Goal: Information Seeking & Learning: Learn about a topic

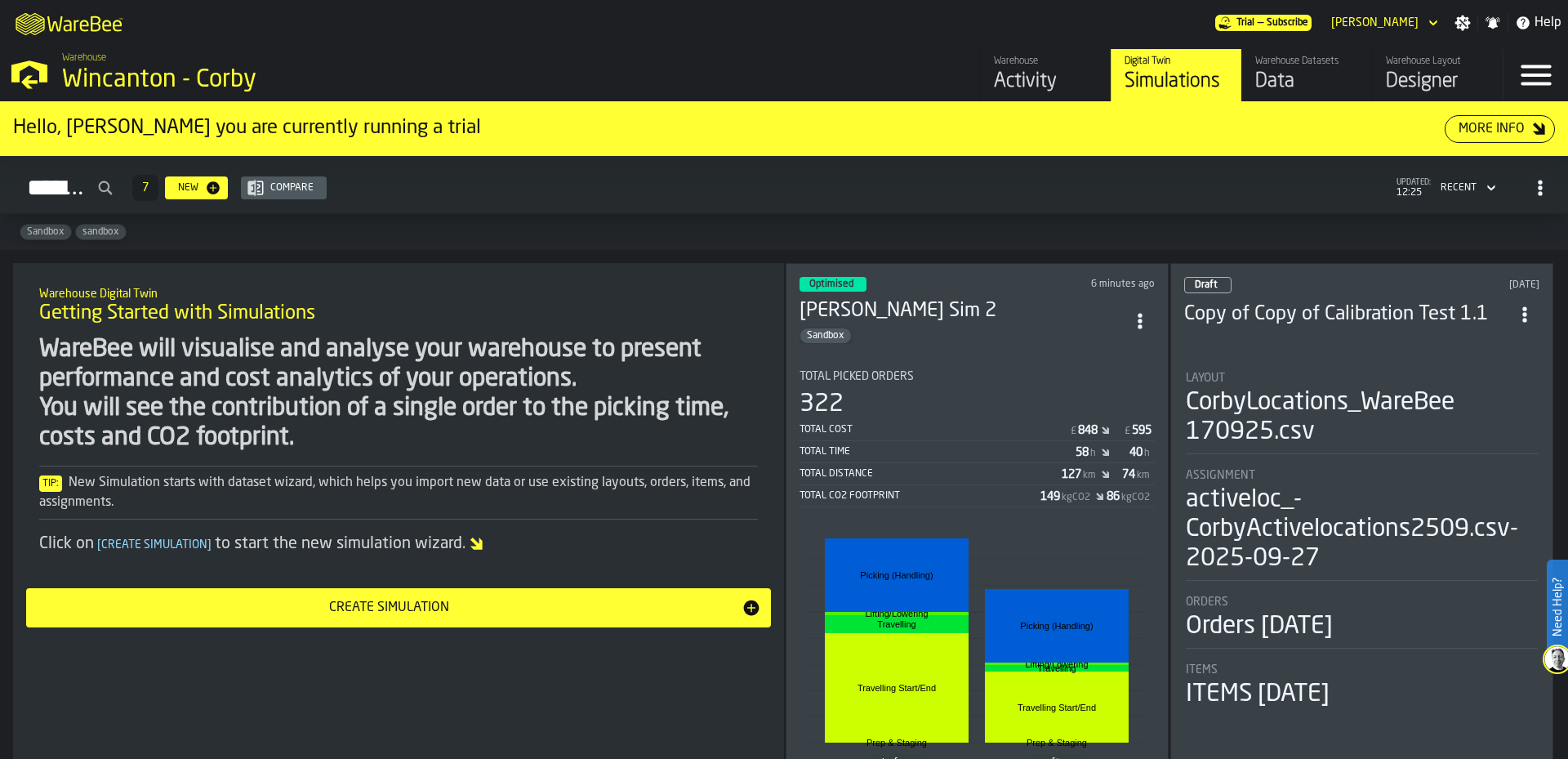
click at [1321, 340] on div "Draft [DATE] Copy of Copy of Calibration Test 1.1 Layout CorbyLocations_WareBee…" at bounding box center [1361, 550] width 383 height 575
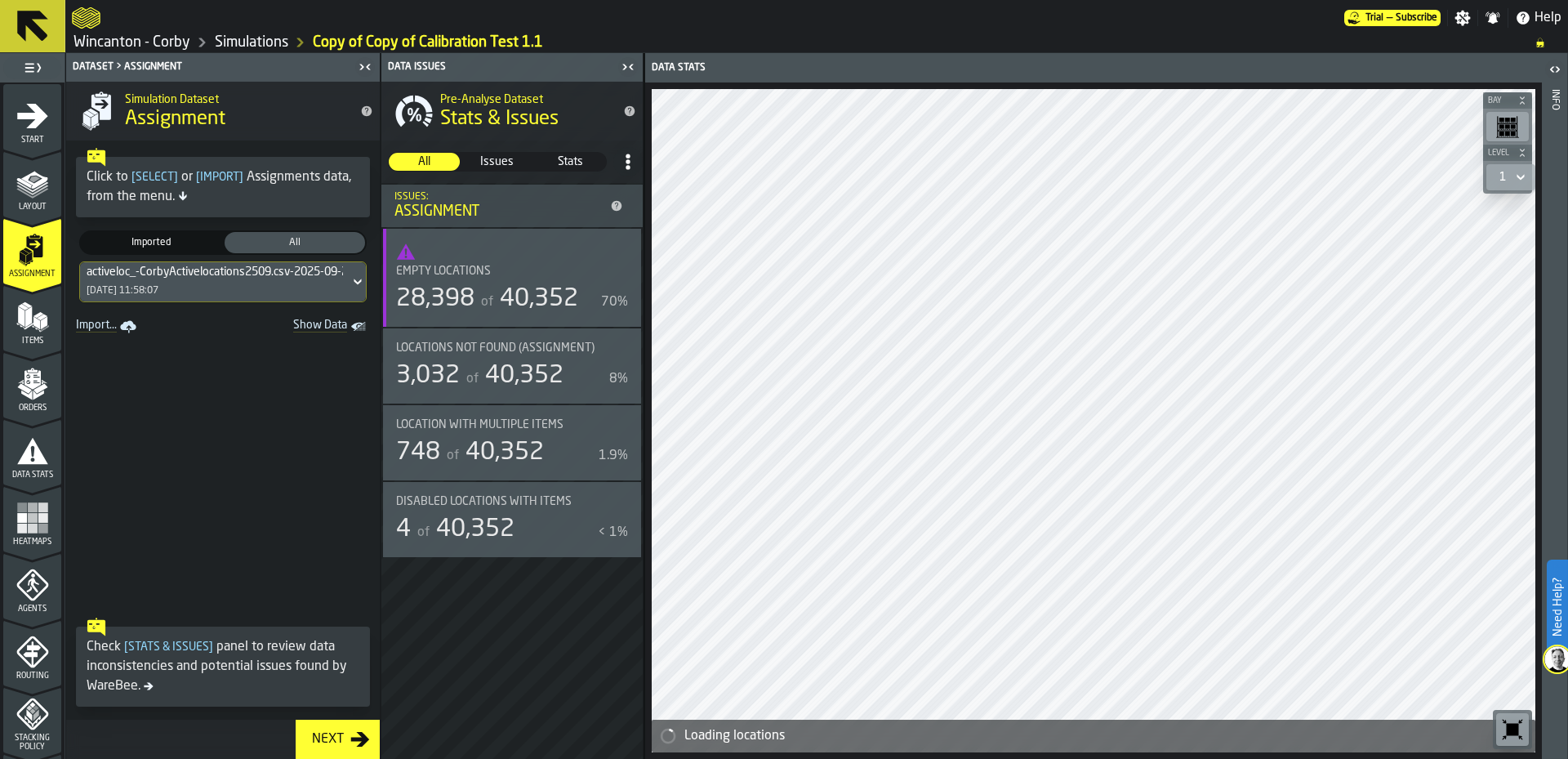
click at [27, 371] on icon "menu Orders" at bounding box center [31, 369] width 9 height 4
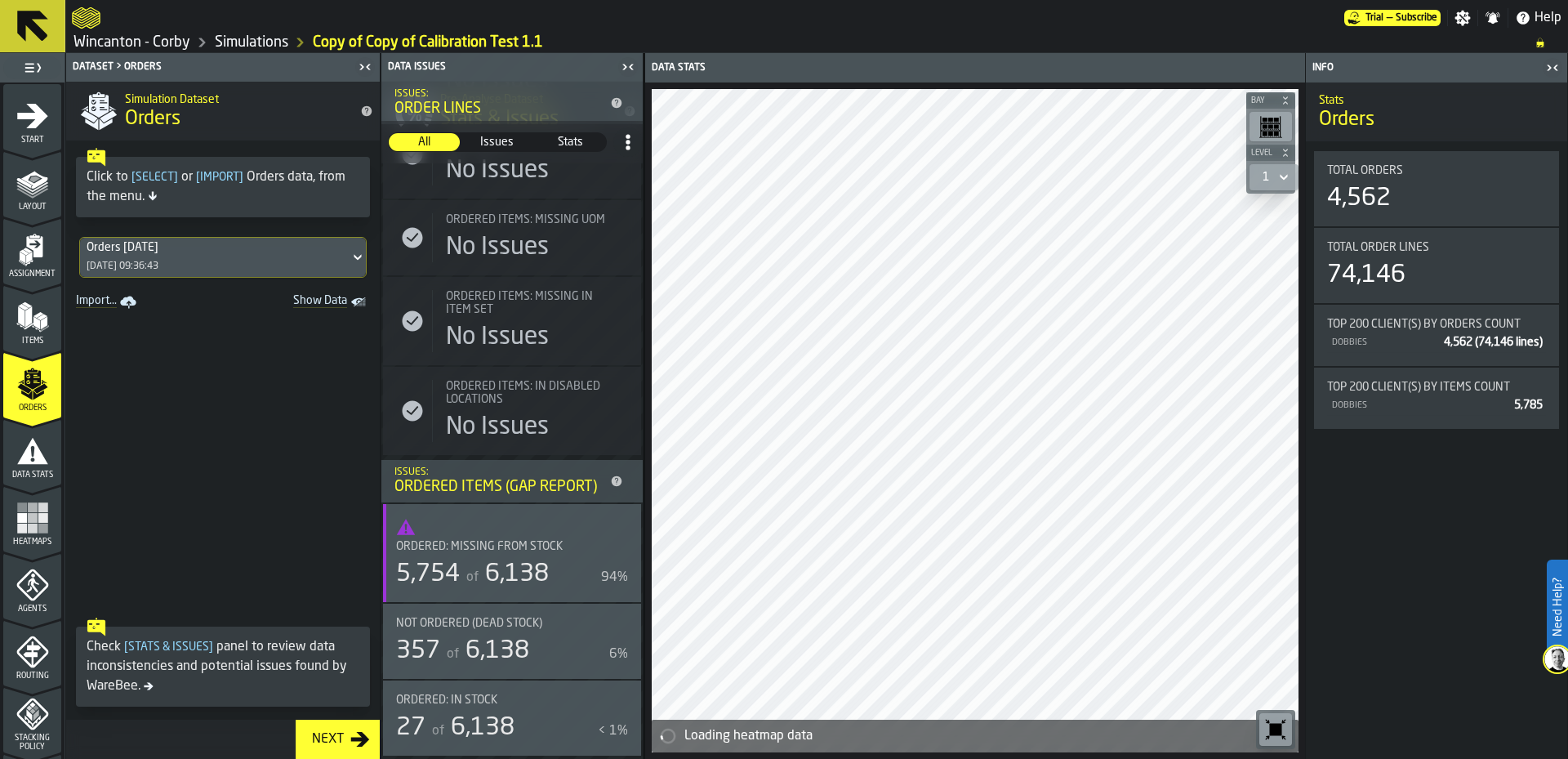
scroll to position [656, 0]
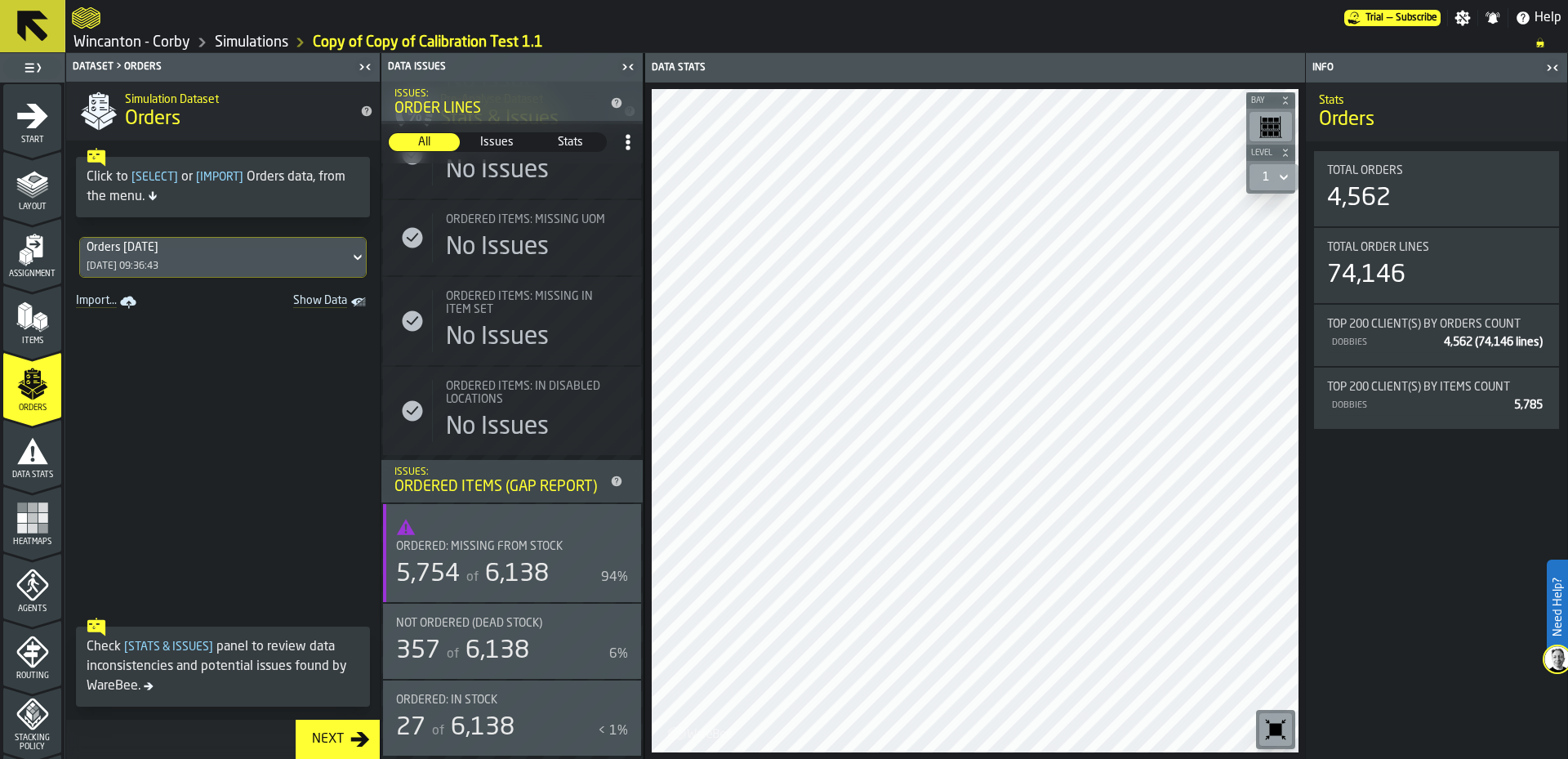
click at [548, 708] on div "Ordered: In Stock 27 of 6,138 < 1%" at bounding box center [512, 718] width 232 height 49
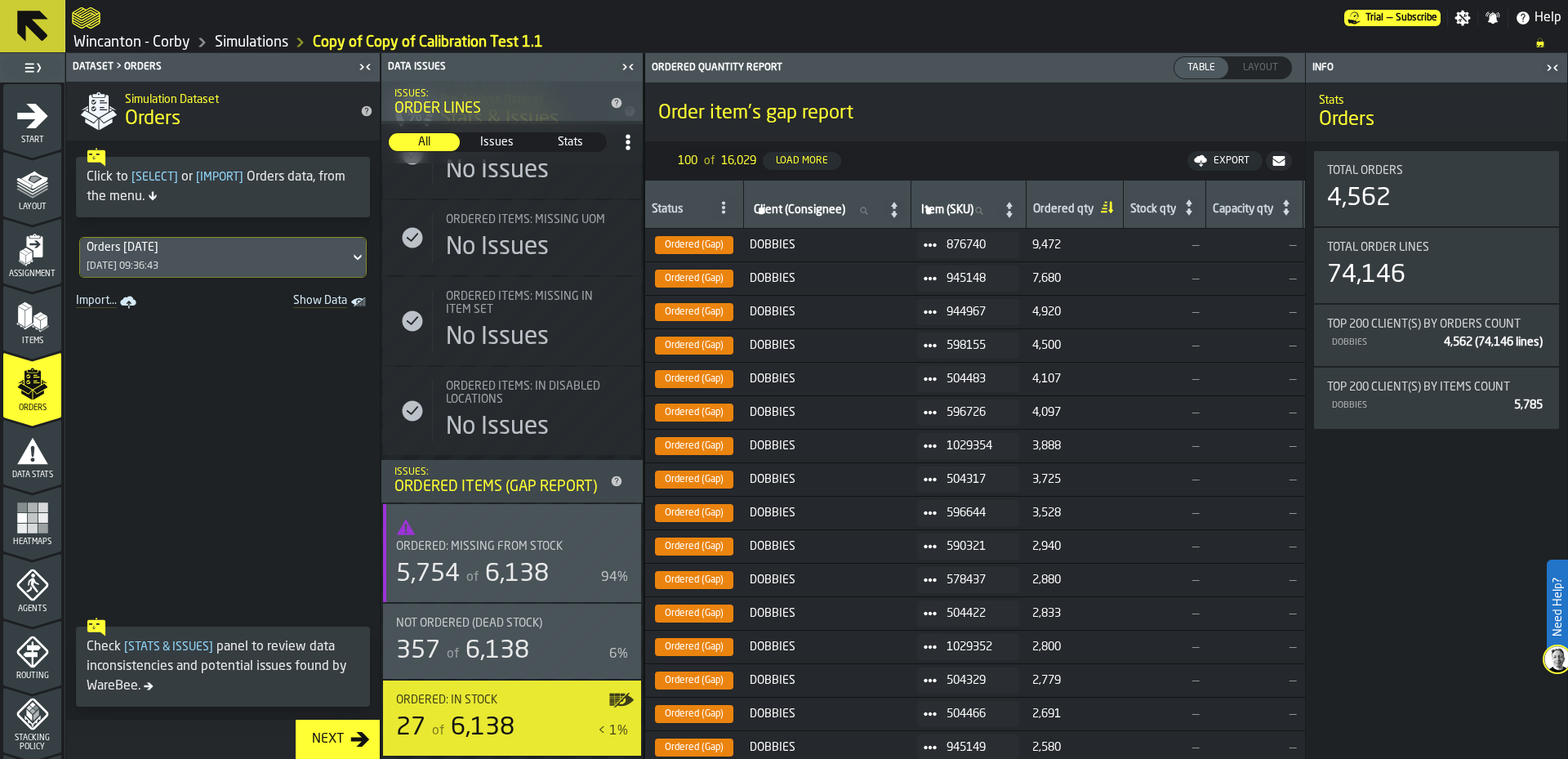
click at [548, 708] on div "Ordered: In Stock 27 of 6,138 < 1%" at bounding box center [512, 718] width 232 height 49
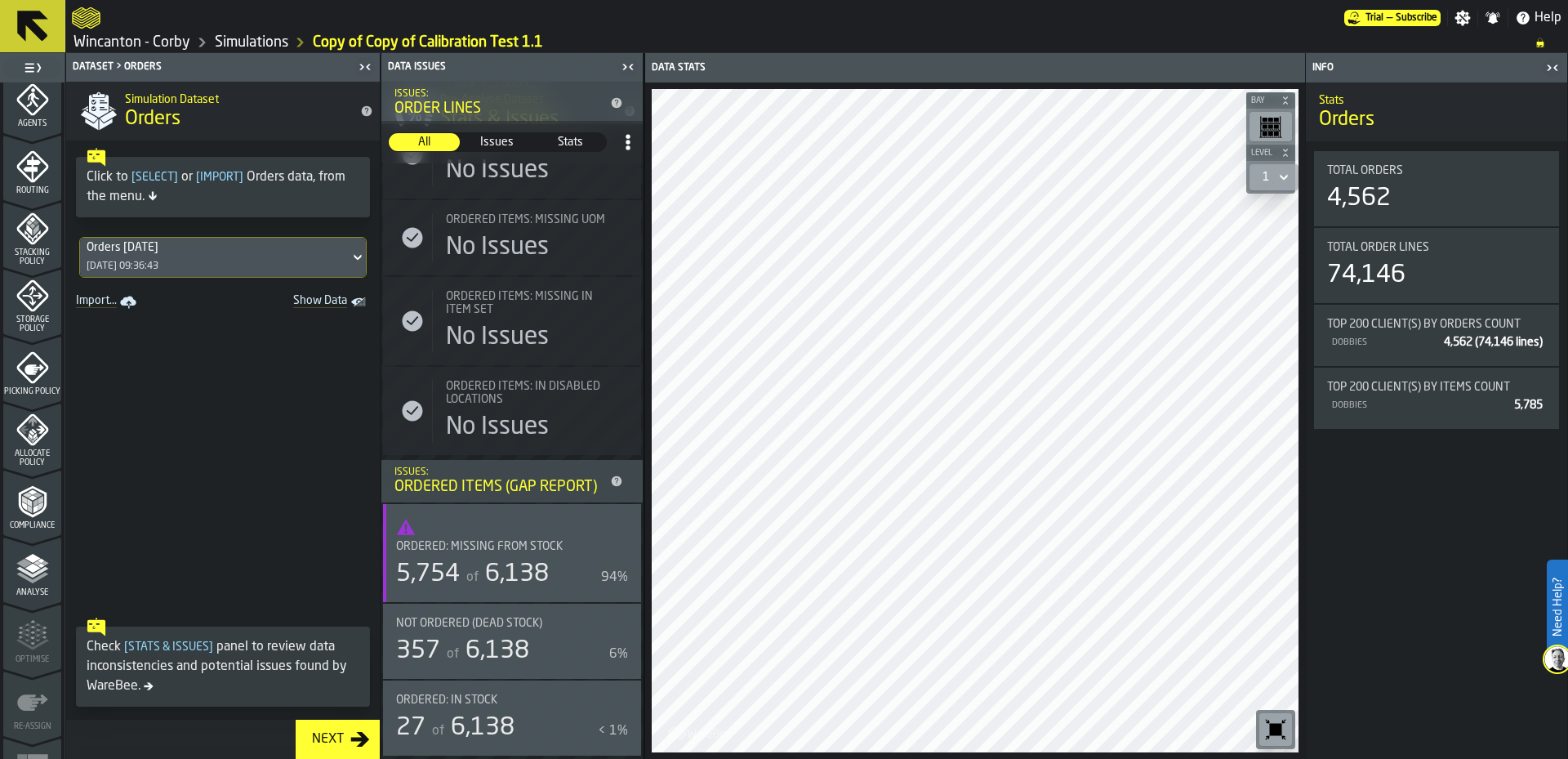
scroll to position [490, 0]
click at [35, 553] on polygon "menu Analyse" at bounding box center [33, 552] width 15 height 9
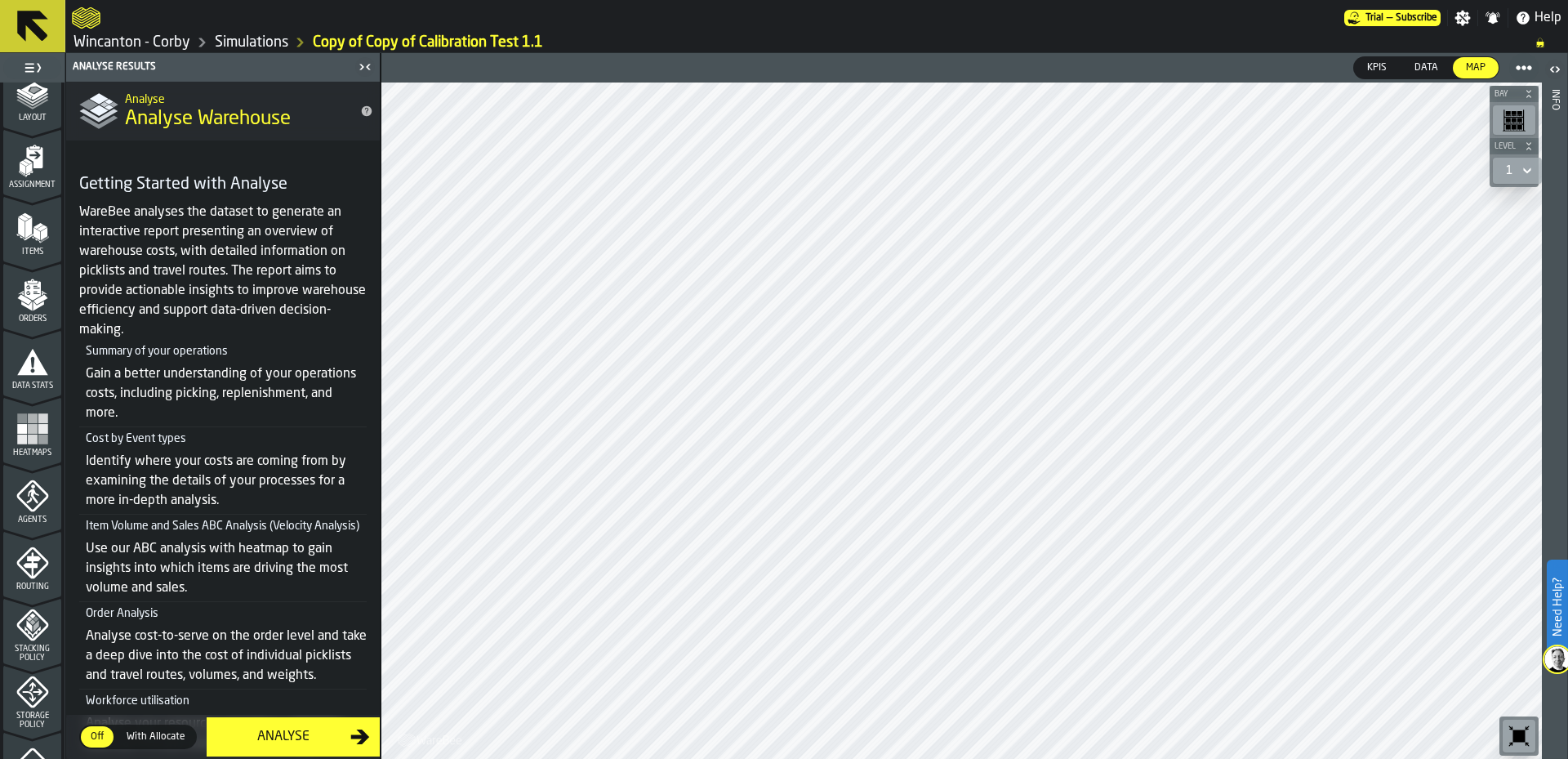
scroll to position [82, 0]
click at [30, 325] on span "Orders" at bounding box center [33, 326] width 58 height 9
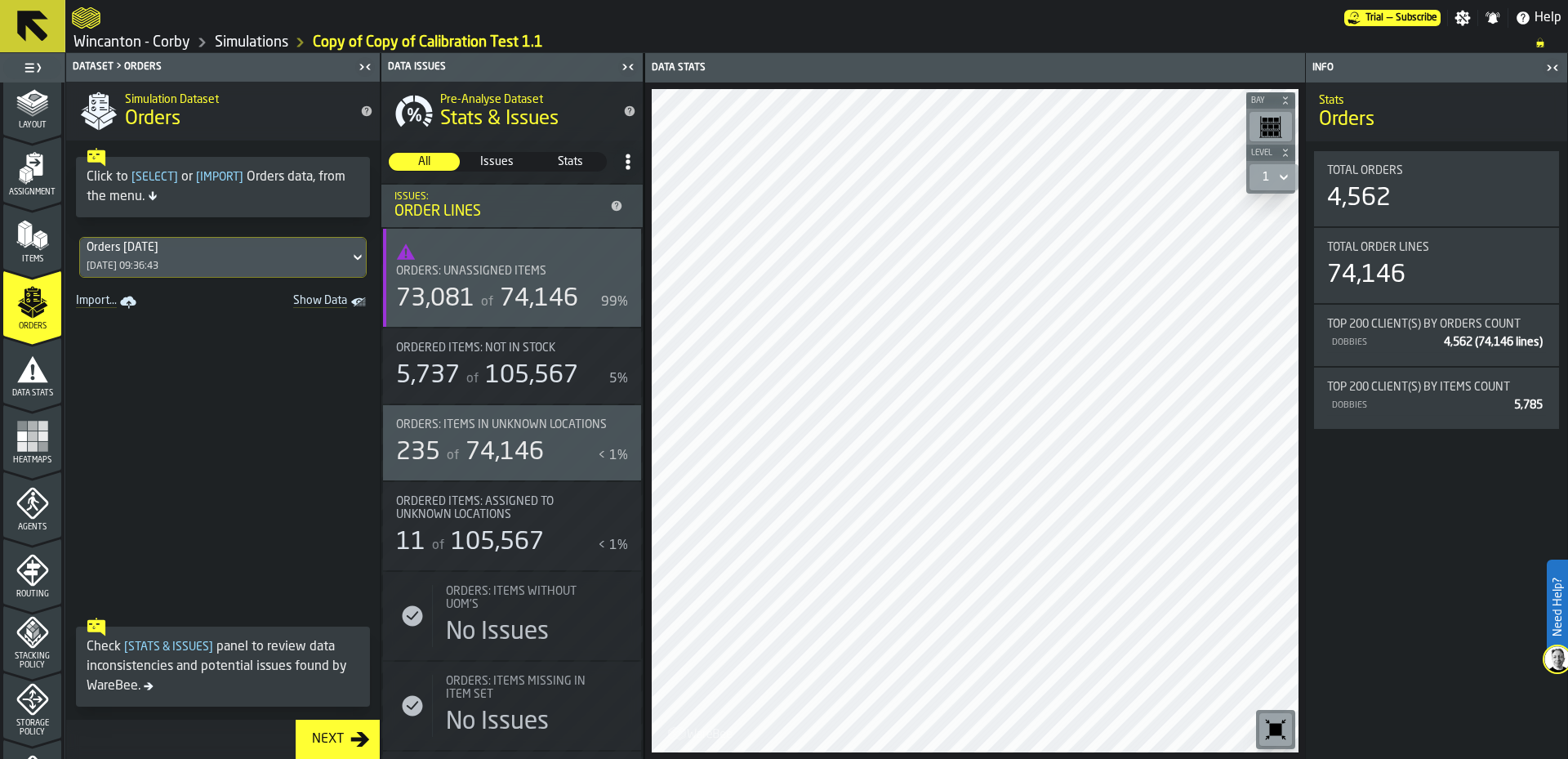
click at [35, 175] on icon "menu Assignment" at bounding box center [33, 165] width 16 height 21
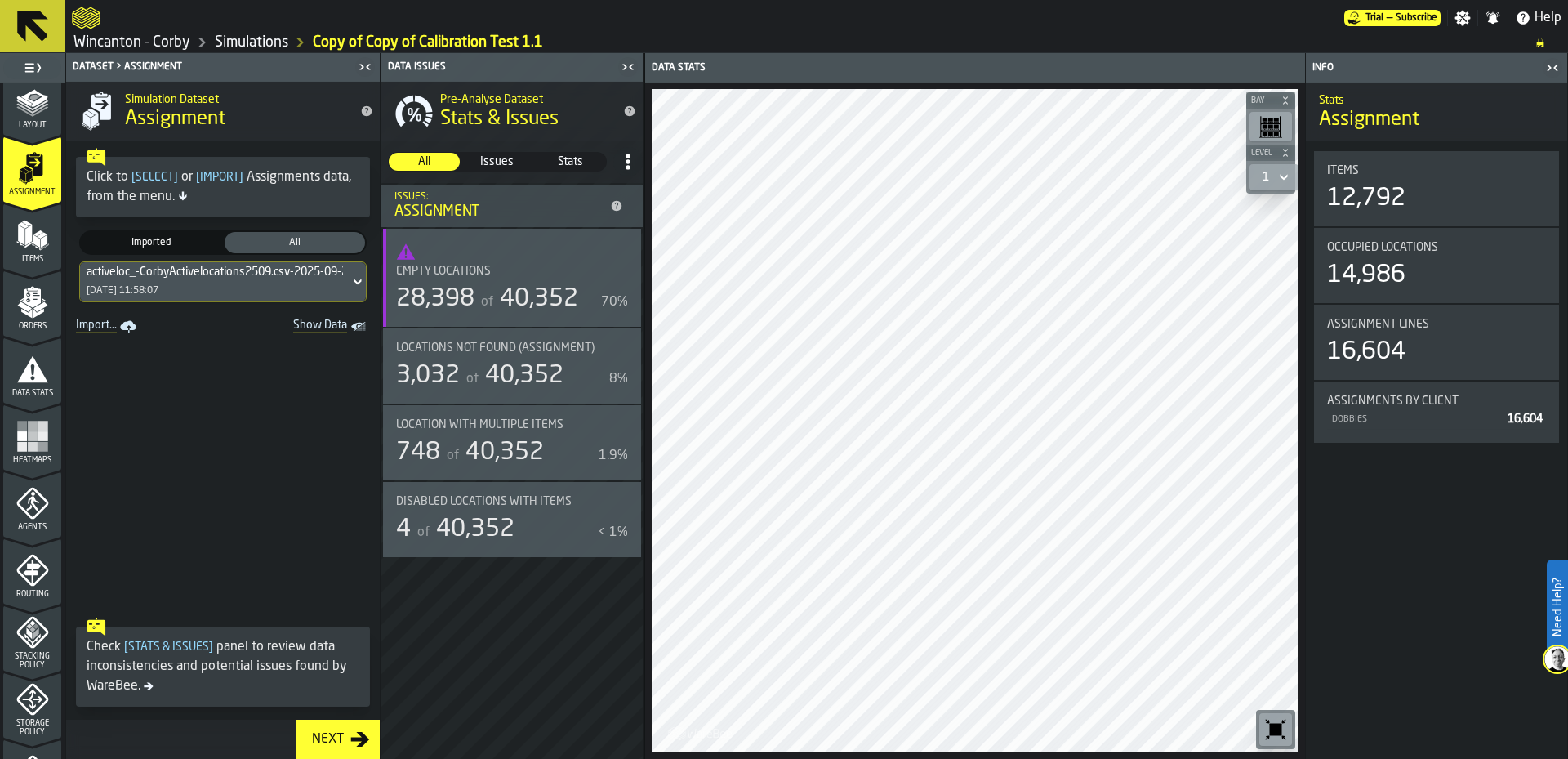
click at [157, 235] on span "Imported" at bounding box center [151, 242] width 134 height 15
click at [219, 294] on div "activeloc_-CorbyActivelocations2509.csv-2025-09-27 [DATE] 11:58:07" at bounding box center [215, 282] width 269 height 39
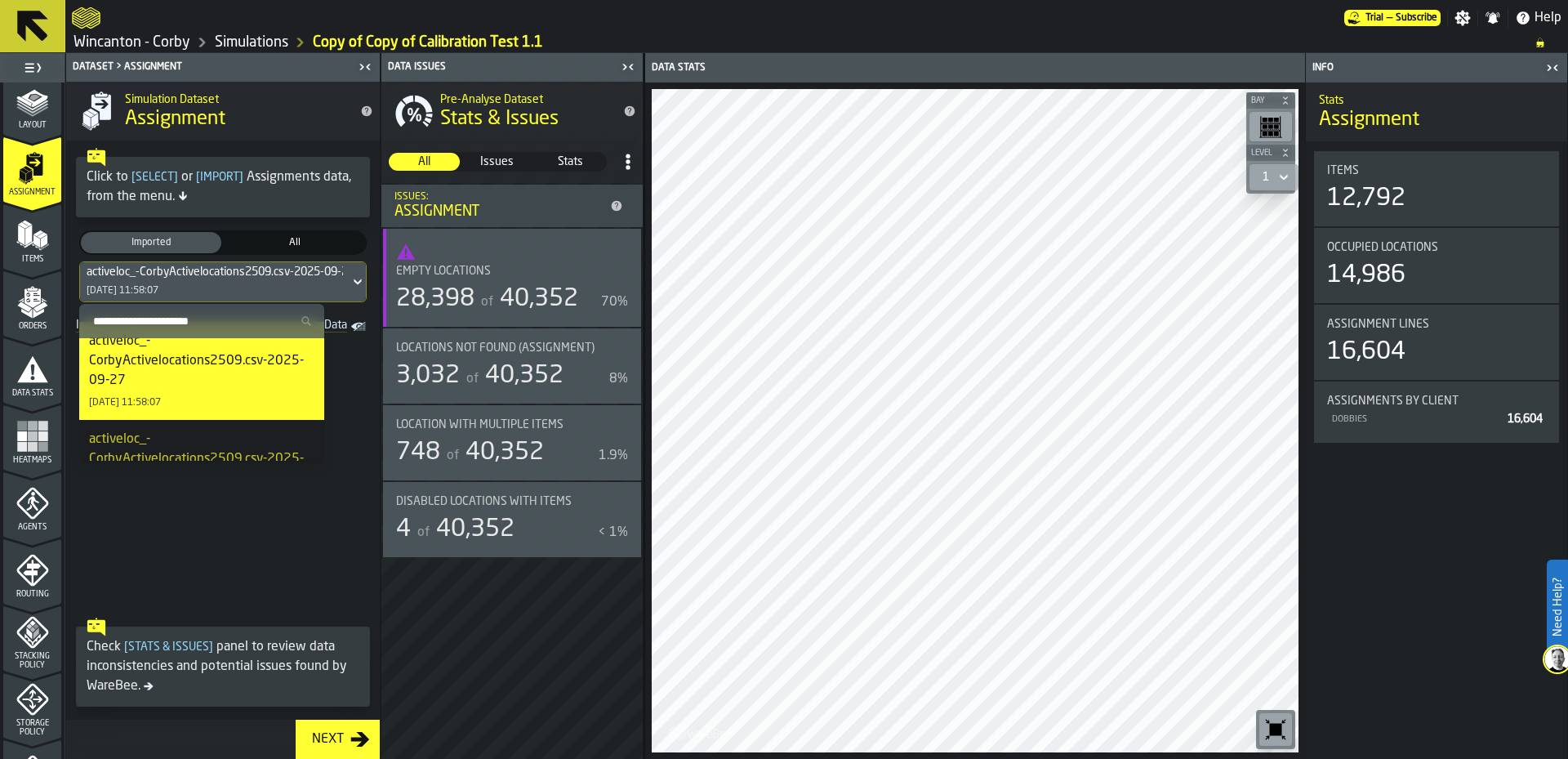
scroll to position [0, 0]
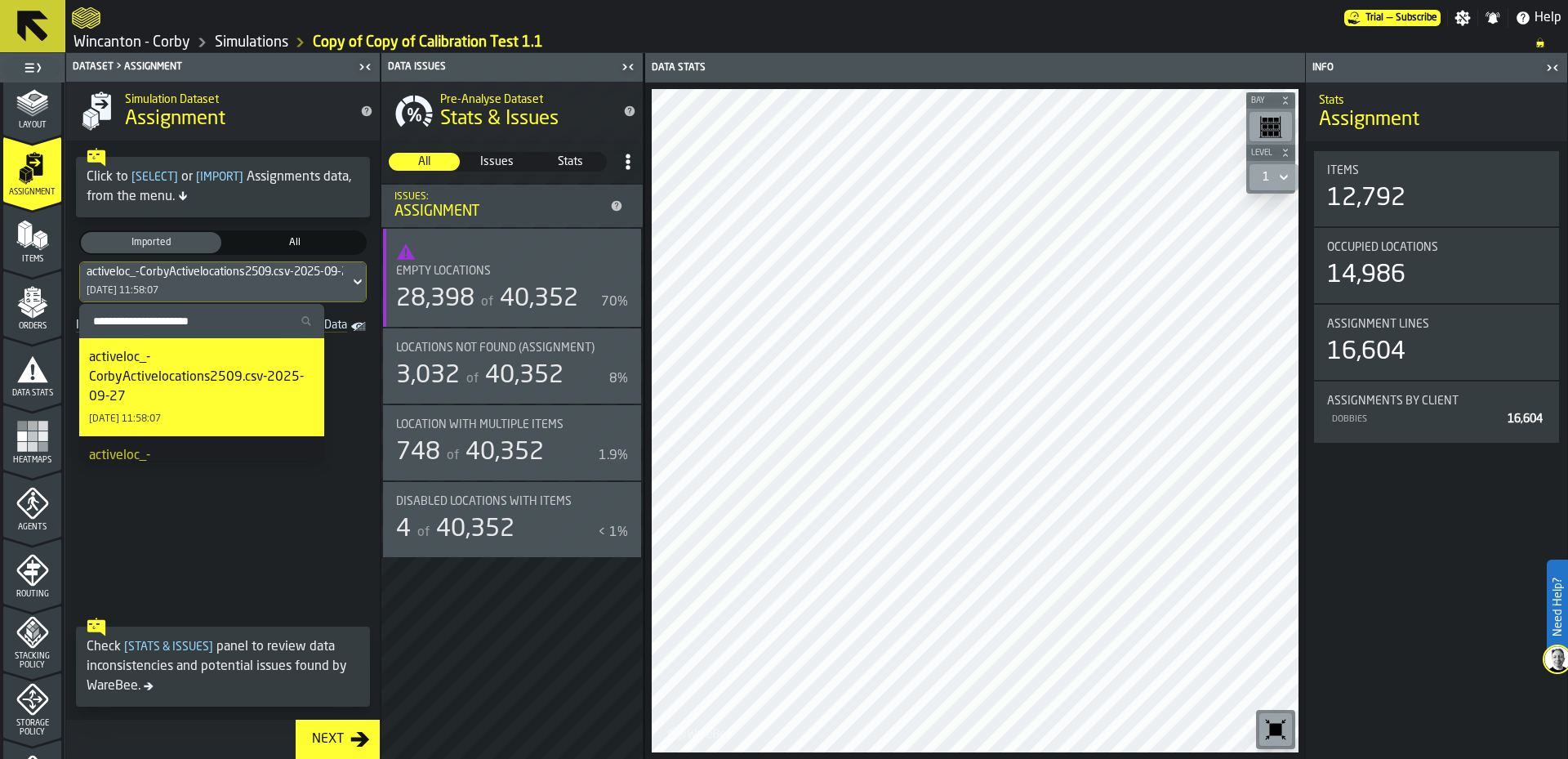
click at [532, 643] on div "Pre-Analyse Dataset Stats & Issues All All Issues Issues Stats Stats Issues: As…" at bounding box center [512, 420] width 261 height 677
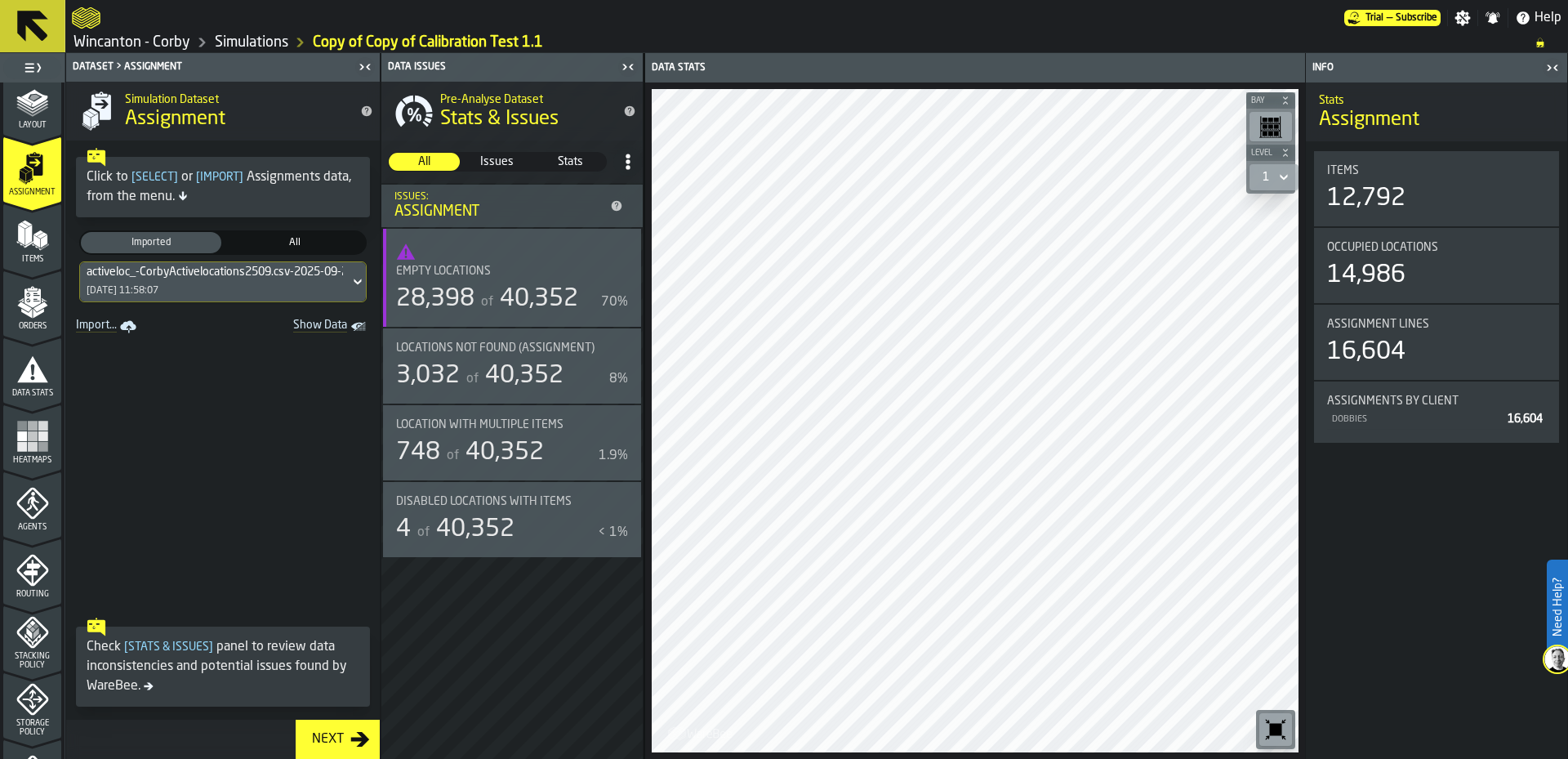
click at [12, 311] on div "Orders" at bounding box center [33, 308] width 58 height 45
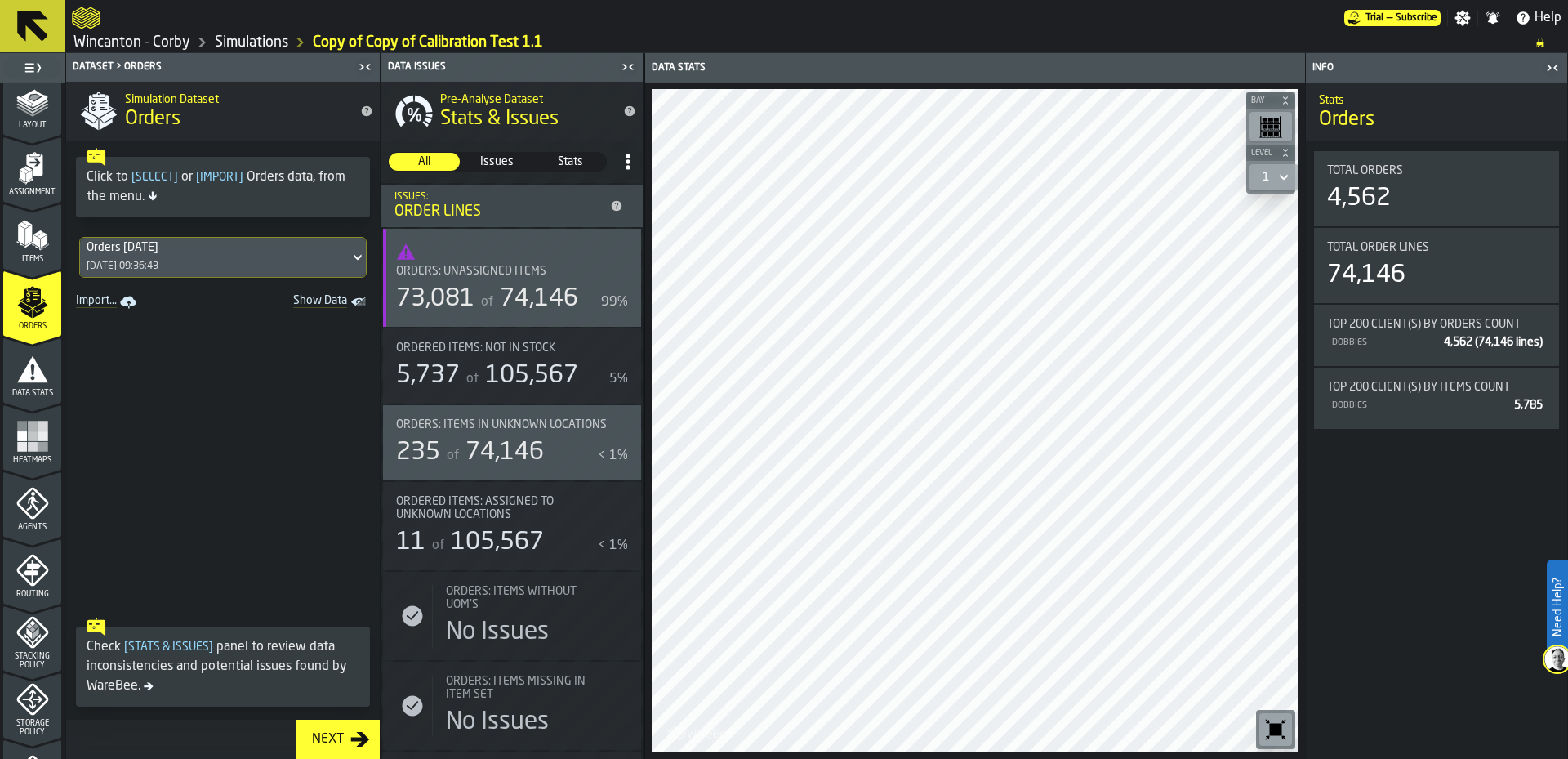
click at [27, 240] on polygon "menu Items" at bounding box center [28, 235] width 7 height 21
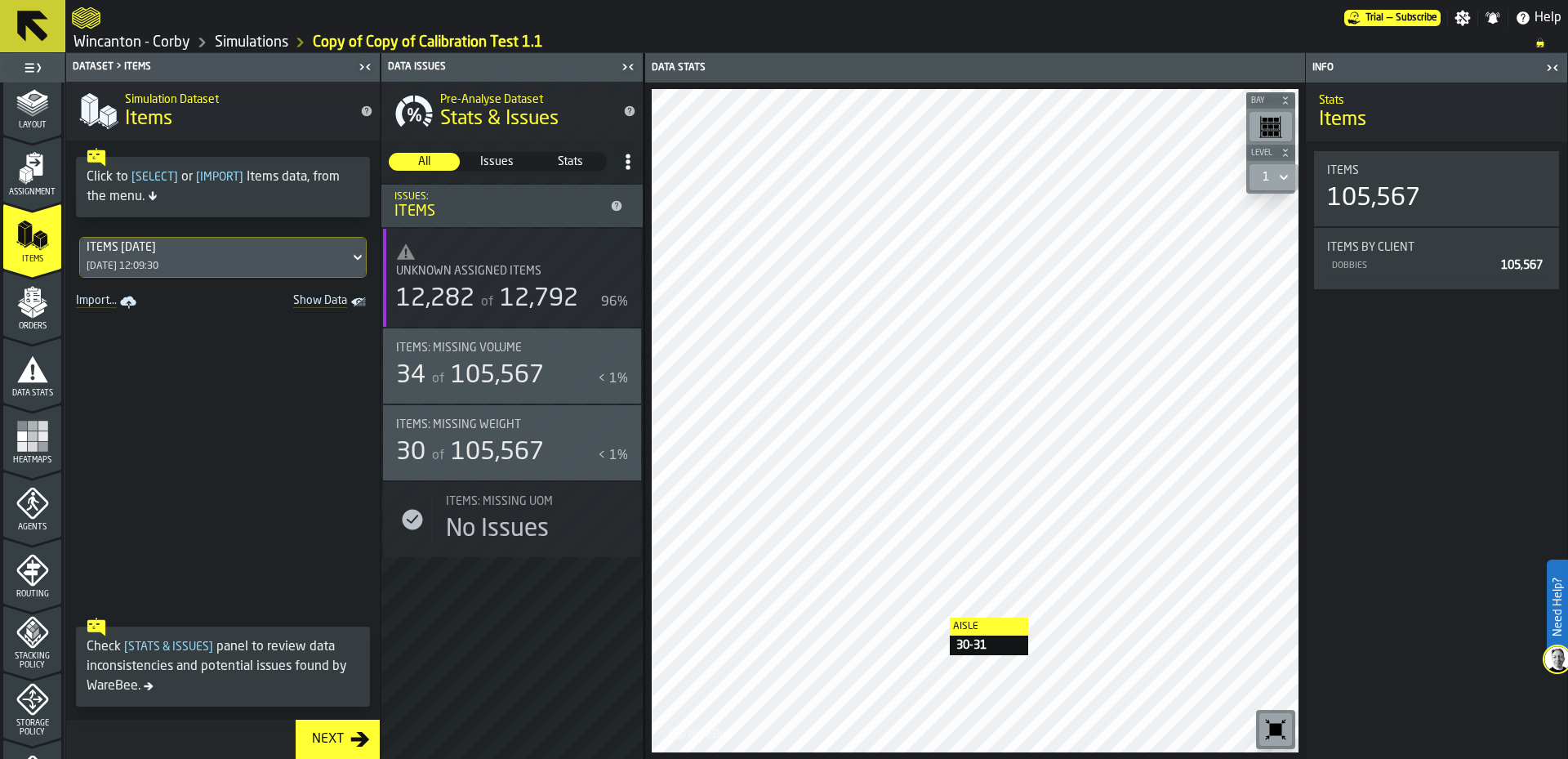
click at [286, 476] on span at bounding box center [222, 461] width 313 height 296
click at [452, 368] on span "105,567" at bounding box center [497, 375] width 93 height 25
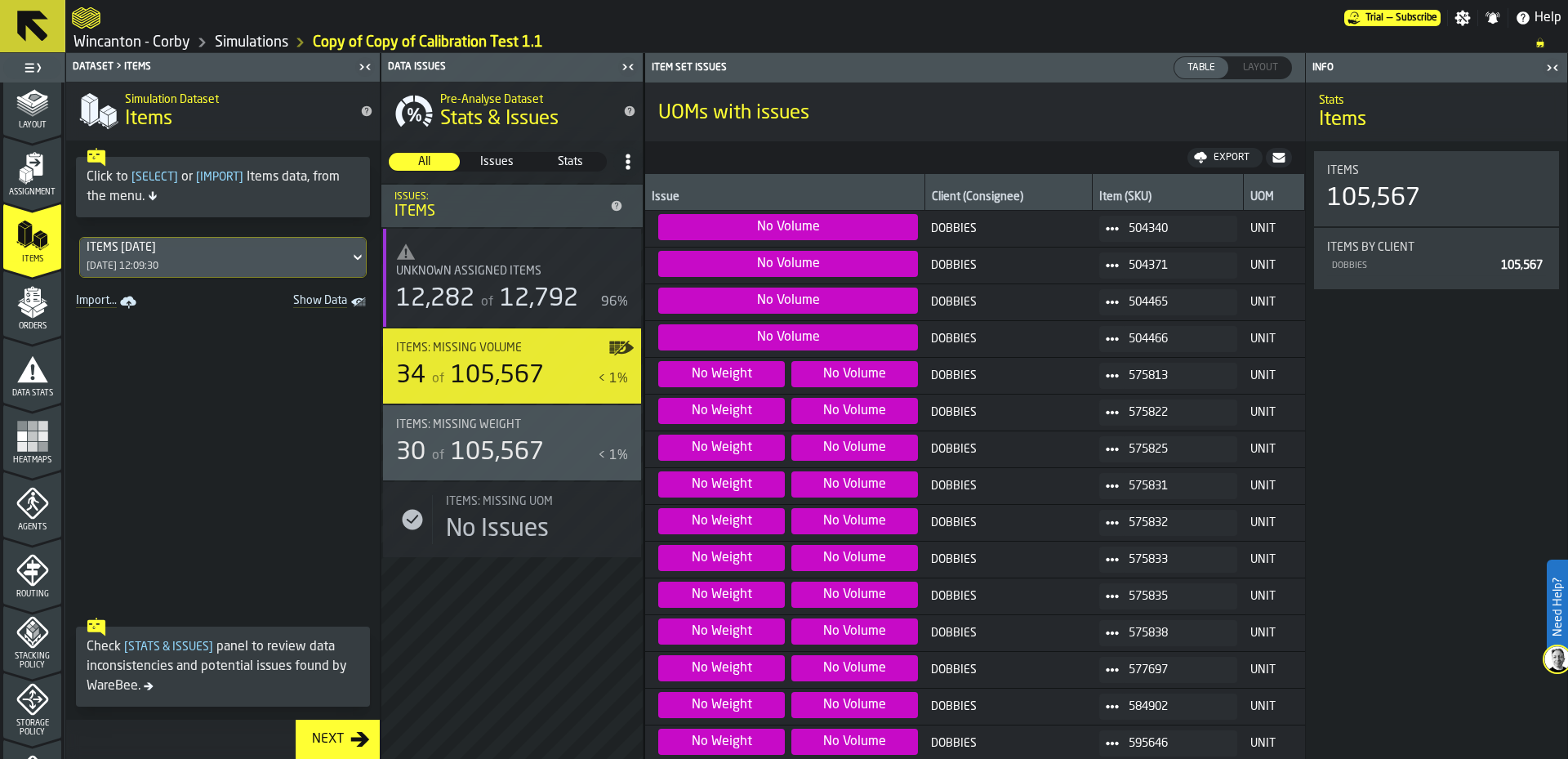
click at [487, 290] on div "of 12,792" at bounding box center [528, 299] width 100 height 29
click at [226, 420] on span at bounding box center [222, 461] width 313 height 296
click at [10, 183] on div "Assignment" at bounding box center [33, 174] width 58 height 45
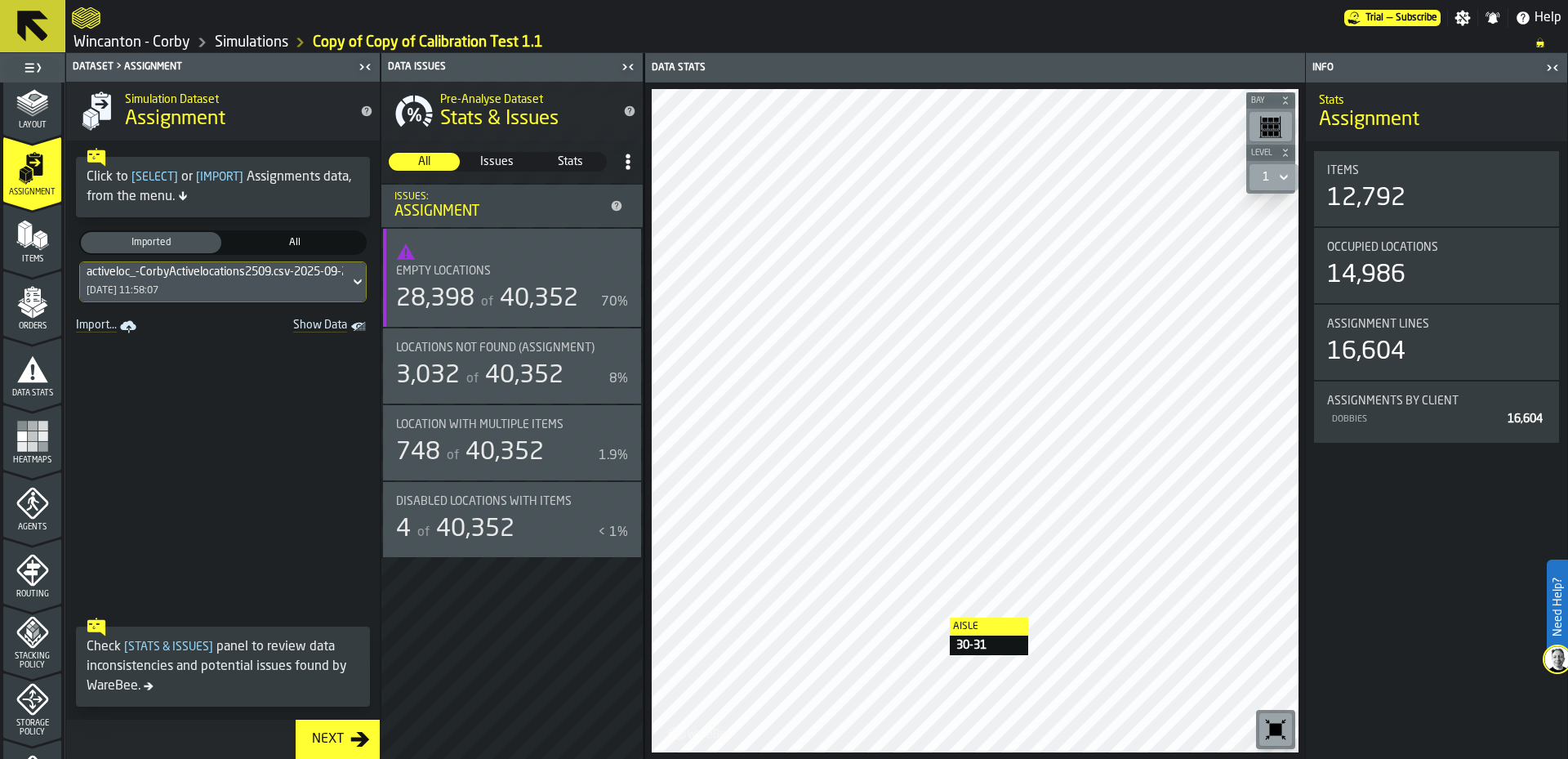
click at [526, 283] on div "Empty locations 28,398 of 40,352 70%" at bounding box center [512, 288] width 232 height 49
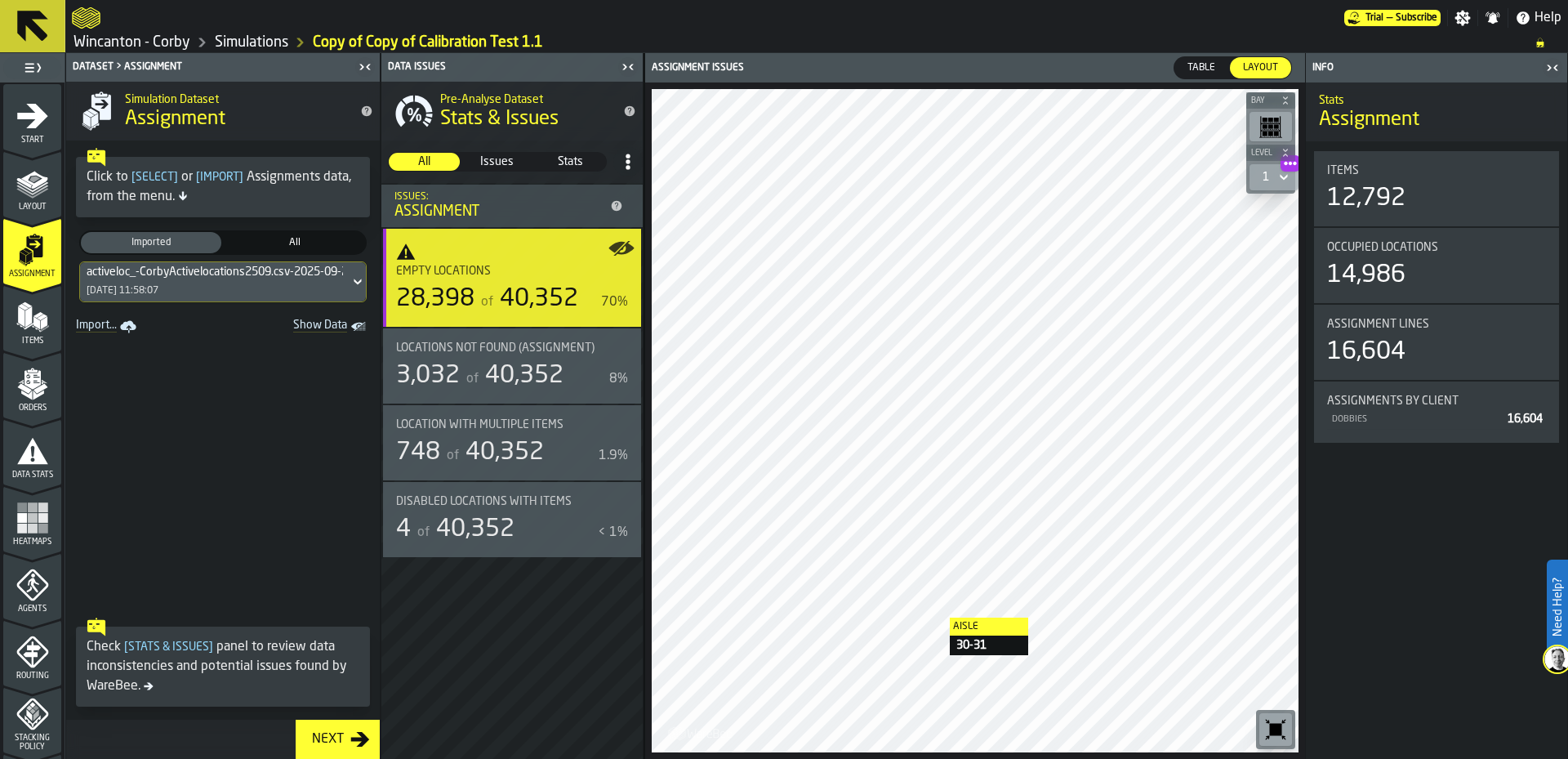
click at [33, 642] on icon "menu Routing" at bounding box center [33, 652] width 33 height 33
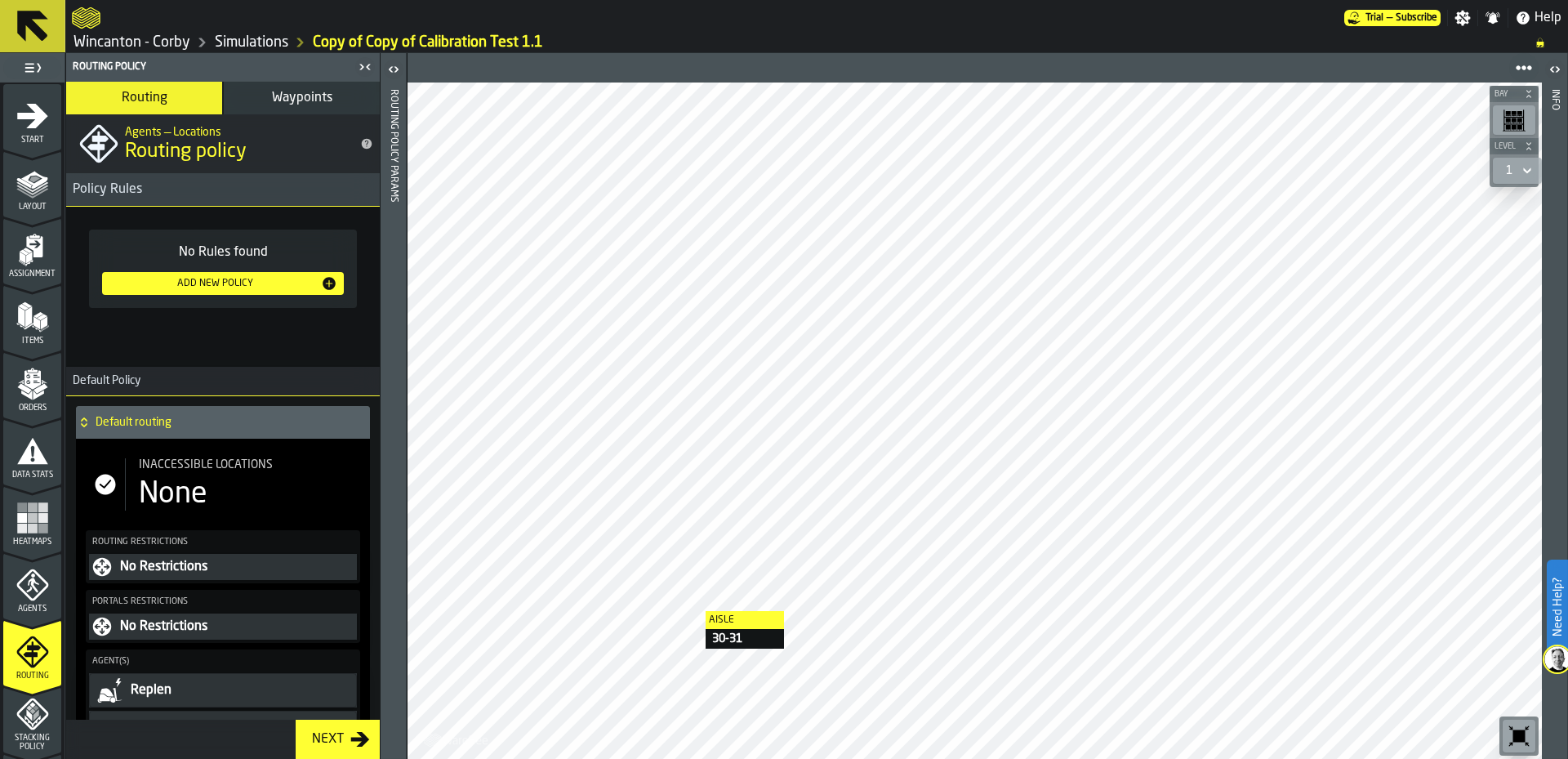
click at [31, 598] on icon "menu Agents" at bounding box center [32, 584] width 32 height 32
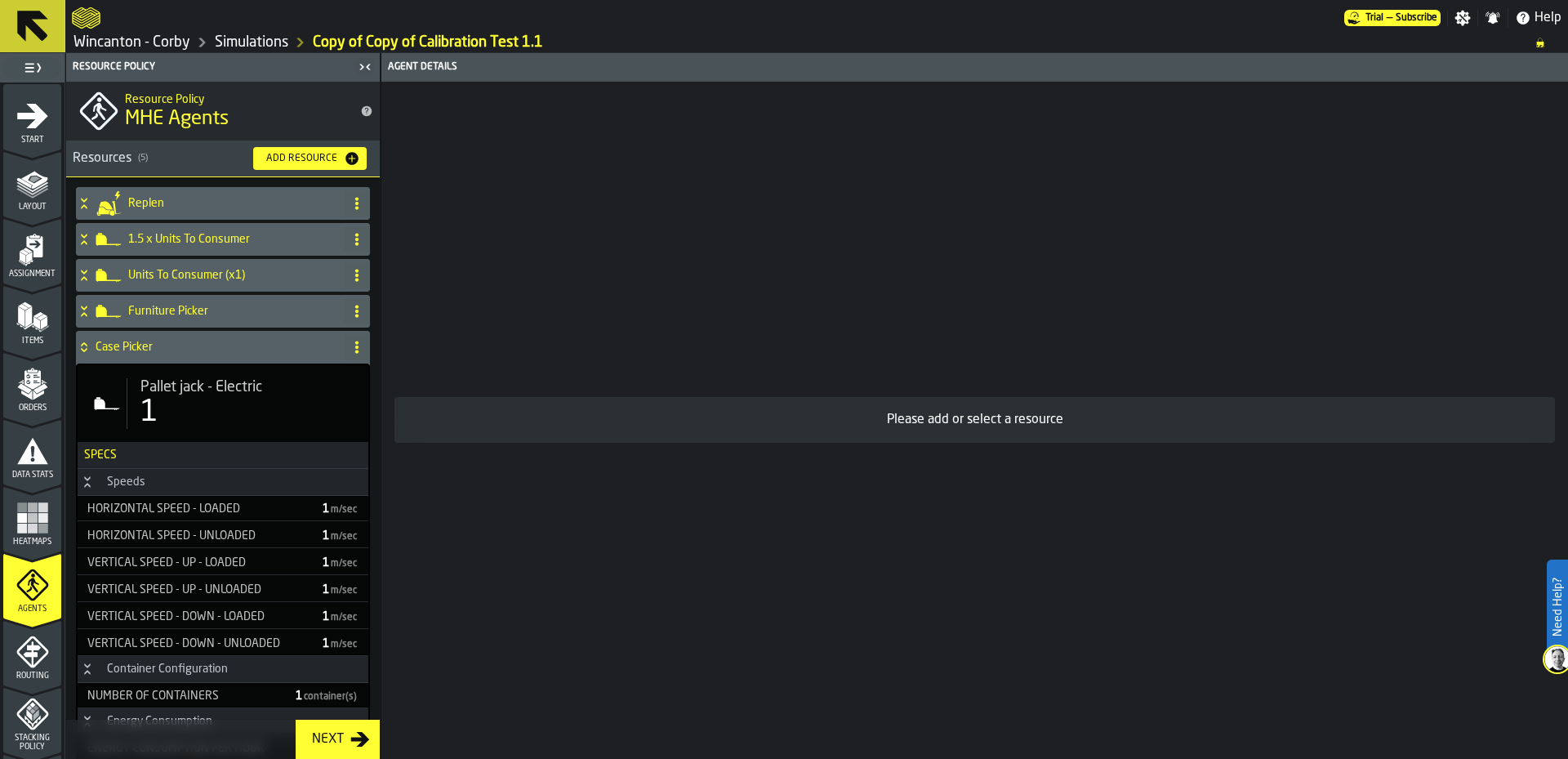
click at [45, 542] on span "Heatmaps" at bounding box center [33, 542] width 58 height 9
click at [40, 462] on icon "menu Data Stats" at bounding box center [33, 450] width 31 height 26
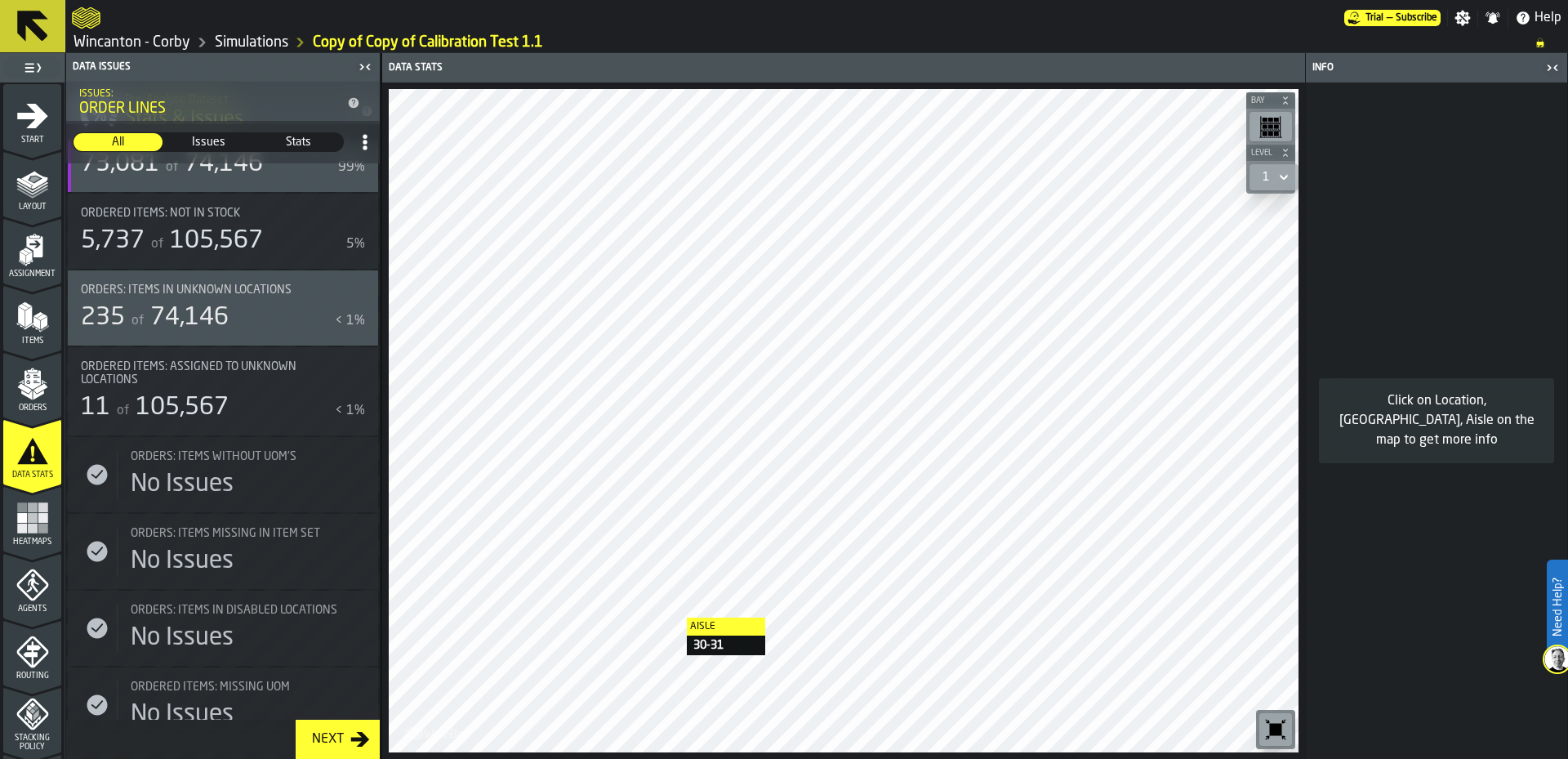
scroll to position [1062, 0]
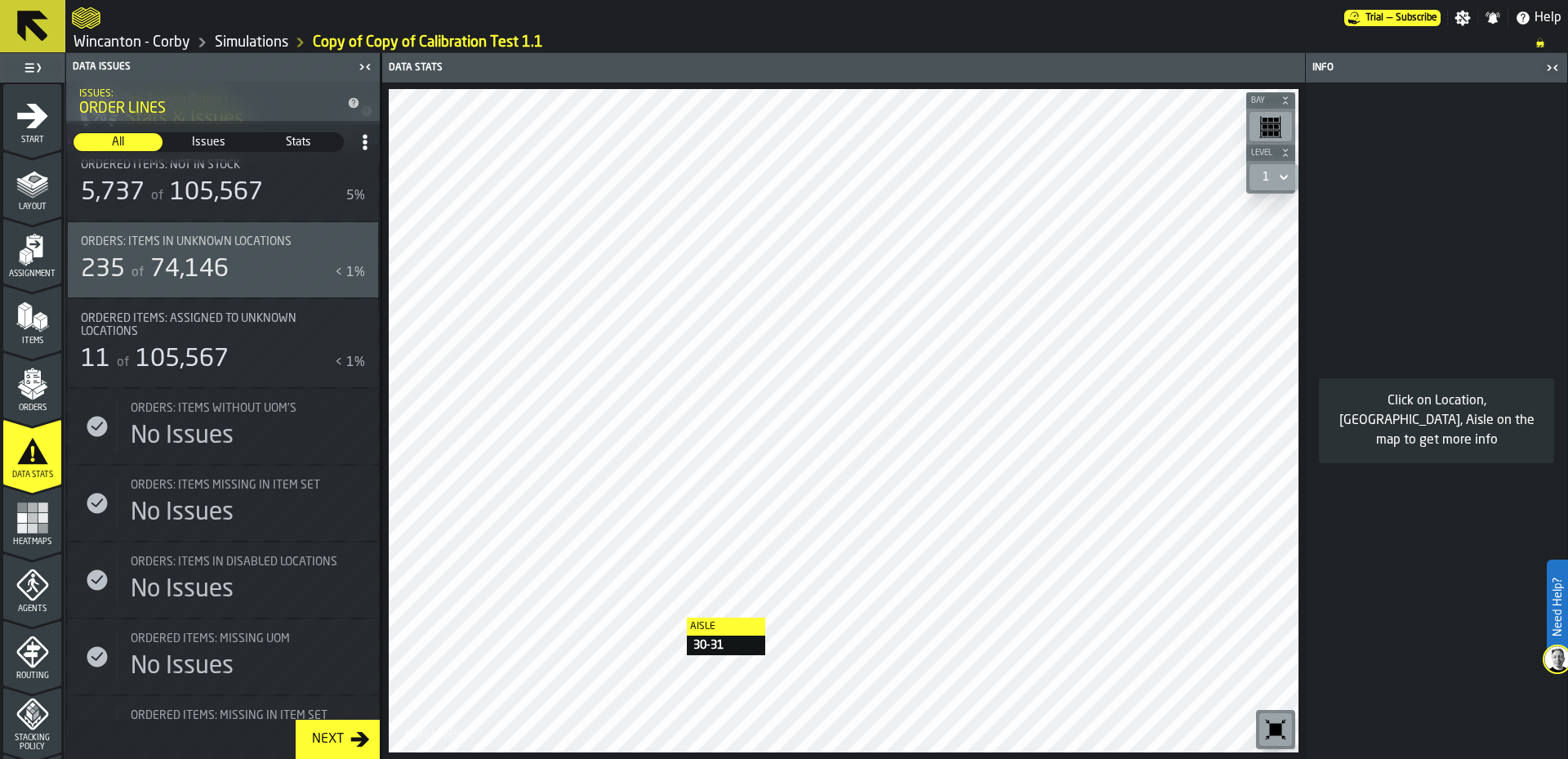
click at [257, 359] on div "11 of 105,567" at bounding box center [204, 360] width 247 height 29
click at [16, 379] on icon "menu Orders" at bounding box center [33, 384] width 33 height 33
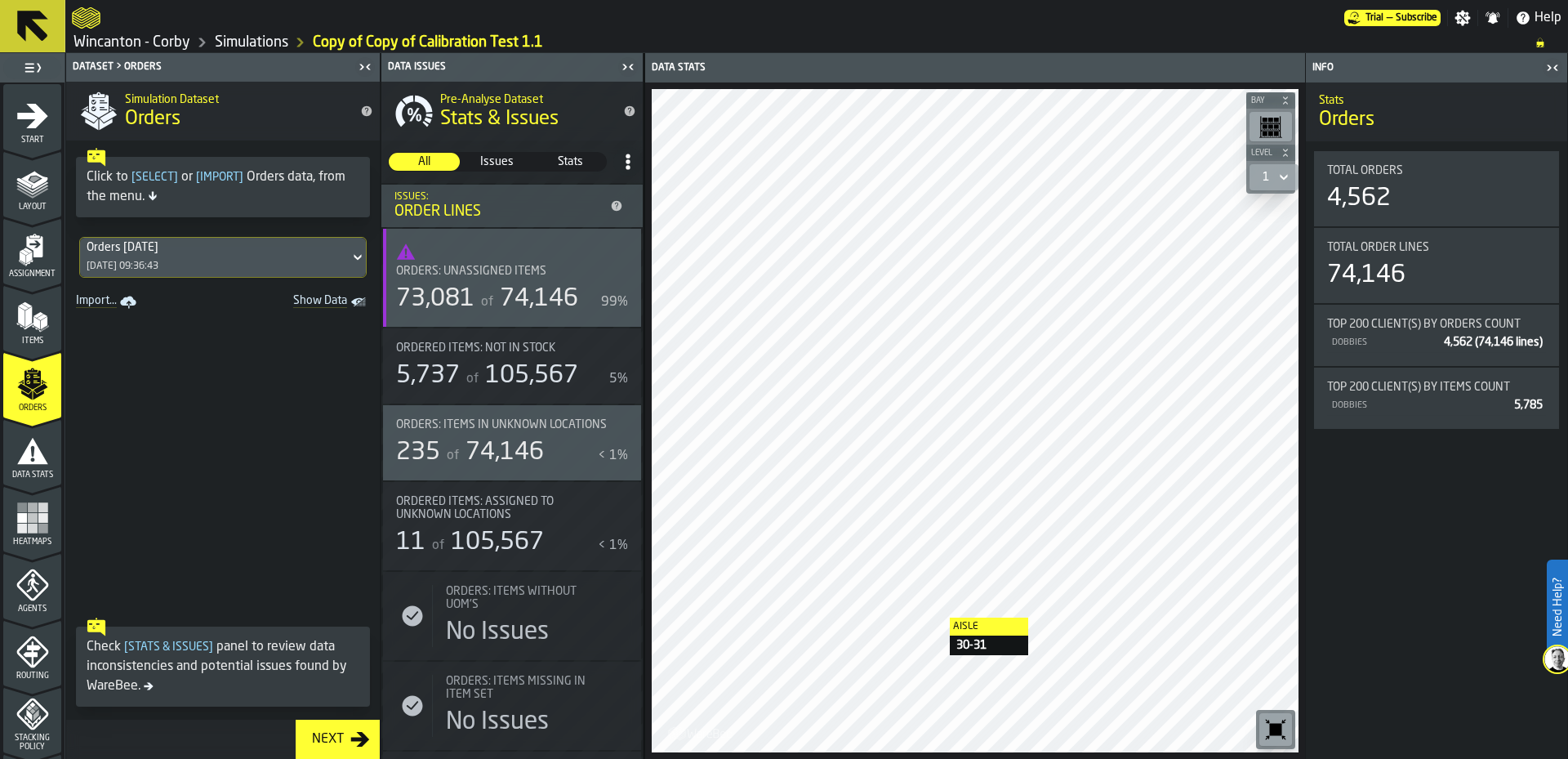
click at [324, 477] on span at bounding box center [222, 461] width 313 height 296
click at [577, 167] on span "Stats" at bounding box center [570, 161] width 70 height 16
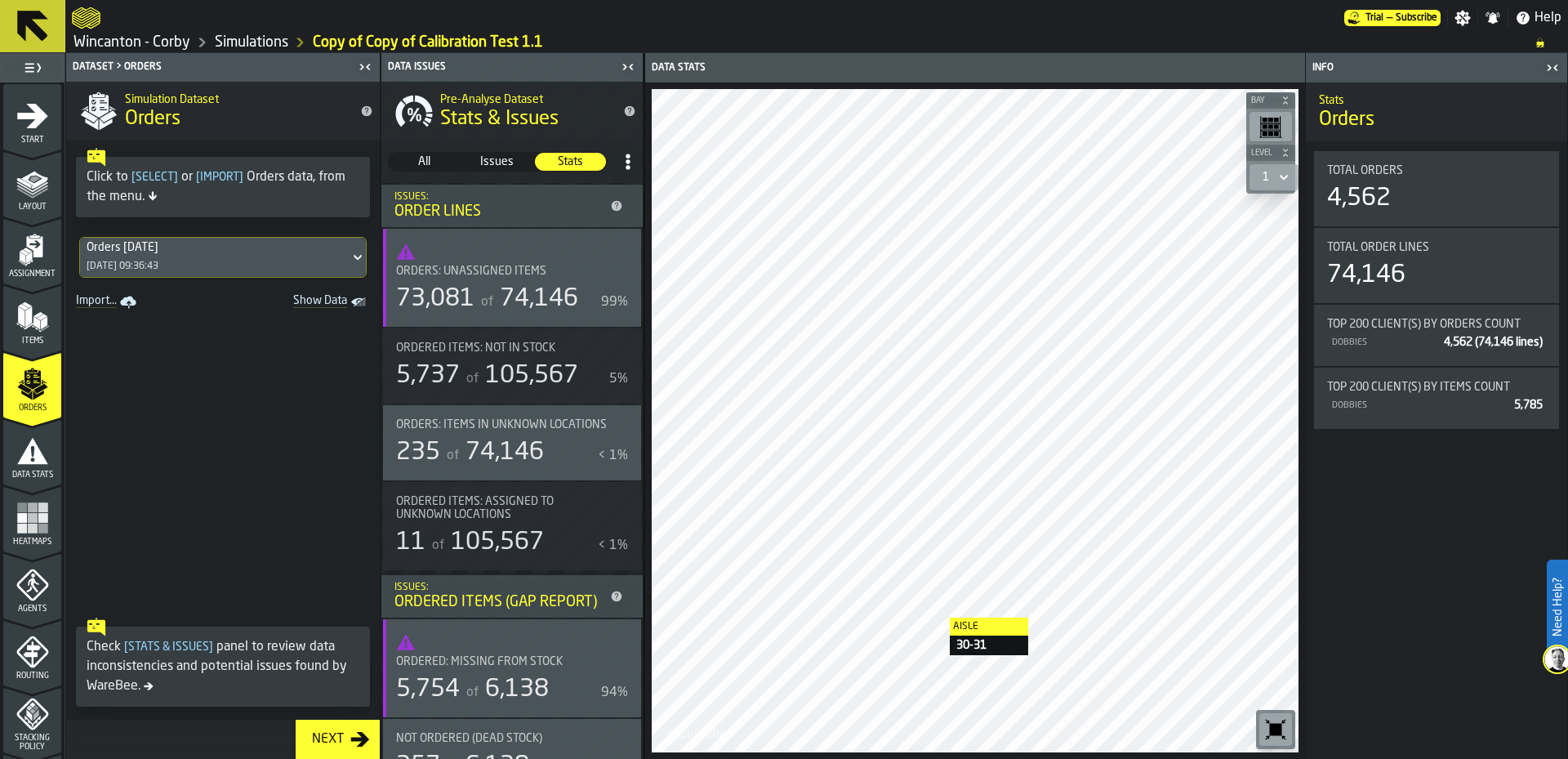
click at [577, 167] on span "Stats" at bounding box center [570, 161] width 70 height 16
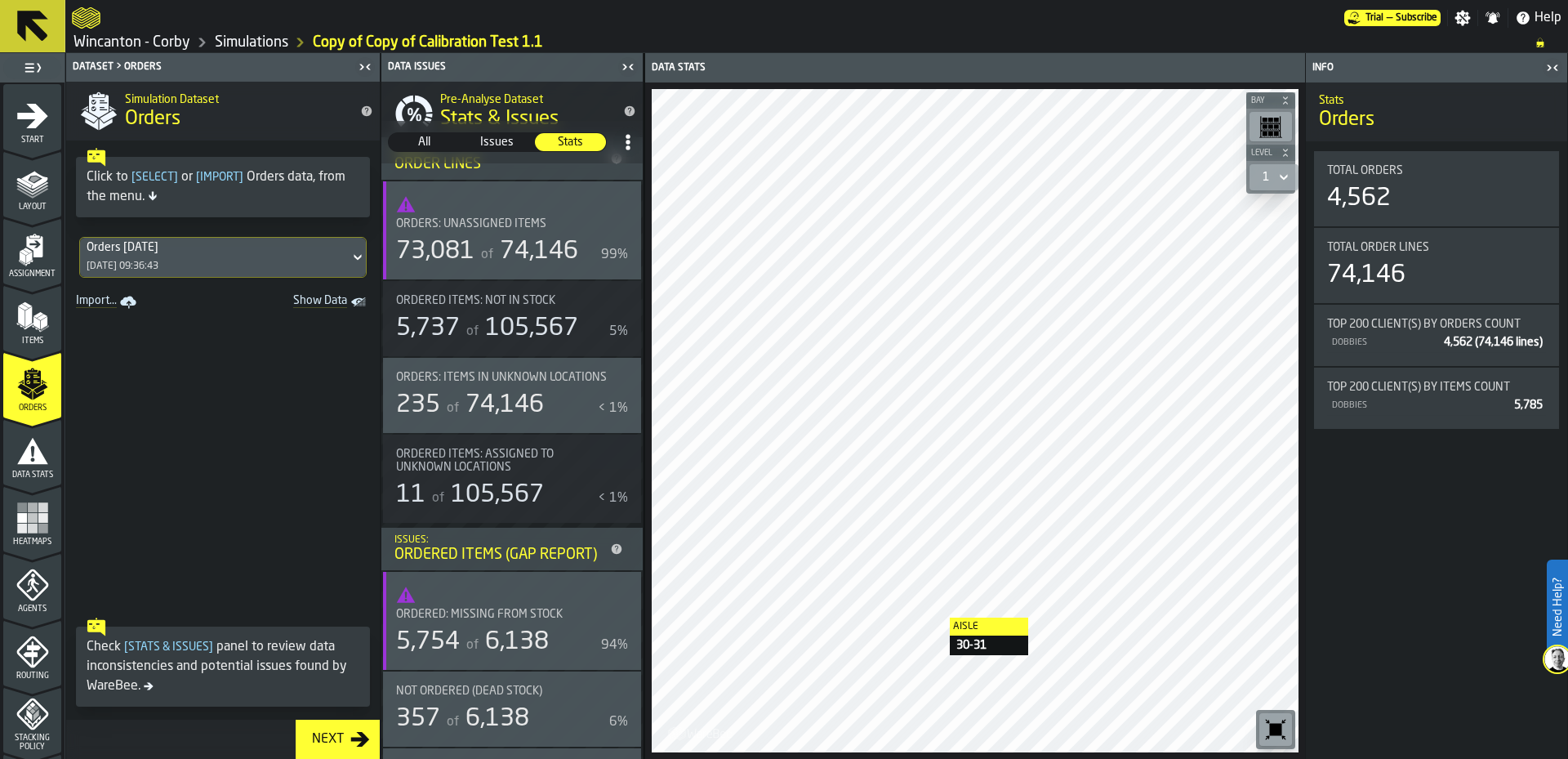
scroll to position [130, 0]
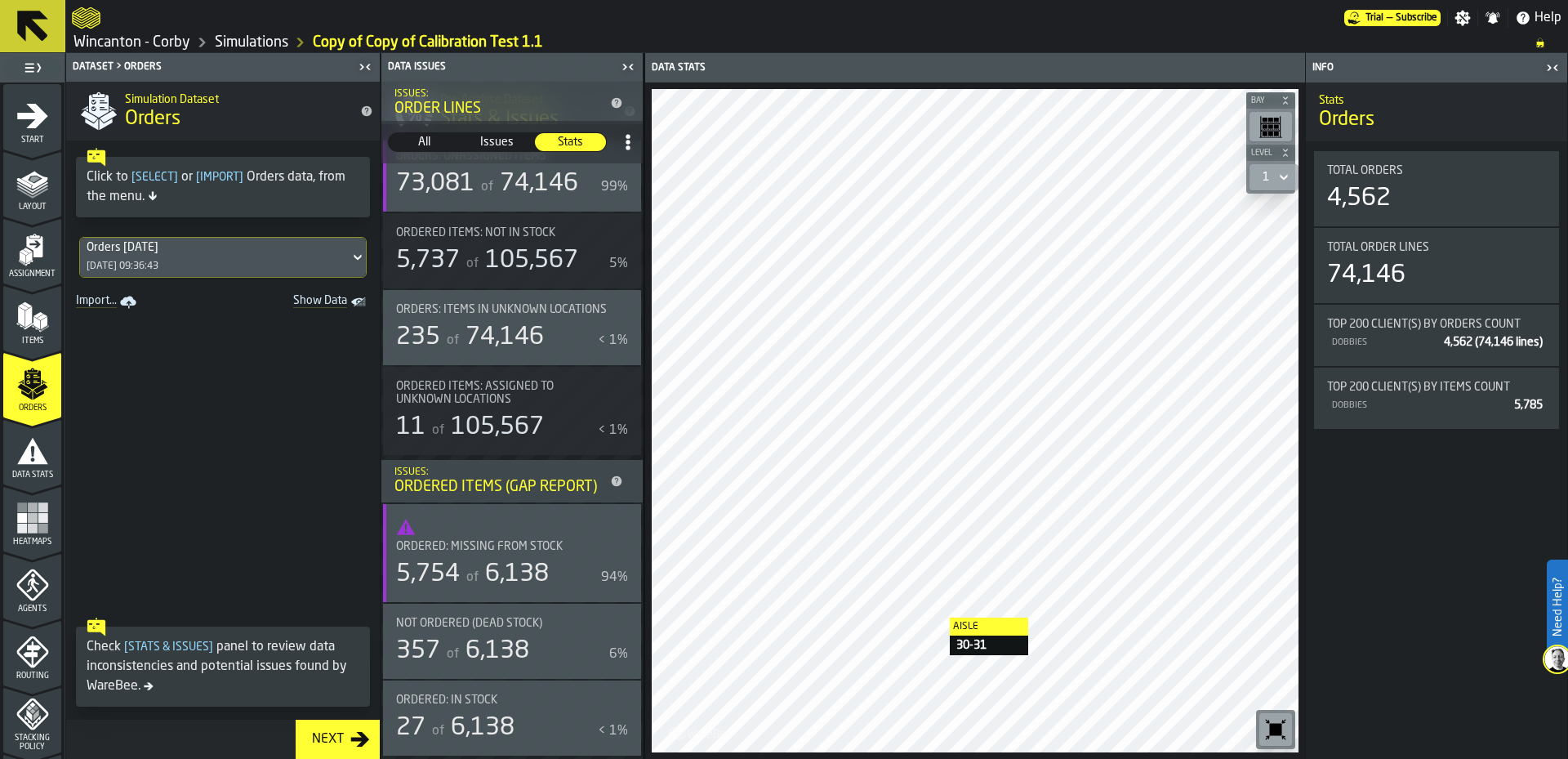
click at [562, 638] on div "357 of 6,138" at bounding box center [499, 651] width 207 height 29
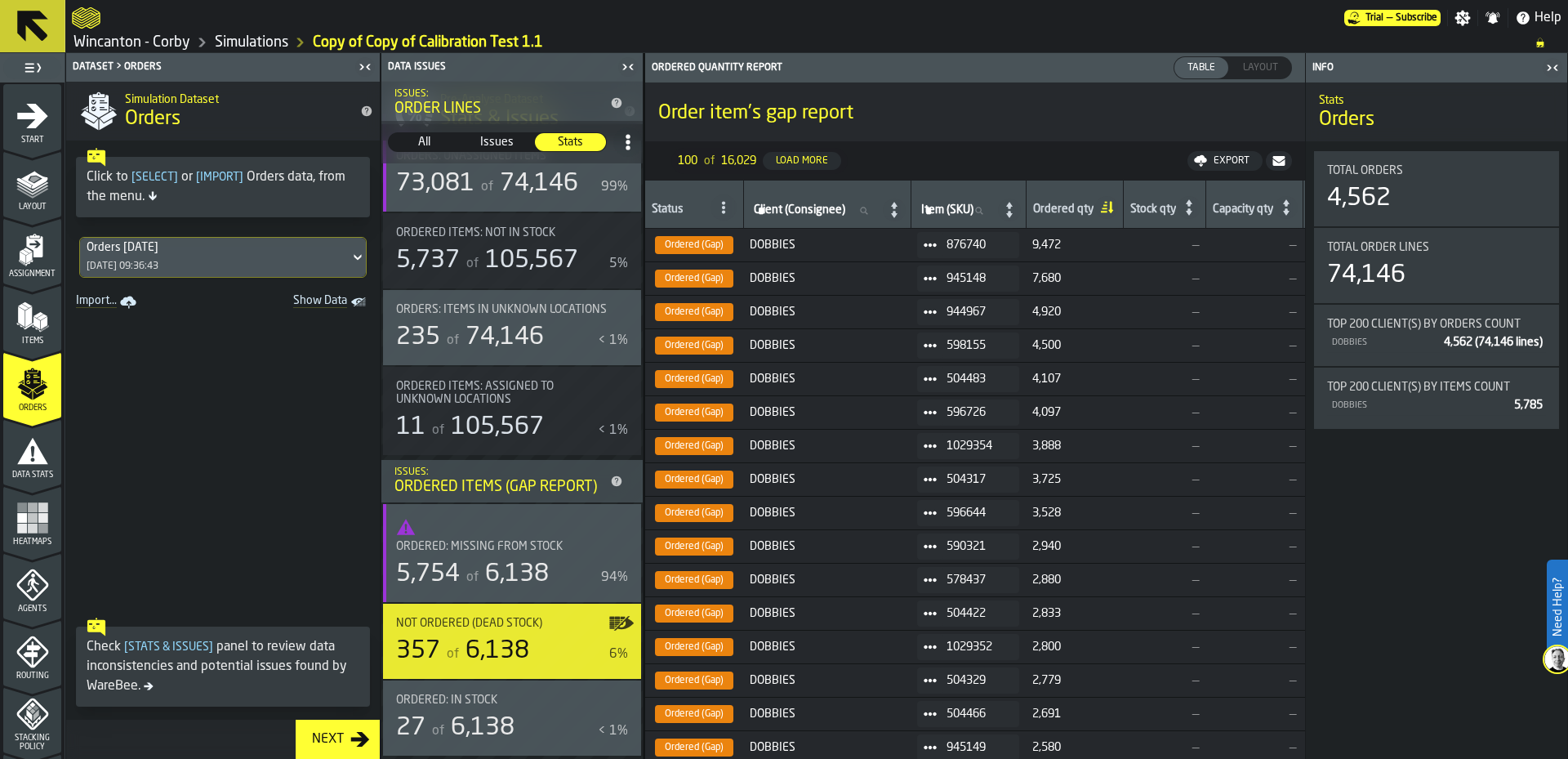
click at [1256, 77] on div "Layout" at bounding box center [1260, 68] width 61 height 21
click at [1482, 190] on div "4,562" at bounding box center [1436, 198] width 219 height 29
click at [1434, 246] on div "Total Order Lines" at bounding box center [1436, 247] width 219 height 13
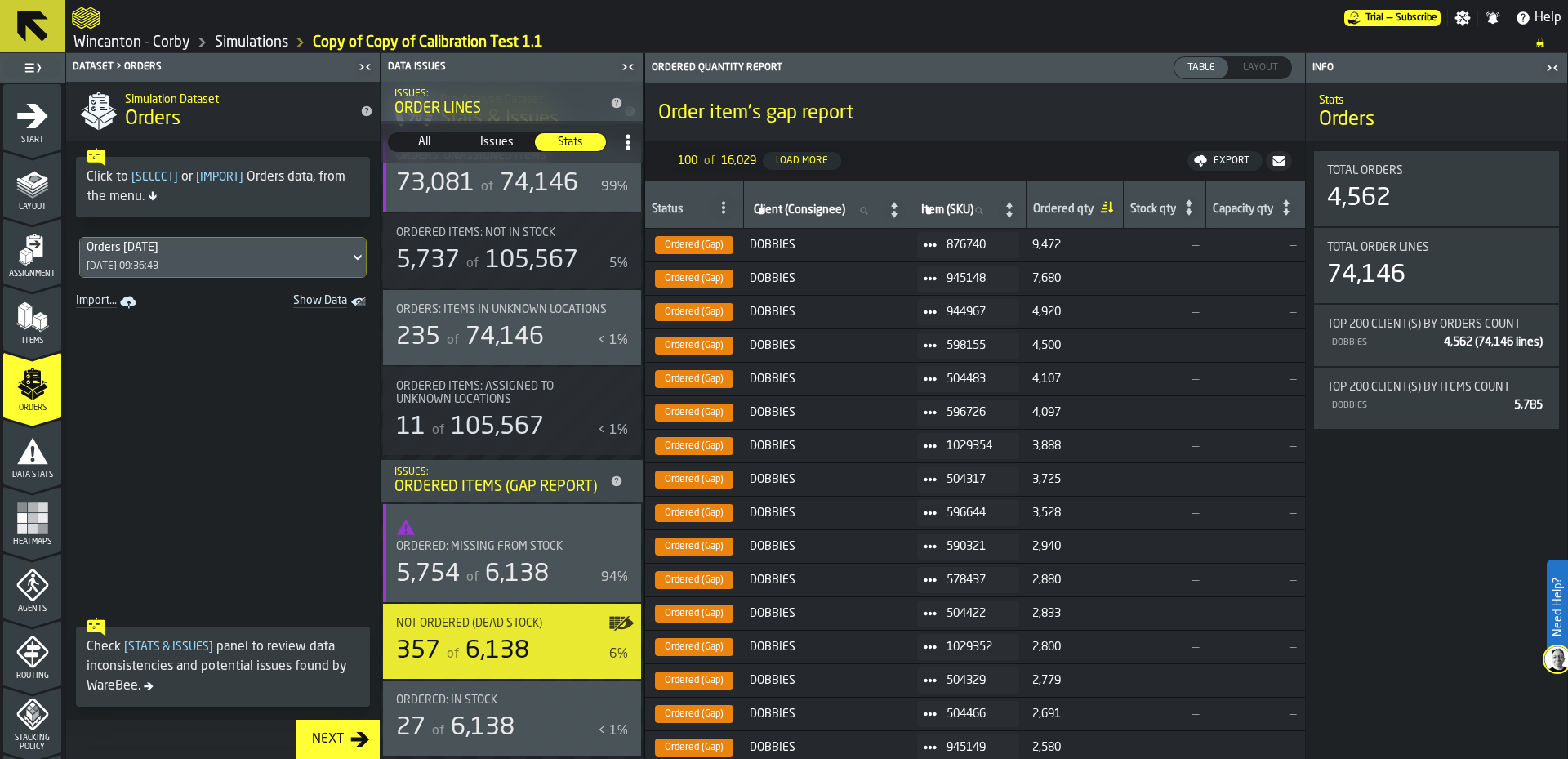
click at [1434, 246] on div "Total Order Lines" at bounding box center [1436, 247] width 219 height 13
click at [1410, 345] on div "DOBBIES" at bounding box center [1383, 343] width 107 height 10
click at [1409, 413] on div "DOBBIES 5,785" at bounding box center [1436, 406] width 219 height 21
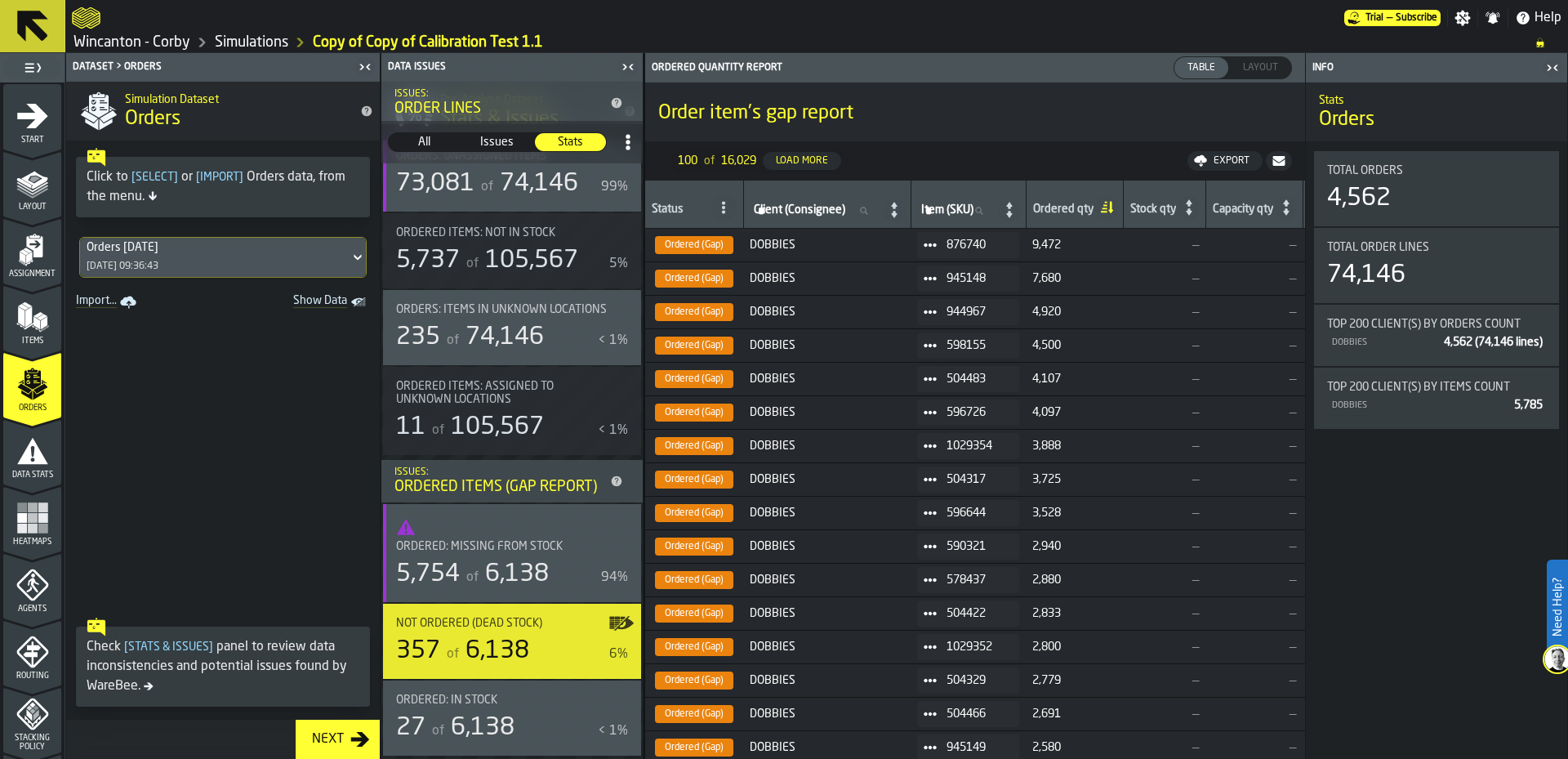
click at [231, 396] on span at bounding box center [222, 461] width 313 height 296
click at [306, 300] on span "Show Data" at bounding box center [291, 302] width 111 height 16
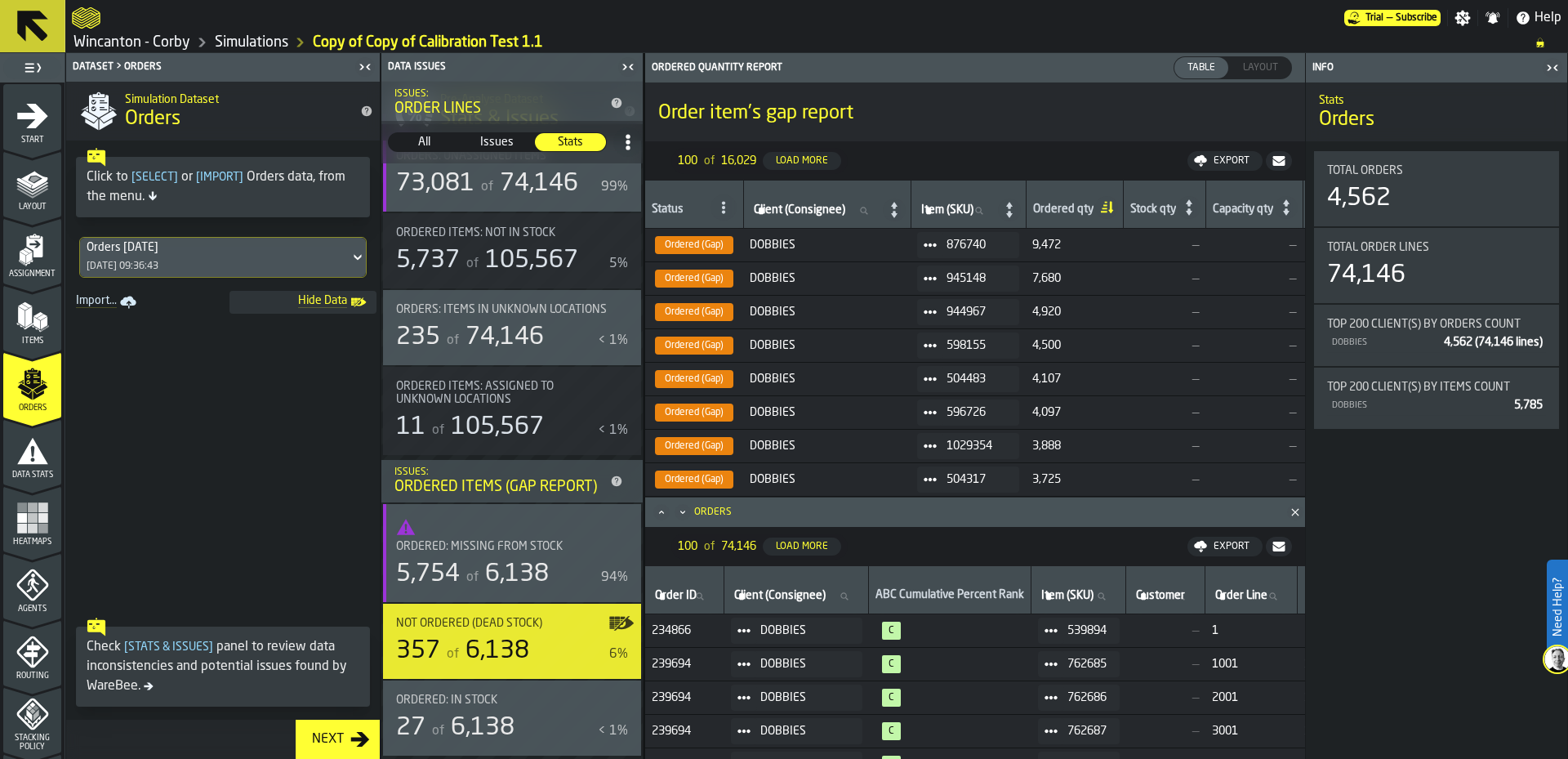
click at [457, 440] on div "of 105,567" at bounding box center [487, 427] width 115 height 29
click at [469, 472] on div "Issues:" at bounding box center [499, 471] width 209 height 11
click at [542, 257] on span "105,567" at bounding box center [531, 260] width 93 height 25
click at [536, 290] on div "Orders: Items in Unknown locations 235 of 74,146 < 1%" at bounding box center [512, 328] width 258 height 76
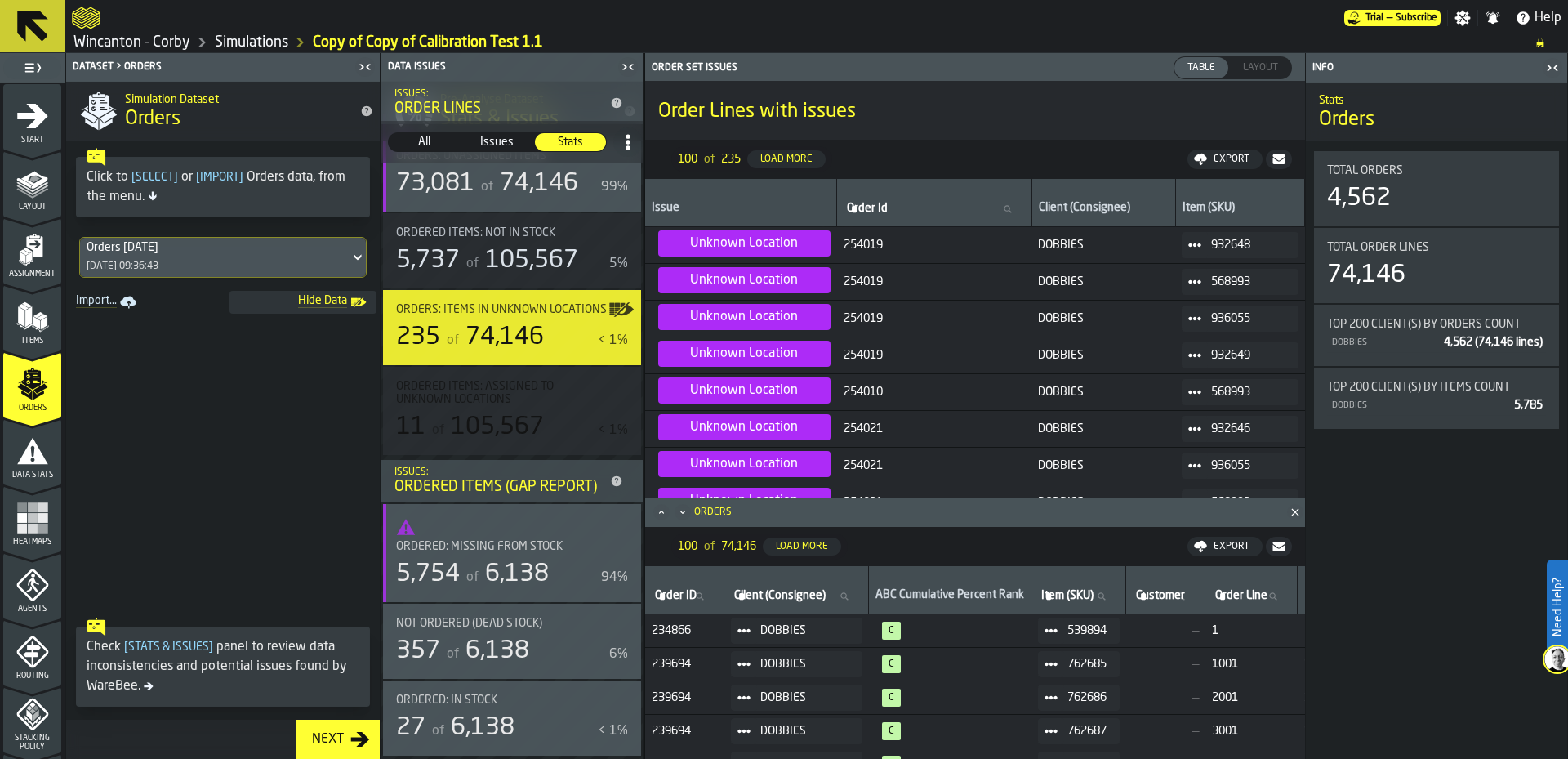
click at [1272, 60] on span "Layout" at bounding box center [1261, 67] width 48 height 15
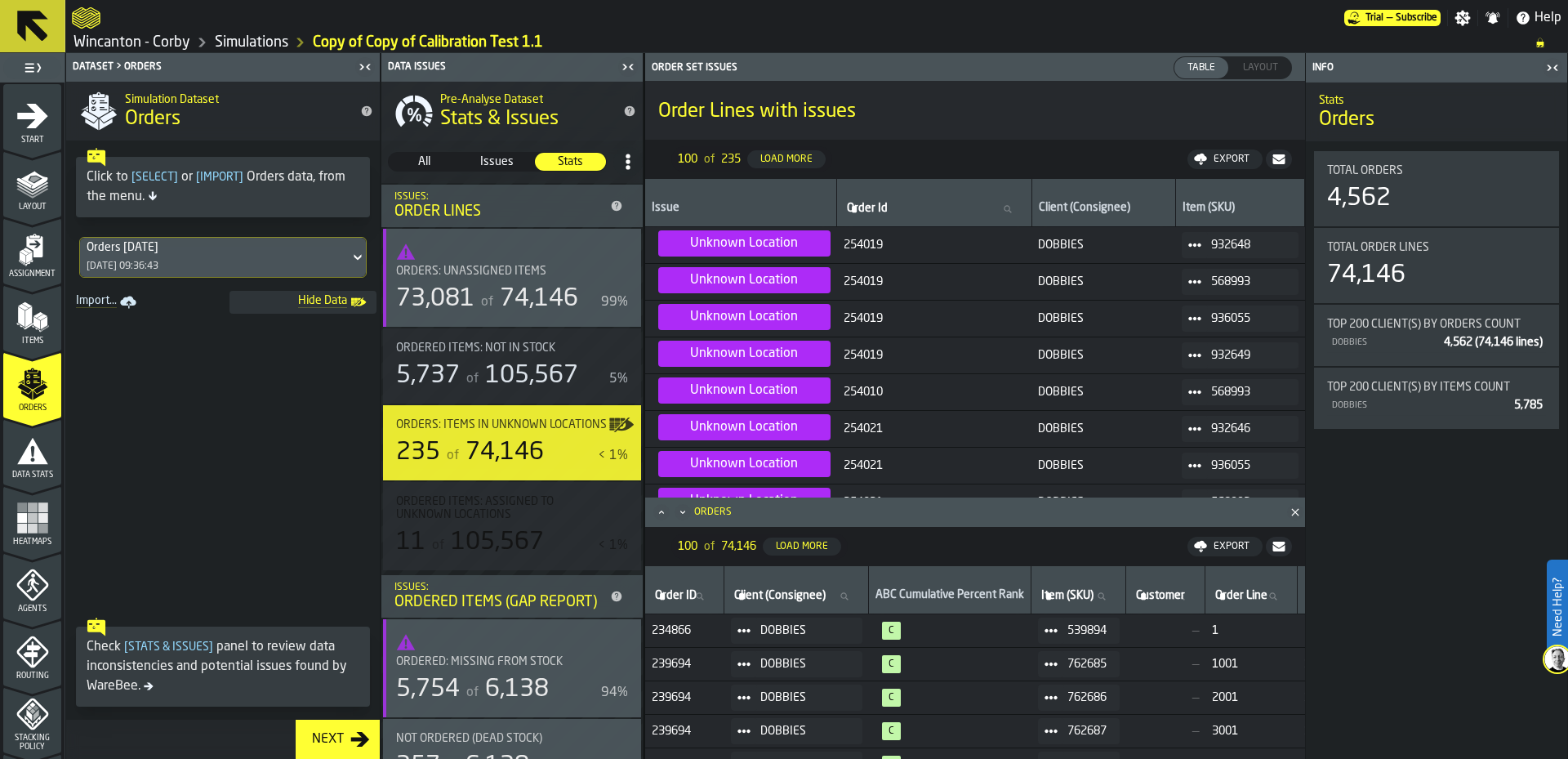
click at [533, 301] on span "74,146" at bounding box center [538, 299] width 78 height 25
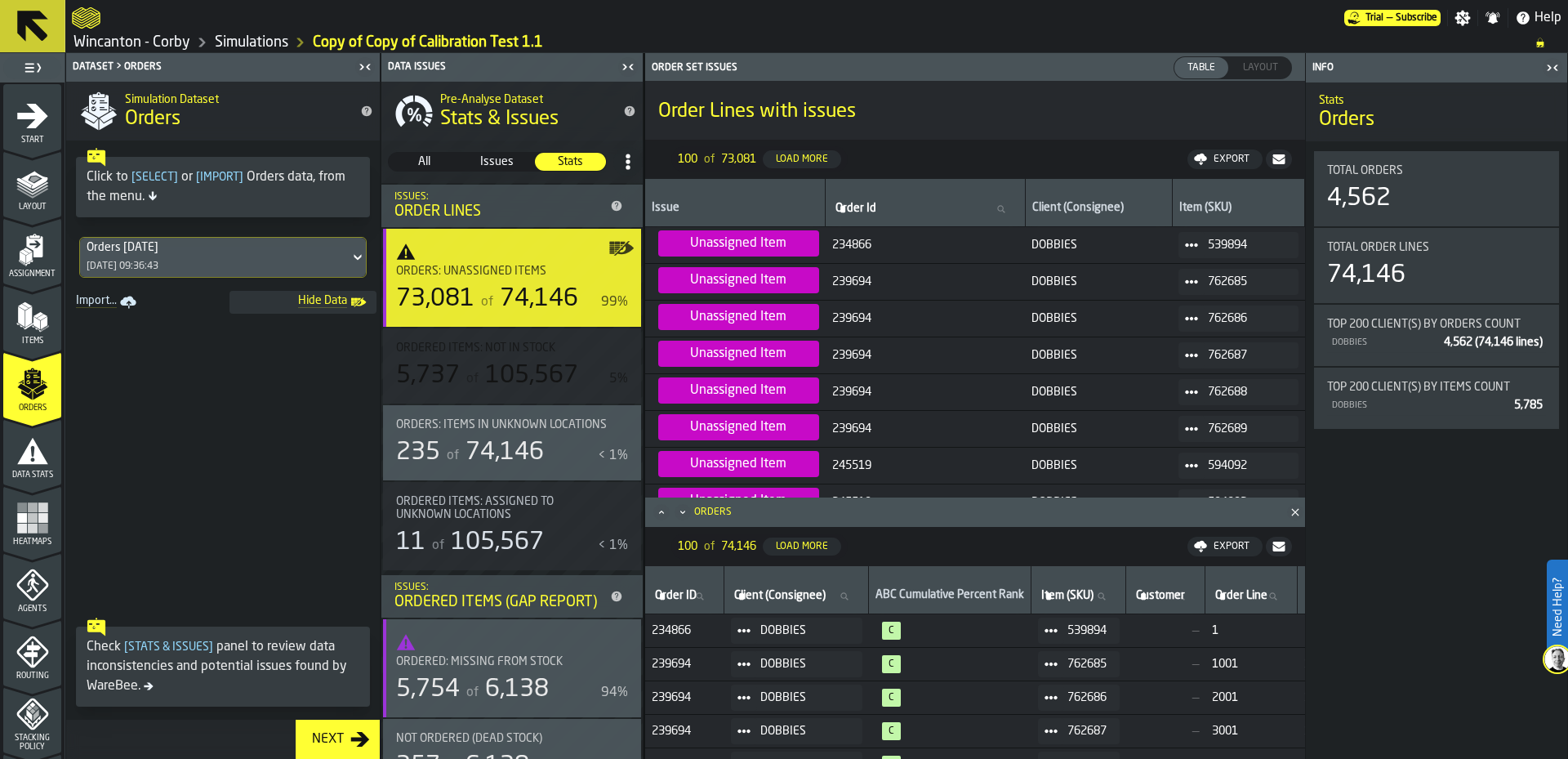
click at [1261, 64] on span "Layout" at bounding box center [1261, 67] width 48 height 15
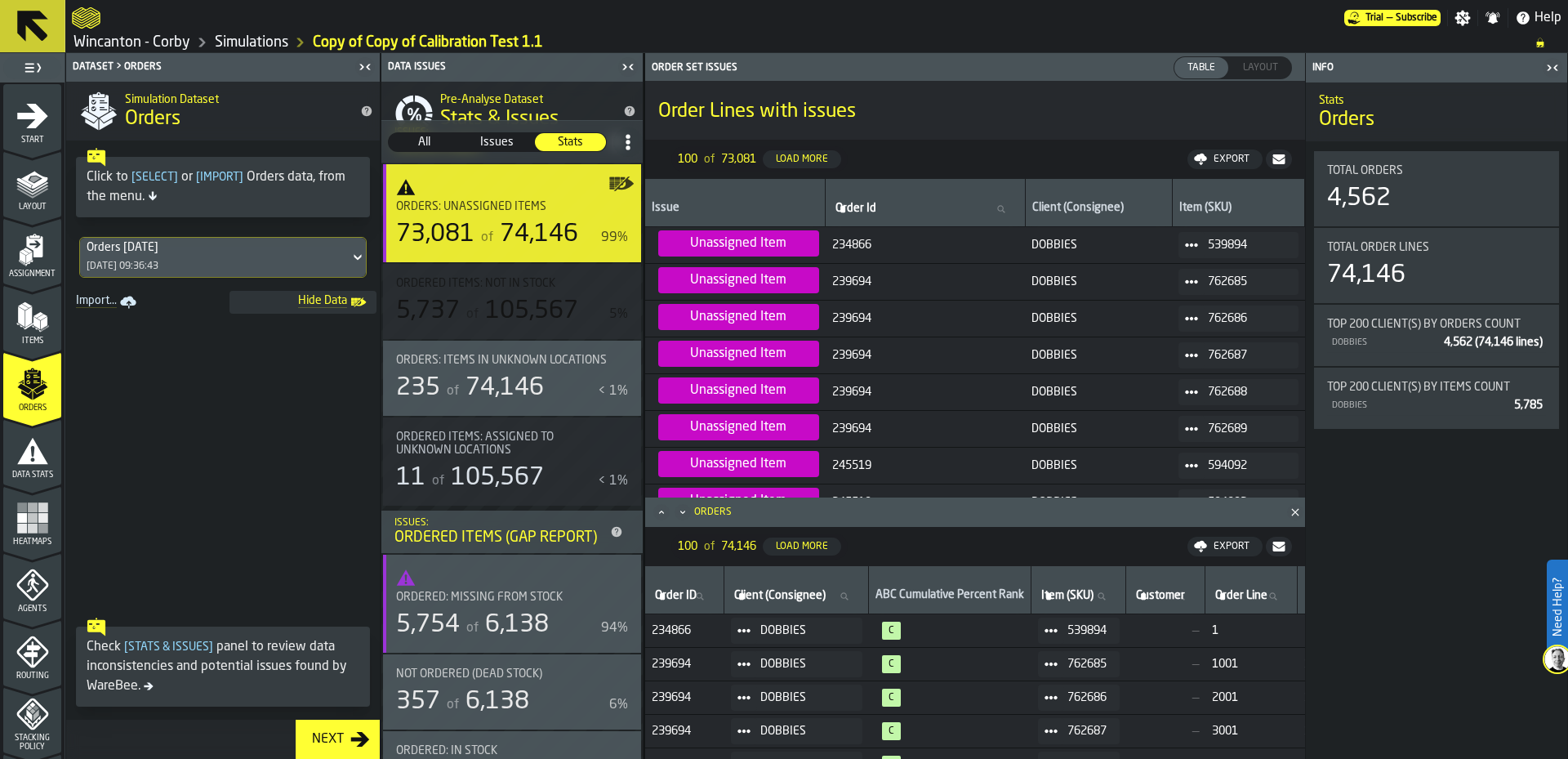
scroll to position [130, 0]
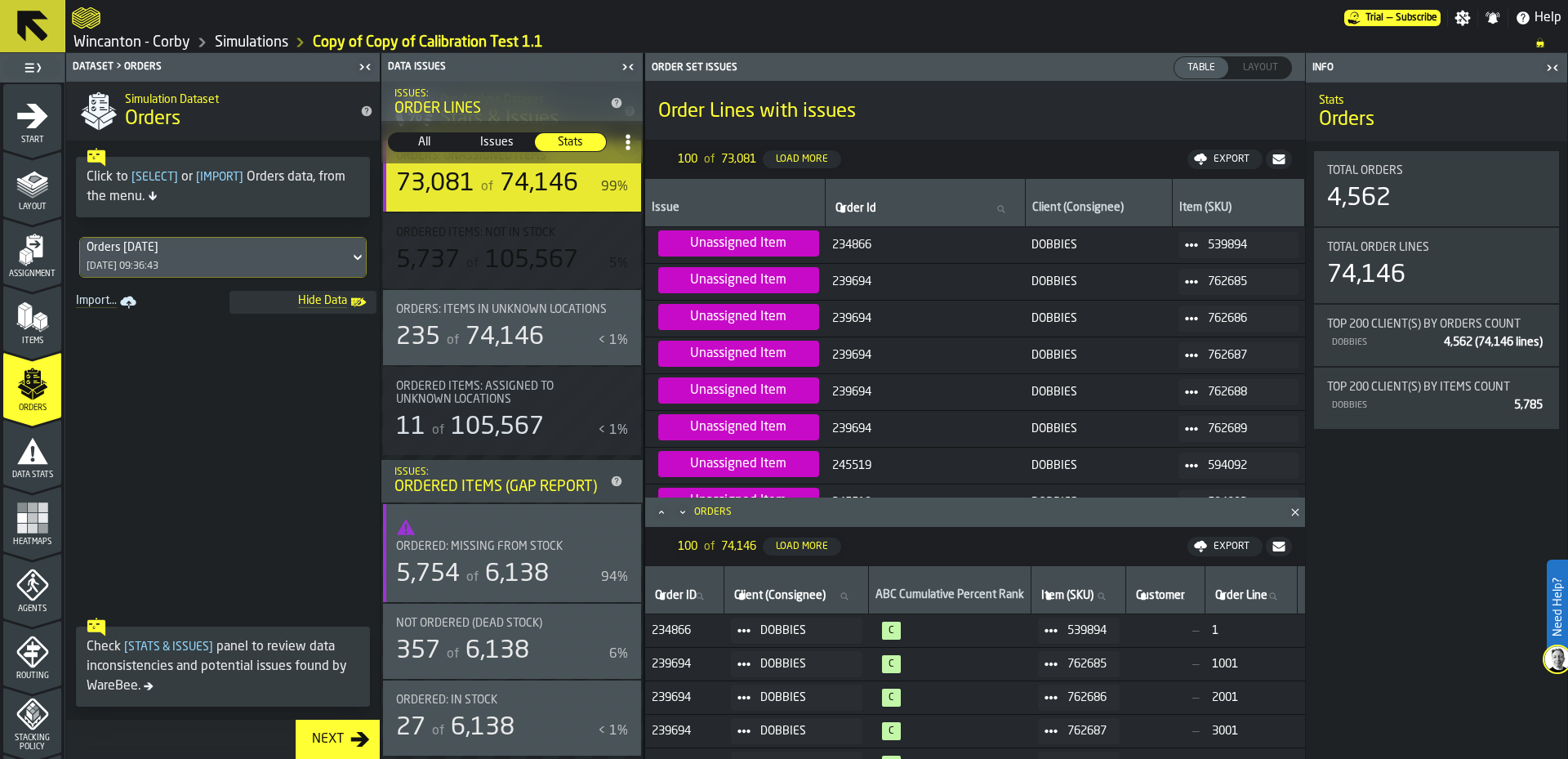
click at [475, 712] on div "Ordered: In Stock 27 of 6,138 < 1%" at bounding box center [512, 718] width 232 height 49
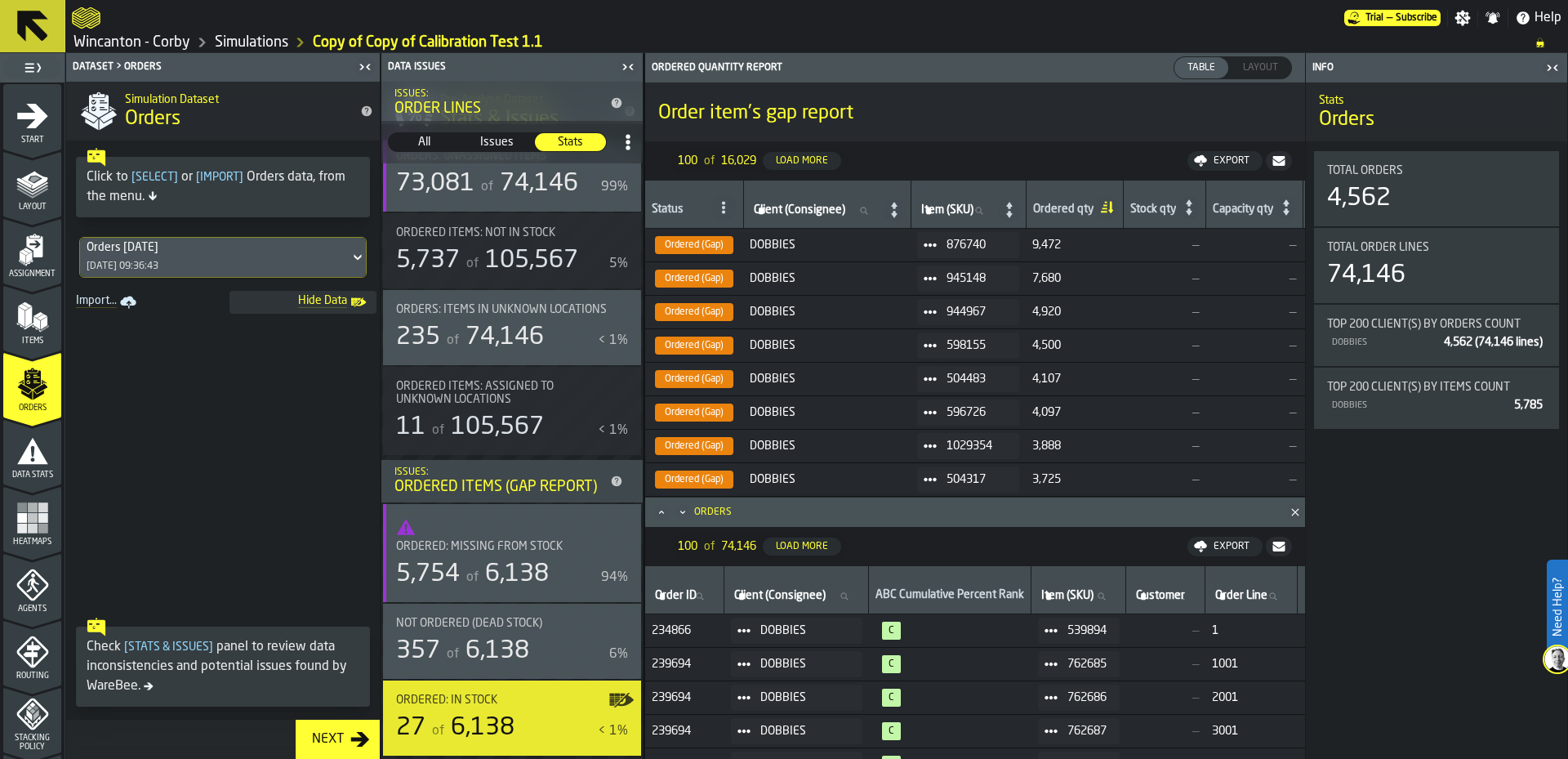
click at [496, 657] on span "6,138" at bounding box center [497, 651] width 64 height 25
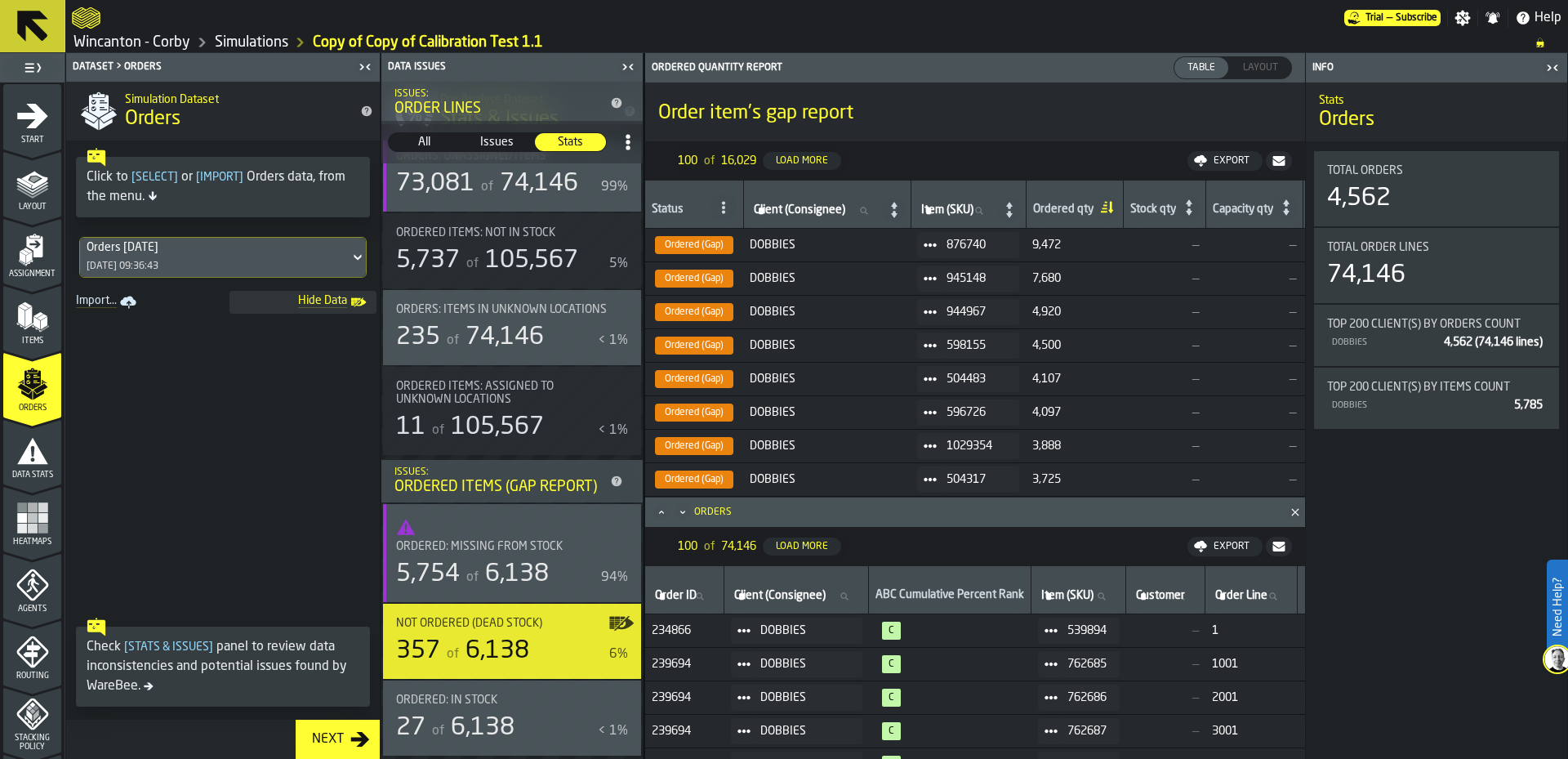
click at [235, 415] on span at bounding box center [222, 461] width 313 height 296
click at [30, 306] on icon "menu Items" at bounding box center [33, 317] width 33 height 33
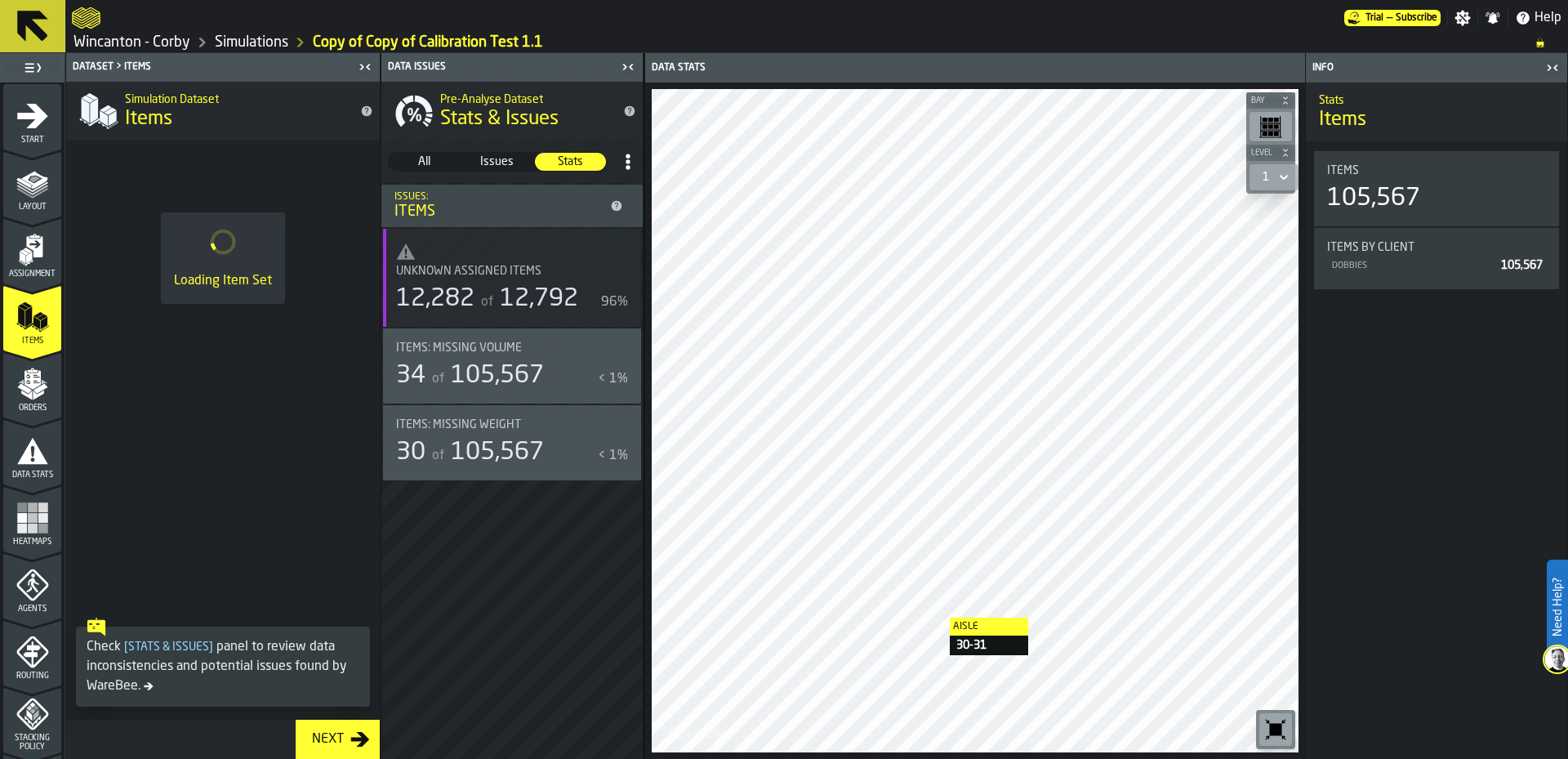
scroll to position [0, 0]
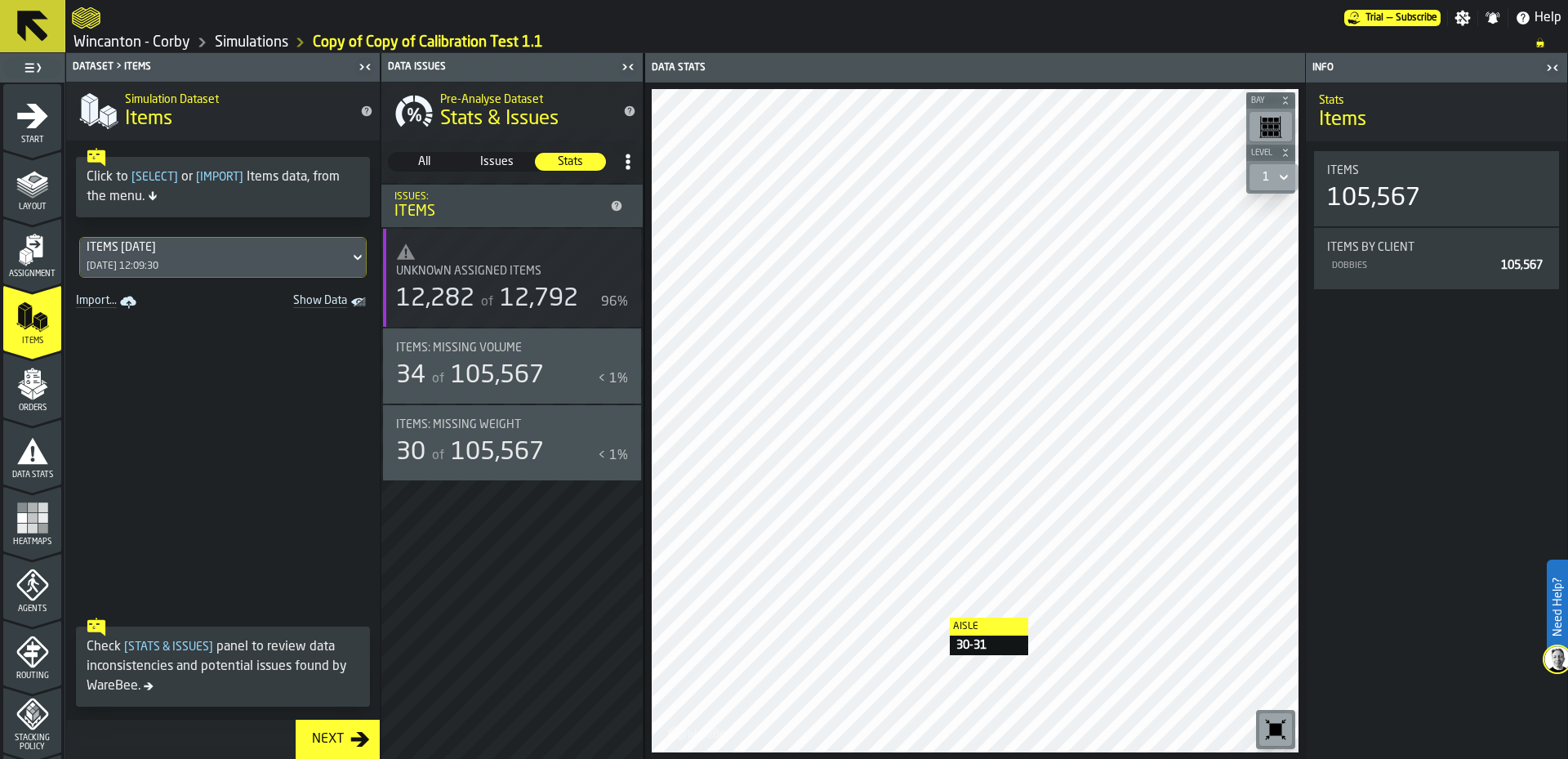
click at [30, 268] on div "Assignment" at bounding box center [33, 256] width 58 height 45
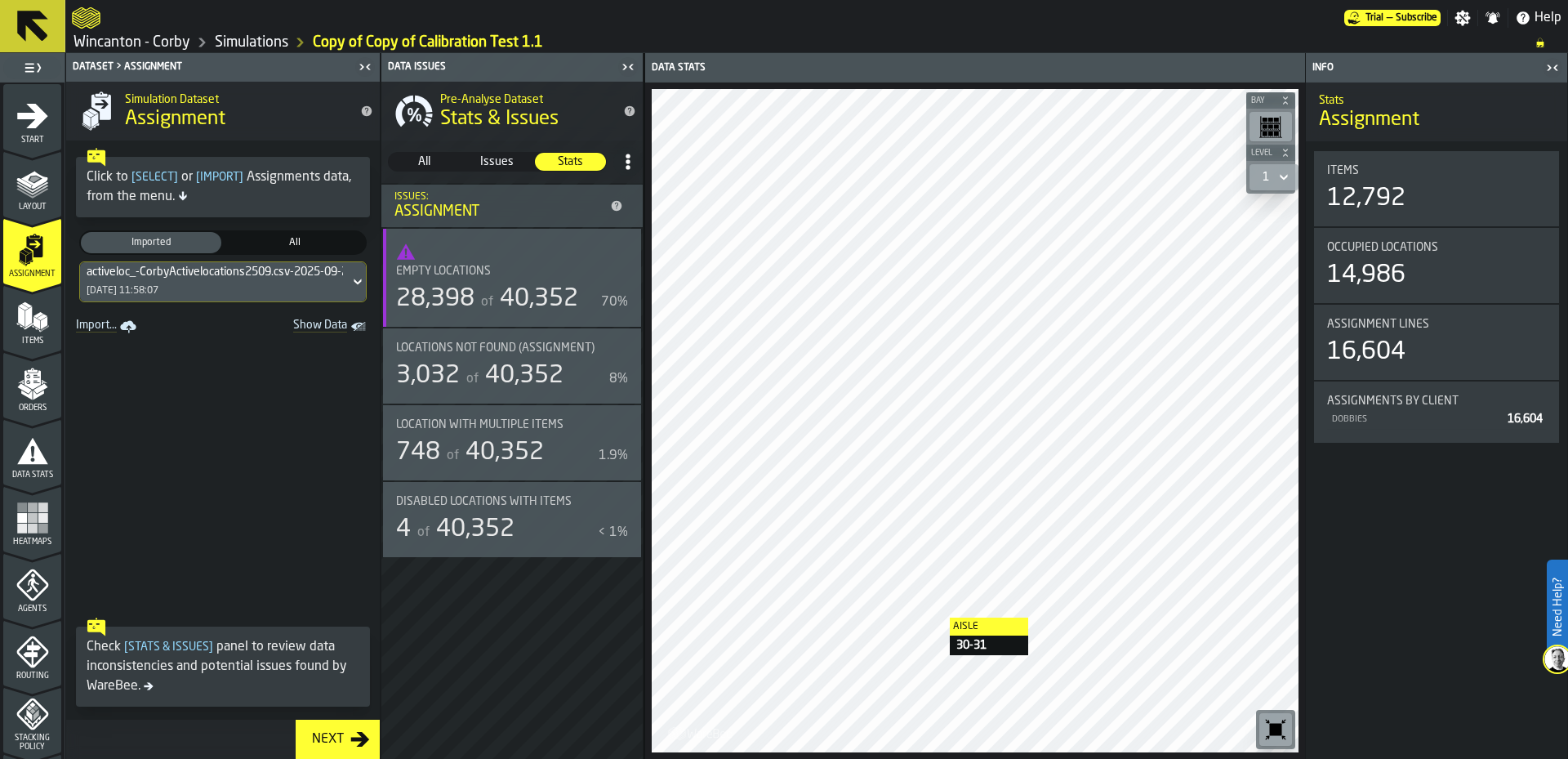
click at [169, 501] on span at bounding box center [222, 474] width 313 height 272
click at [270, 244] on span "All" at bounding box center [294, 242] width 134 height 15
click at [265, 448] on span at bounding box center [222, 474] width 313 height 272
click at [283, 46] on link "Simulations" at bounding box center [251, 42] width 74 height 18
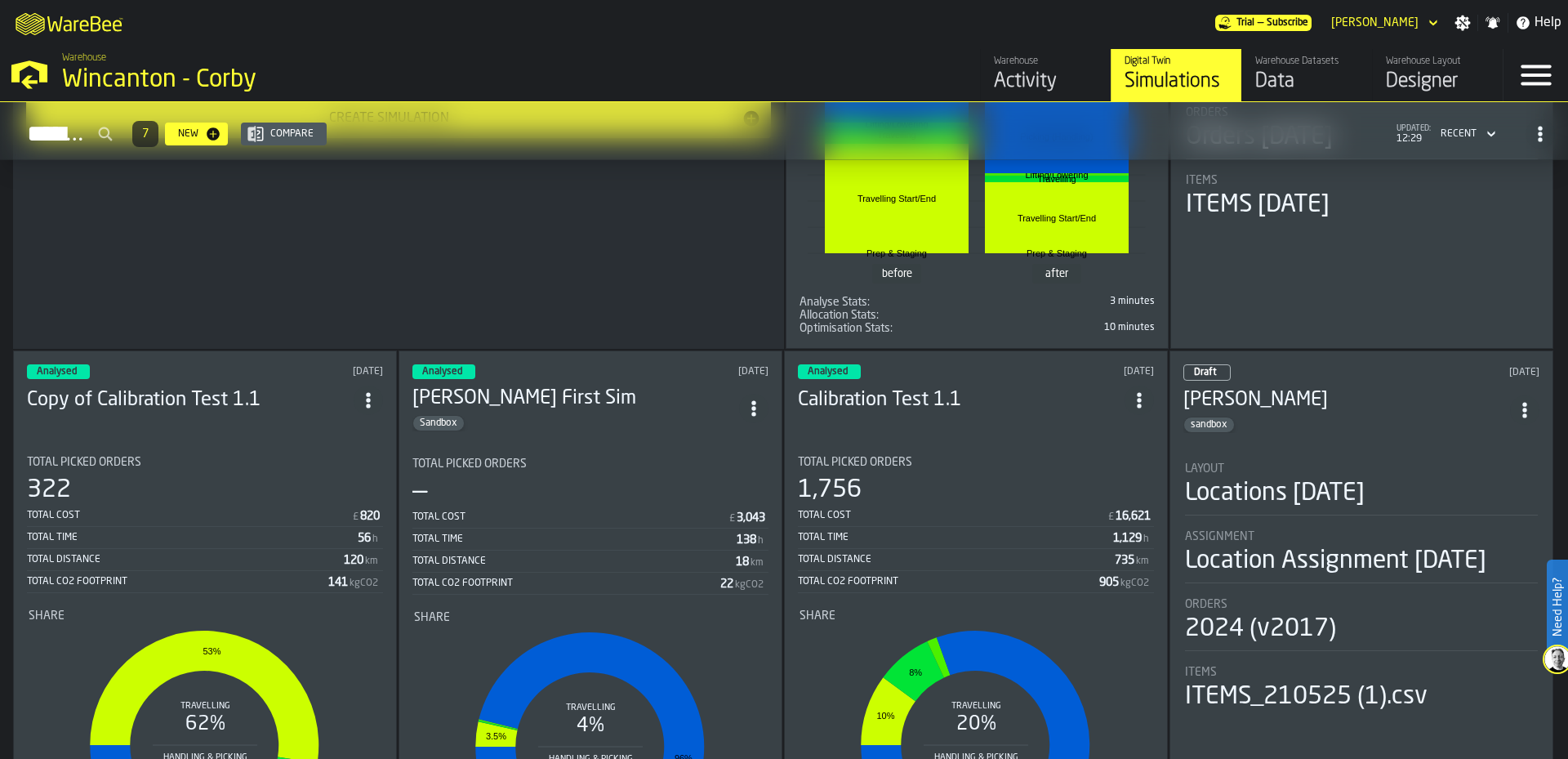
scroll to position [490, 0]
click at [294, 401] on h3 "Copy of Calibration Test 1.1" at bounding box center [190, 399] width 327 height 26
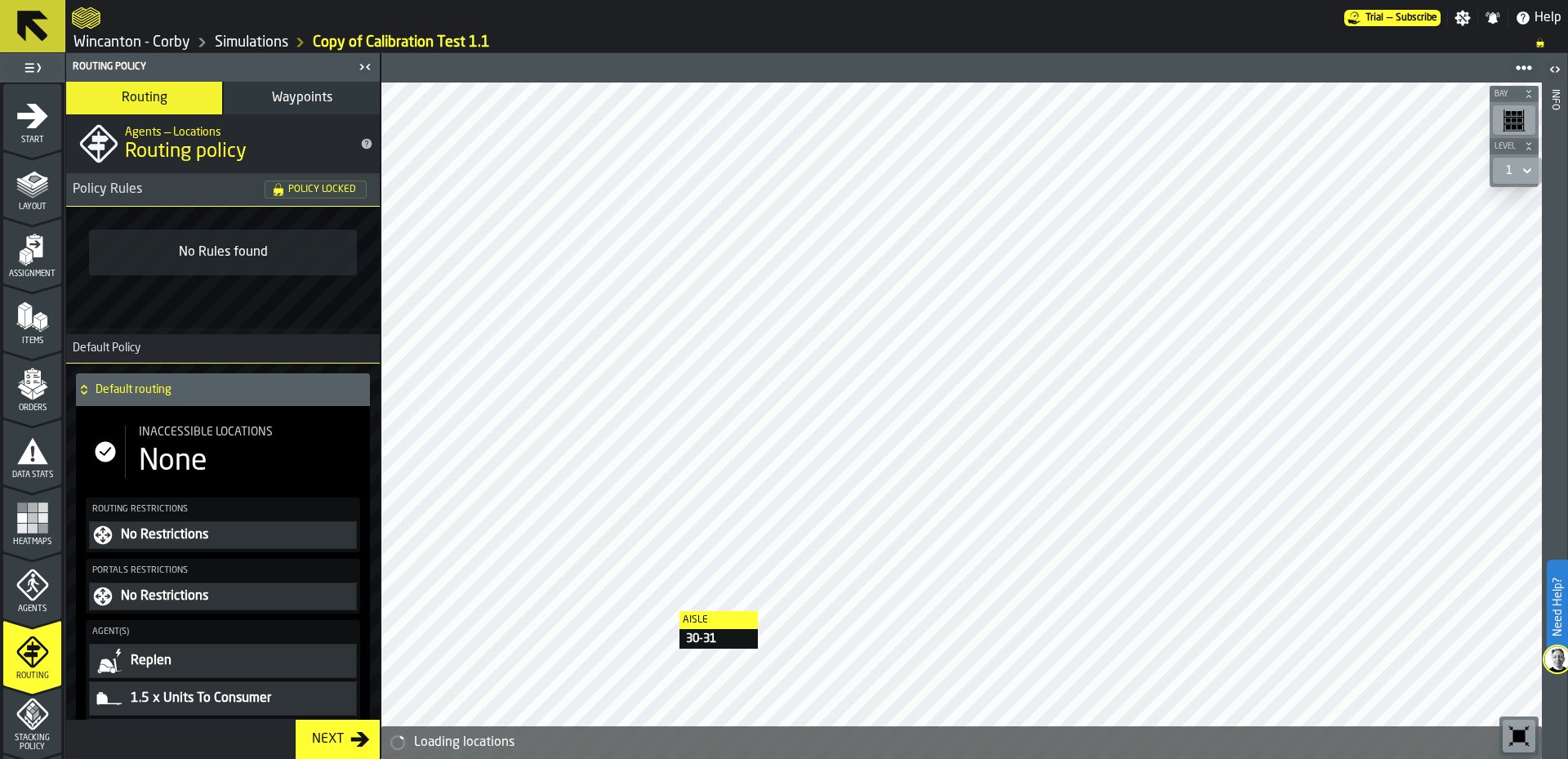
click at [39, 372] on icon "menu Orders" at bounding box center [33, 384] width 33 height 33
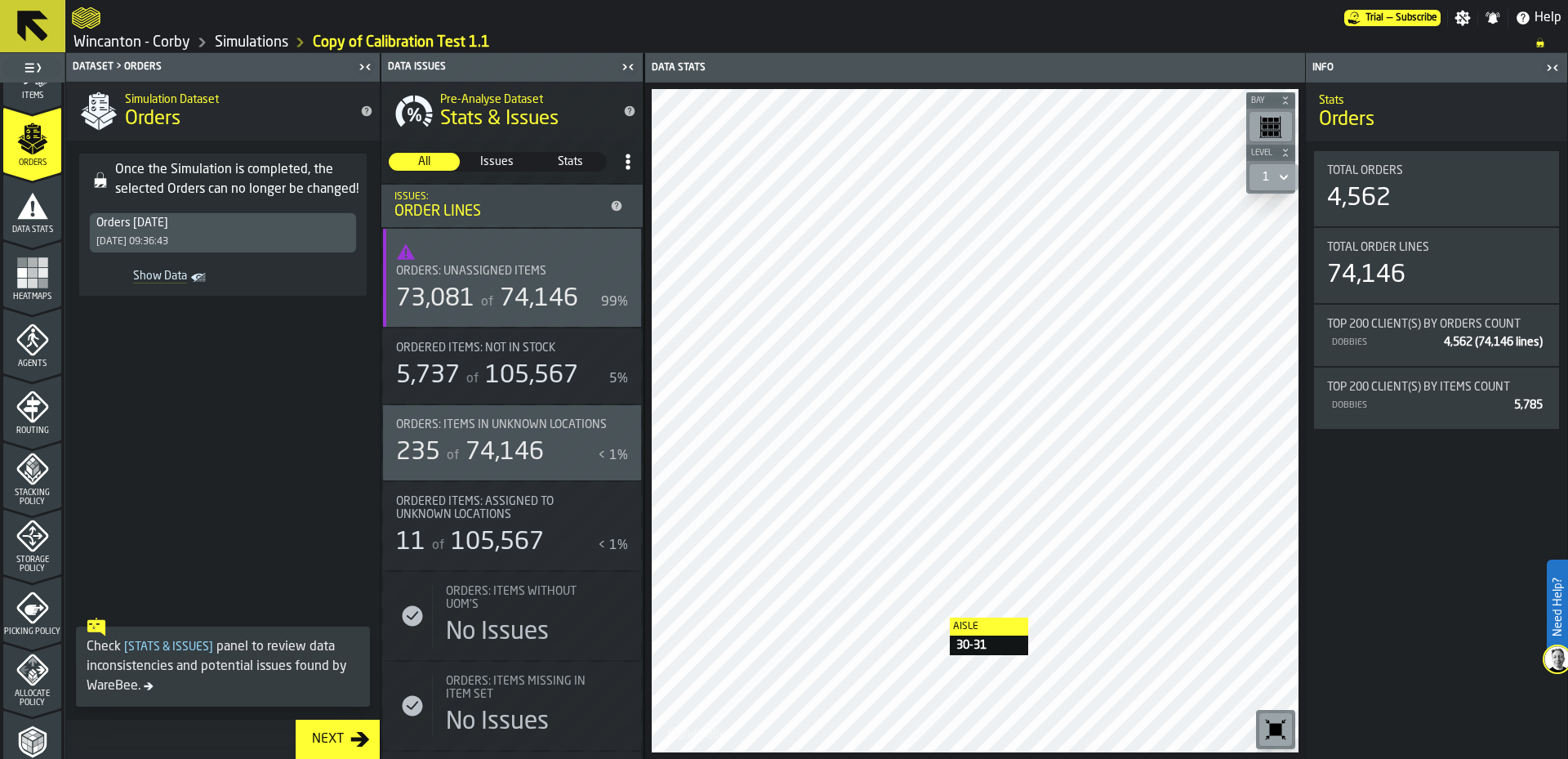
scroll to position [327, 0]
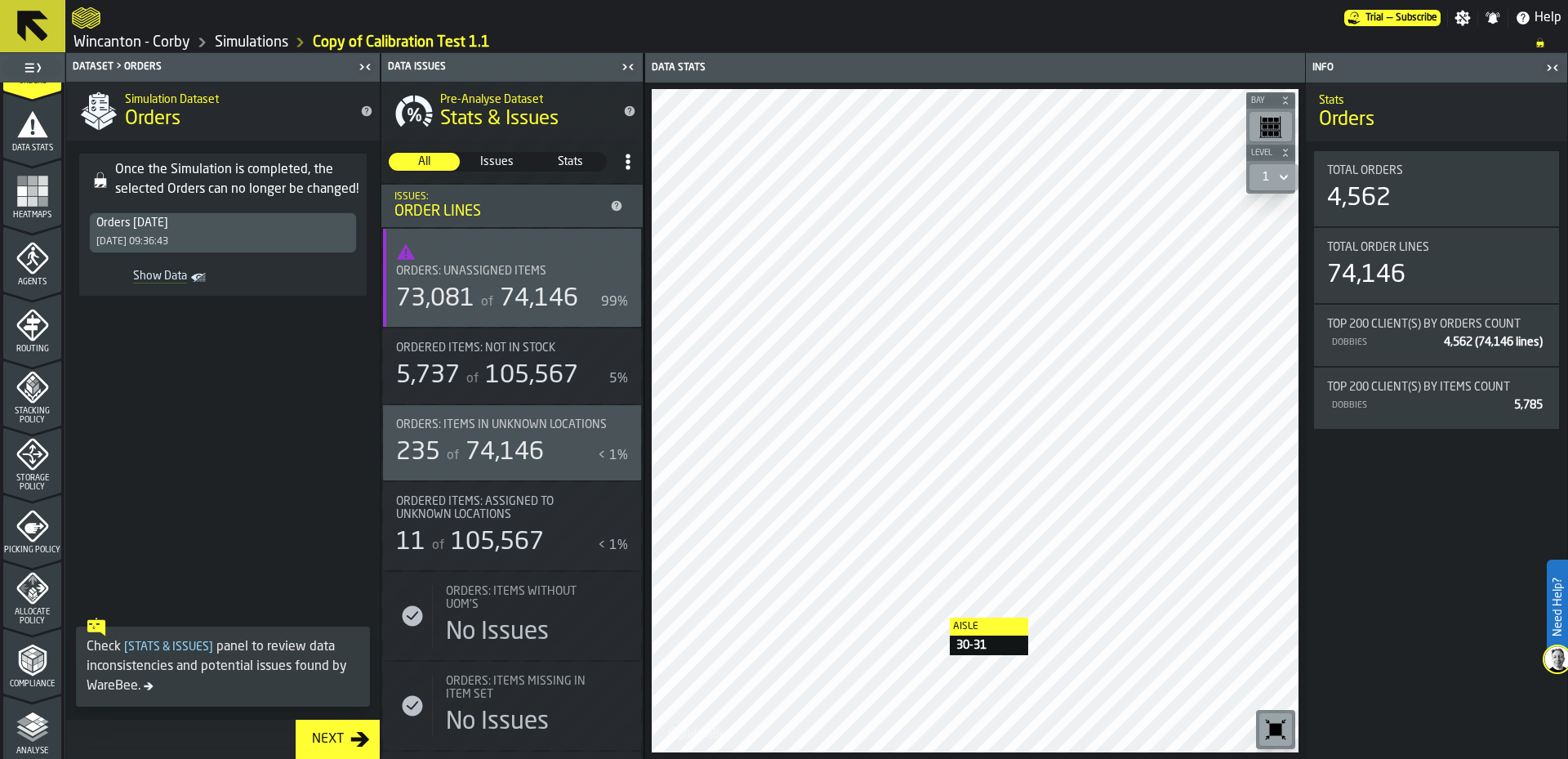
click at [32, 560] on icon "menu Picking Policy" at bounding box center [33, 561] width 58 height 15
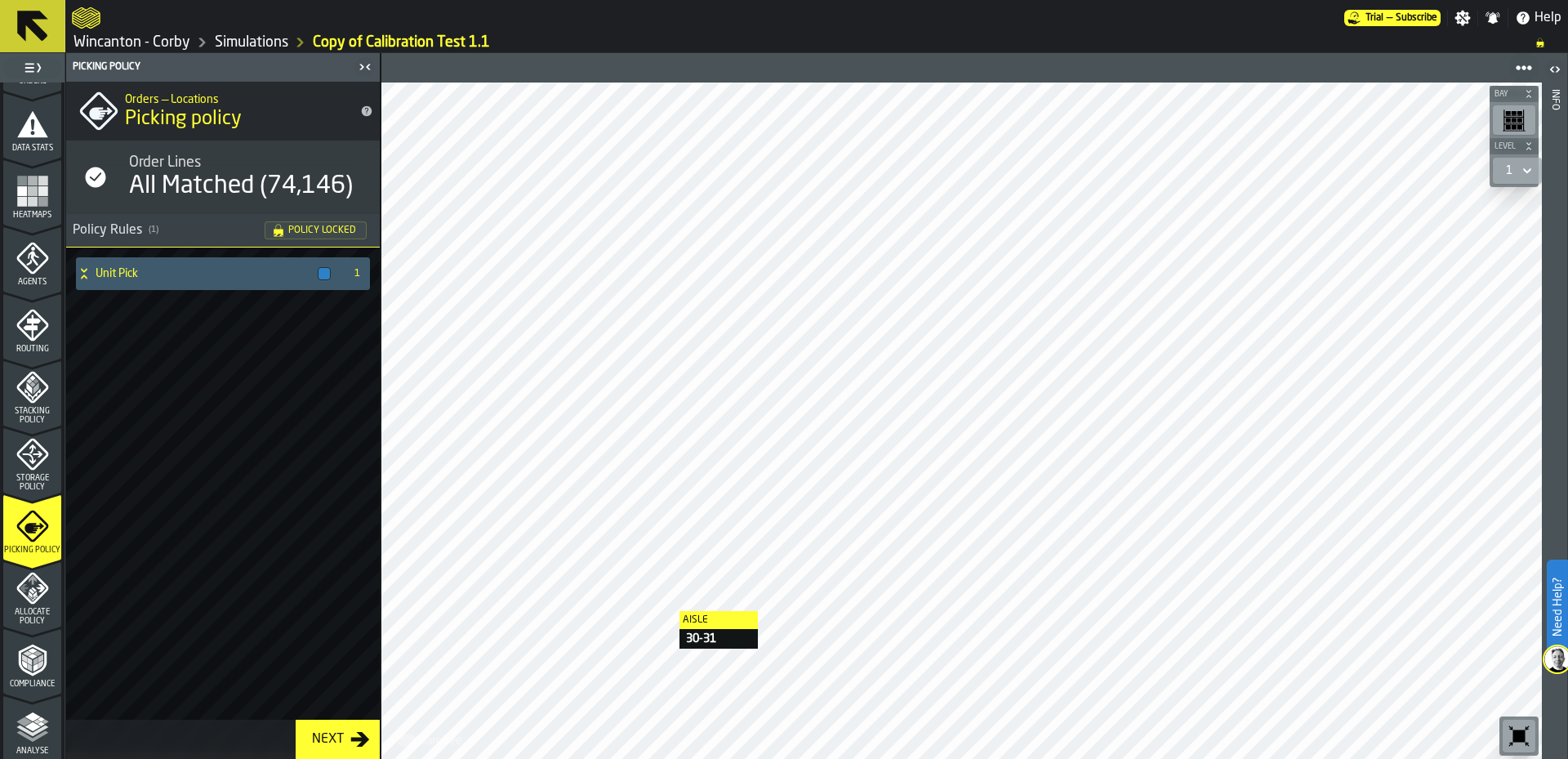
click at [27, 603] on icon "menu Allocate Policy" at bounding box center [32, 588] width 32 height 32
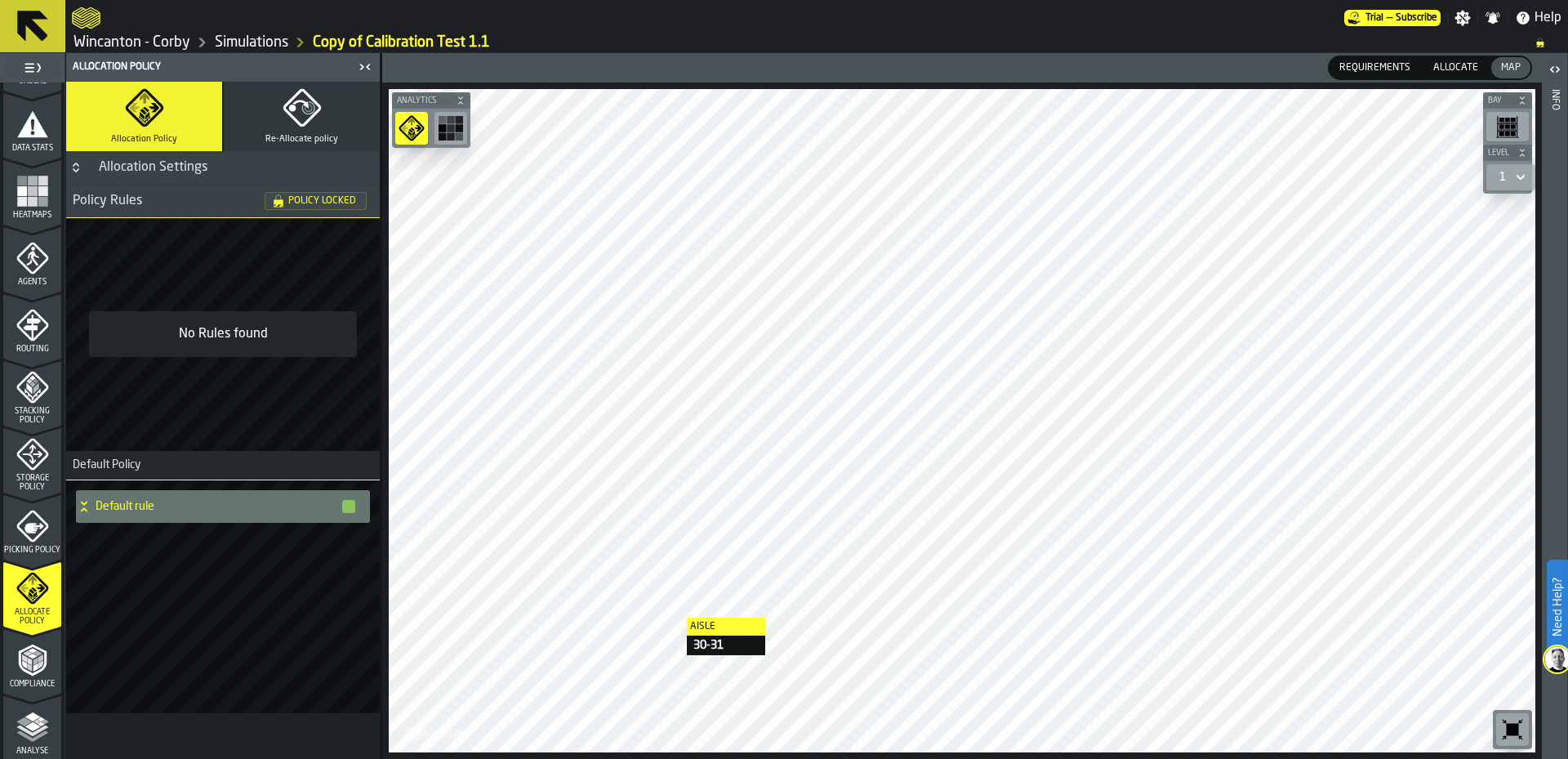
click at [294, 82] on button "Re-Allocate policy" at bounding box center [302, 116] width 156 height 70
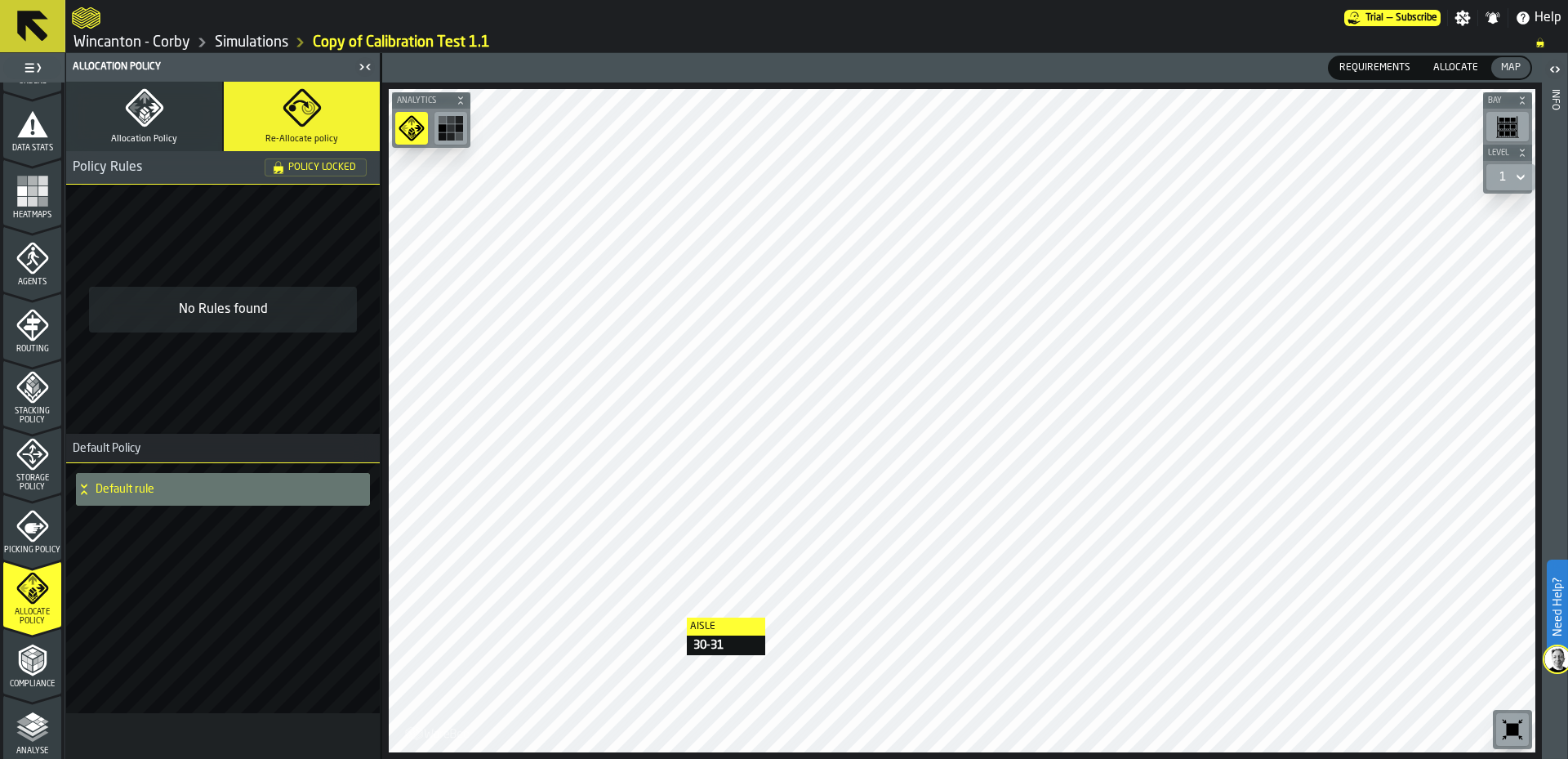
click at [116, 103] on button "Allocation Policy" at bounding box center [144, 116] width 156 height 70
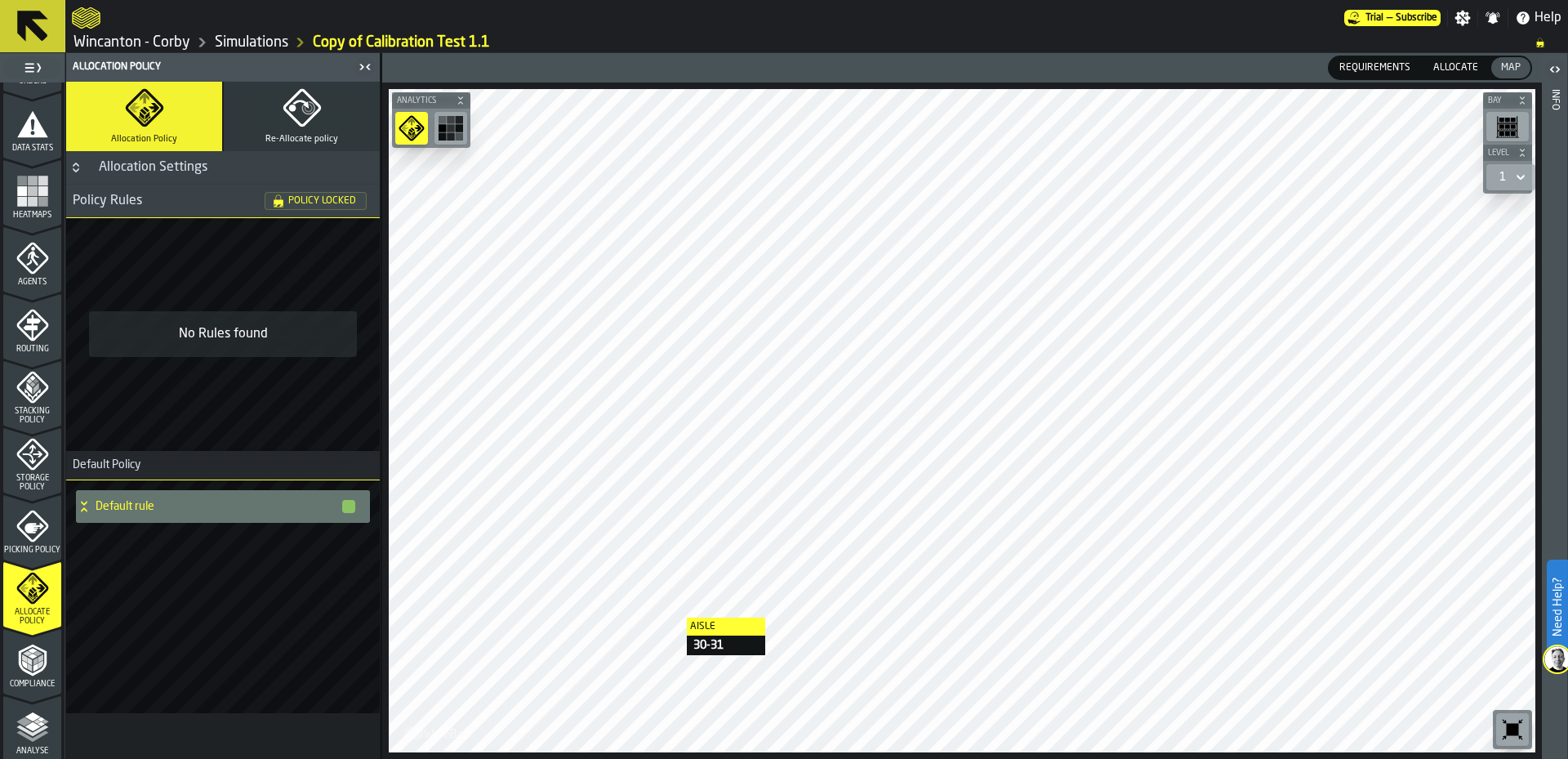
click at [305, 137] on span "Re-Allocate policy" at bounding box center [301, 139] width 73 height 10
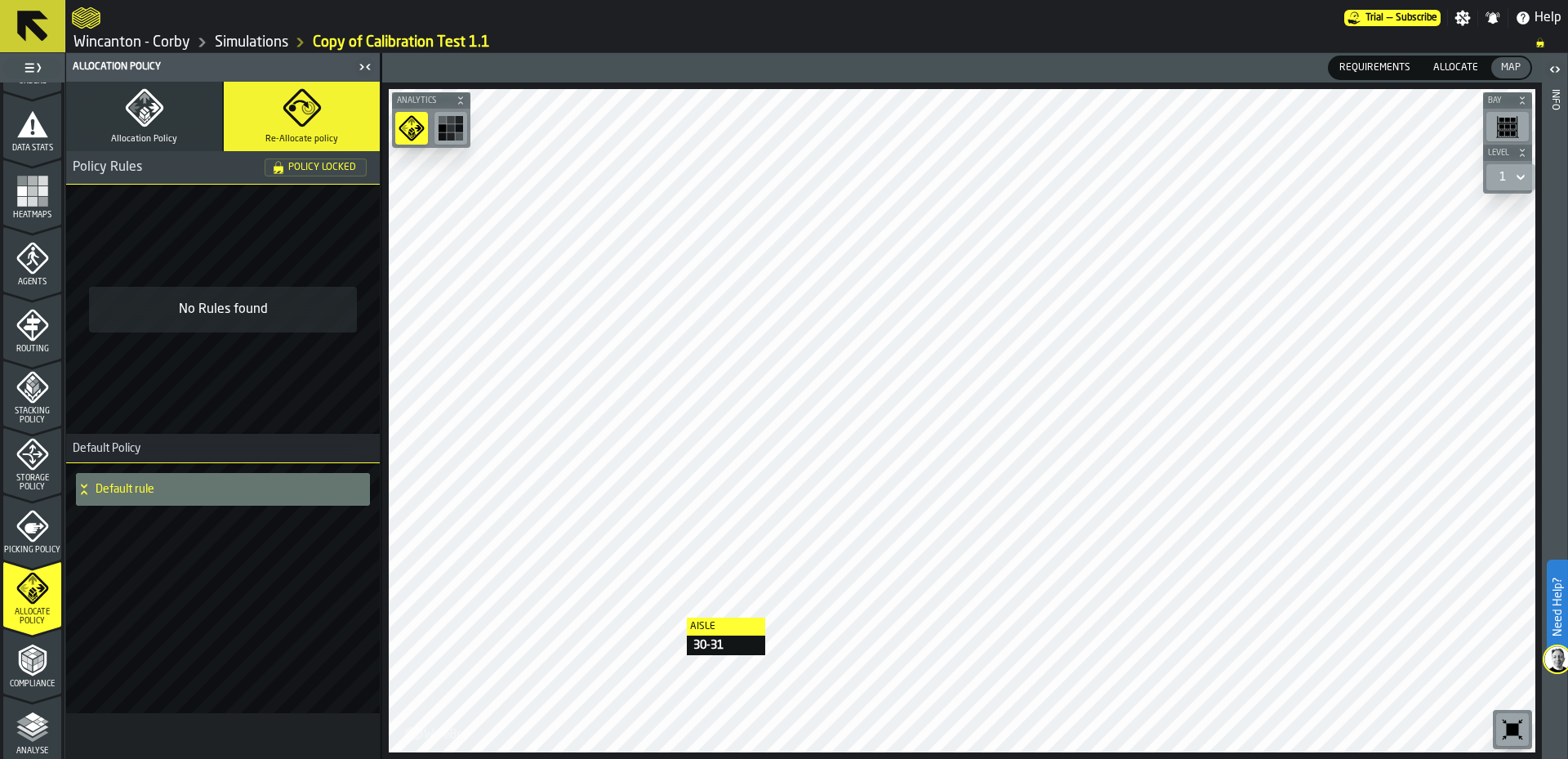
click at [143, 134] on span "Allocation Policy" at bounding box center [143, 139] width 66 height 10
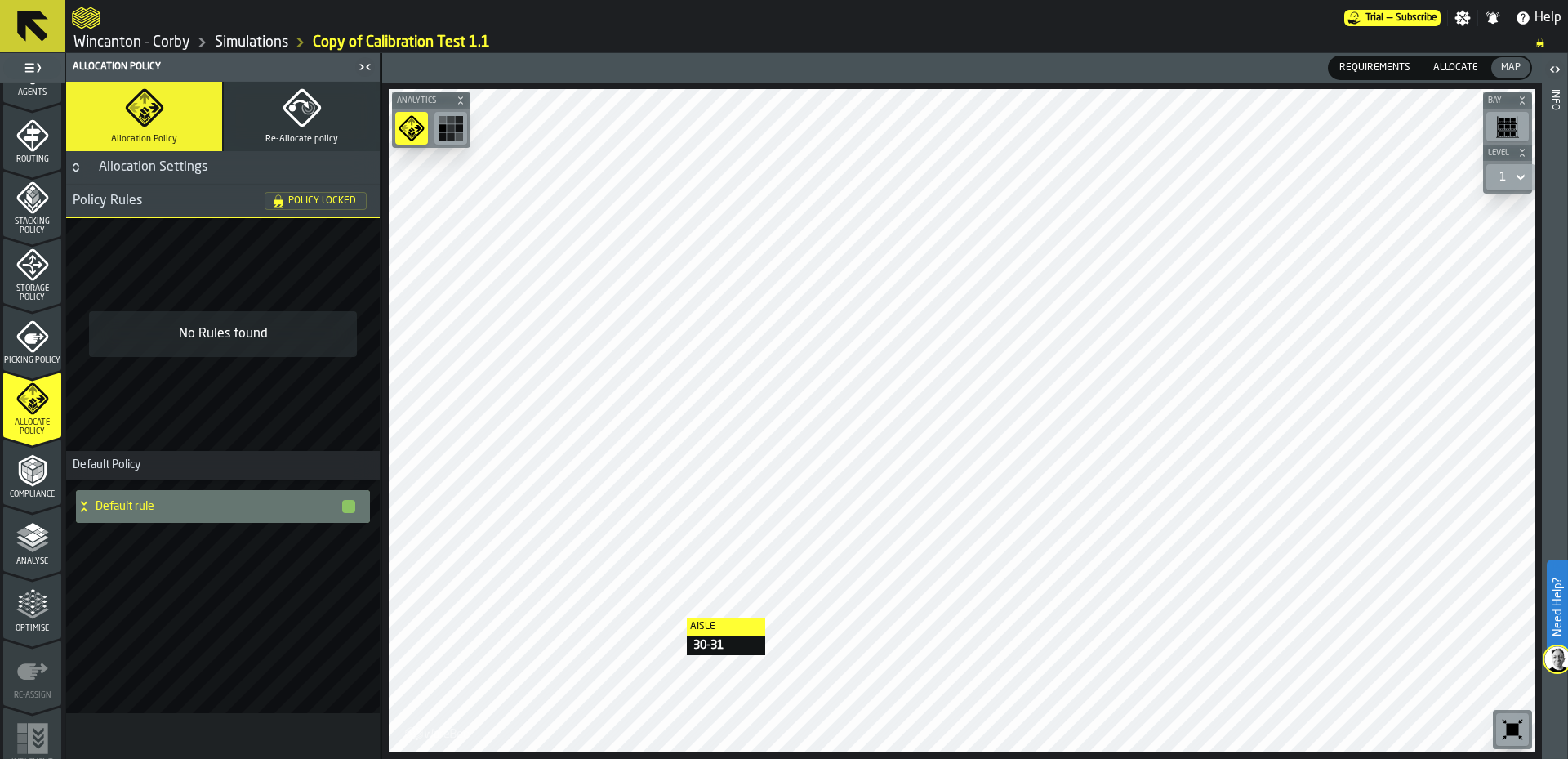
scroll to position [530, 0]
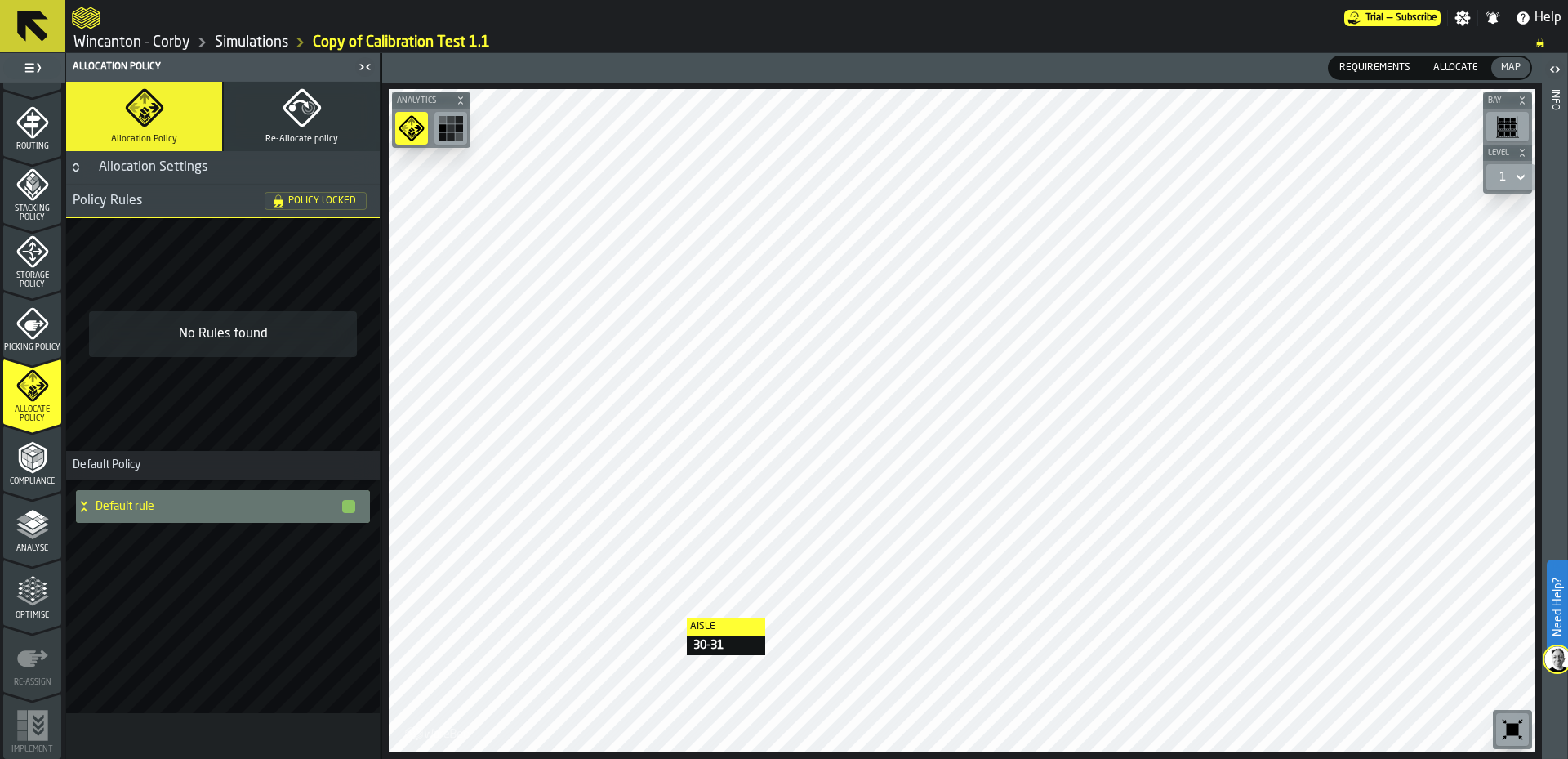
click at [37, 592] on polygon "menu Optimise" at bounding box center [37, 592] width 4 height 3
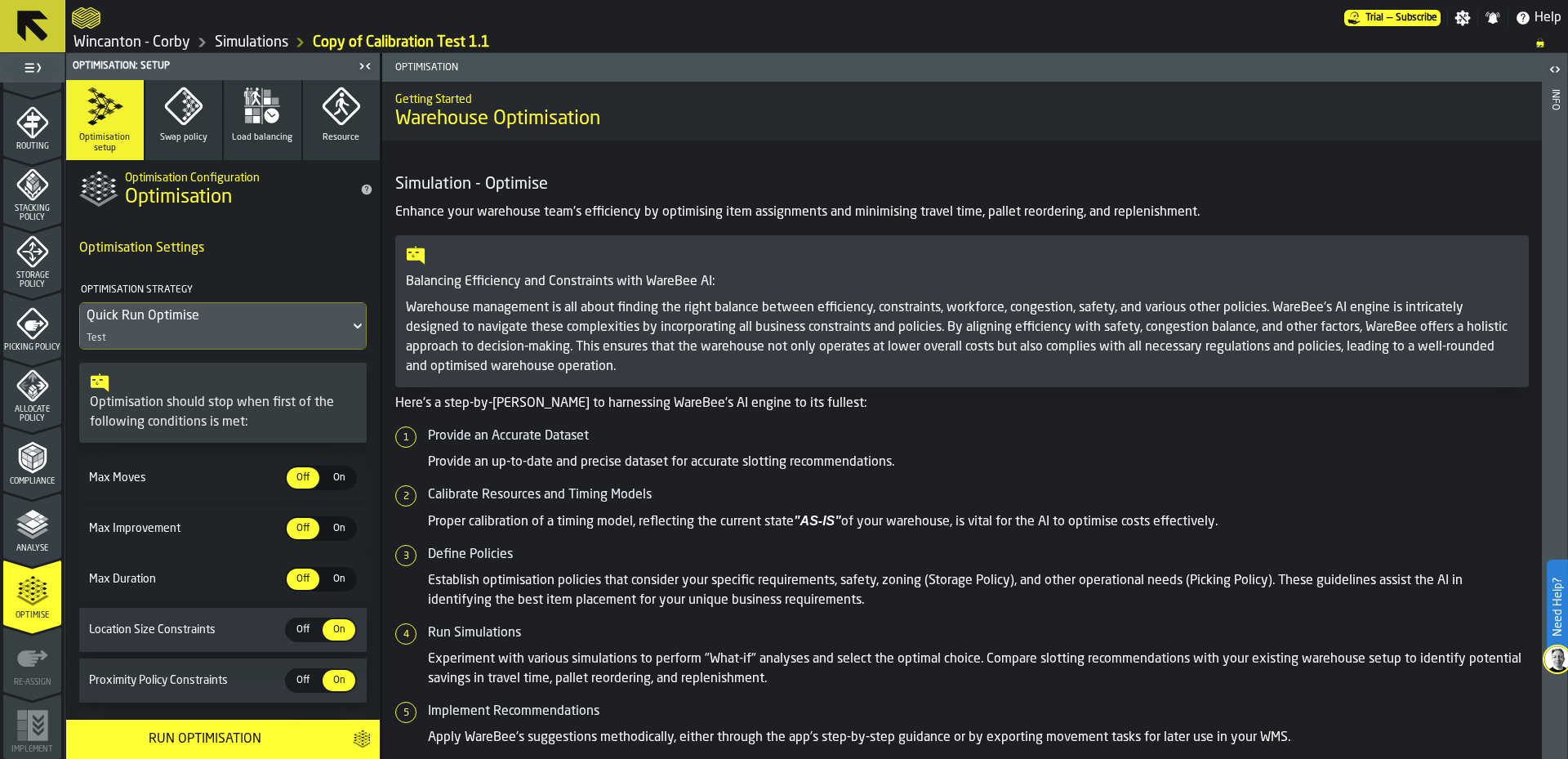
click at [34, 531] on icon "menu Analyse" at bounding box center [33, 525] width 33 height 33
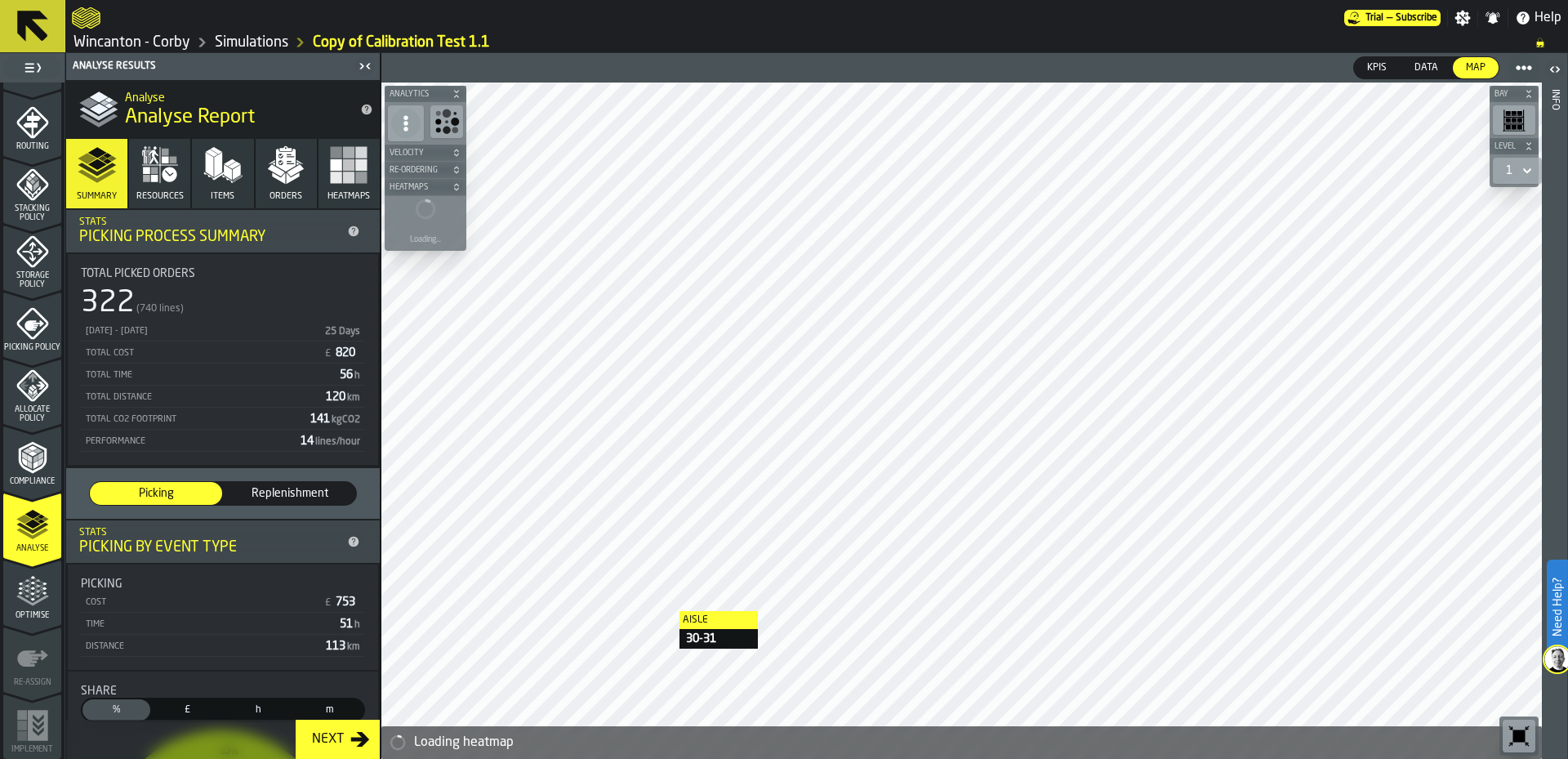
click at [33, 487] on icon "menu Compliance" at bounding box center [33, 492] width 58 height 15
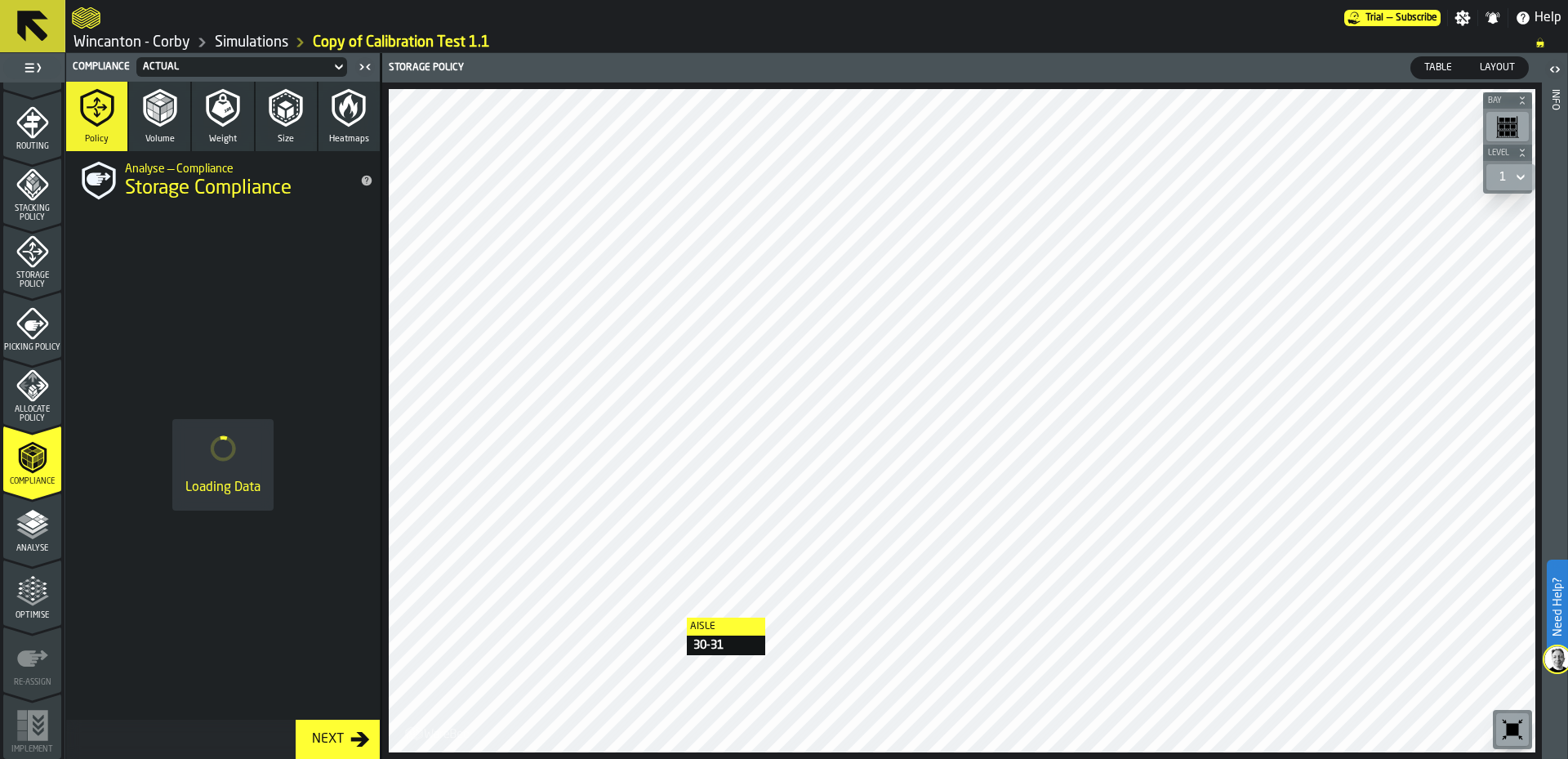
click at [37, 384] on icon "menu Allocate Policy" at bounding box center [33, 386] width 33 height 33
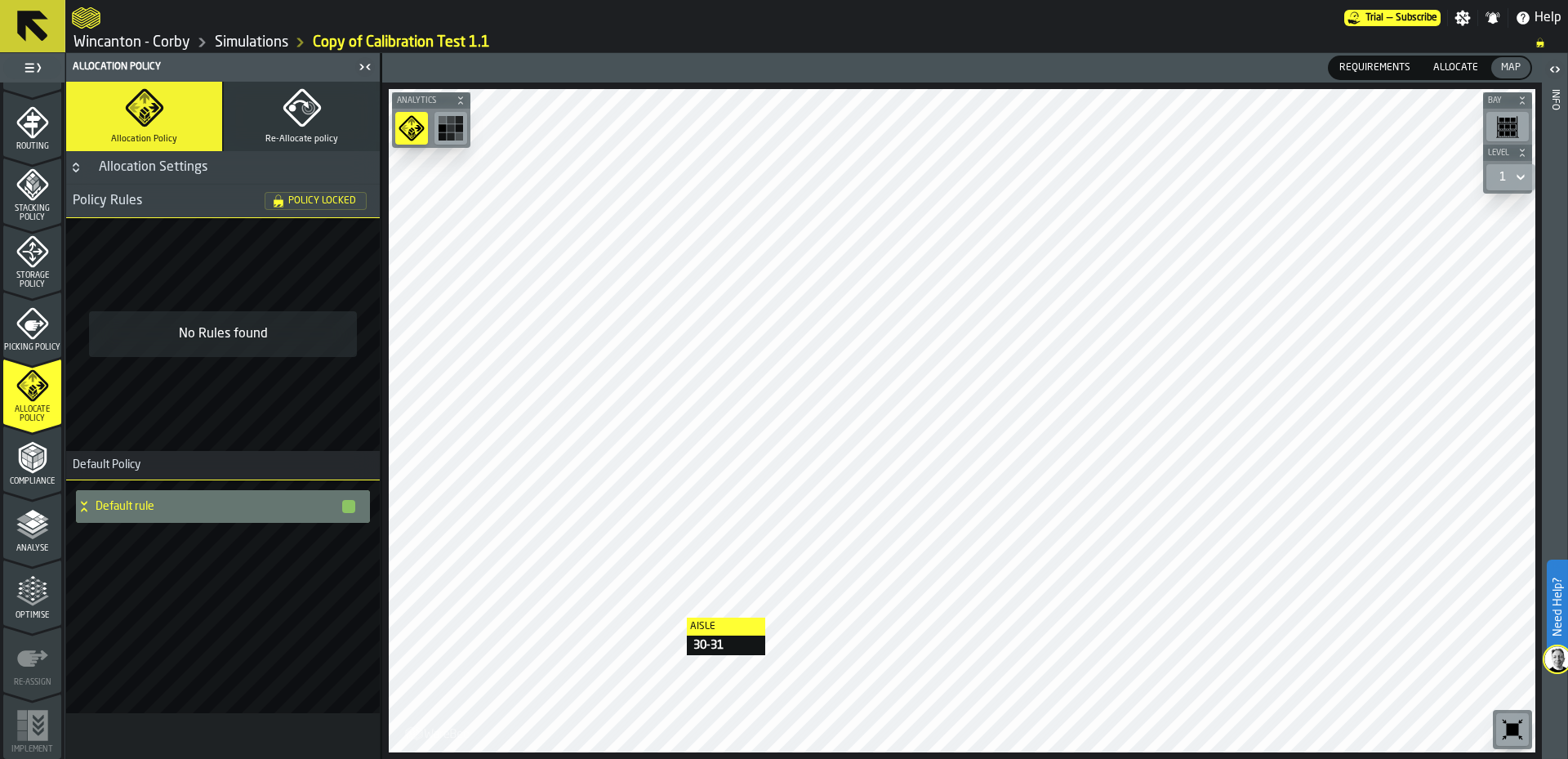
click at [33, 348] on span "Picking Policy" at bounding box center [33, 348] width 58 height 9
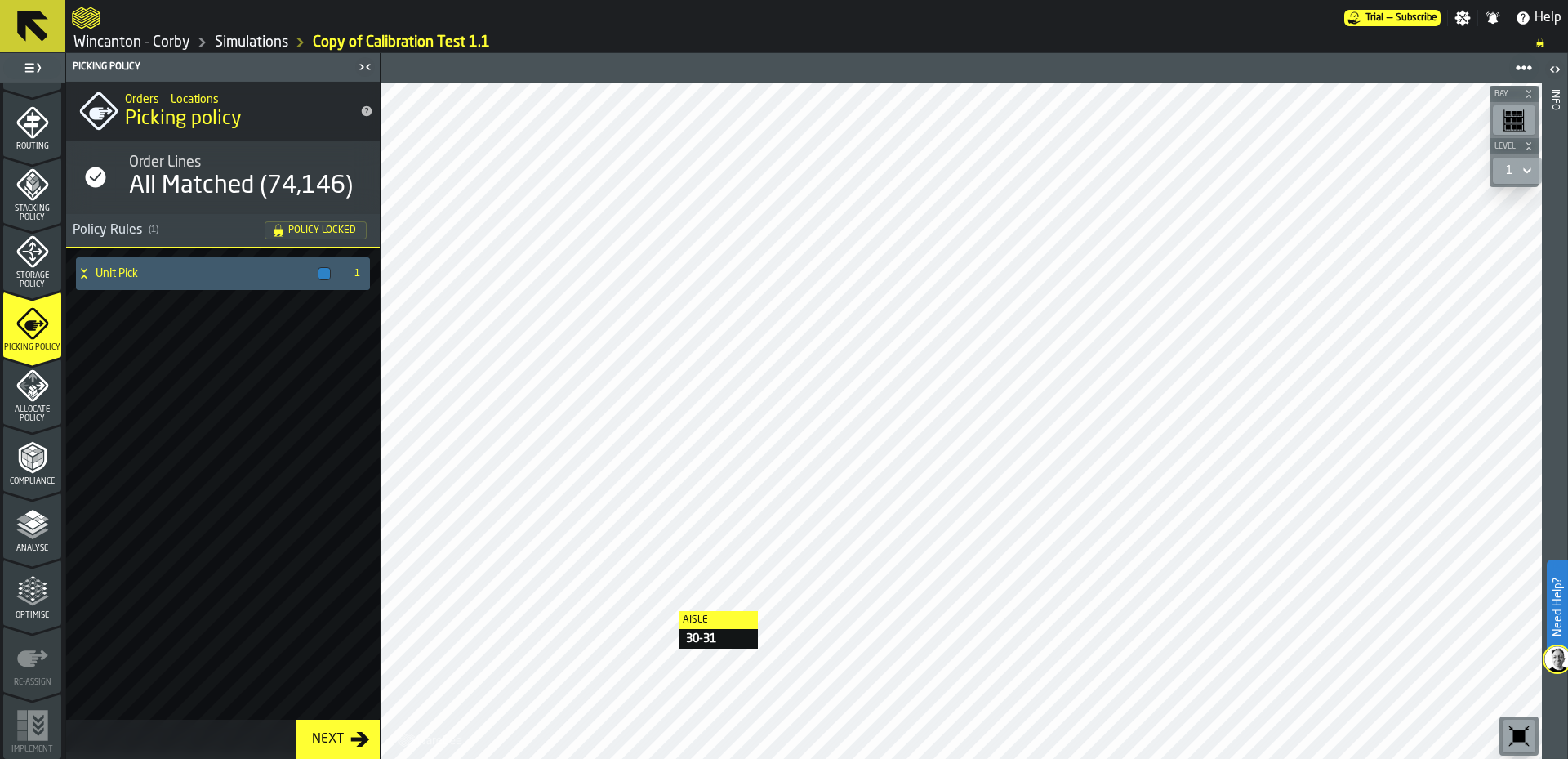
click at [33, 278] on span "Storage Policy" at bounding box center [33, 280] width 58 height 18
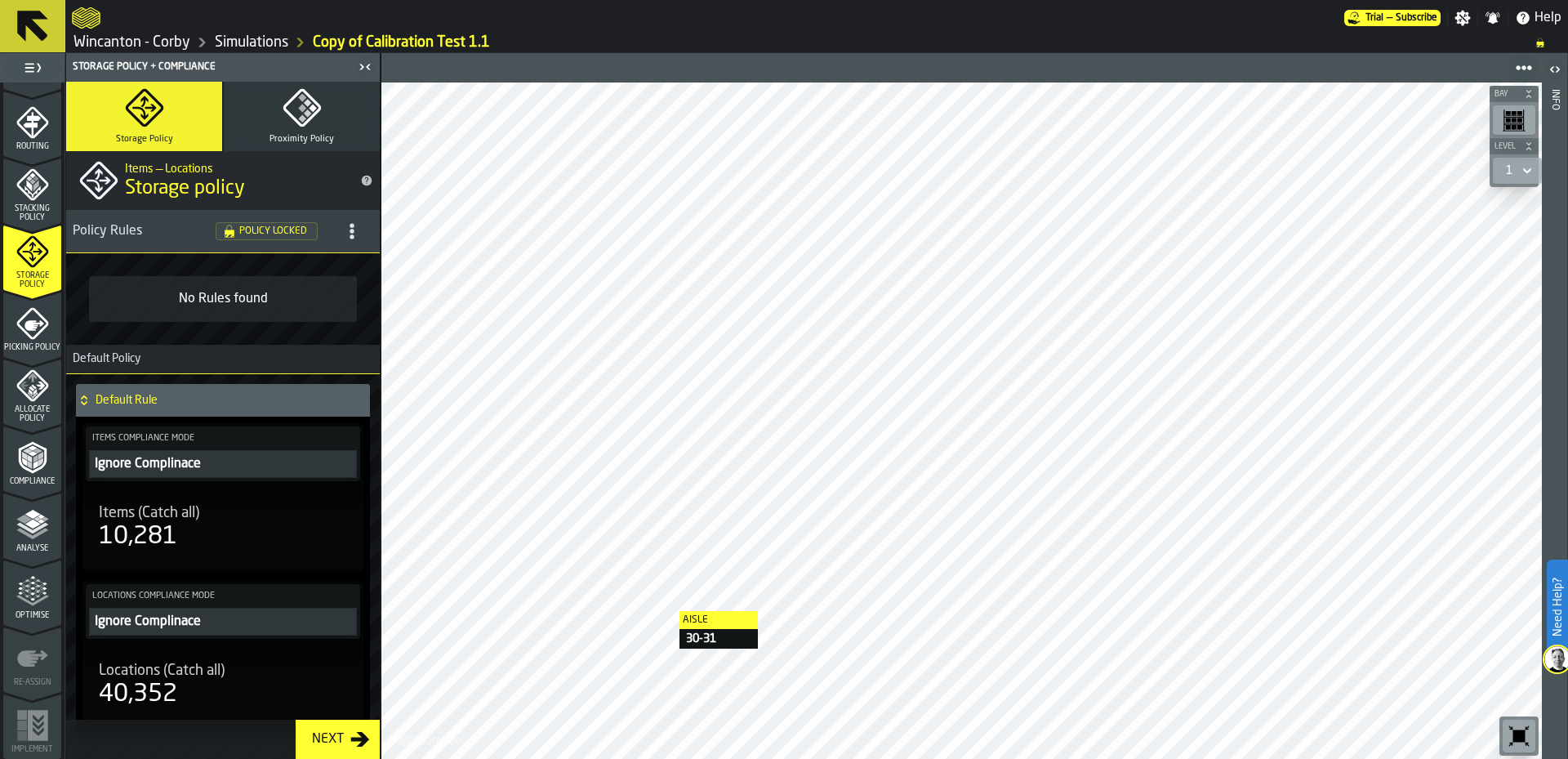
click at [33, 216] on span "Stacking Policy" at bounding box center [33, 213] width 58 height 18
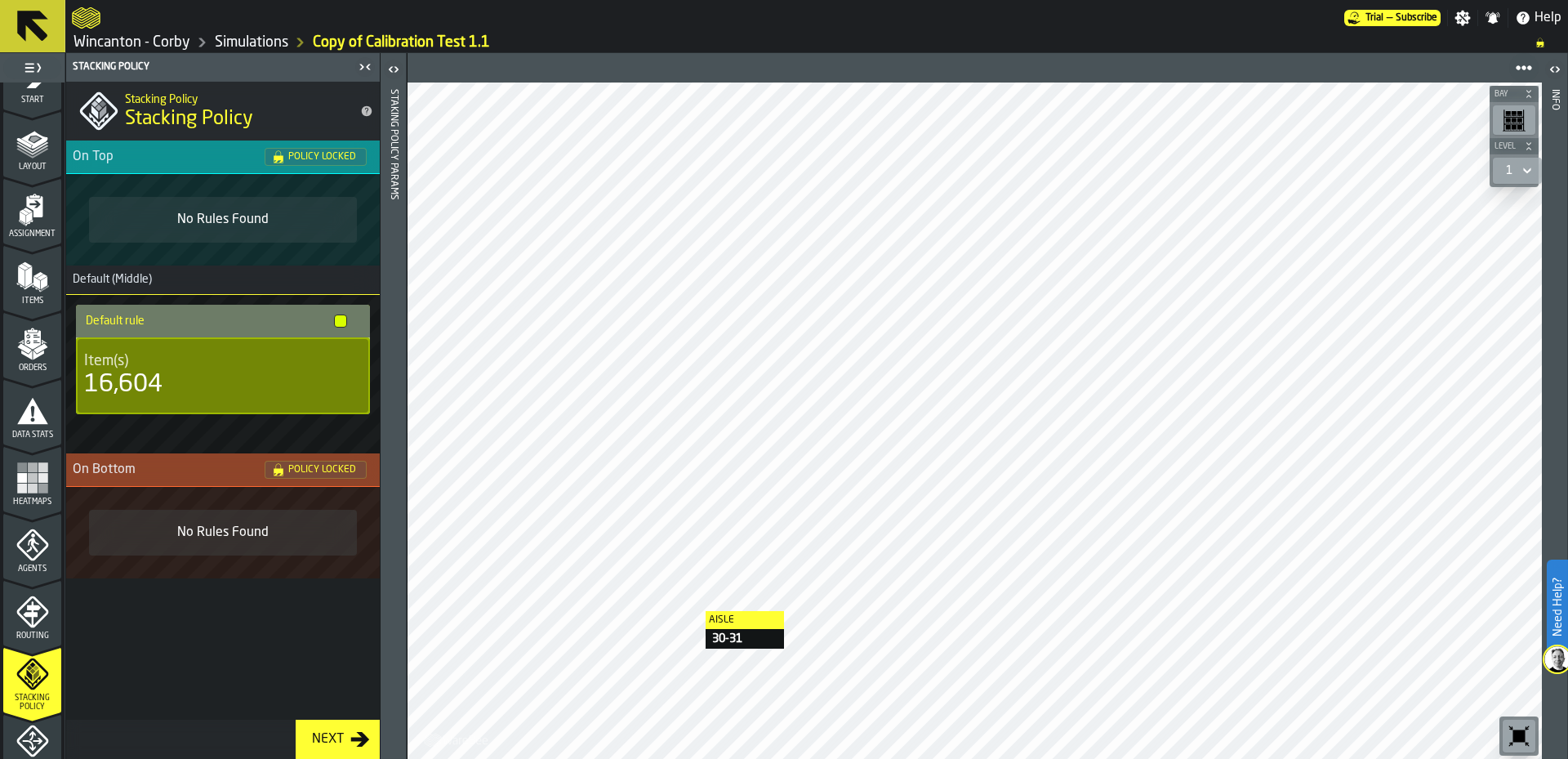
scroll to position [39, 0]
click at [36, 231] on span "Assignment" at bounding box center [33, 234] width 58 height 9
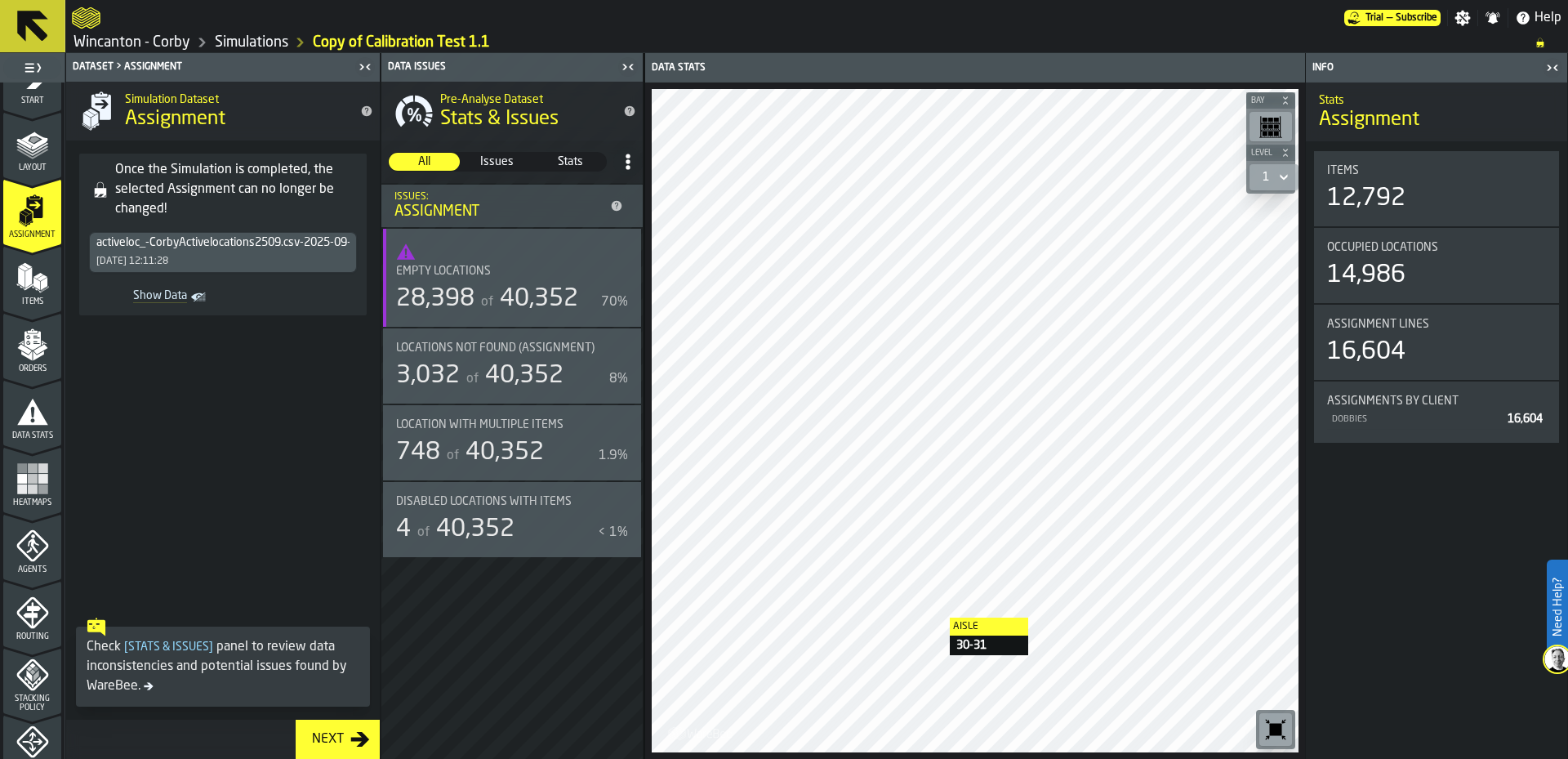
click at [30, 276] on icon "menu Items" at bounding box center [33, 277] width 33 height 33
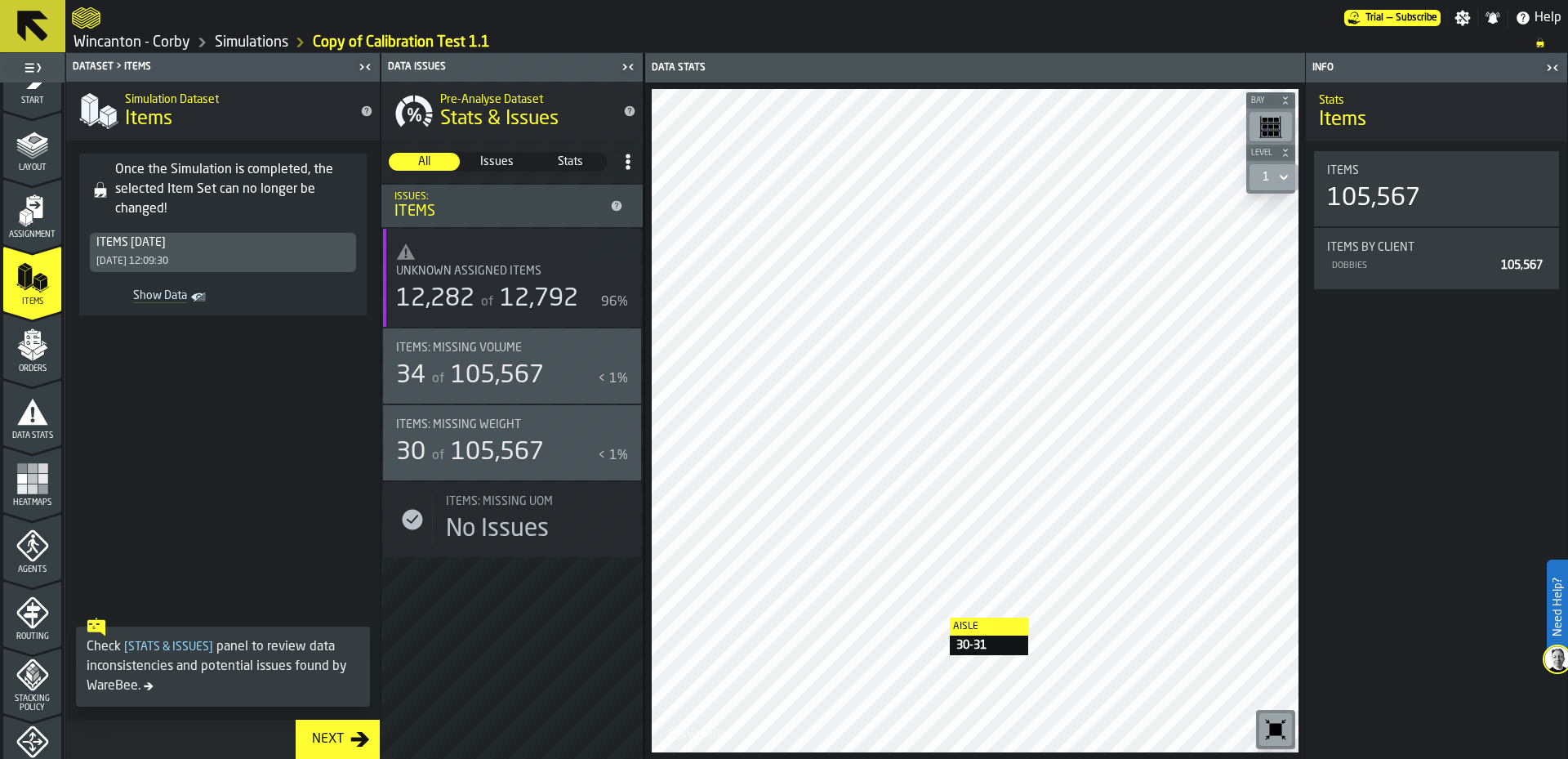
click at [27, 345] on icon "menu Orders" at bounding box center [32, 340] width 16 height 19
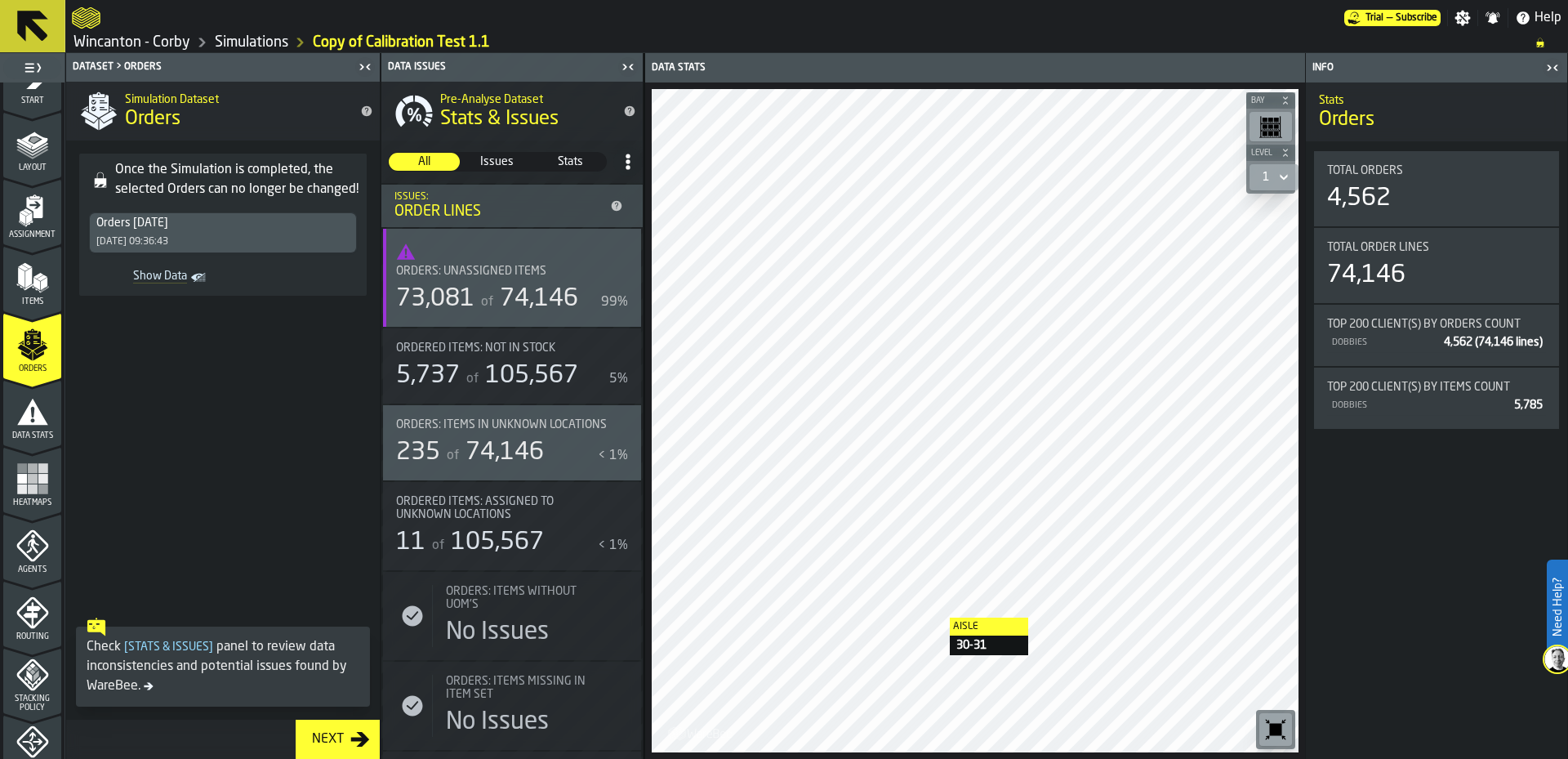
click at [501, 166] on span "Issues" at bounding box center [497, 161] width 70 height 16
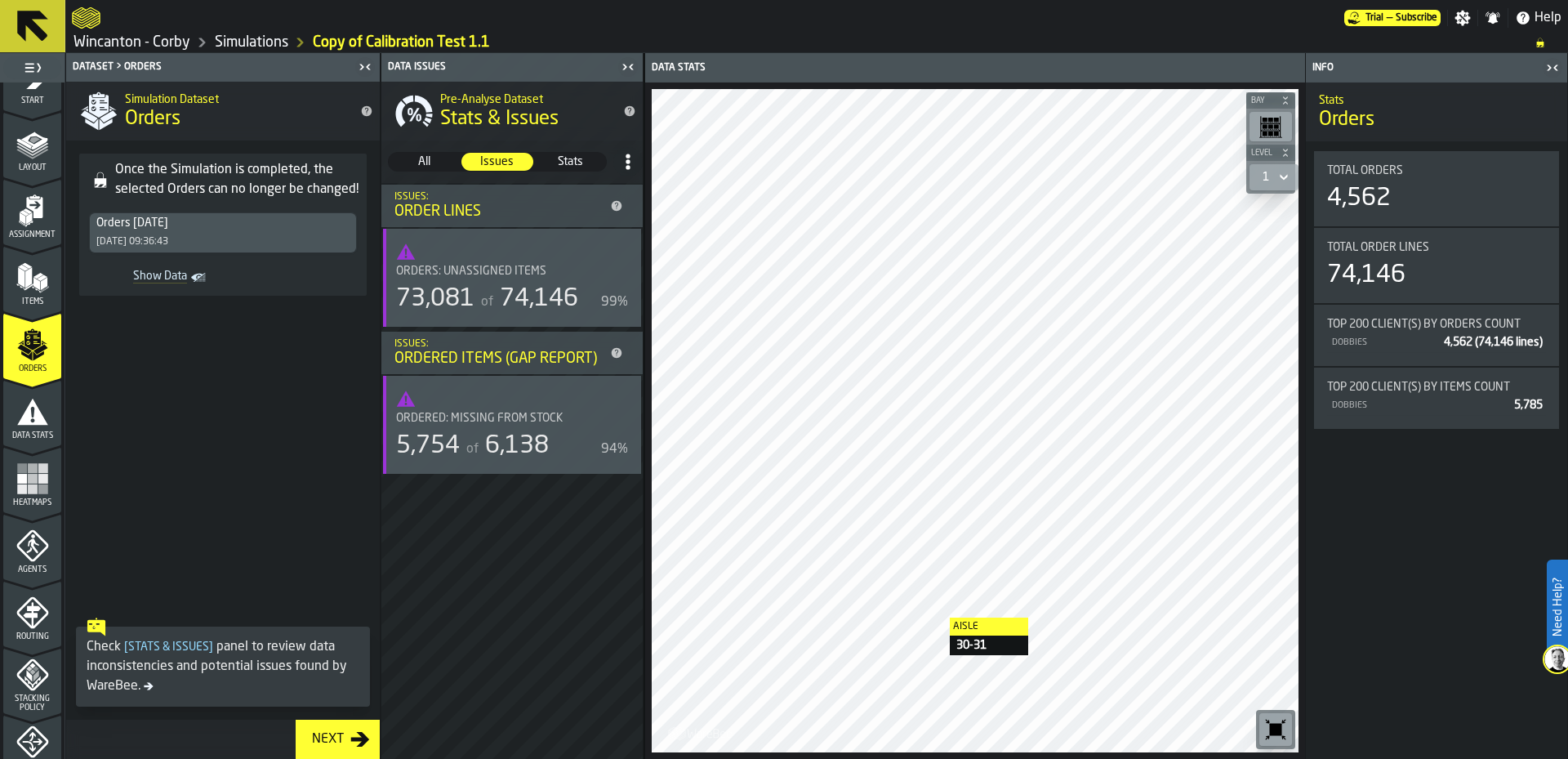
click at [512, 398] on span "stat-Ordered: Missing from Stock" at bounding box center [512, 398] width 232 height 20
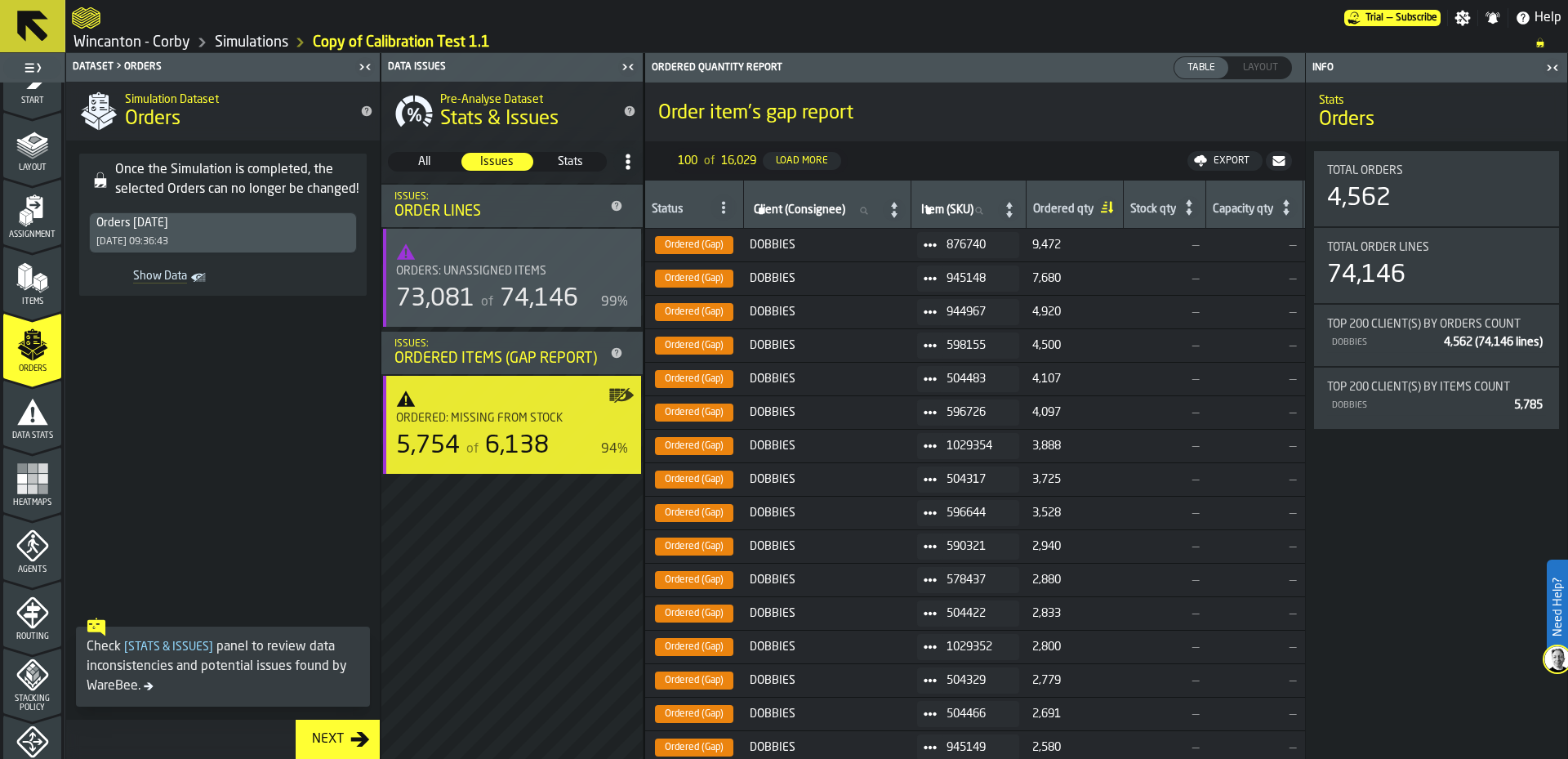
click at [512, 398] on span "stat-Ordered: Missing from Stock" at bounding box center [512, 398] width 232 height 20
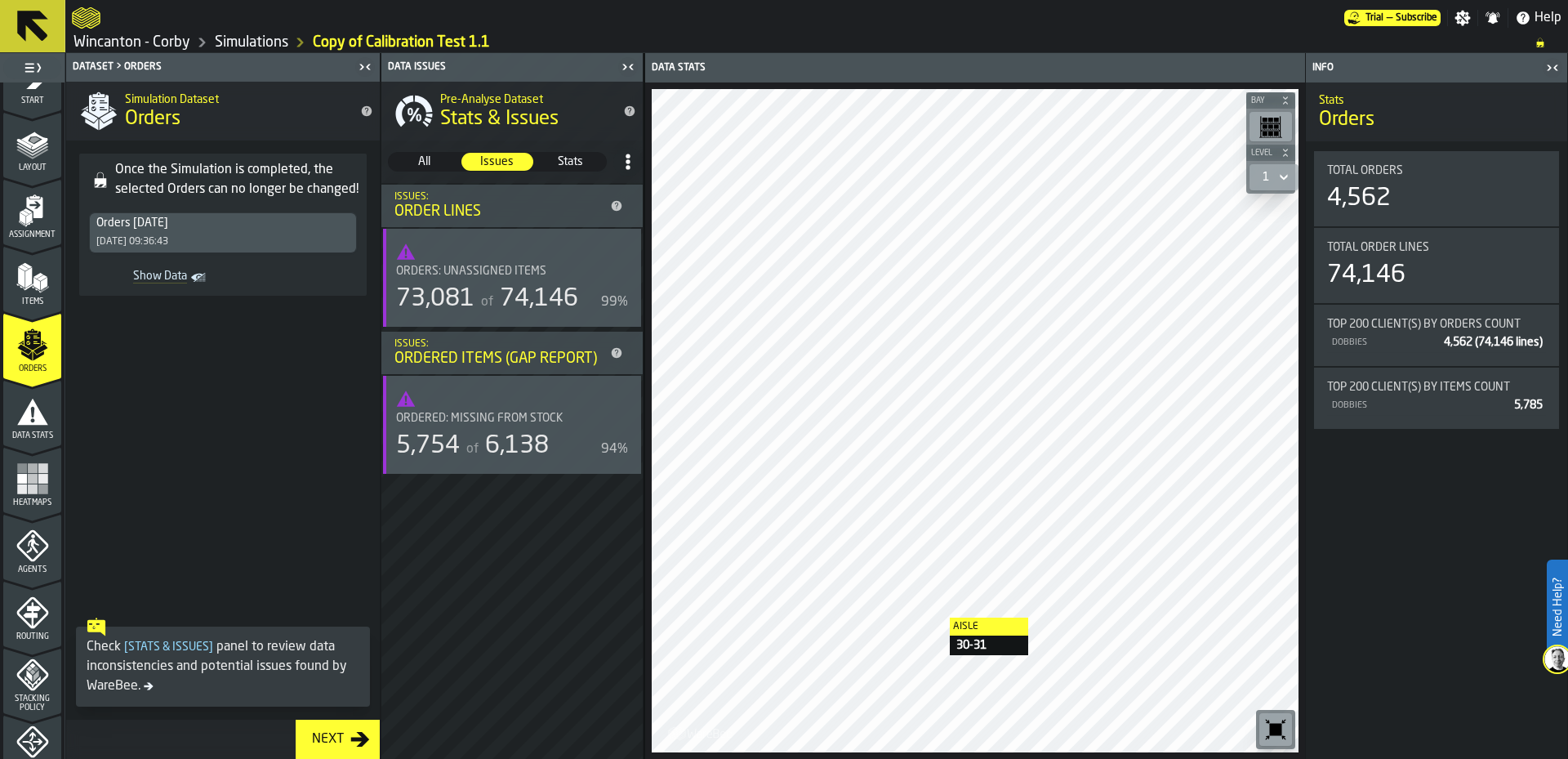
click at [363, 71] on icon "button-toggle-Close me" at bounding box center [365, 67] width 20 height 20
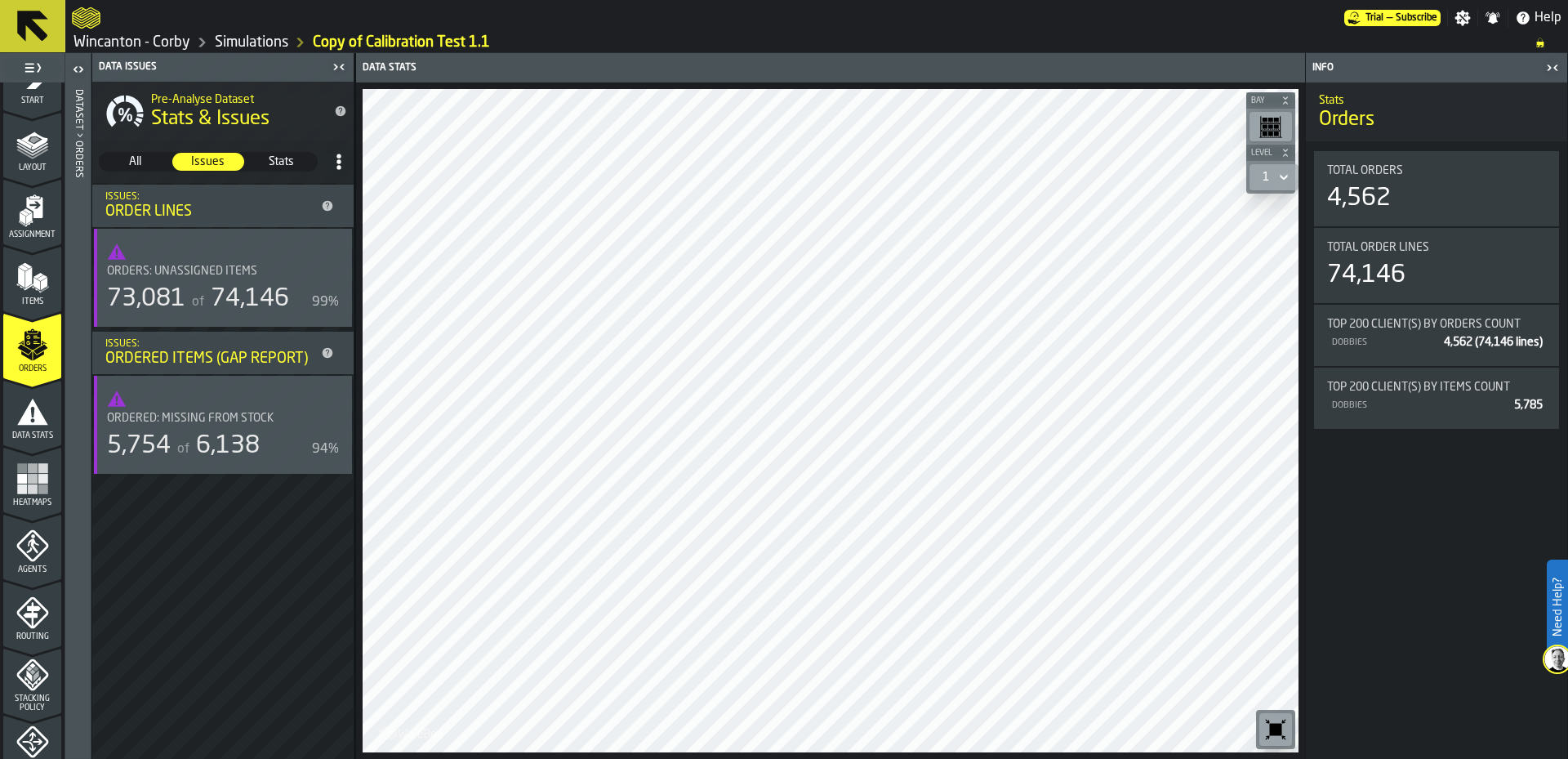
click at [1456, 182] on div "Total Orders 4,562" at bounding box center [1436, 188] width 219 height 49
click at [1553, 63] on icon "button-toggle-Close me" at bounding box center [1552, 68] width 20 height 20
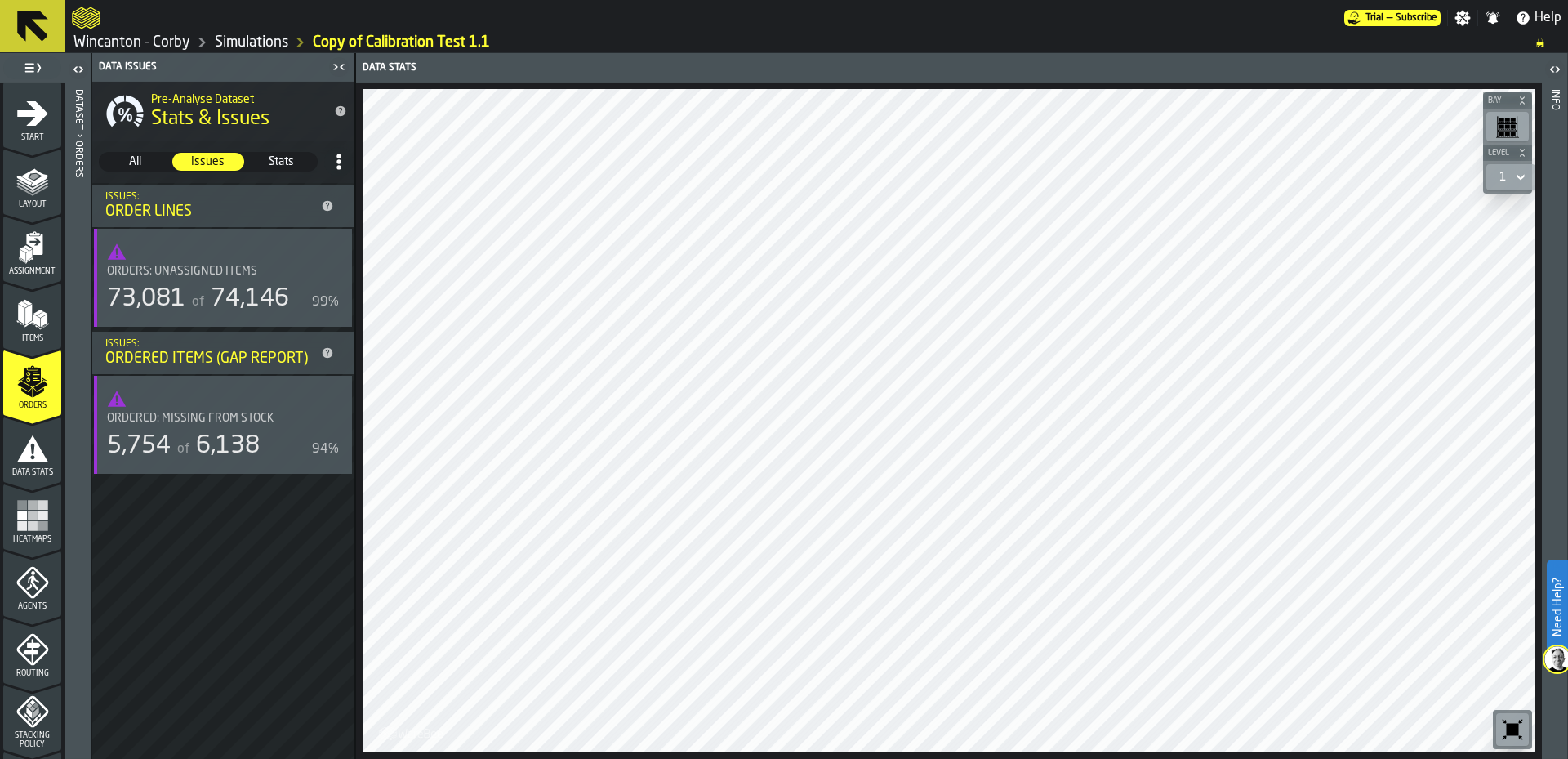
scroll to position [0, 0]
click at [16, 239] on icon "menu Assignment" at bounding box center [33, 250] width 33 height 33
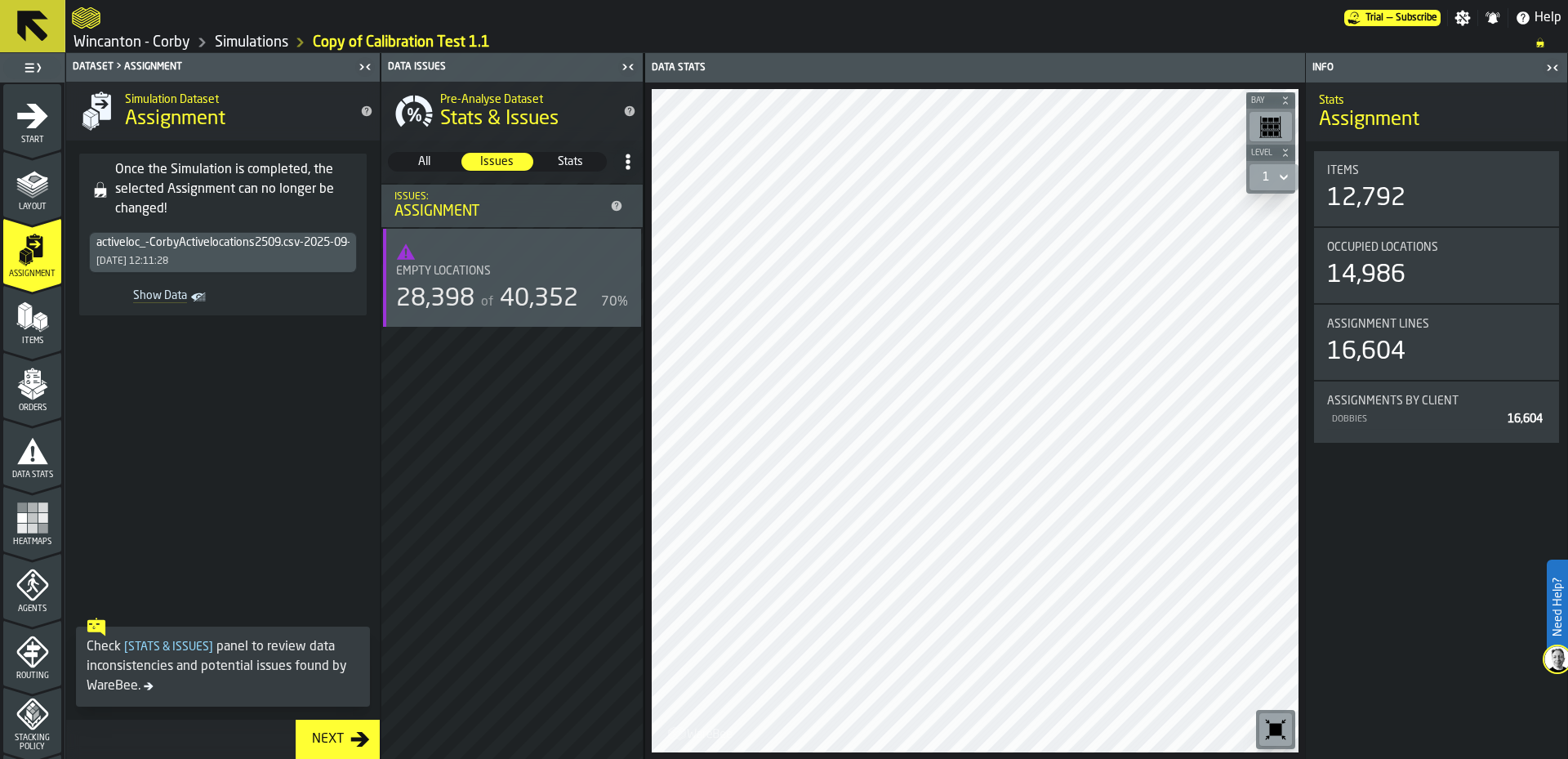
click at [511, 260] on span "stat-Empty locations" at bounding box center [512, 252] width 232 height 20
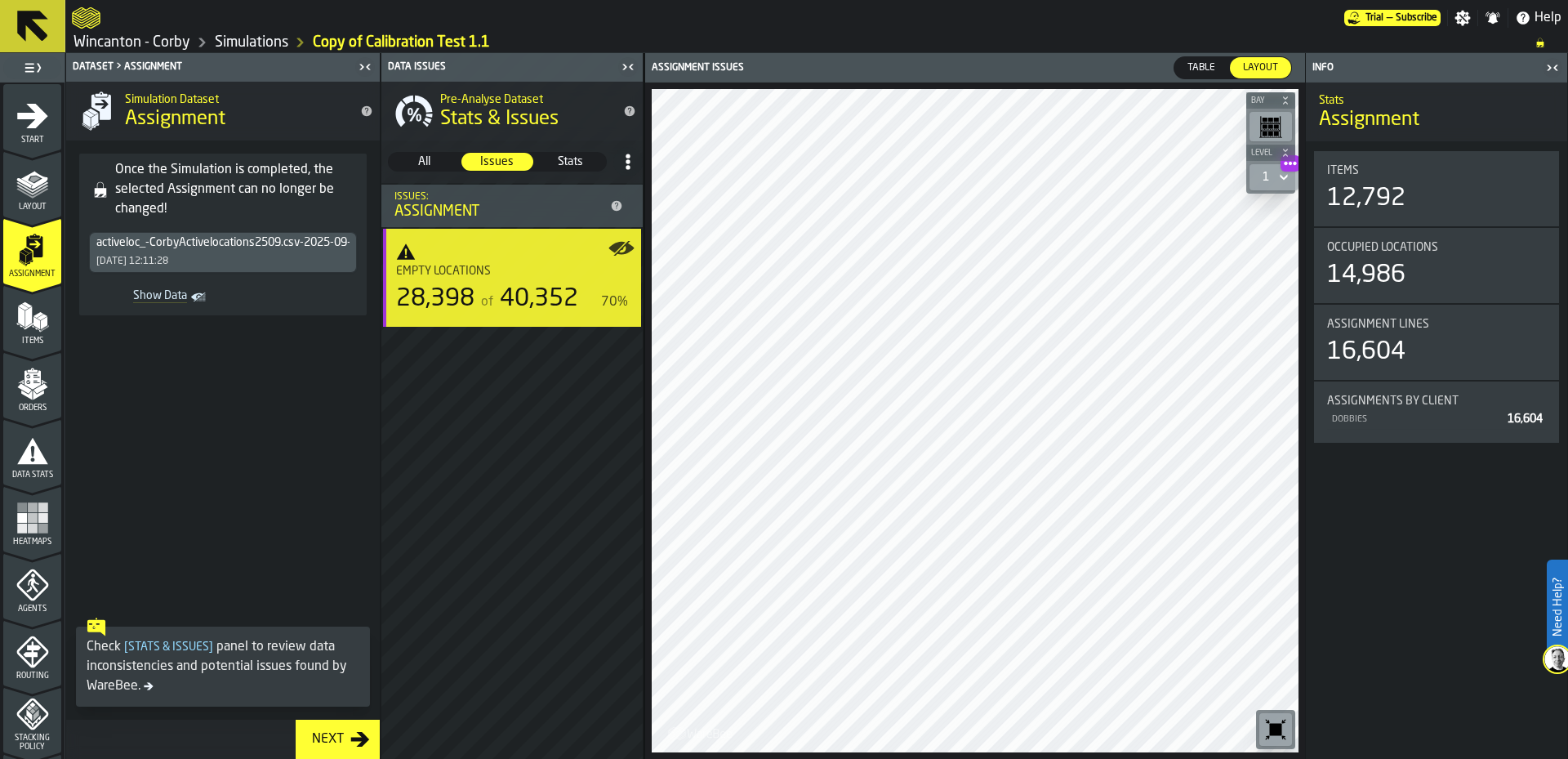
click at [511, 260] on span "stat-Empty locations" at bounding box center [512, 252] width 232 height 20
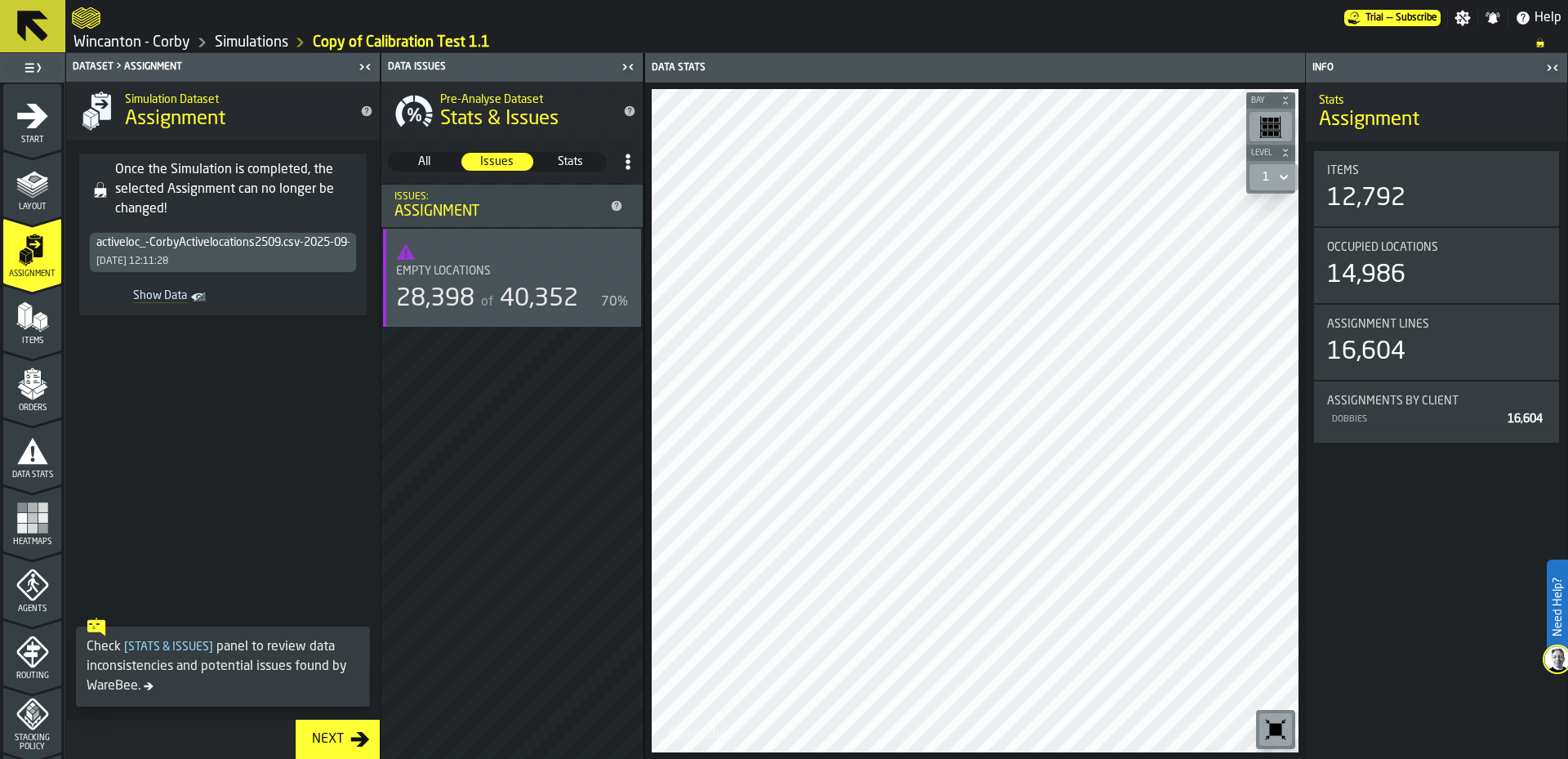
click at [511, 260] on span "stat-Empty locations" at bounding box center [512, 252] width 232 height 20
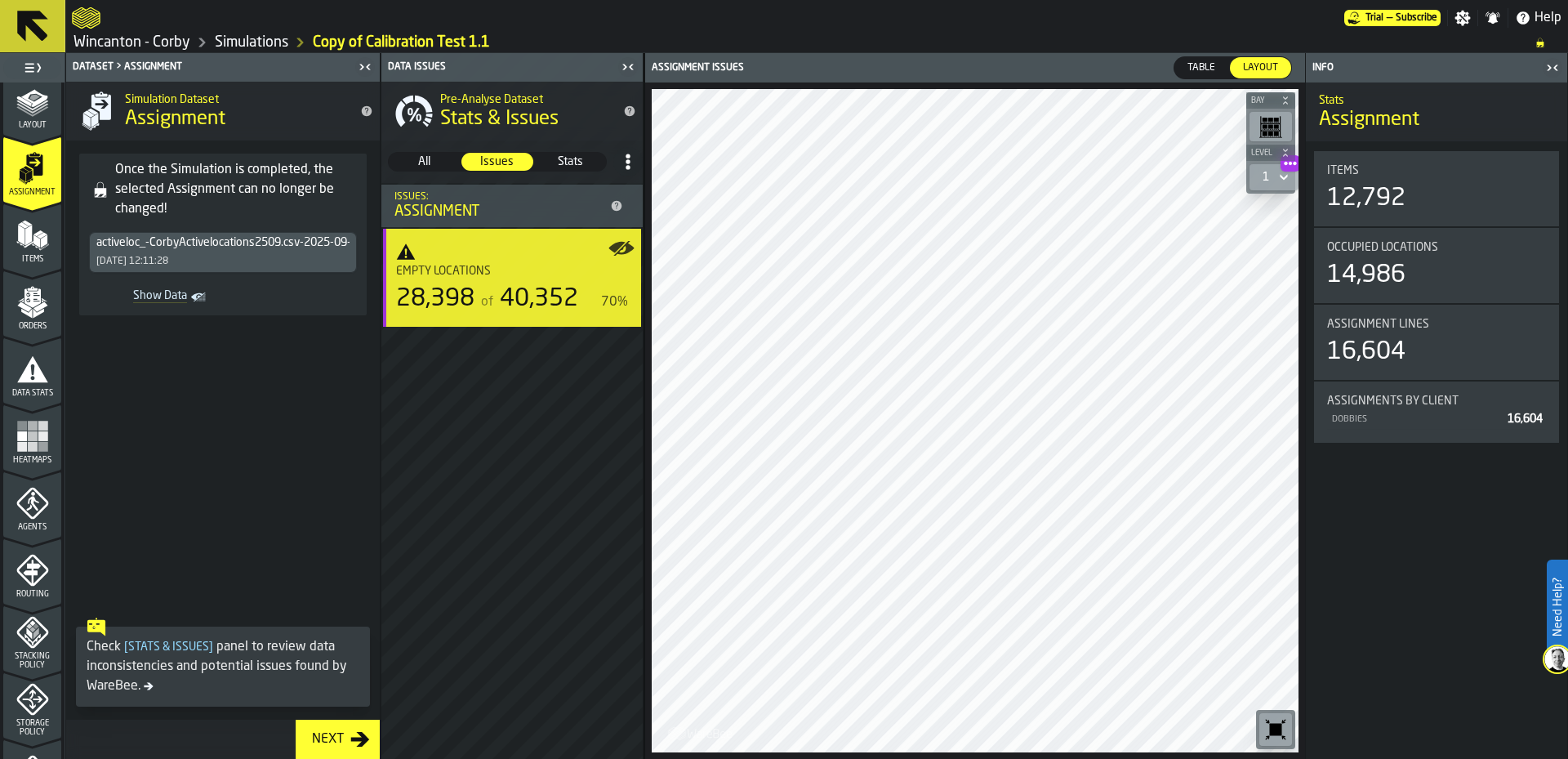
scroll to position [163, 0]
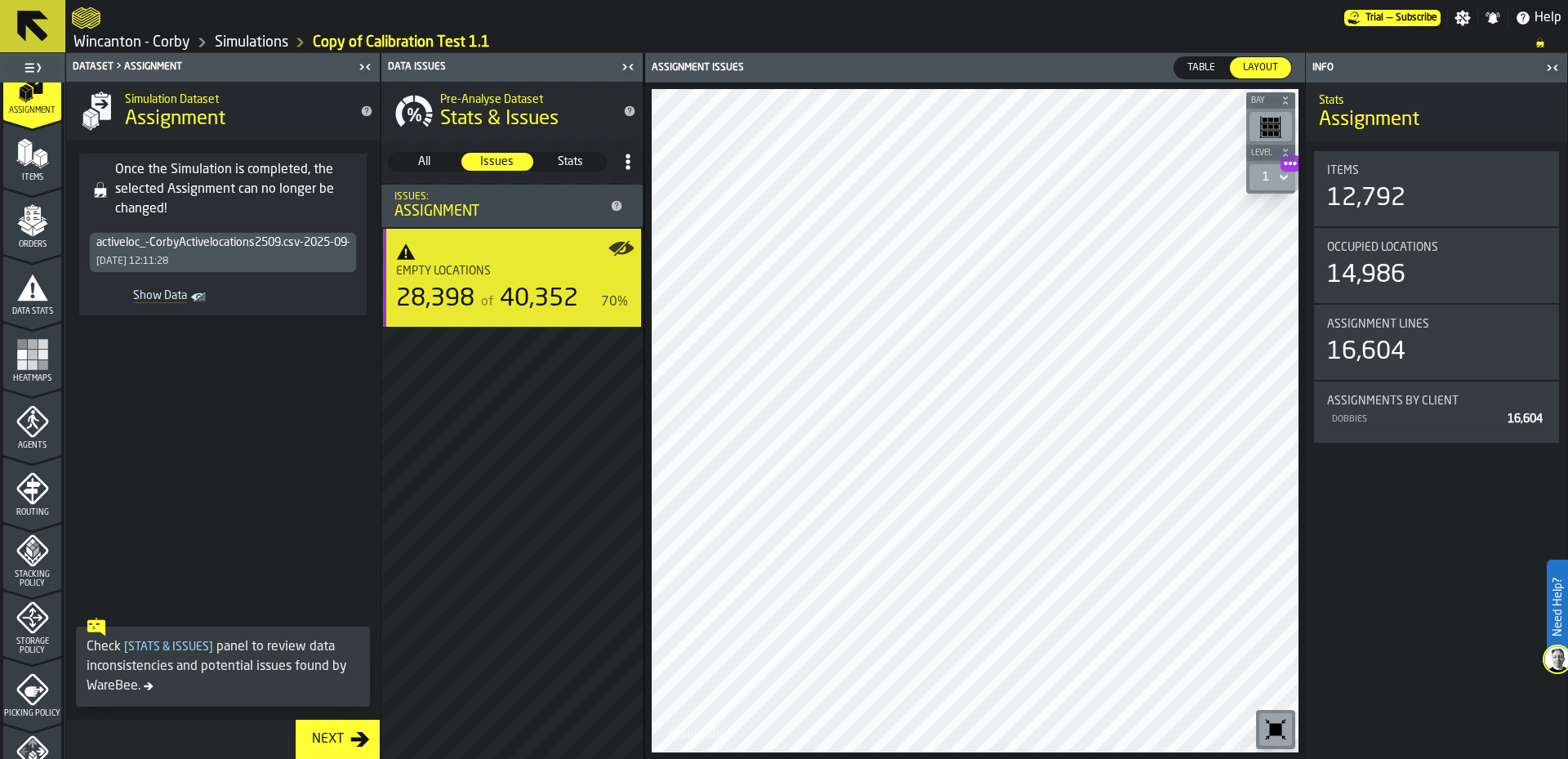
click at [38, 353] on rect "menu Heatmaps" at bounding box center [42, 354] width 9 height 9
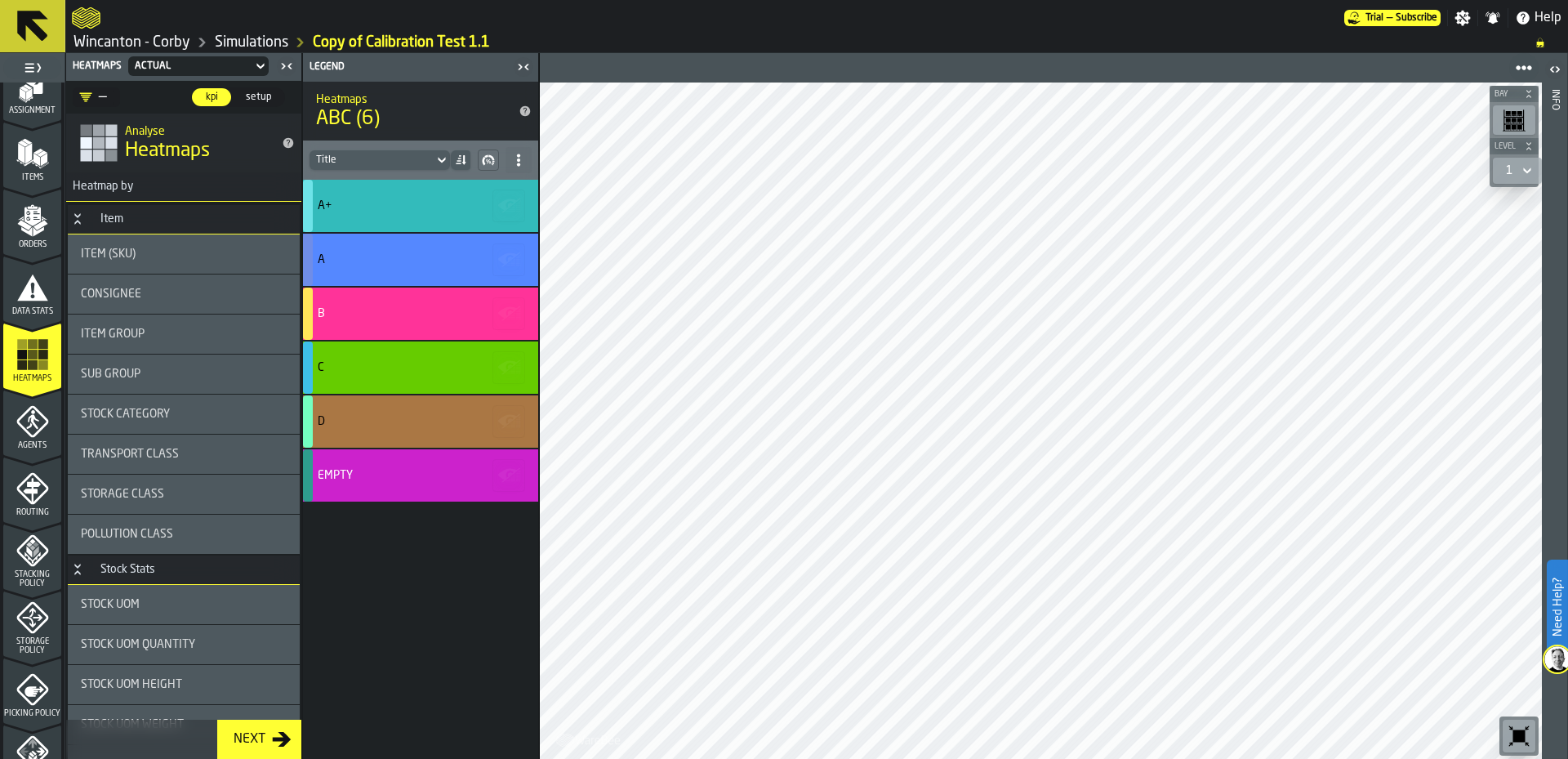
click at [23, 301] on icon "menu Data Stats" at bounding box center [33, 288] width 33 height 33
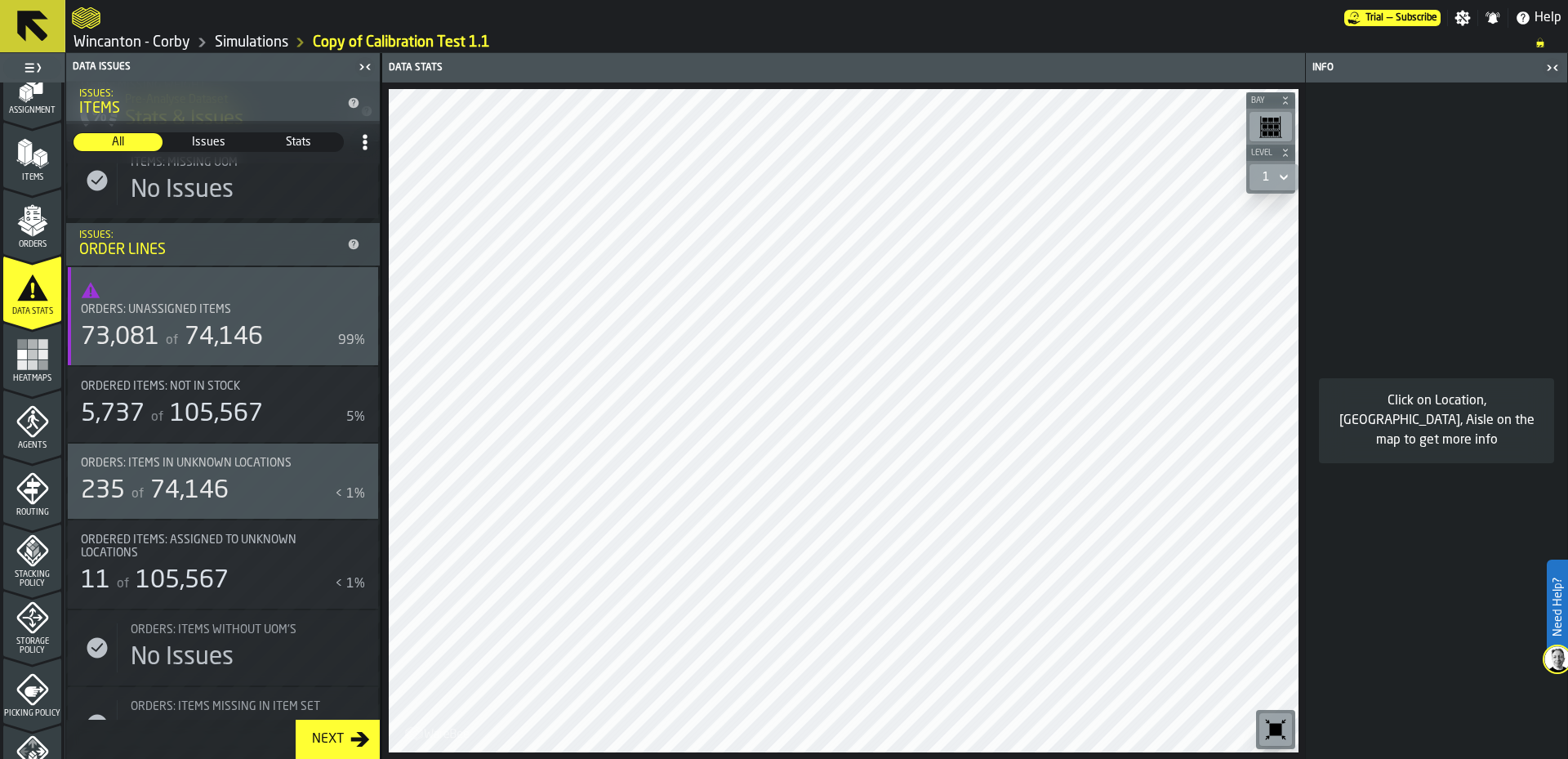
scroll to position [899, 0]
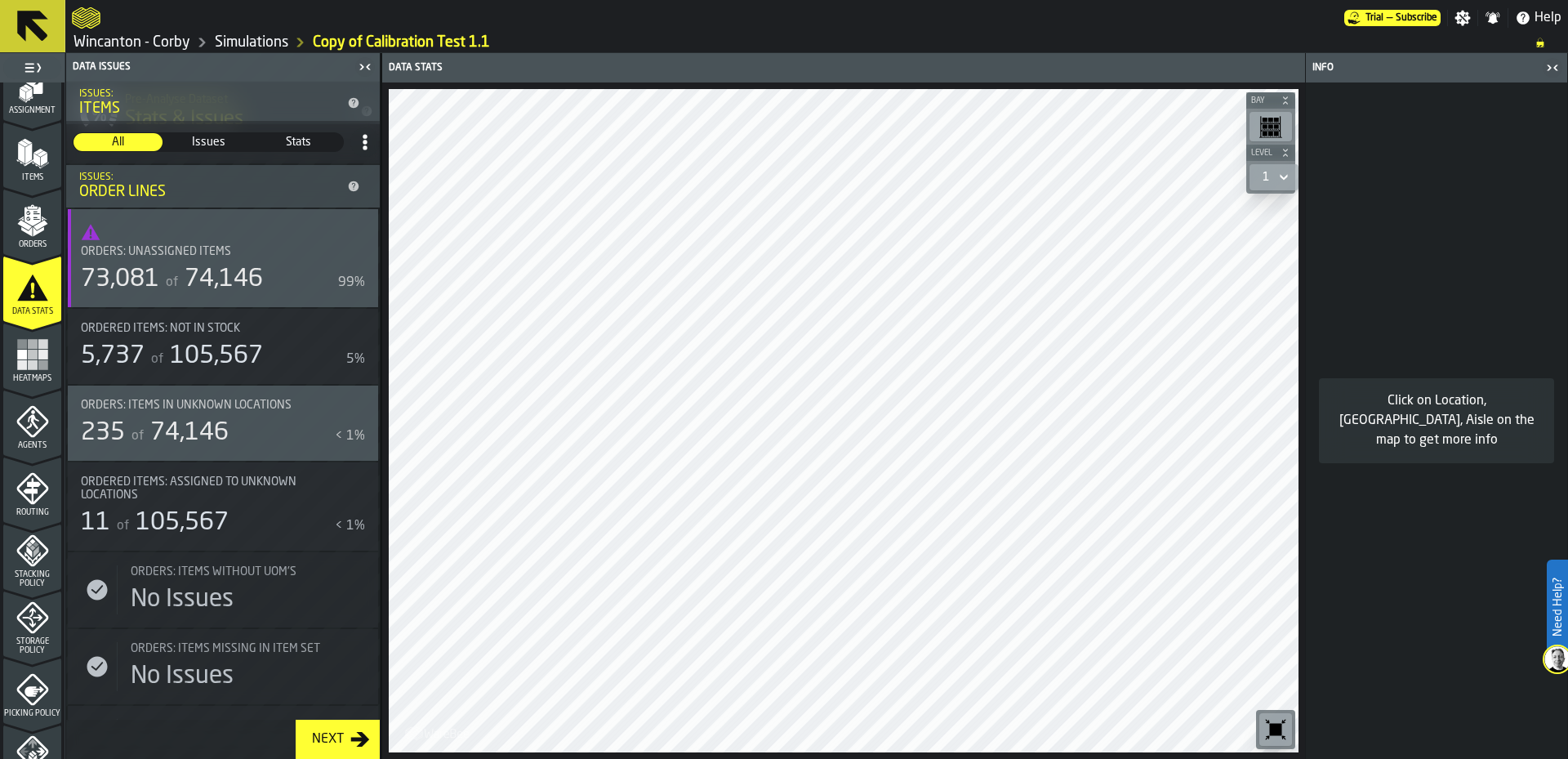
click at [244, 438] on div "235 of 74,146" at bounding box center [204, 433] width 247 height 29
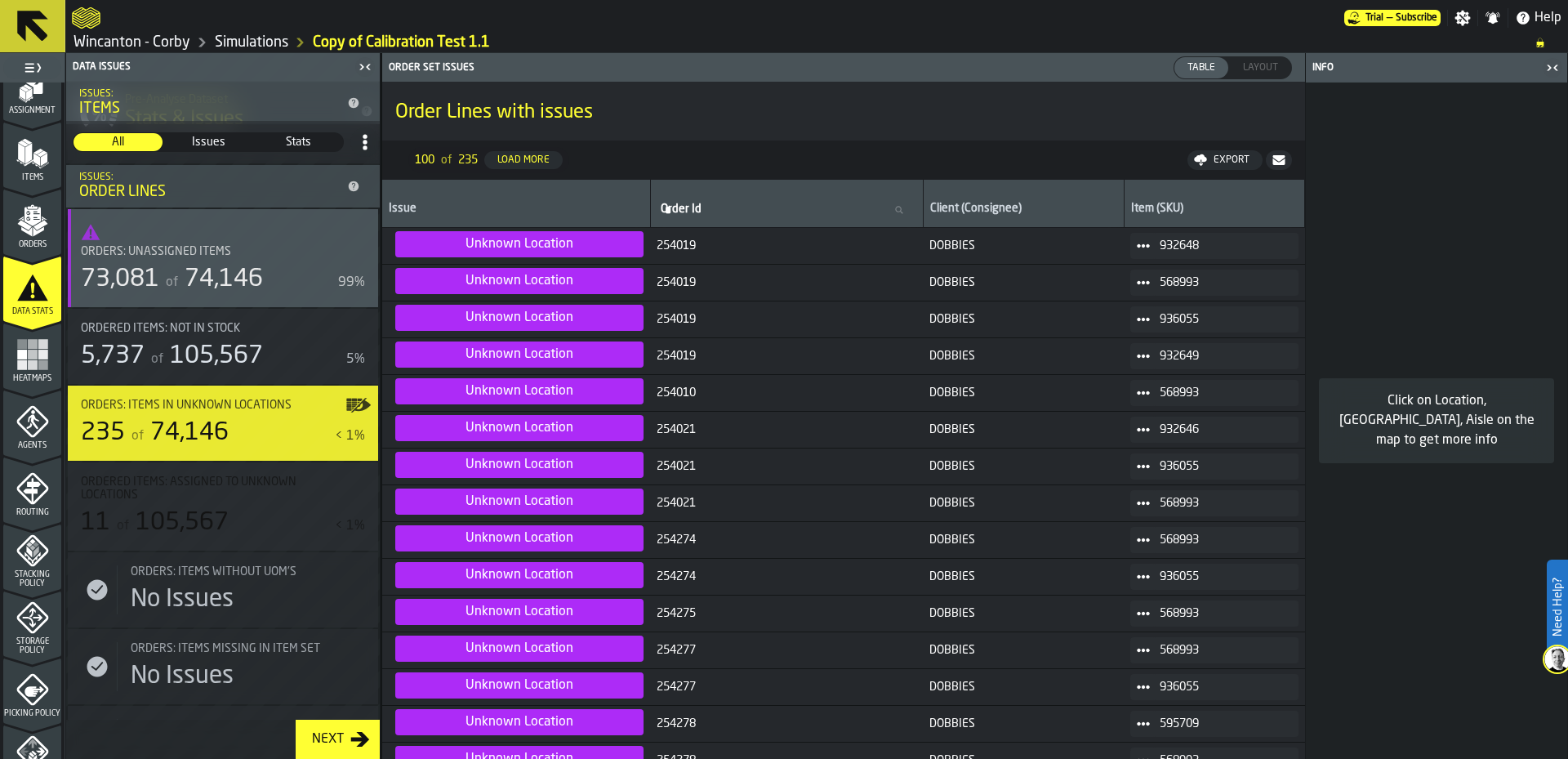
click at [505, 348] on span "Unknown Location" at bounding box center [519, 355] width 248 height 26
click at [1153, 359] on span at bounding box center [1143, 356] width 26 height 26
click at [1177, 387] on div "Show Assignment" at bounding box center [1190, 384] width 97 height 10
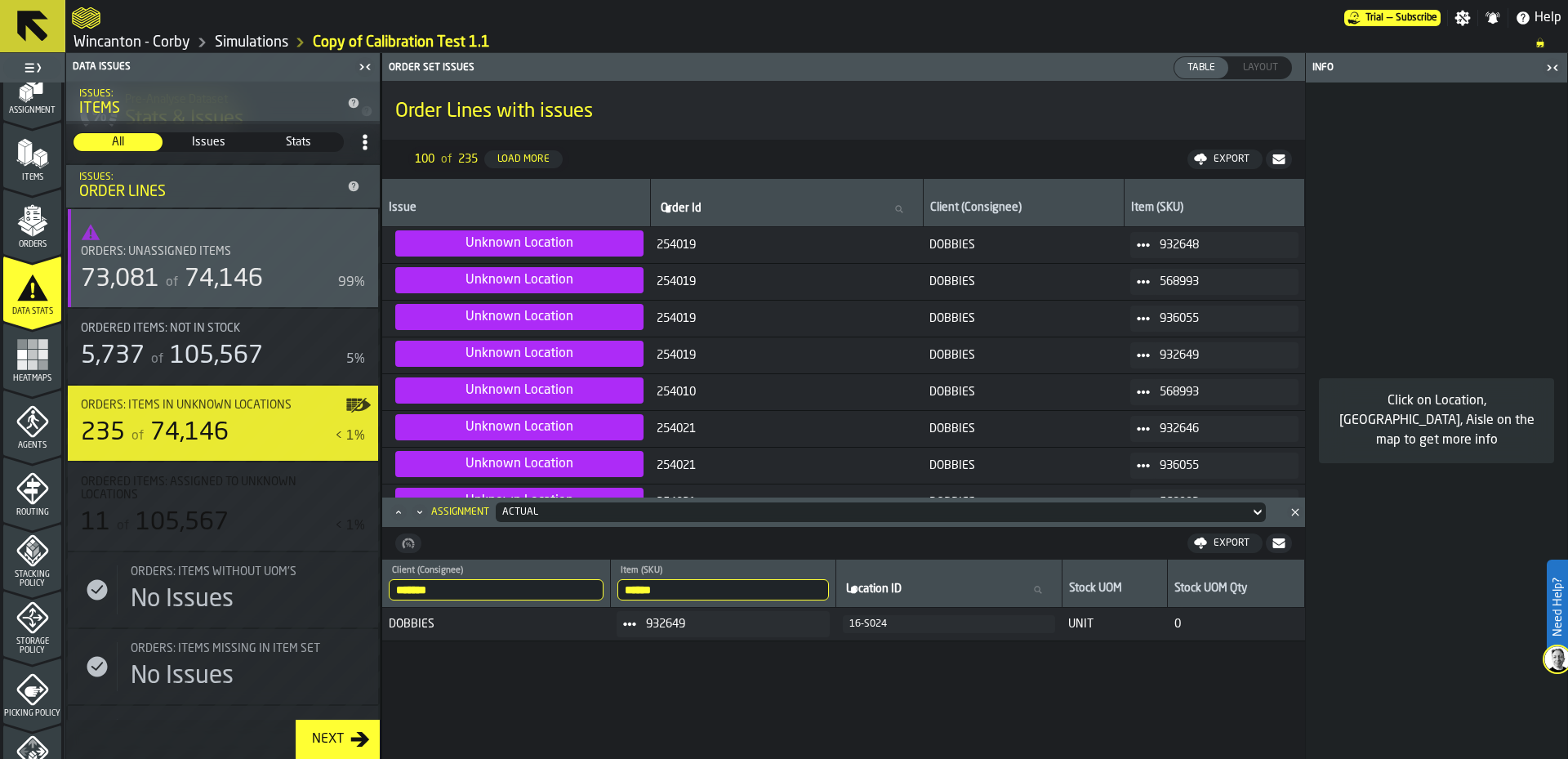
click at [551, 630] on span "DOBBIES" at bounding box center [496, 623] width 215 height 13
click at [564, 633] on td "DOBBIES" at bounding box center [495, 624] width 227 height 33
click at [1258, 636] on td "0" at bounding box center [1237, 624] width 137 height 33
click at [1291, 505] on icon "Close" at bounding box center [1295, 512] width 16 height 16
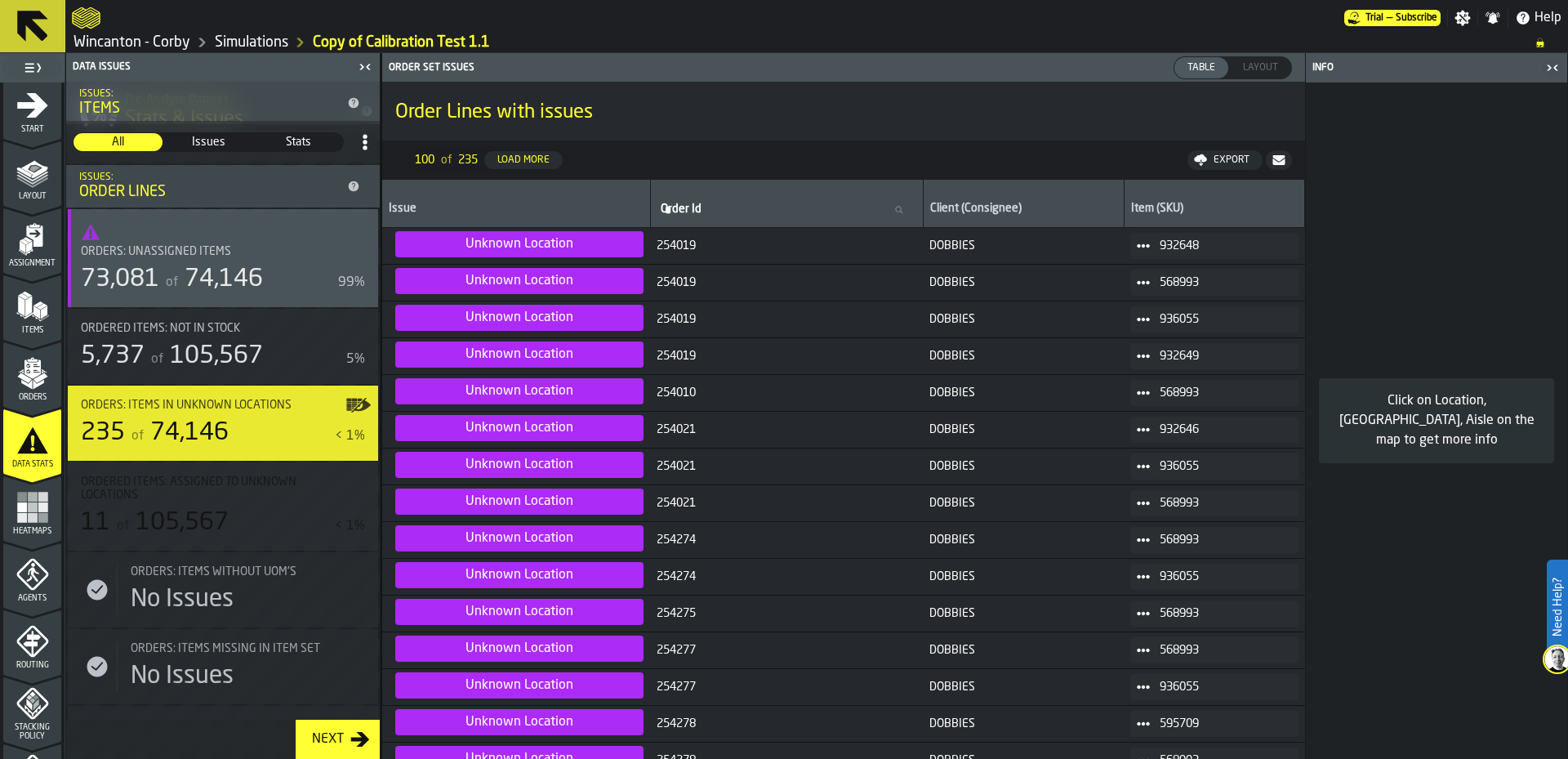
scroll to position [0, 0]
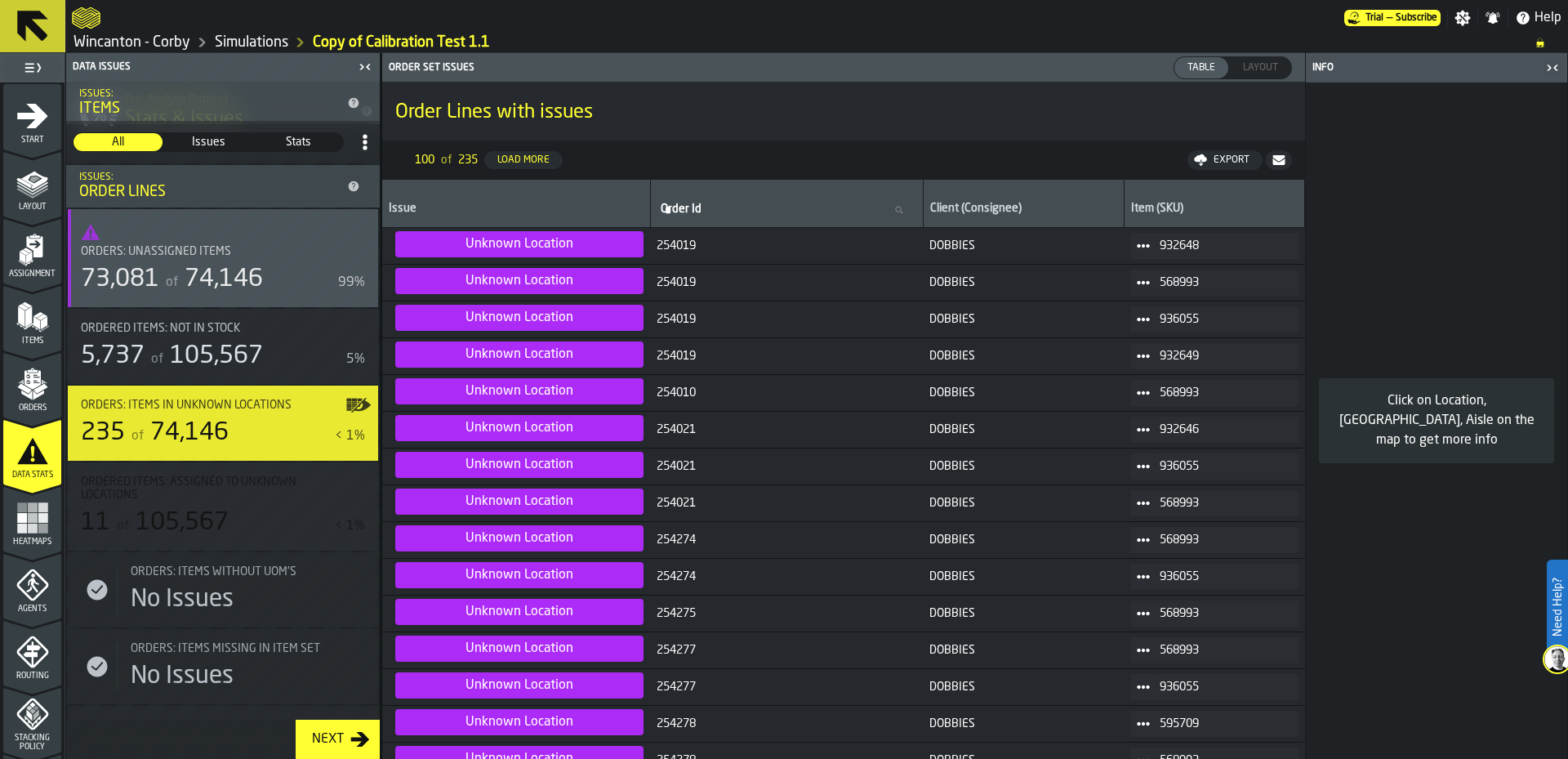
click at [255, 46] on link "Simulations" at bounding box center [251, 42] width 74 height 18
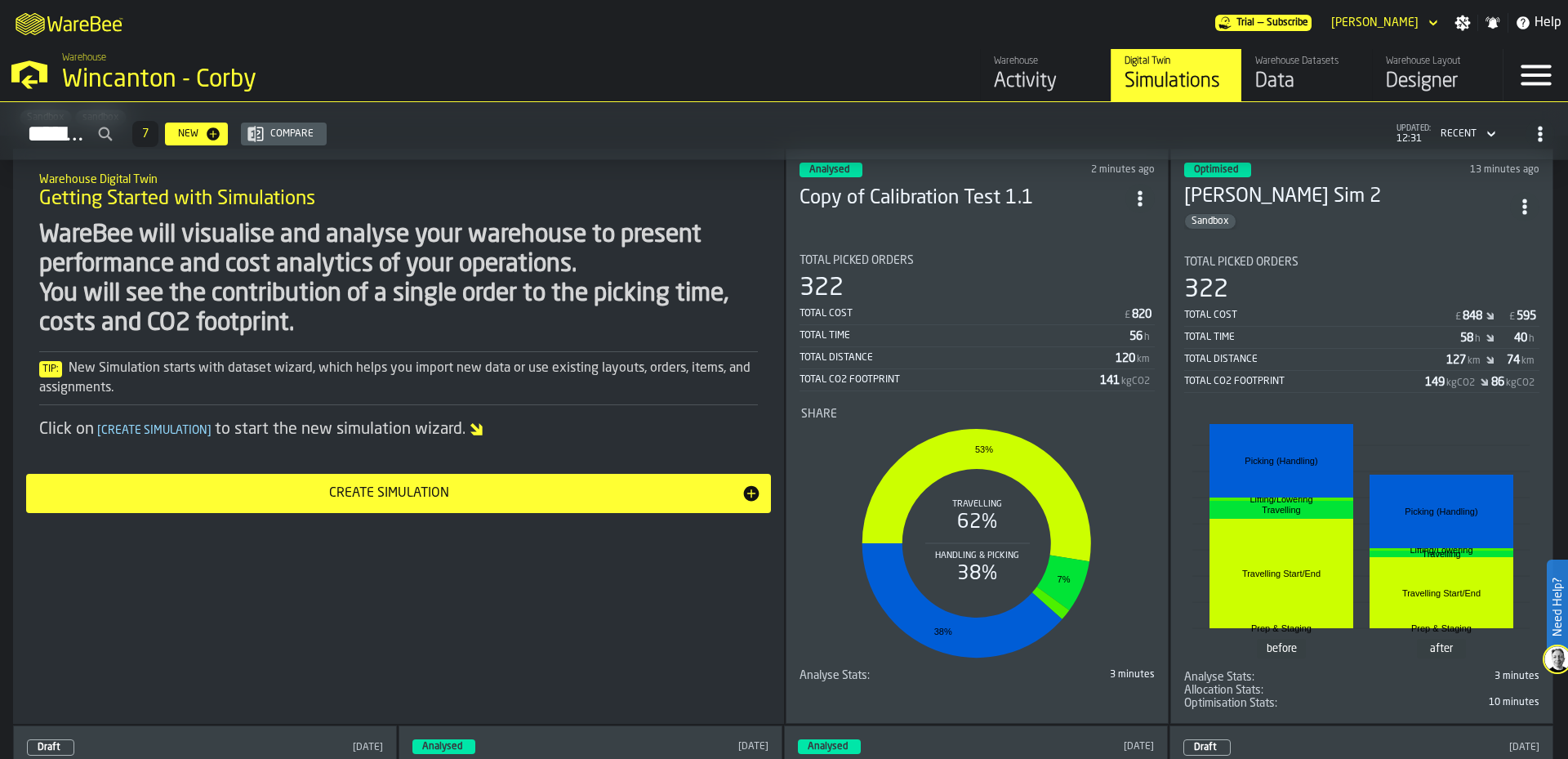
scroll to position [82, 0]
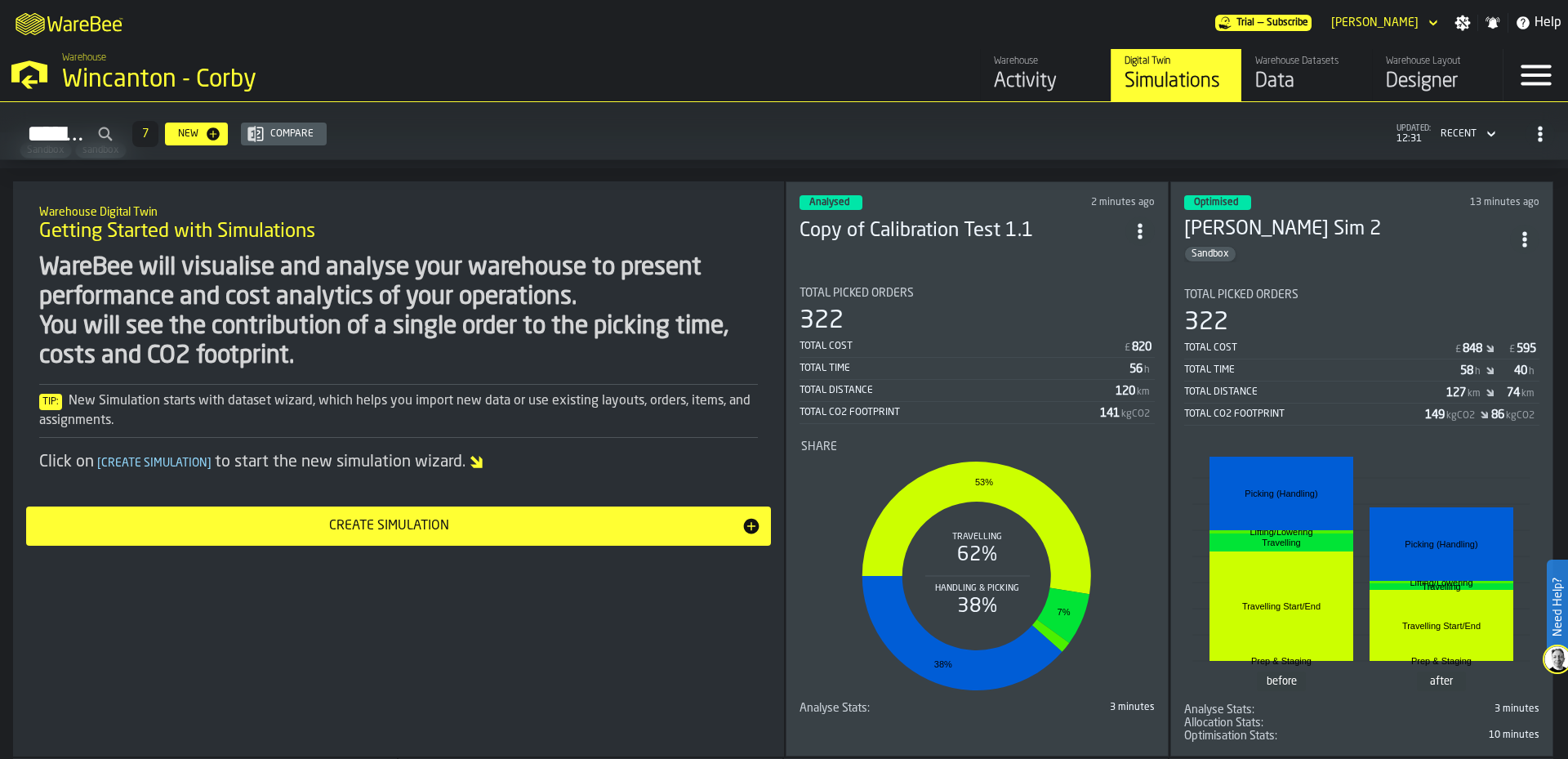
click at [1023, 243] on header "Analysed 2 minutes ago Copy of Calibration Test 1.1" at bounding box center [978, 228] width 355 height 65
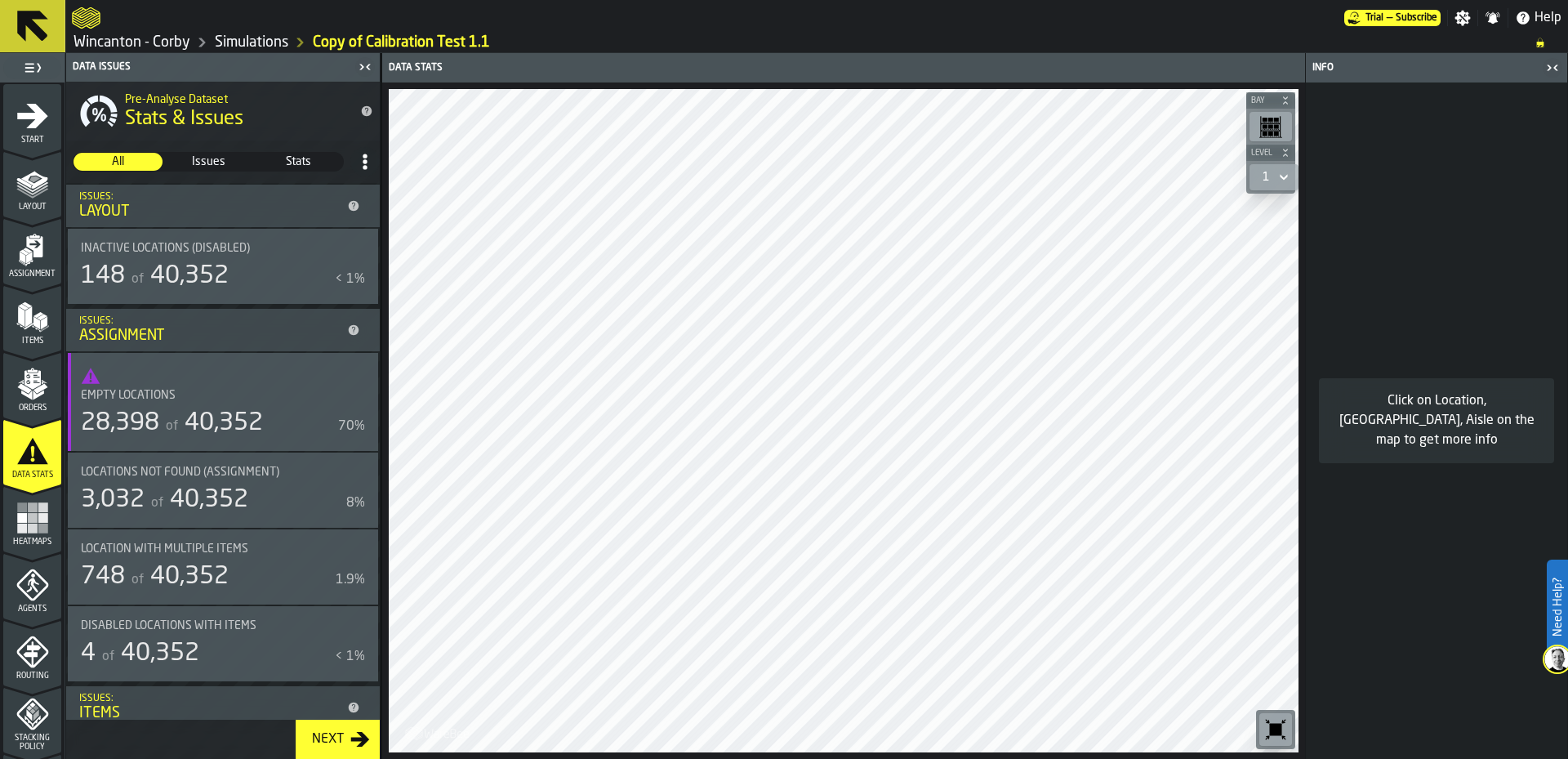
click at [32, 384] on icon "menu Orders" at bounding box center [32, 380] width 16 height 19
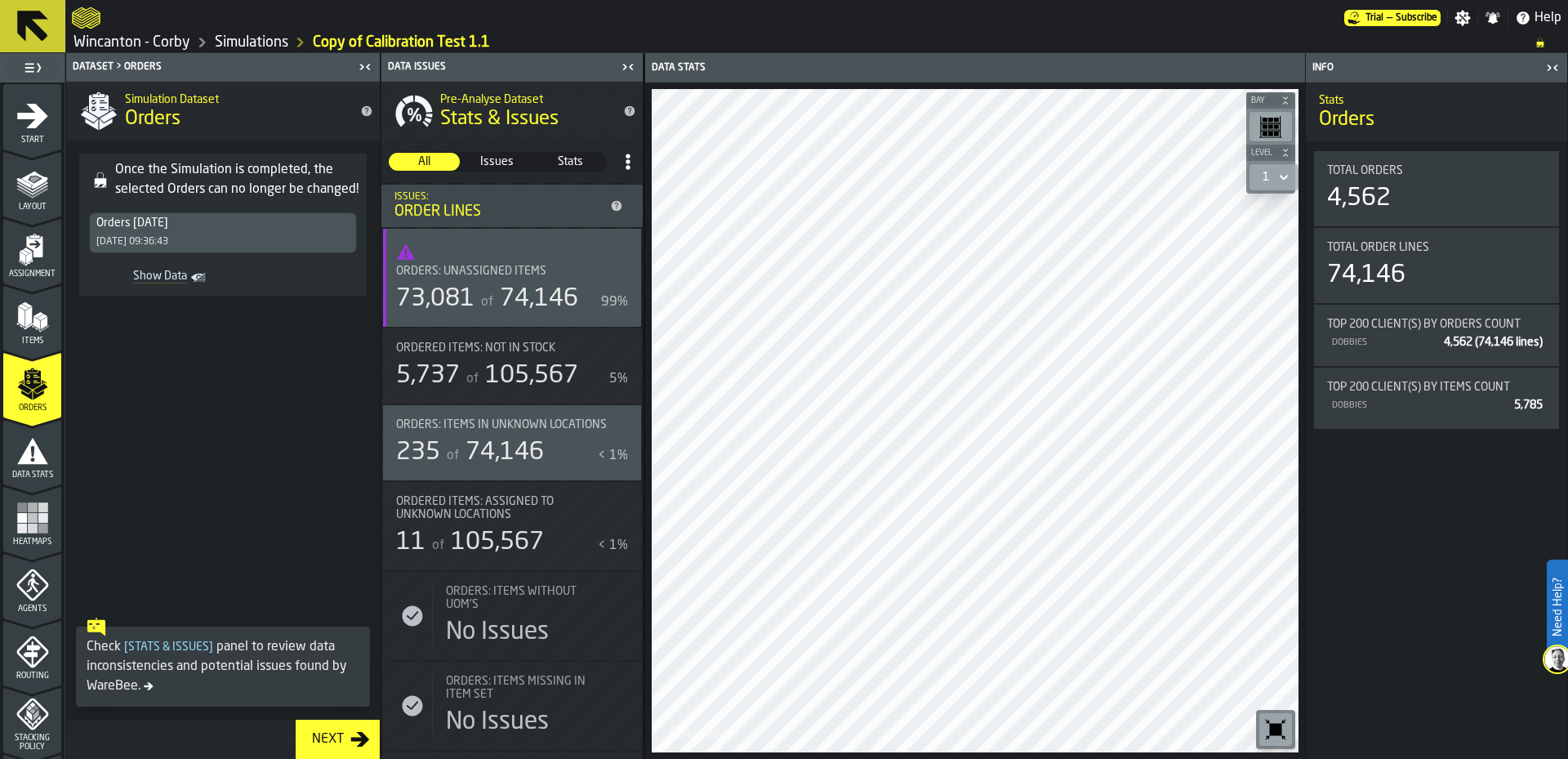
click at [204, 465] on span at bounding box center [222, 459] width 313 height 301
click at [10, 225] on div "Assignment" at bounding box center [33, 252] width 58 height 55
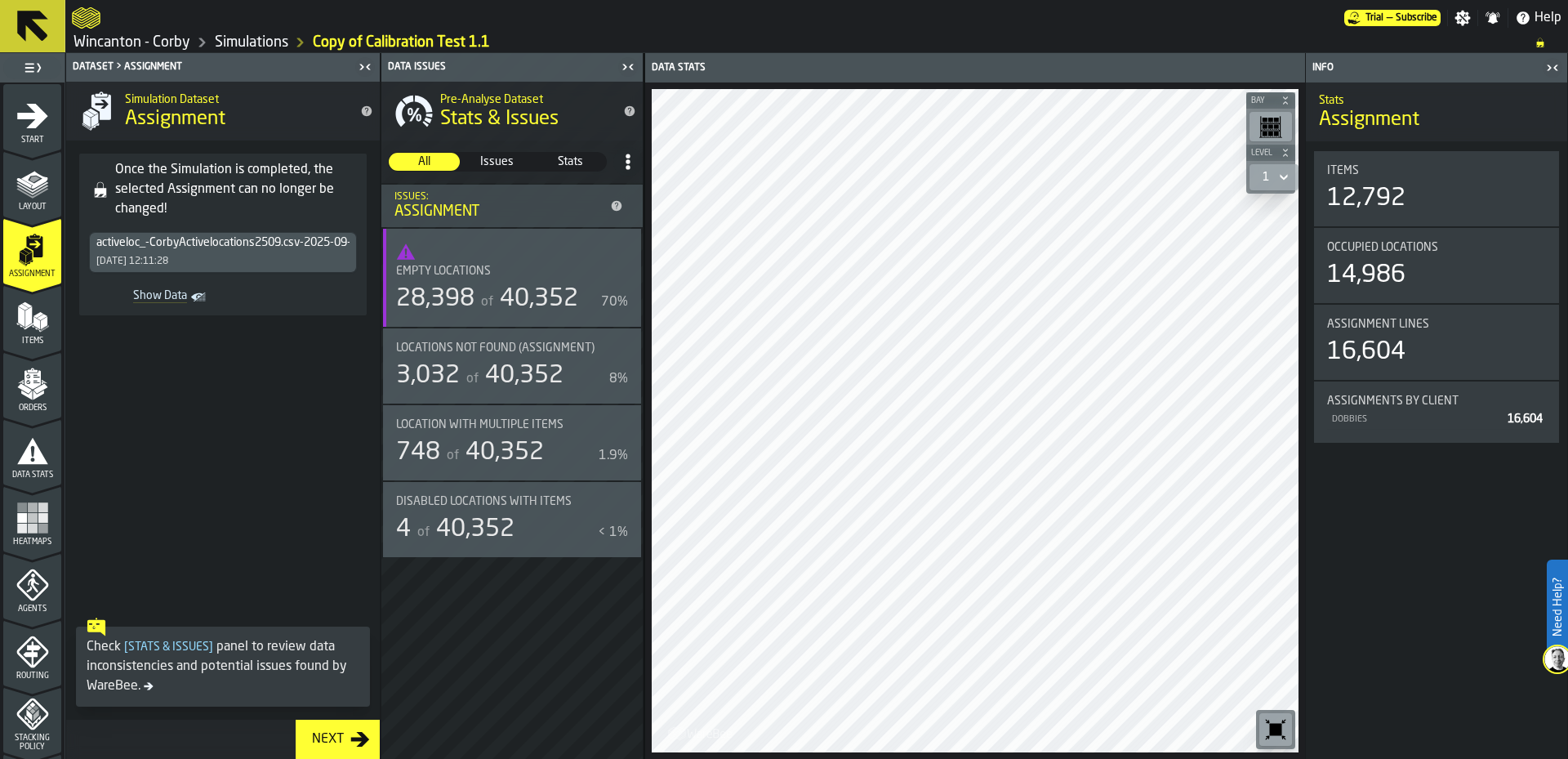
click at [266, 52] on div "Simulations" at bounding box center [239, 42] width 98 height 20
click at [248, 40] on link "Simulations" at bounding box center [251, 42] width 74 height 18
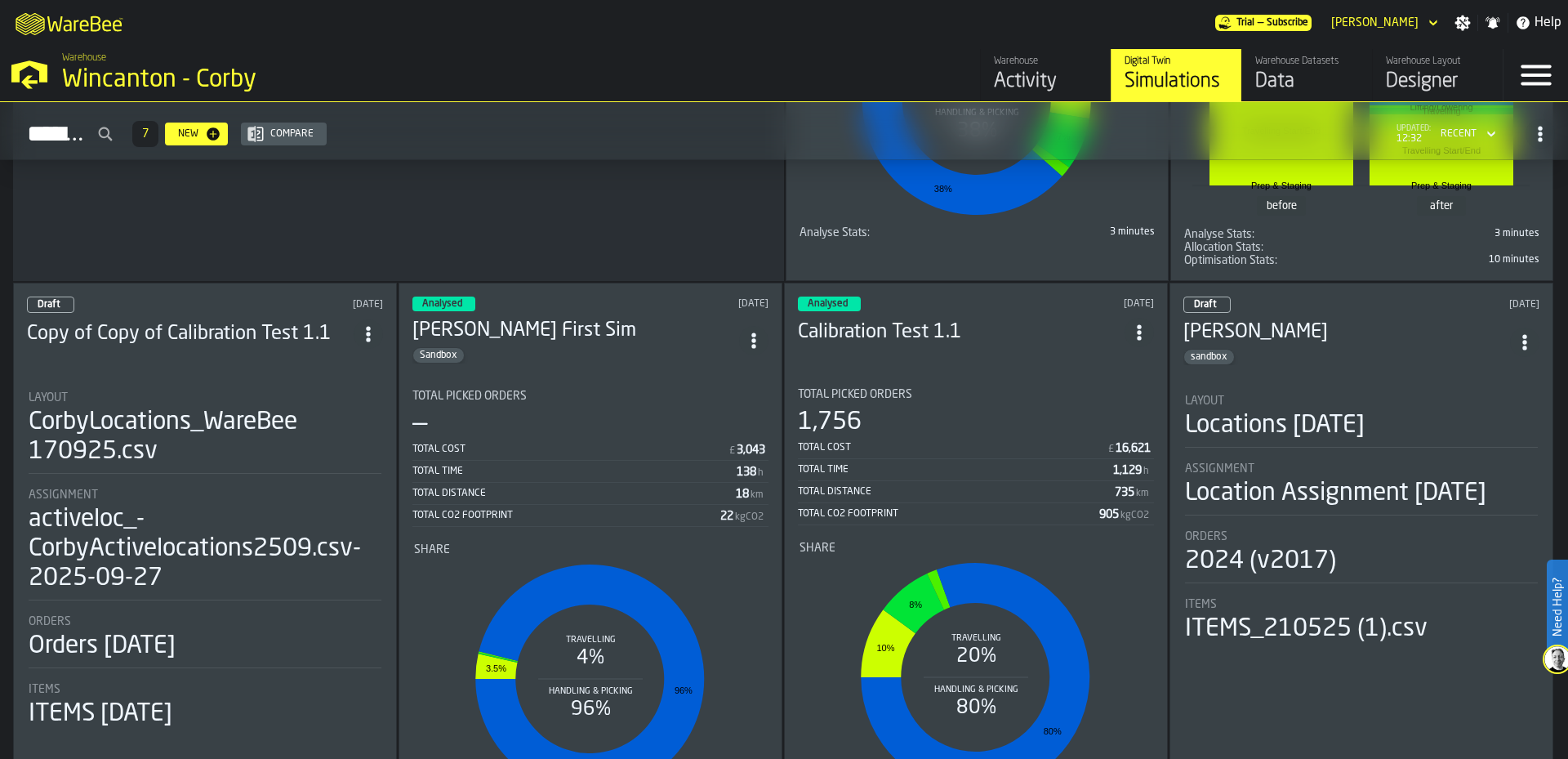
scroll to position [556, 0]
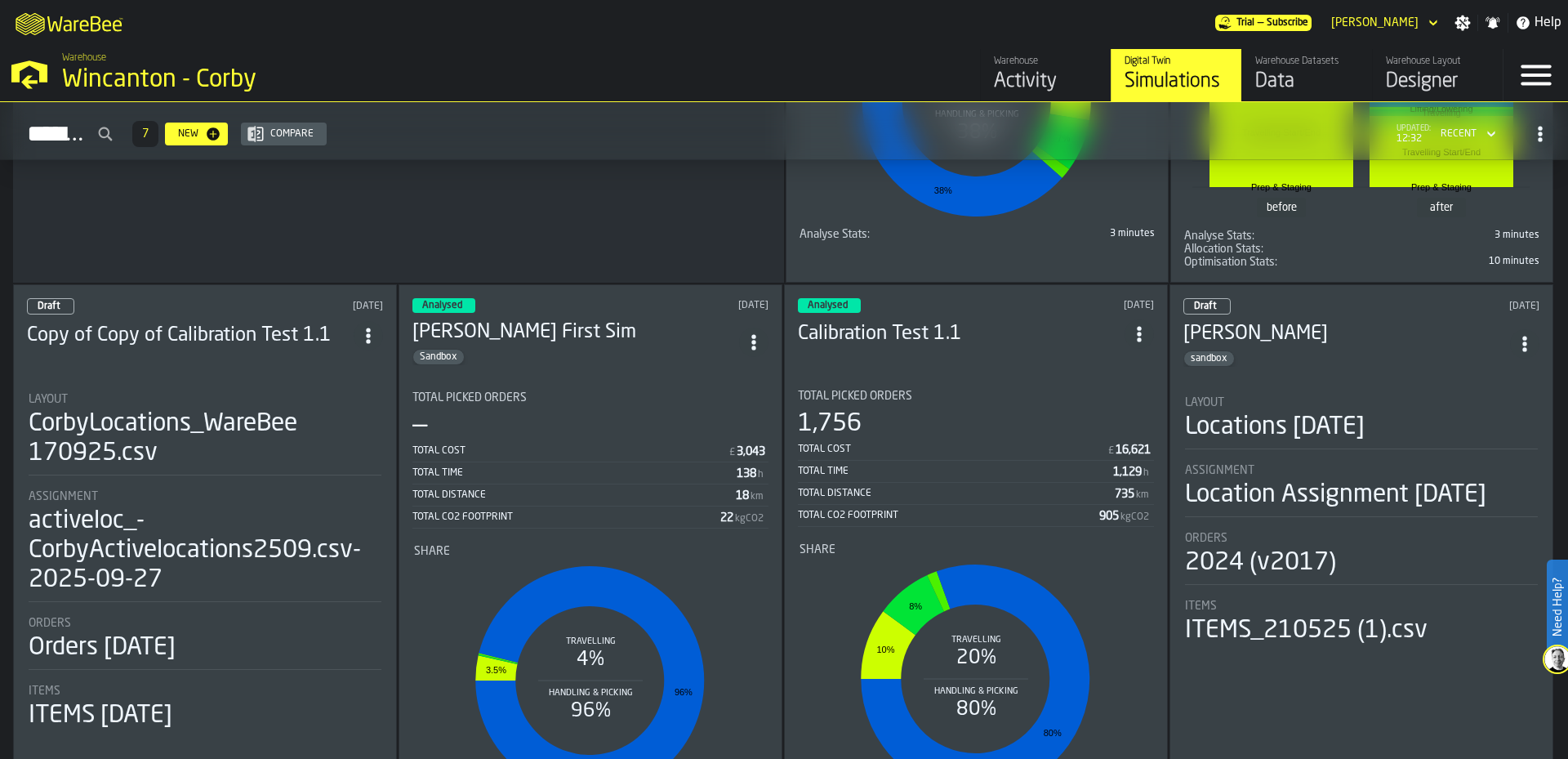
click at [1021, 347] on header "Analysed [DATE] Calibration Test 1.1" at bounding box center [976, 331] width 356 height 65
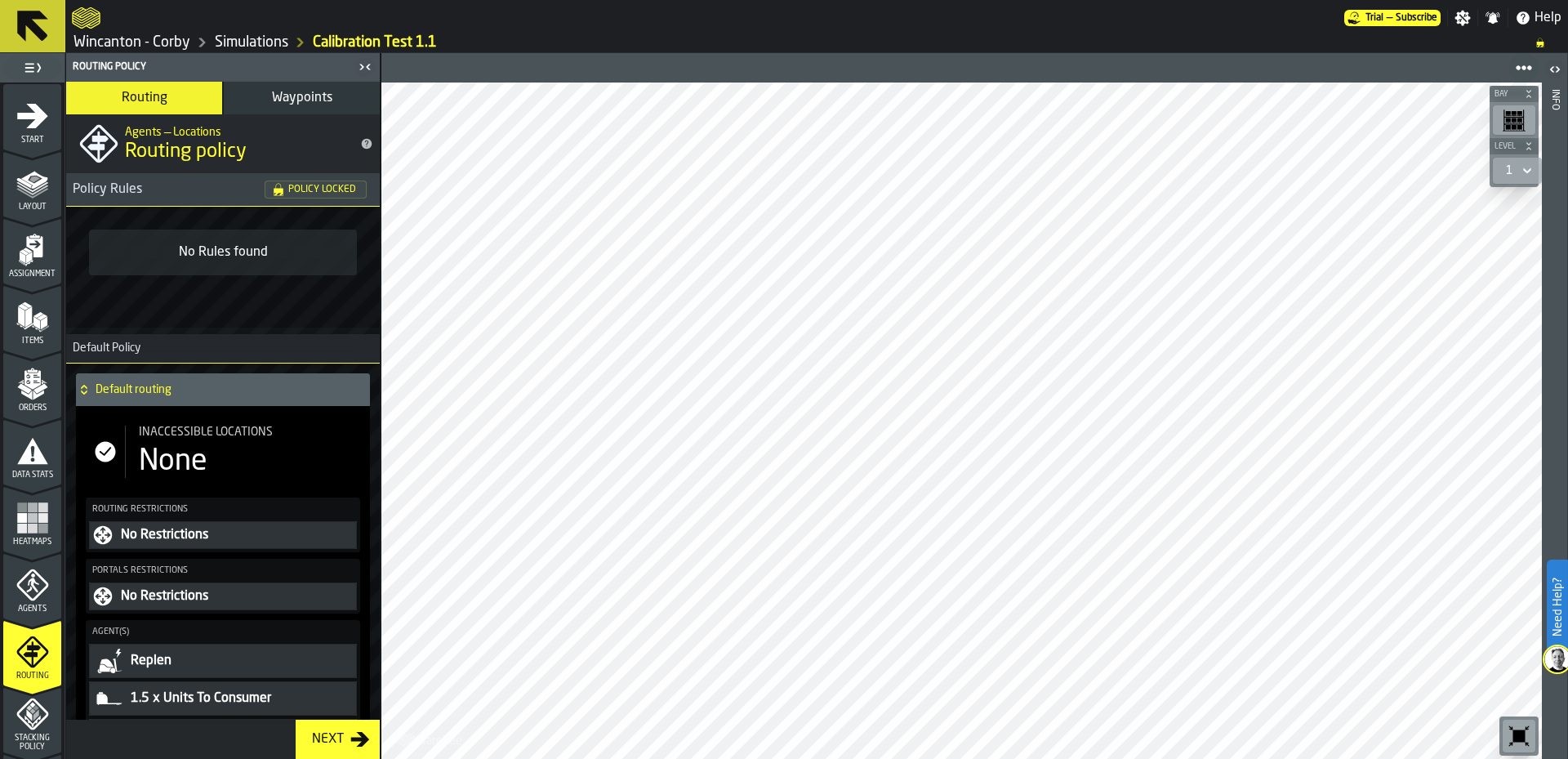
click at [27, 396] on polygon "menu Orders" at bounding box center [27, 394] width 10 height 9
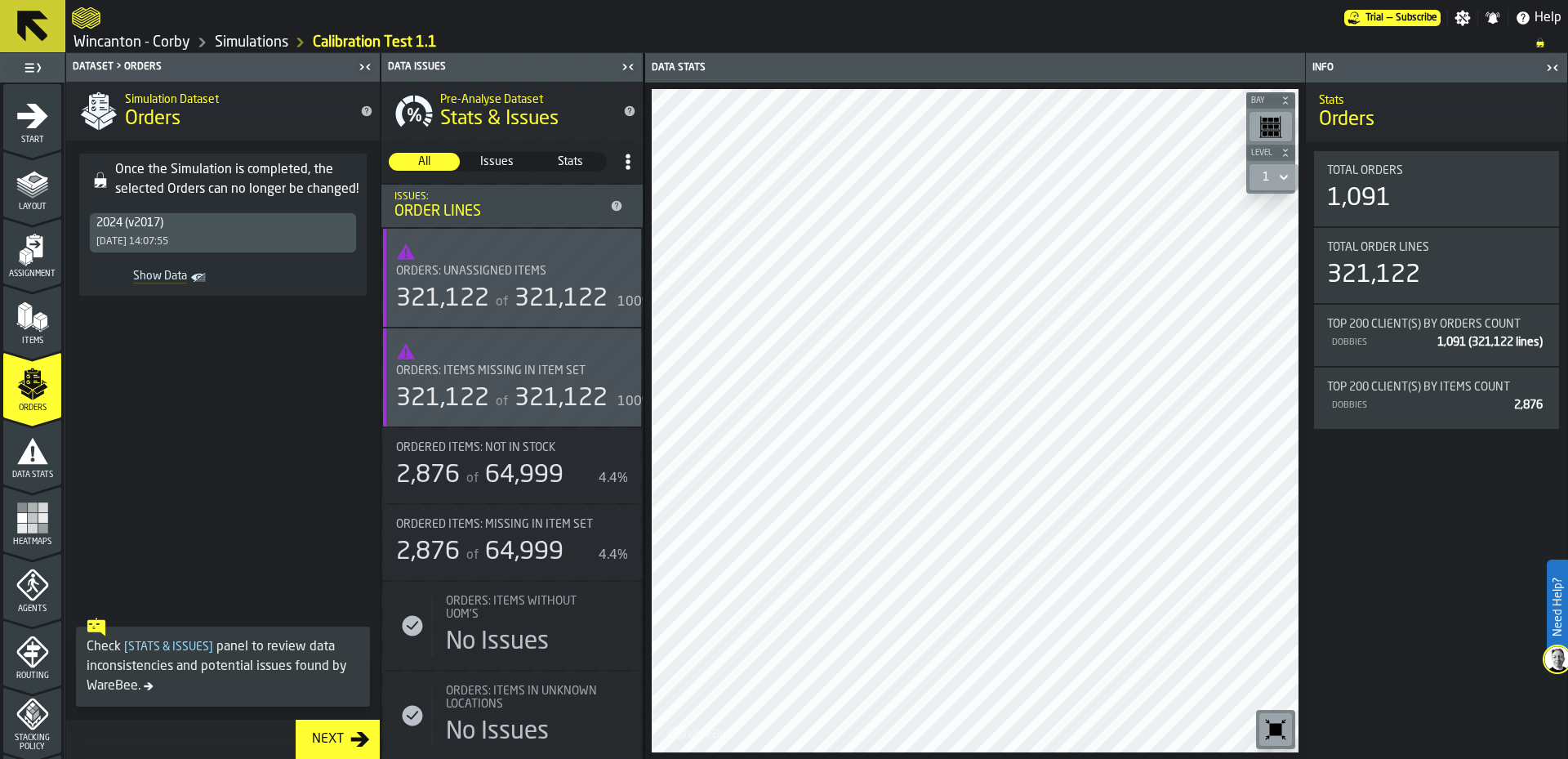
click at [15, 276] on span "Assignment" at bounding box center [33, 274] width 58 height 9
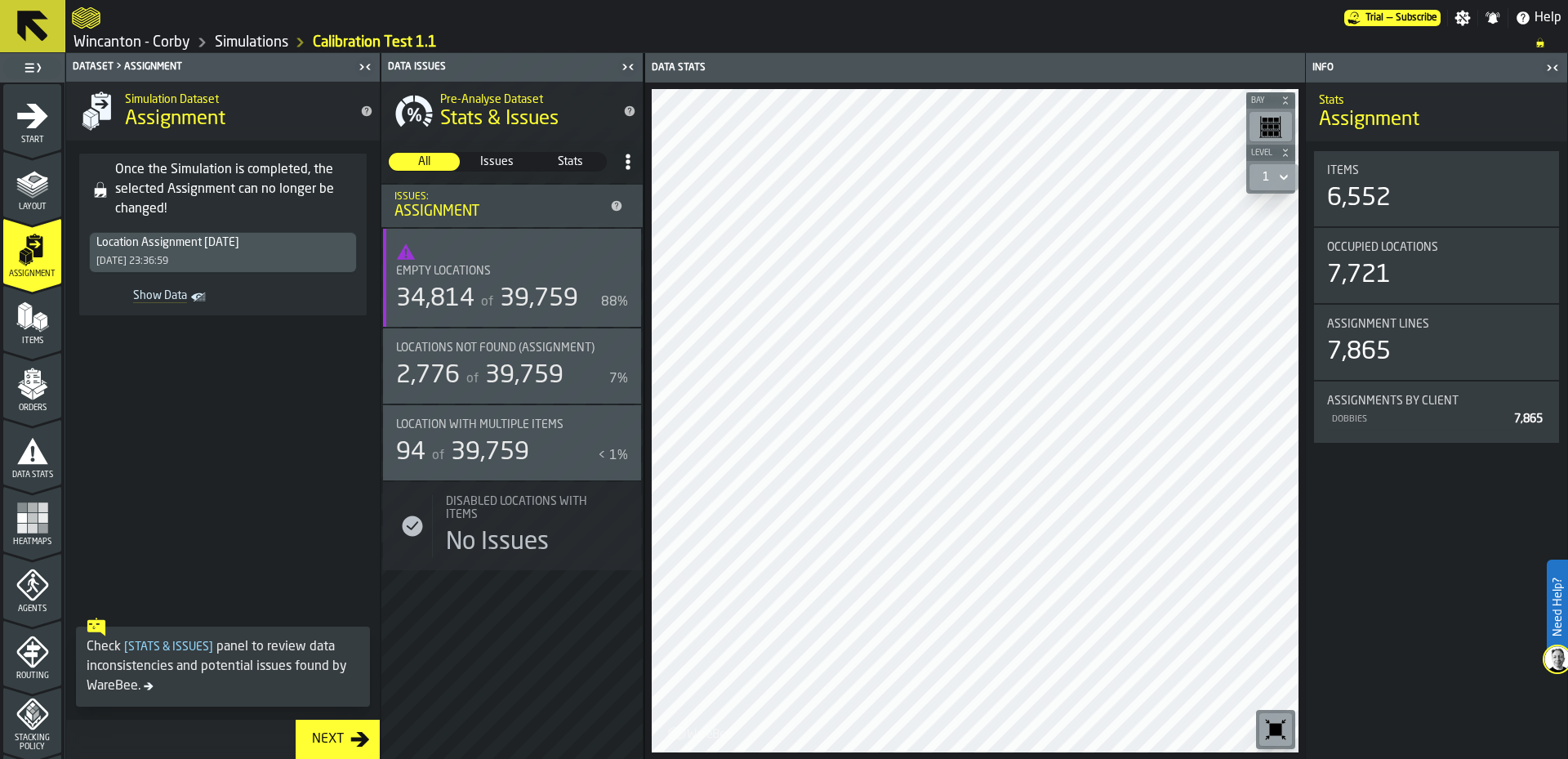
click at [520, 452] on span "39,759" at bounding box center [489, 452] width 78 height 25
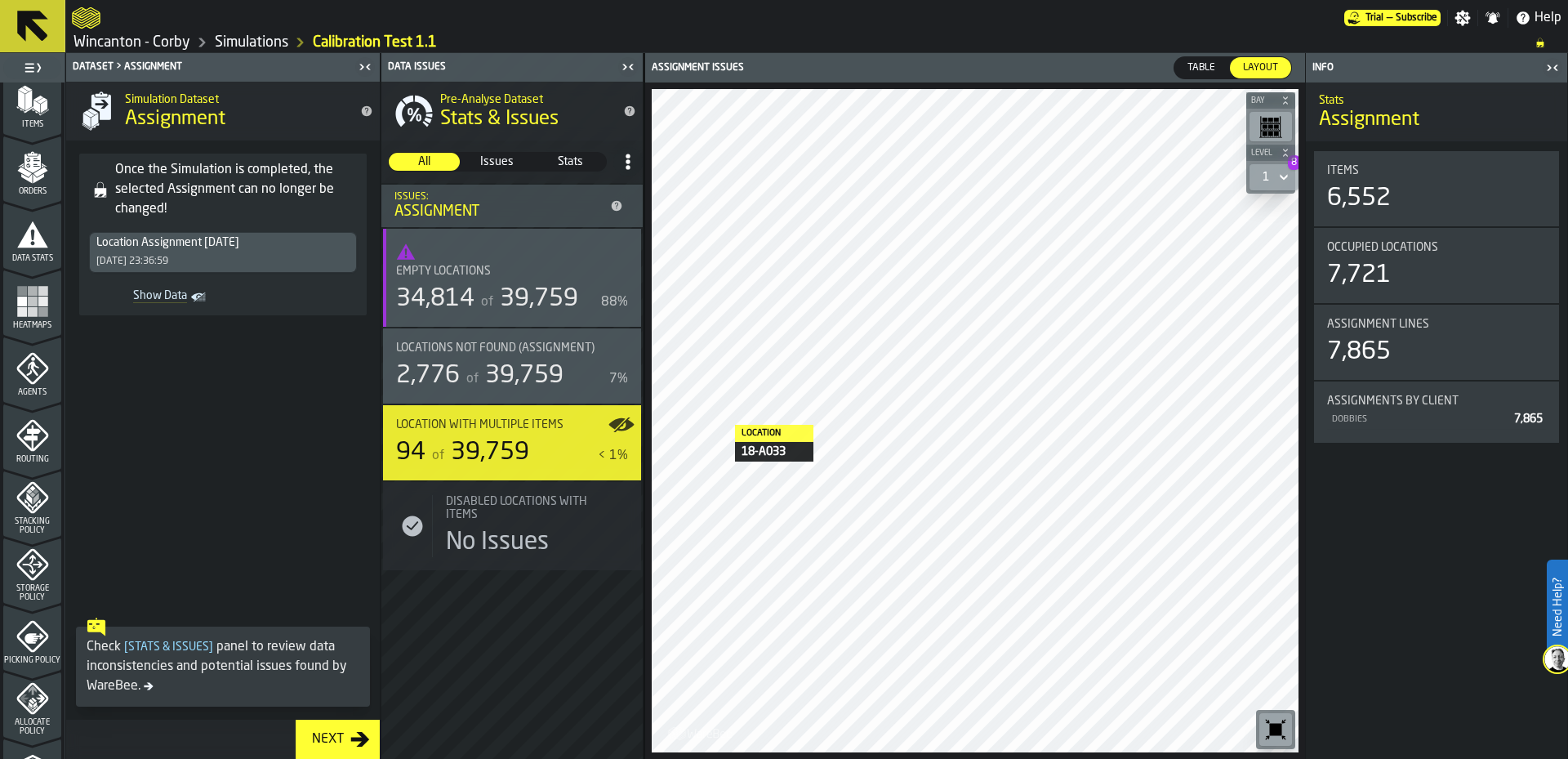
scroll to position [245, 0]
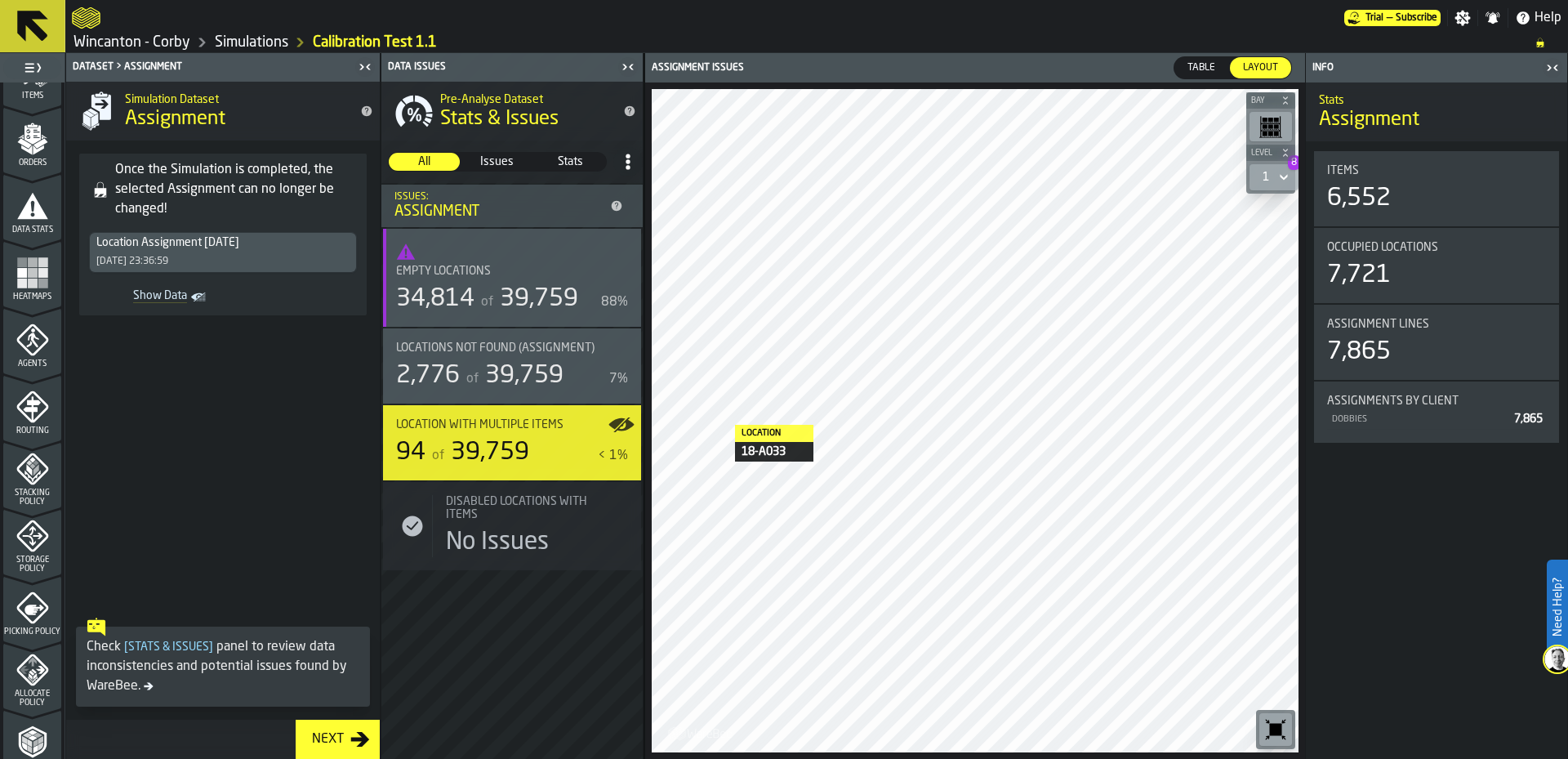
click at [238, 491] on span at bounding box center [222, 469] width 313 height 282
drag, startPoint x: 177, startPoint y: 517, endPoint x: 162, endPoint y: 525, distance: 17.0
click at [170, 520] on span at bounding box center [222, 469] width 313 height 282
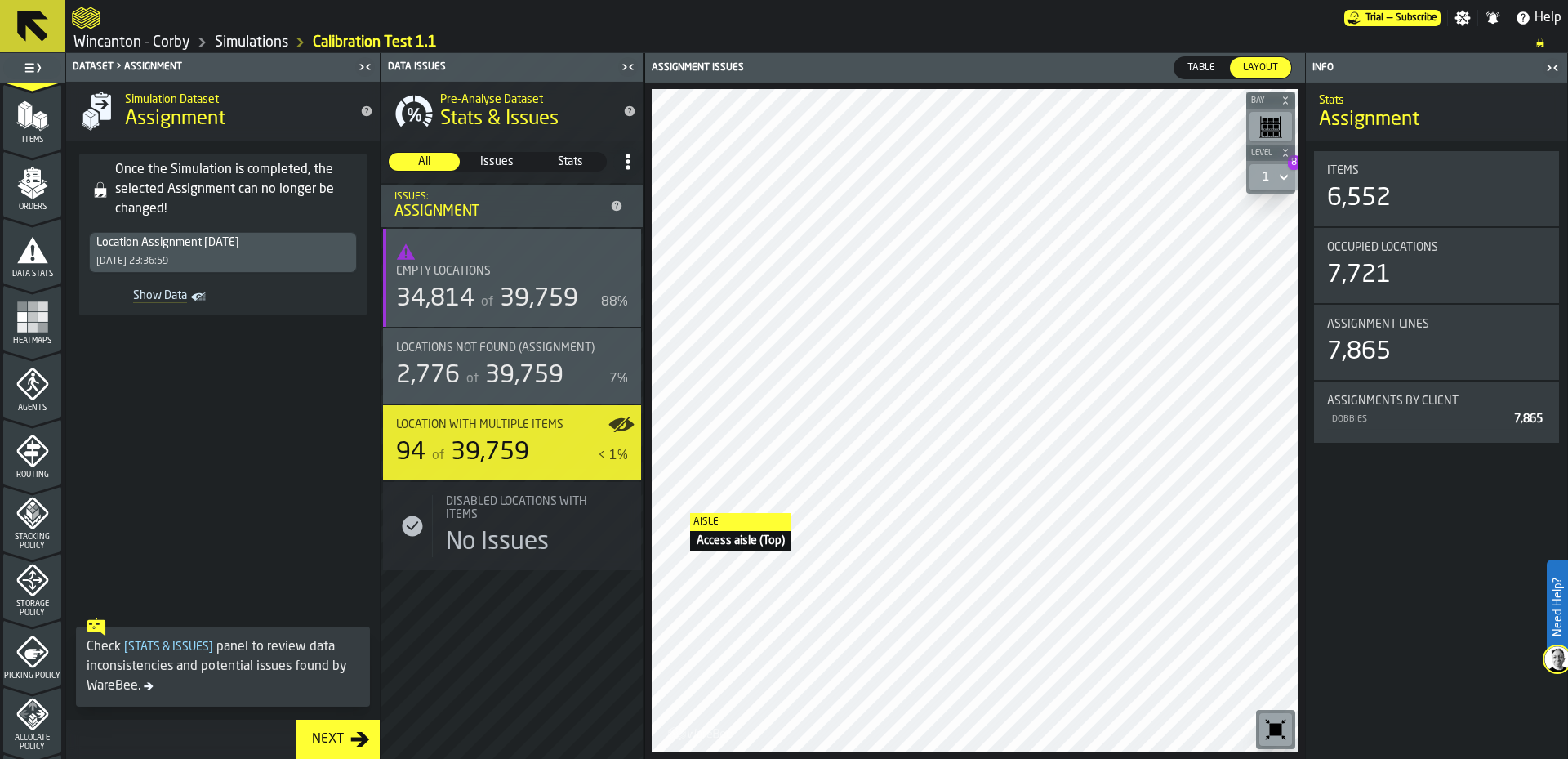
scroll to position [163, 0]
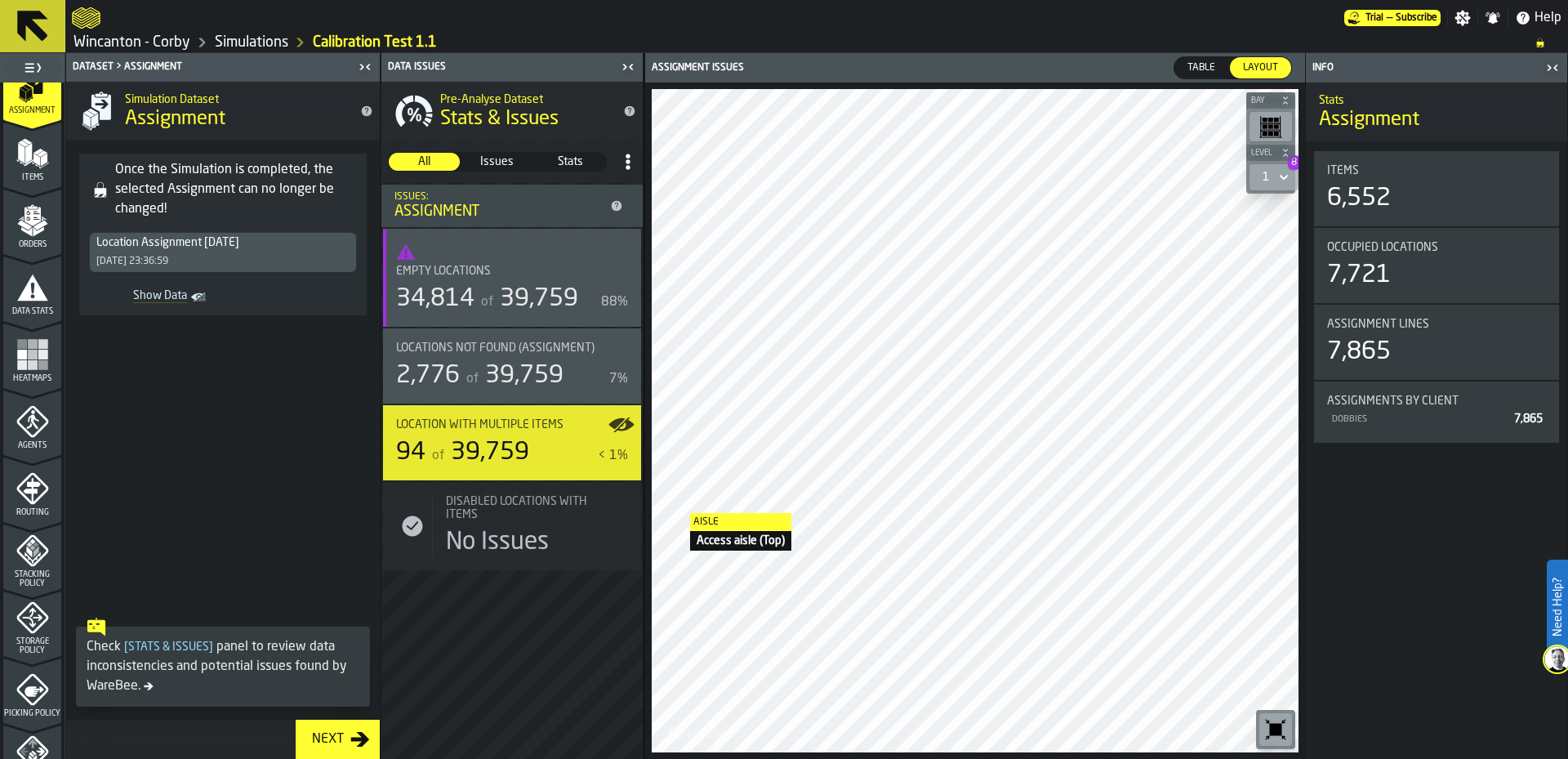
click at [21, 362] on rect "menu Heatmaps" at bounding box center [21, 364] width 9 height 9
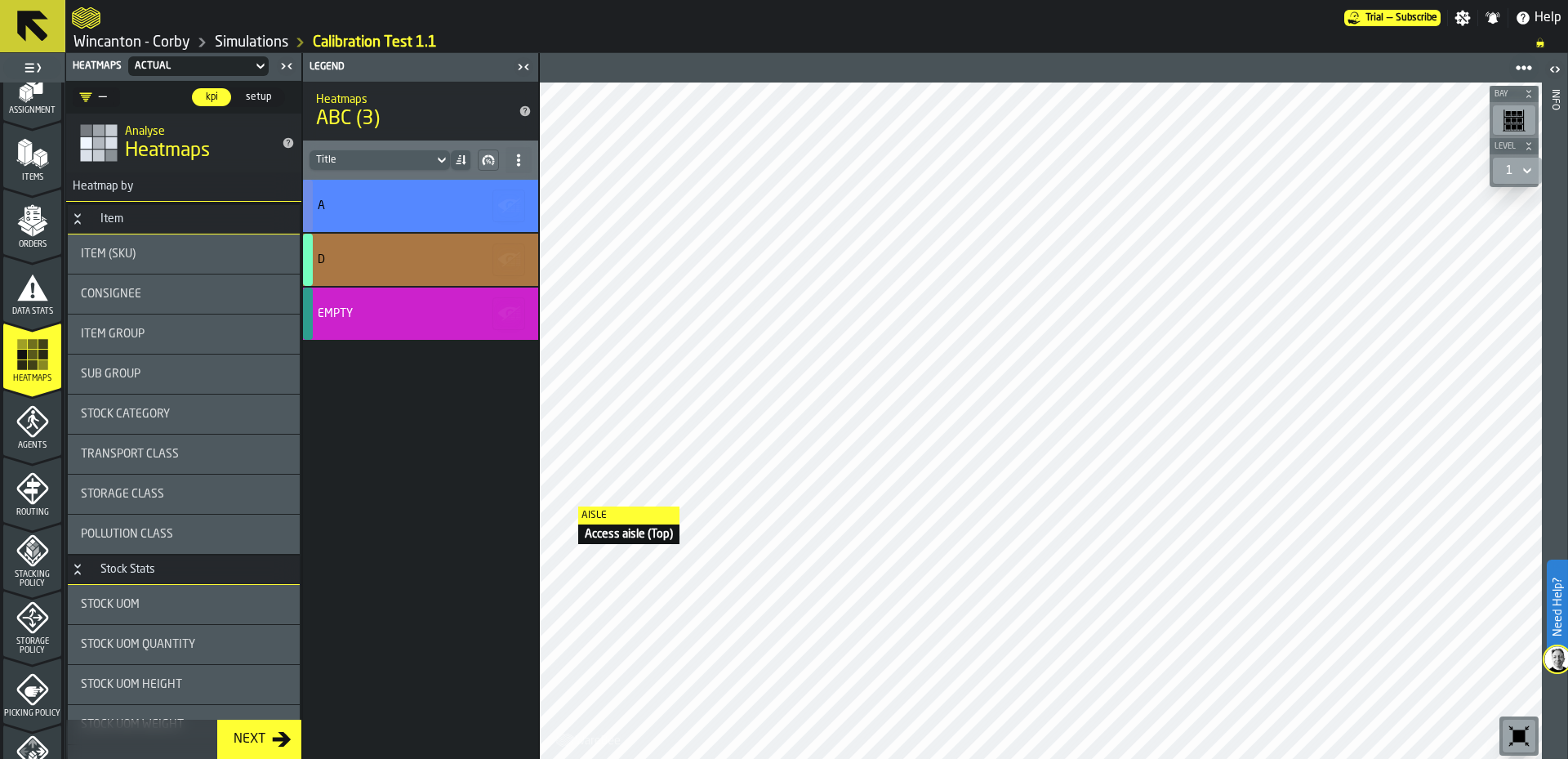
scroll to position [82, 0]
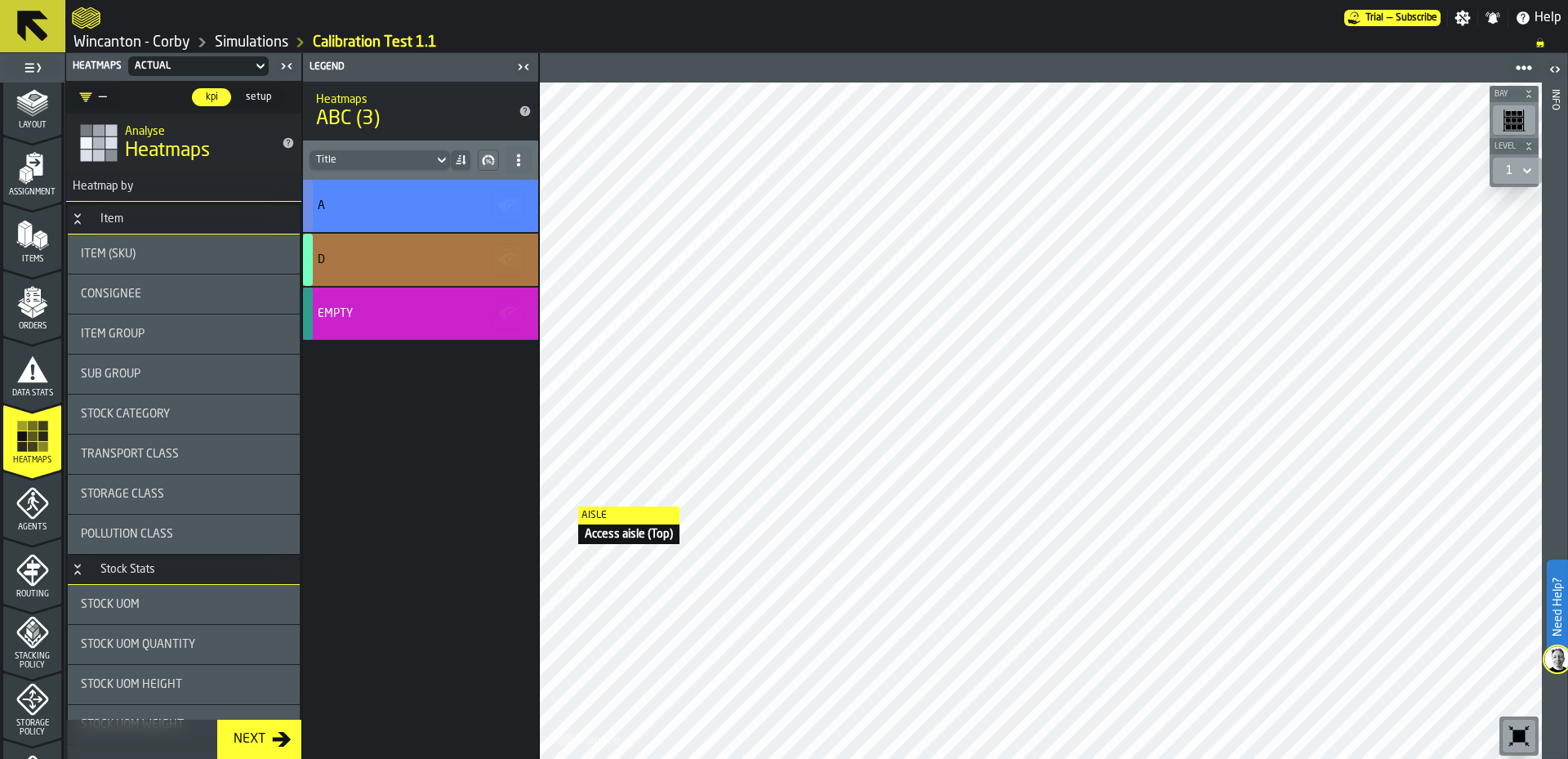
click at [31, 334] on icon "menu Orders" at bounding box center [33, 337] width 58 height 15
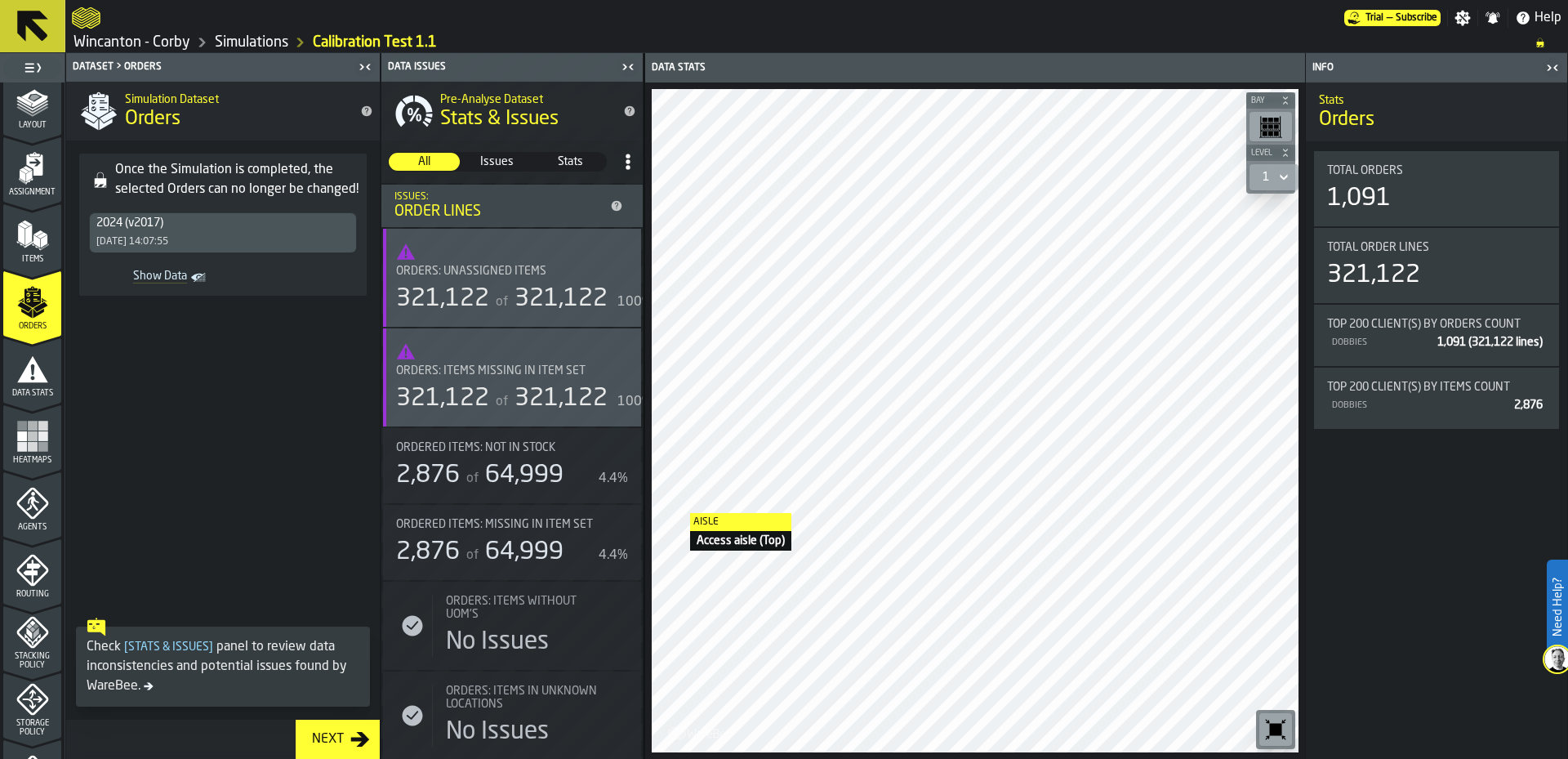
click at [39, 376] on icon "menu Data Stats" at bounding box center [33, 368] width 31 height 26
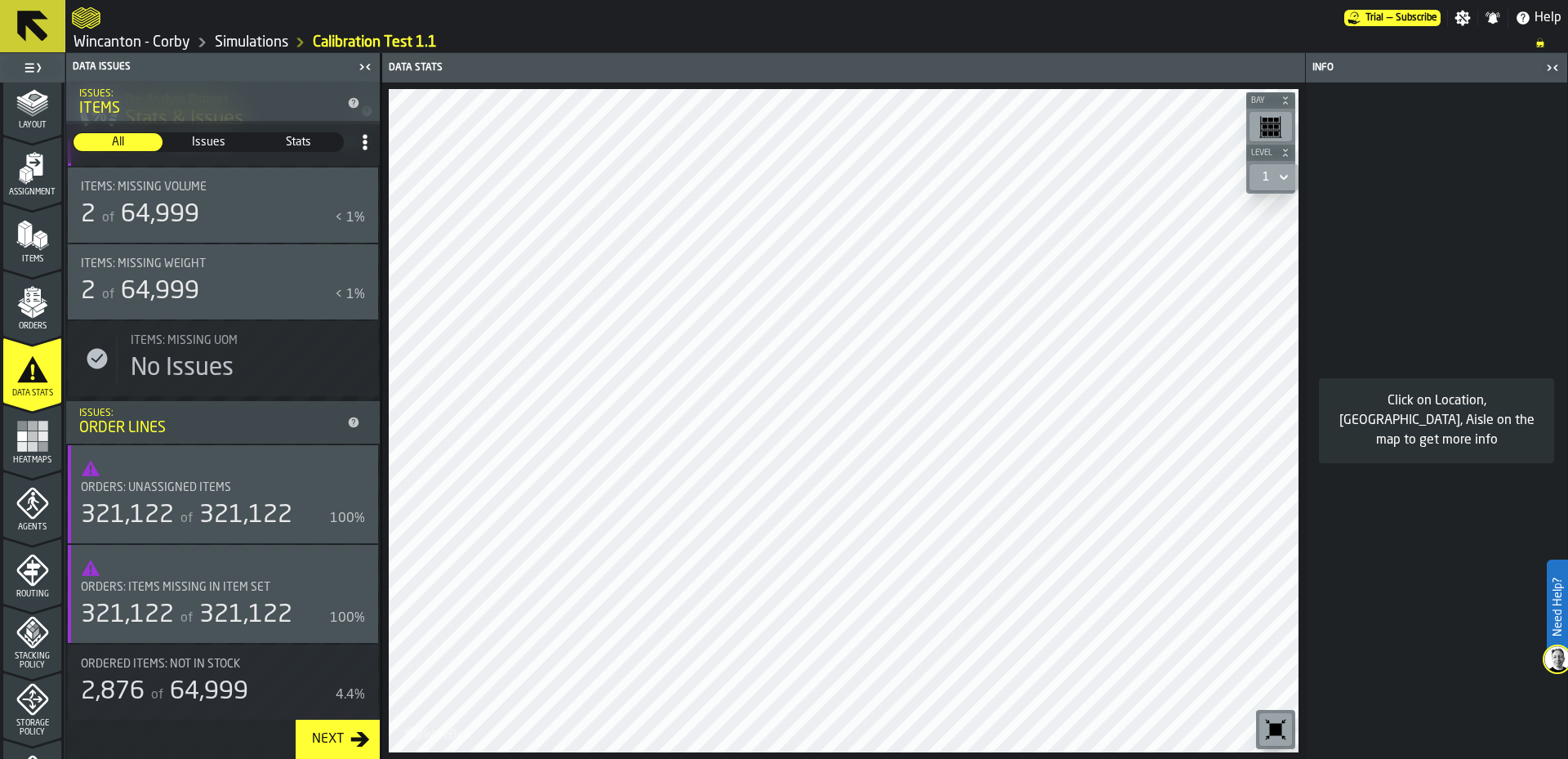
scroll to position [653, 0]
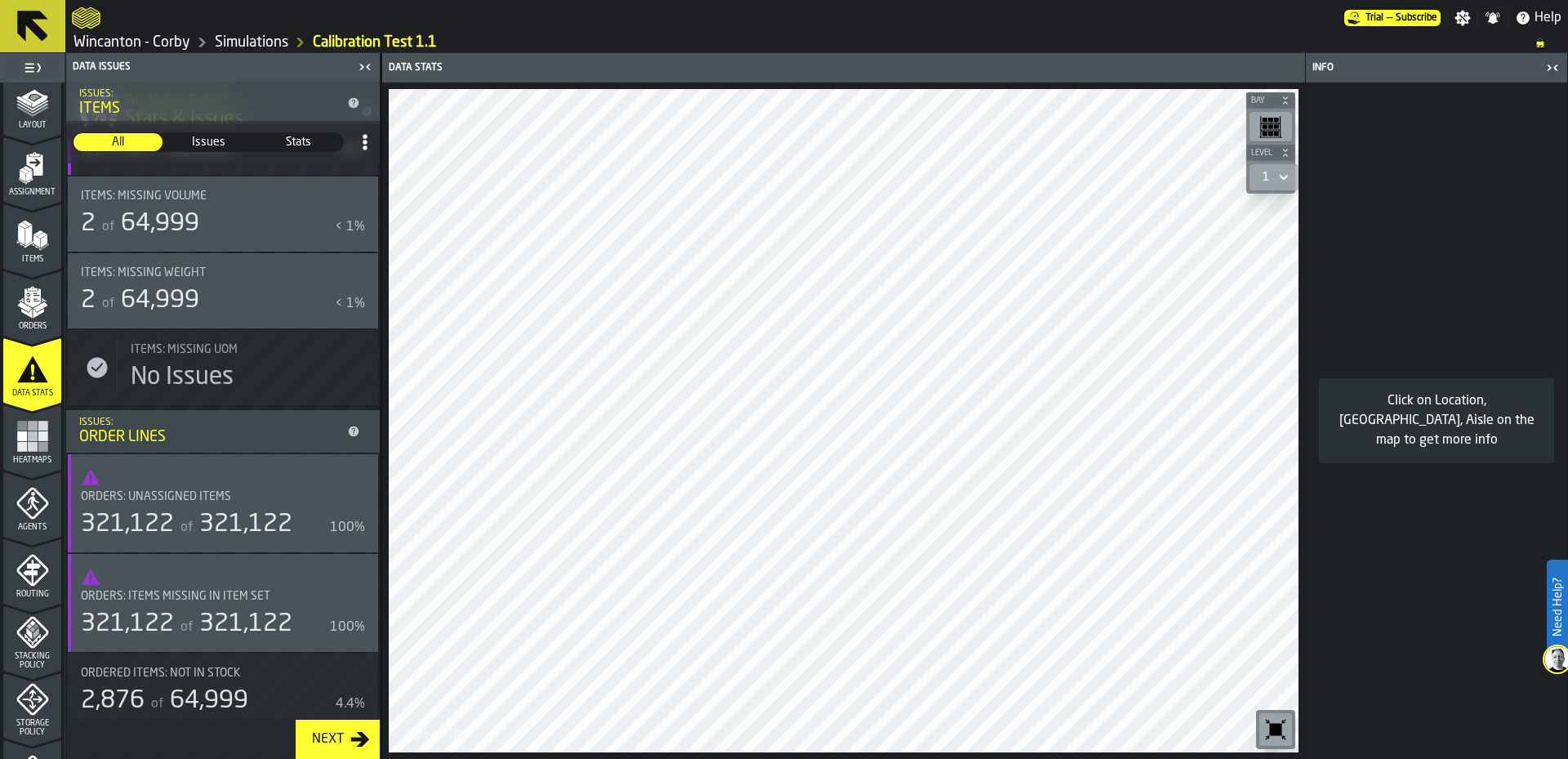
click at [233, 304] on div "2 of 64,999" at bounding box center [204, 301] width 247 height 29
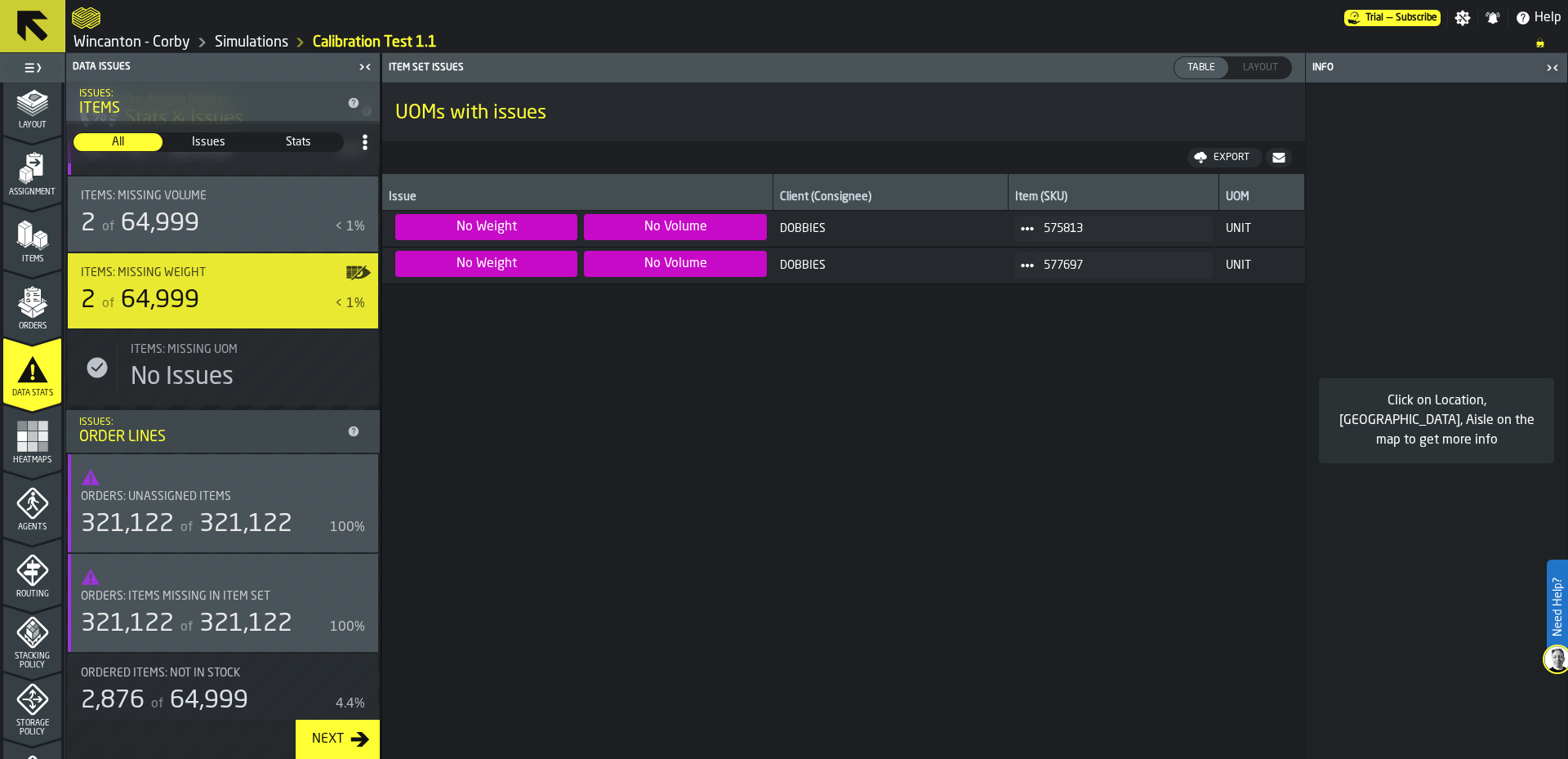
click at [233, 304] on div "2 of 64,999" at bounding box center [204, 301] width 247 height 29
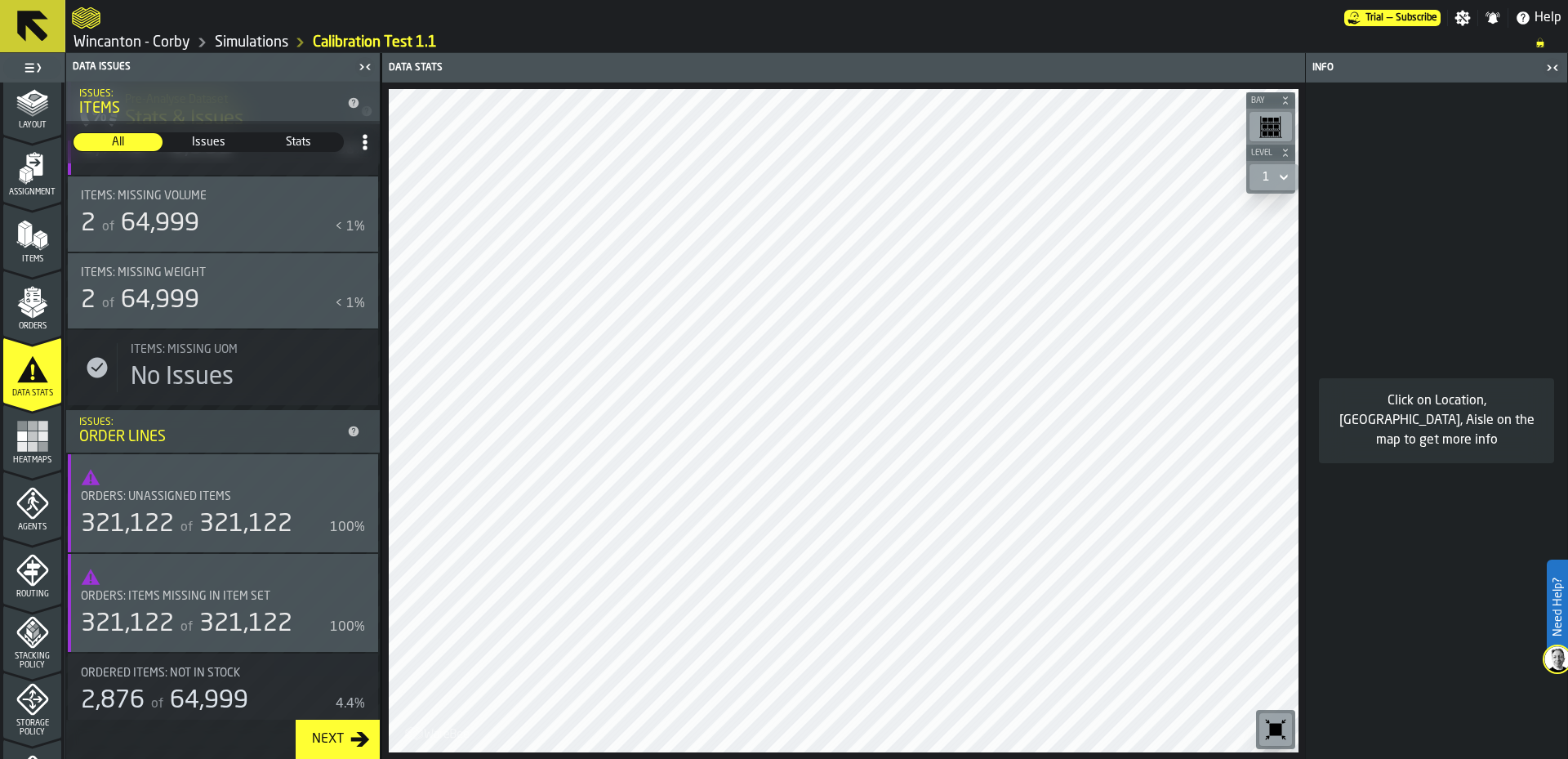
click at [214, 147] on span "Issues" at bounding box center [209, 142] width 88 height 16
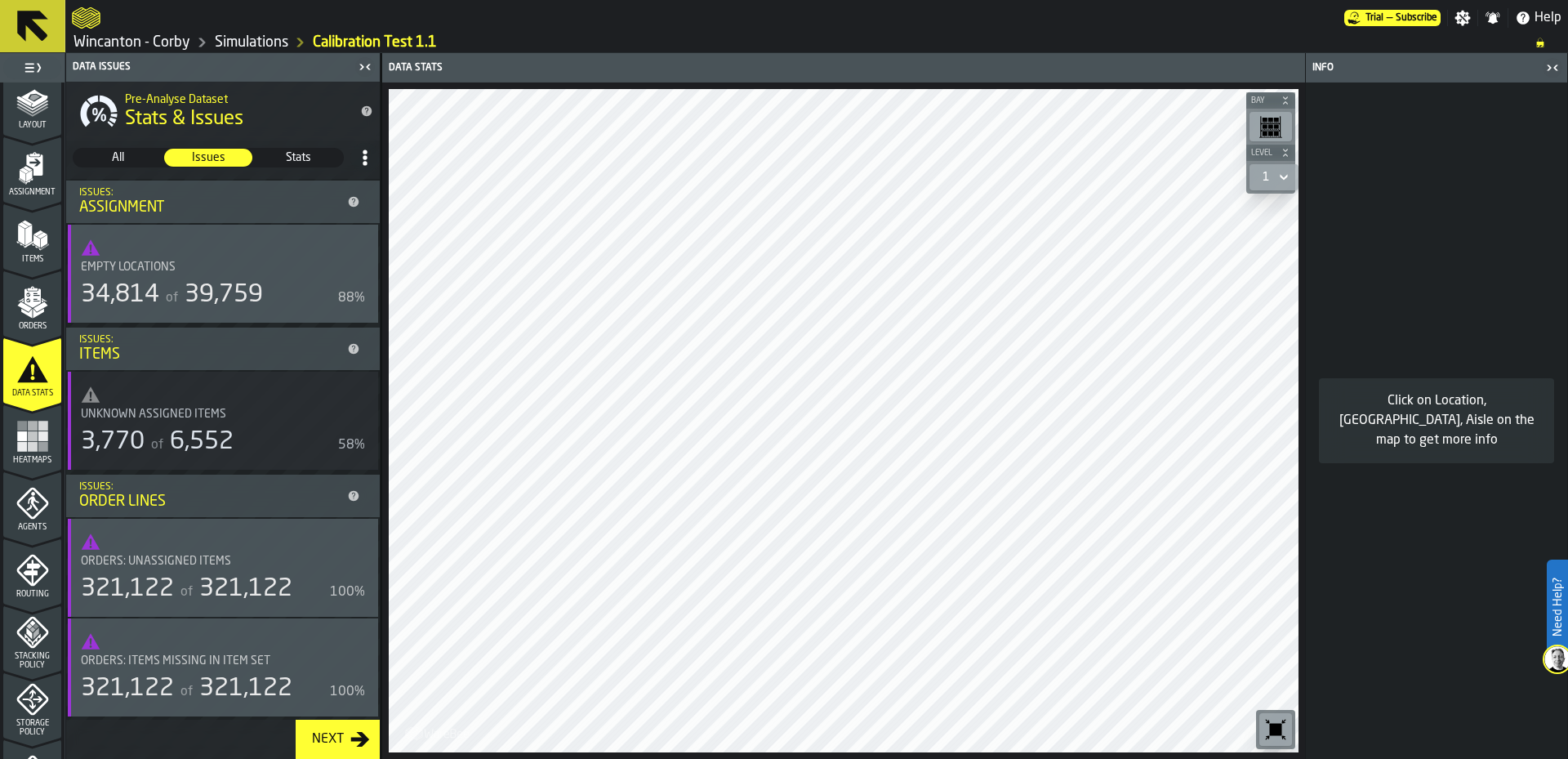
scroll to position [7, 0]
click at [225, 741] on div "Next" at bounding box center [222, 739] width 313 height 39
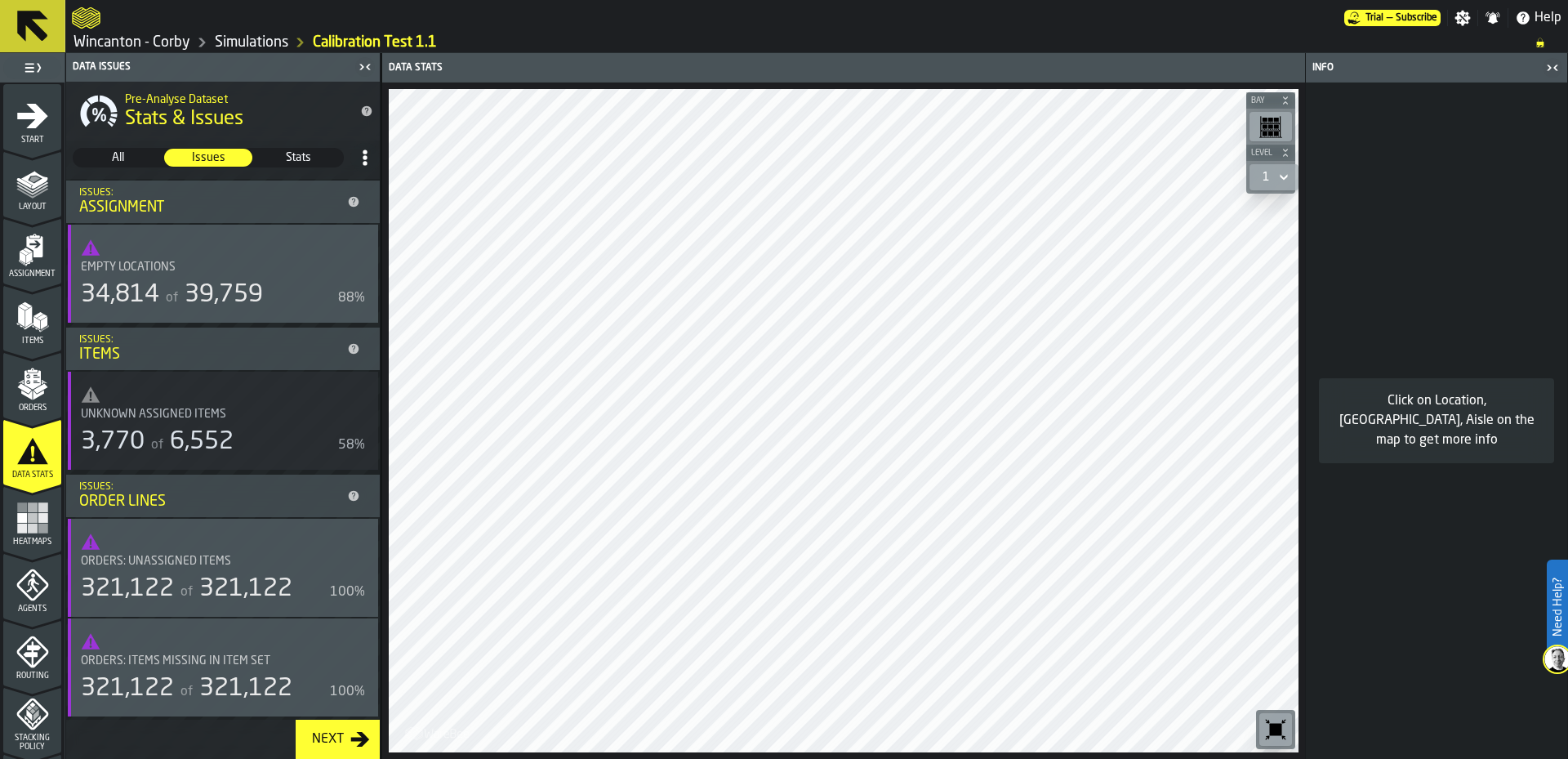
click at [30, 325] on icon "menu Items" at bounding box center [33, 317] width 33 height 33
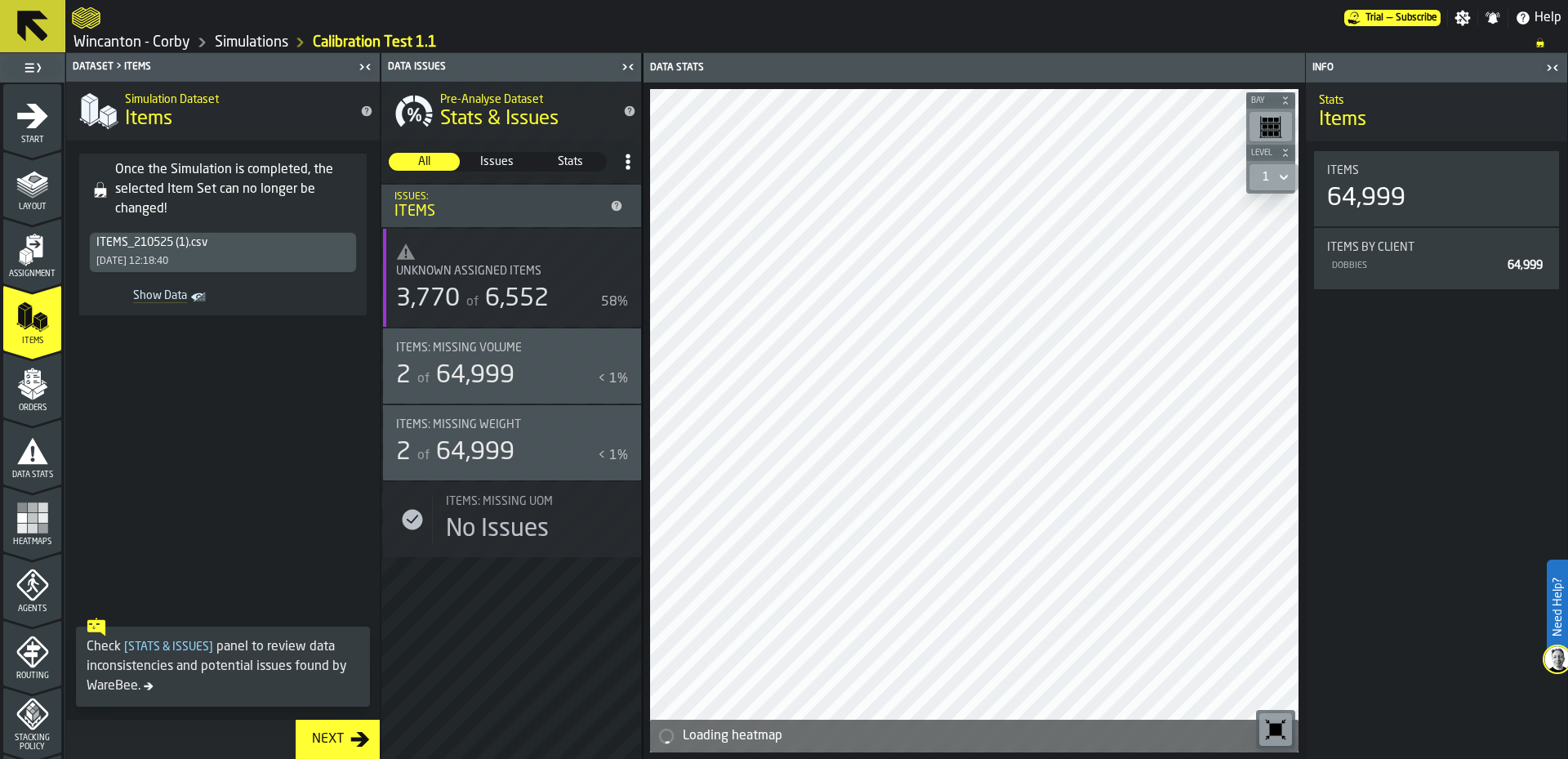
click at [33, 258] on icon "menu Assignment" at bounding box center [33, 250] width 33 height 33
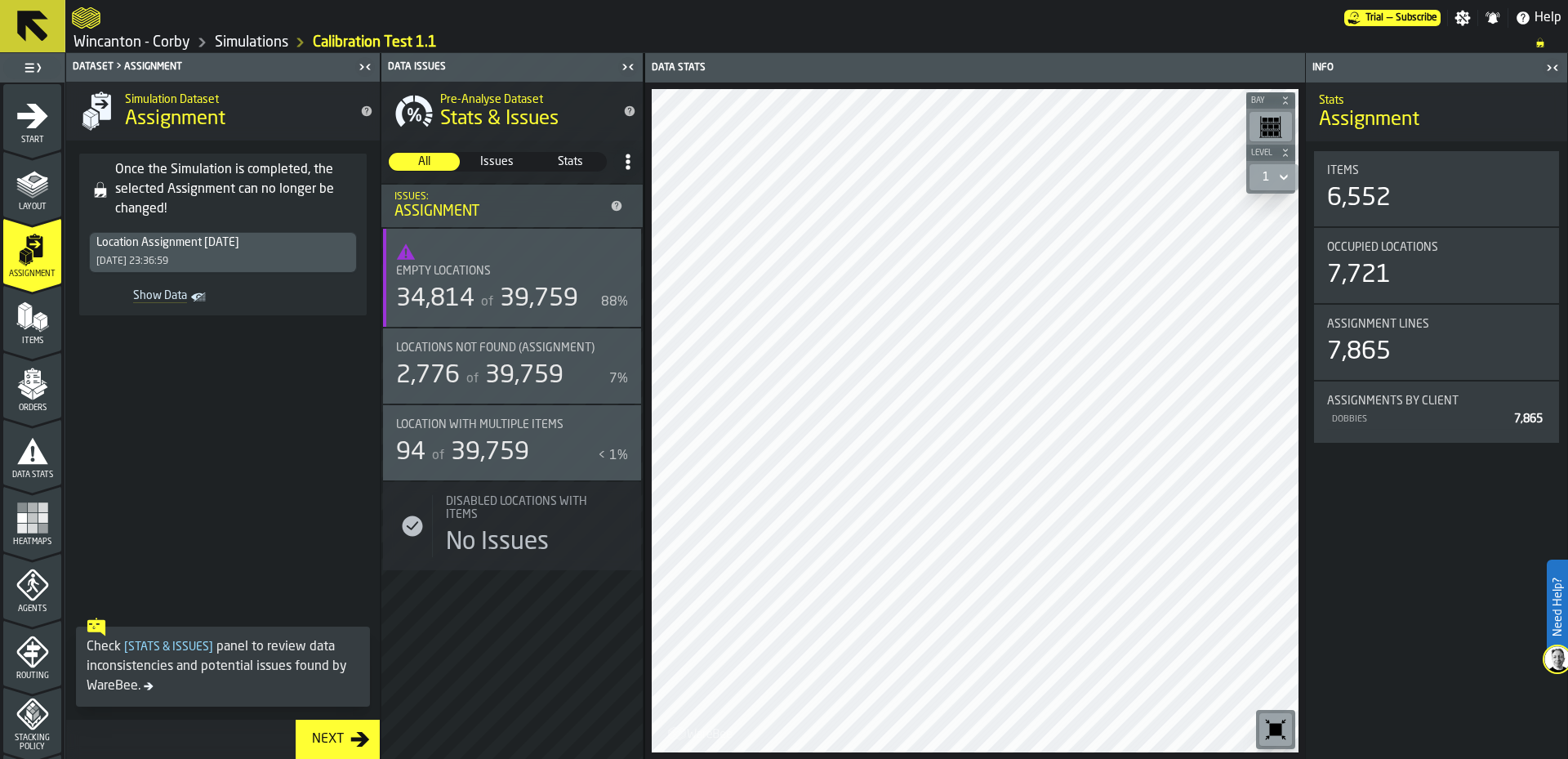
click at [243, 491] on span at bounding box center [222, 469] width 313 height 282
click at [173, 301] on span "Show Data" at bounding box center [141, 297] width 92 height 16
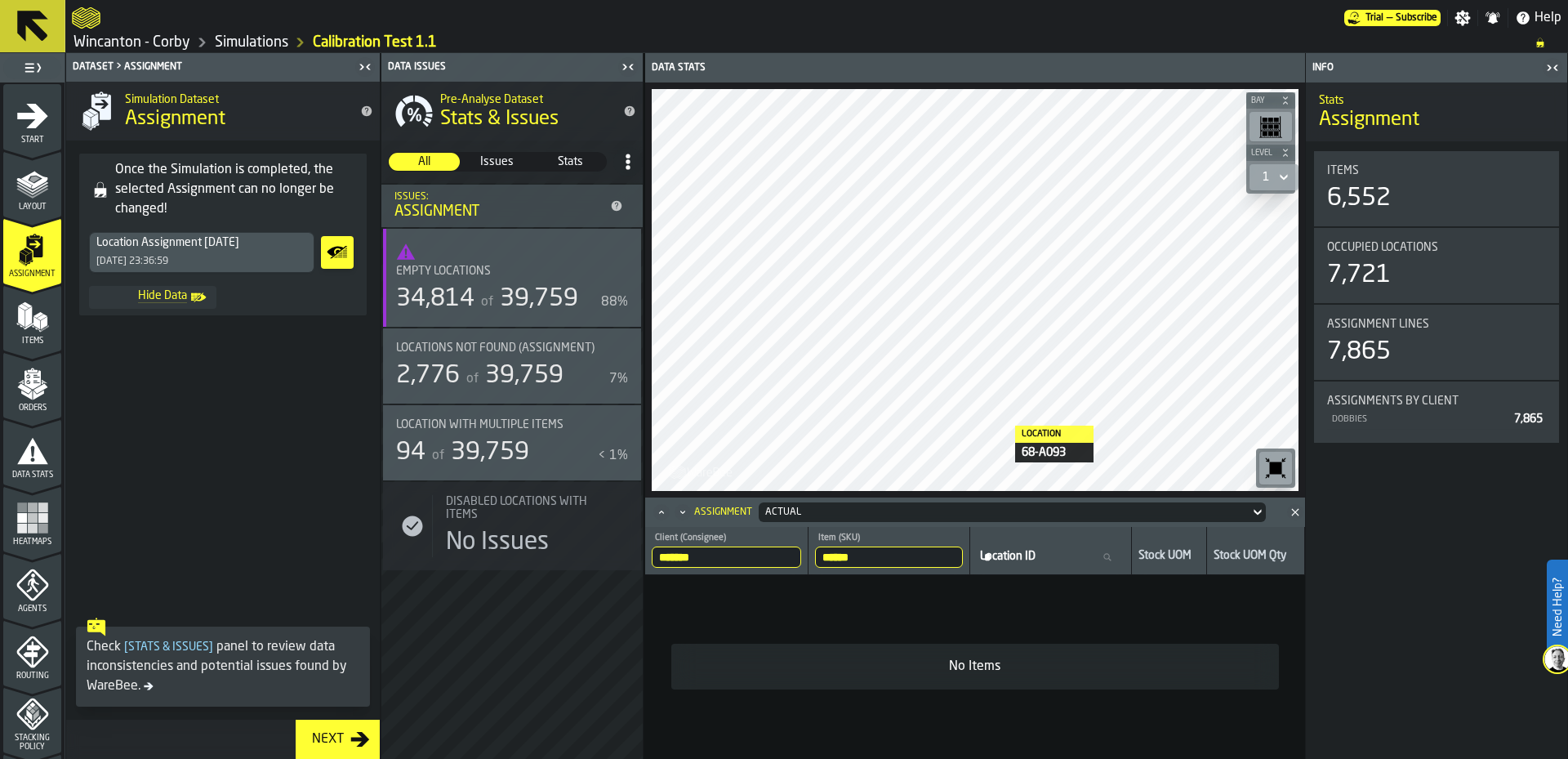
click at [201, 544] on span at bounding box center [222, 469] width 313 height 282
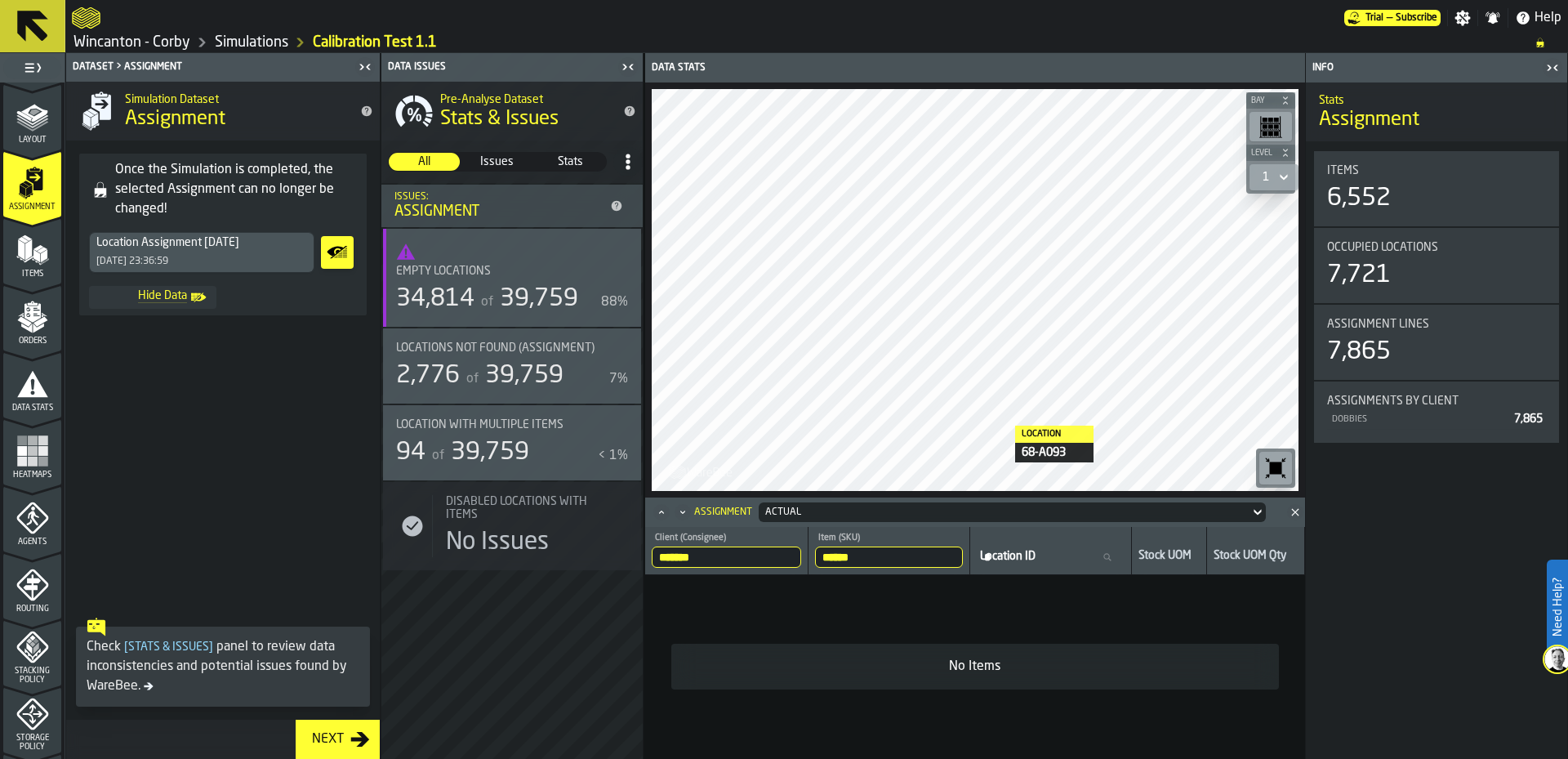
scroll to position [39, 0]
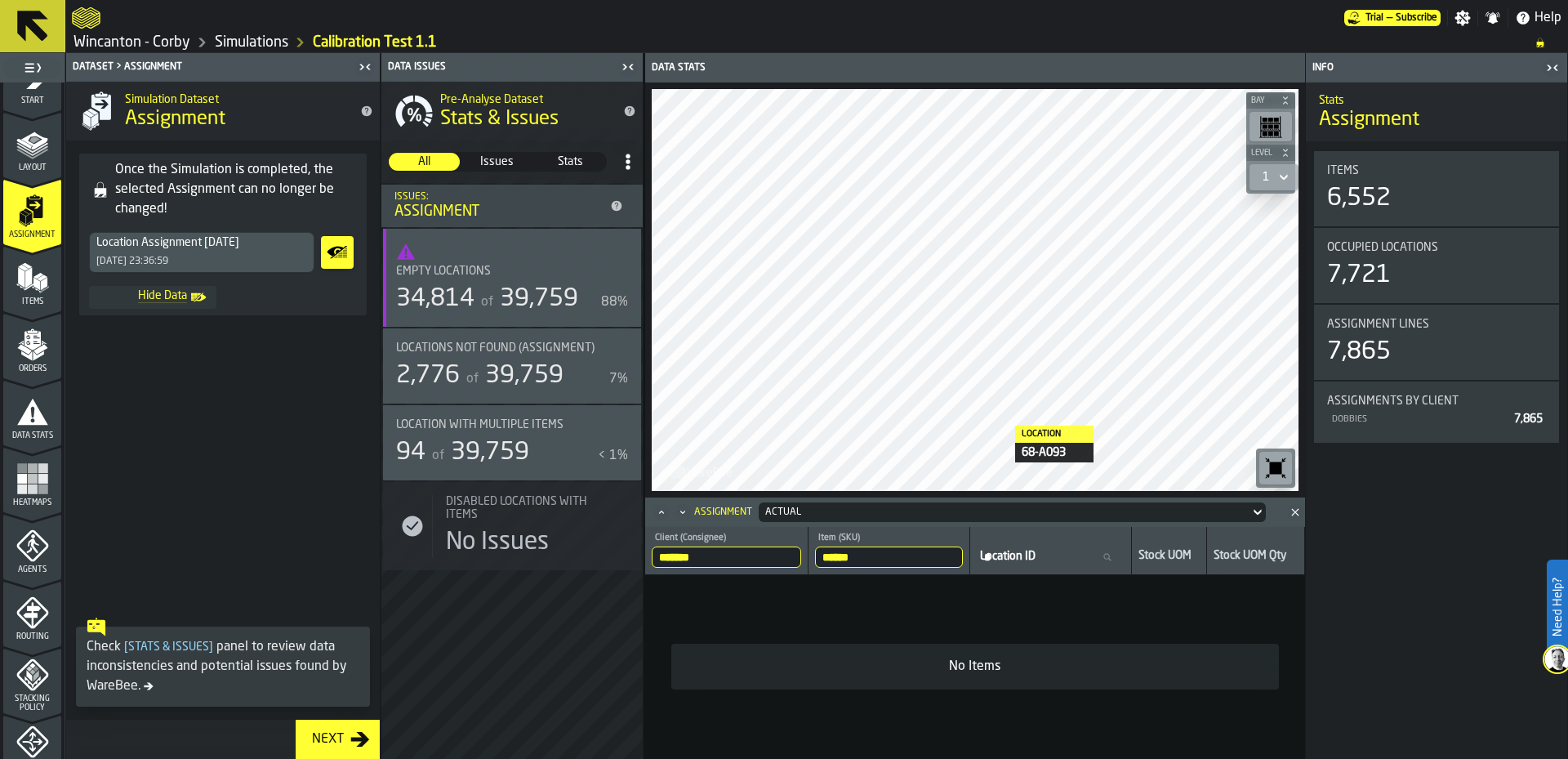
click at [33, 344] on icon "menu Orders" at bounding box center [32, 340] width 16 height 19
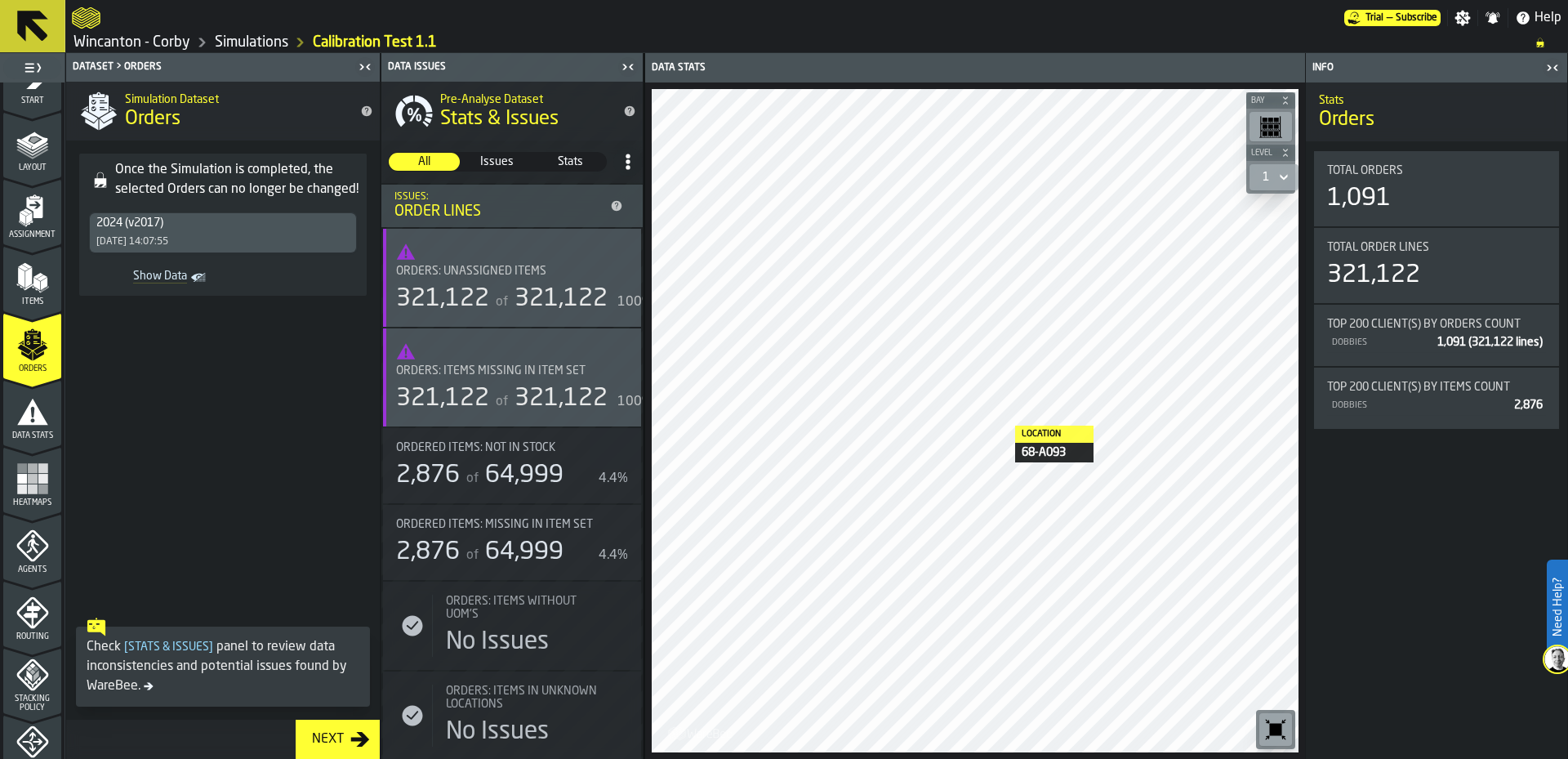
click at [215, 431] on span at bounding box center [222, 459] width 313 height 301
click at [39, 199] on icon "menu Assignment" at bounding box center [33, 207] width 16 height 21
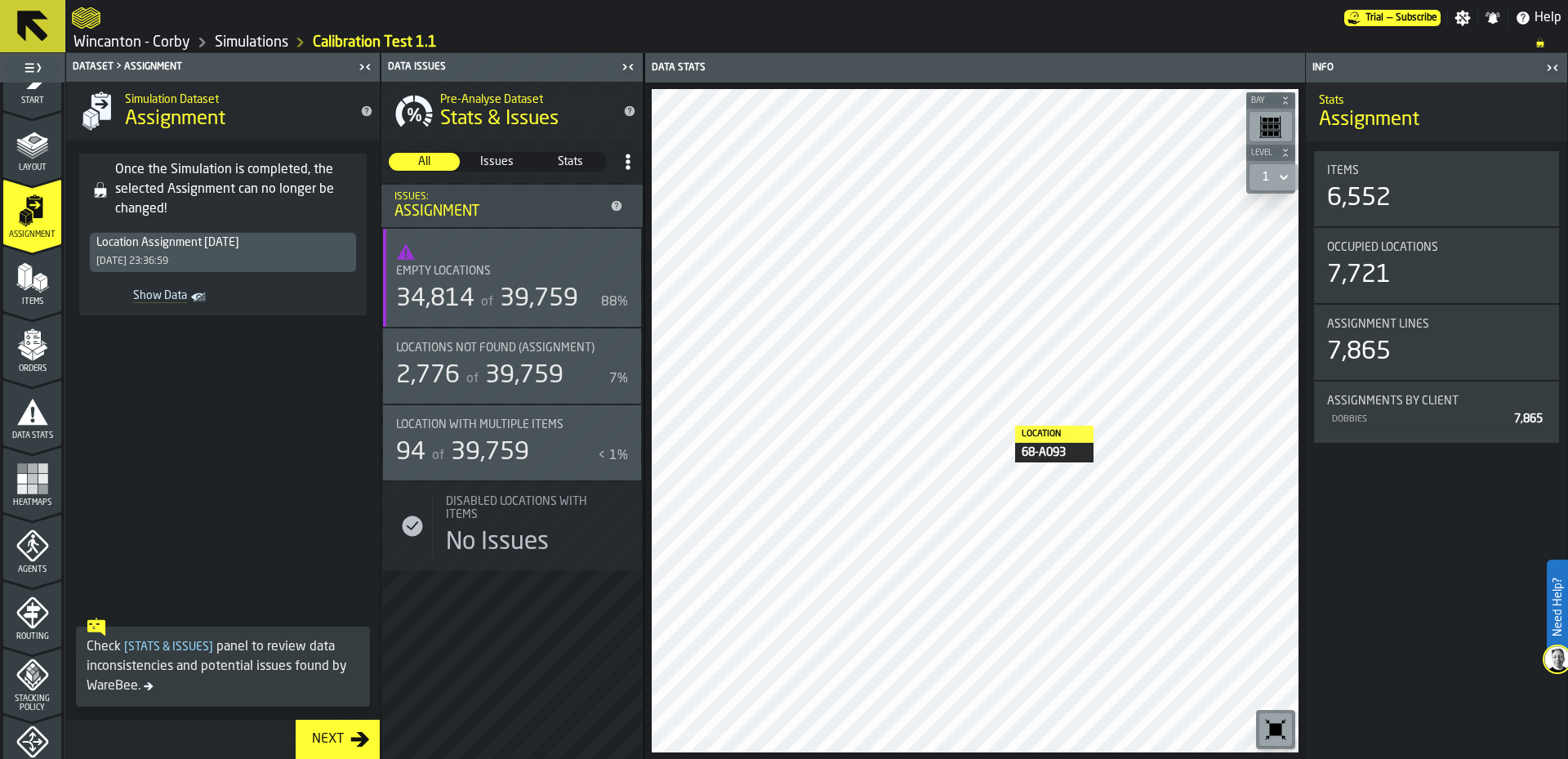
click at [369, 108] on icon "title-Assignment" at bounding box center [367, 112] width 10 height 10
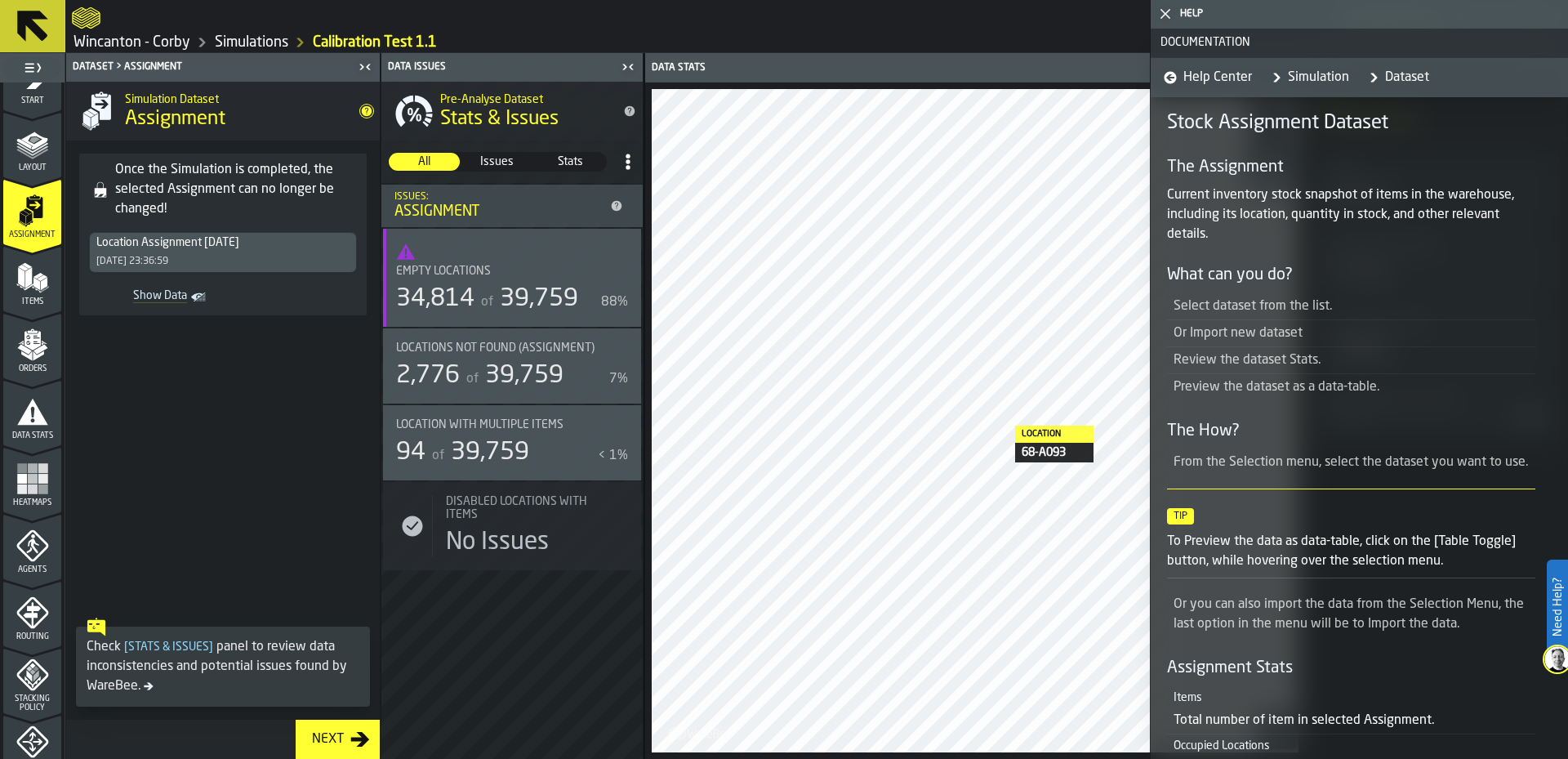
click at [1, 289] on ul "1 Start 1.1 Layout 1.2 Assignment 1.3 Items 1.4 Orders 1.5 Data Stats 1.6 Heatm…" at bounding box center [32, 646] width 64 height 1205
click at [21, 279] on polygon "menu Items" at bounding box center [21, 277] width 7 height 21
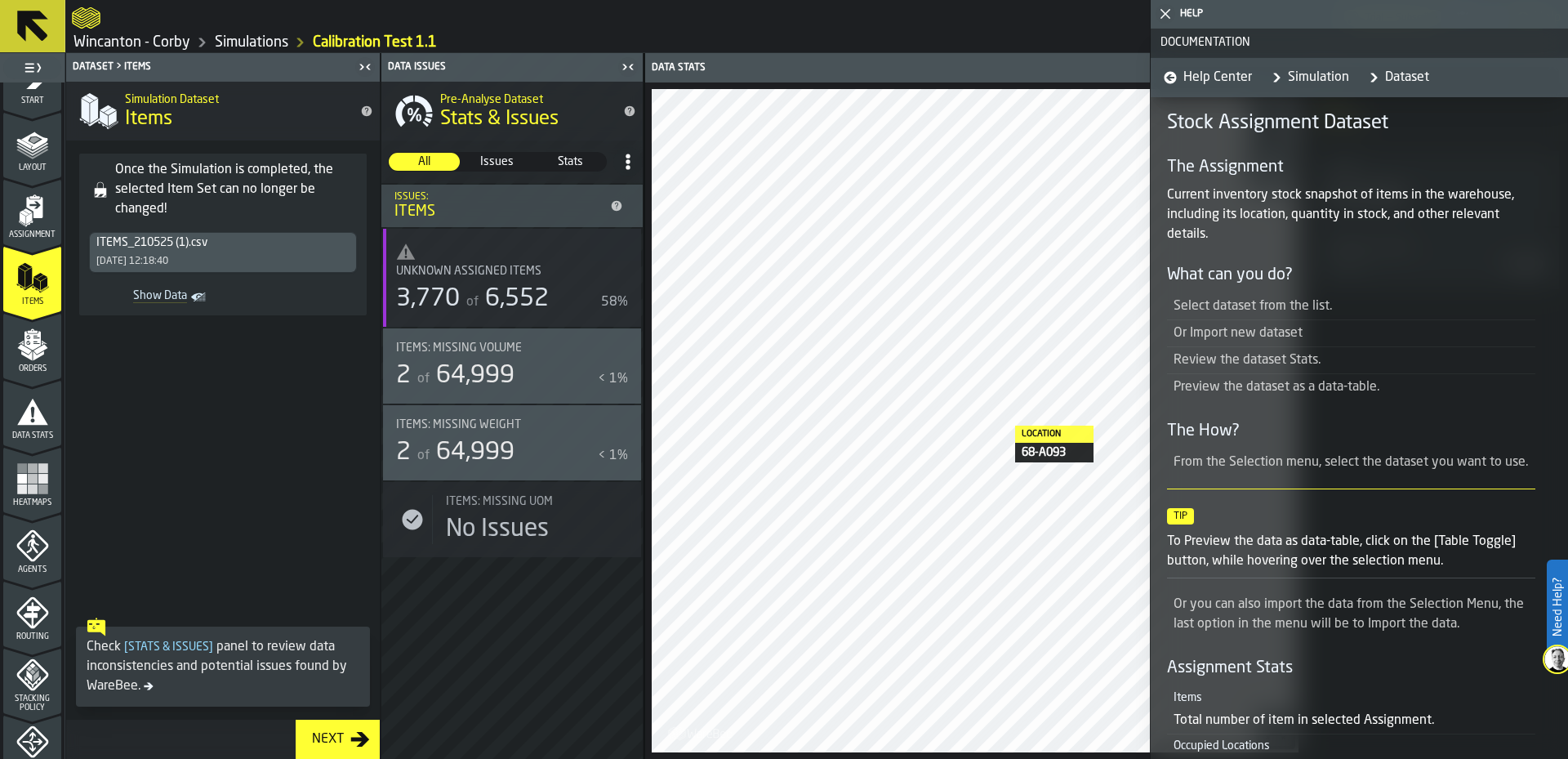
click at [370, 109] on icon "title-Items" at bounding box center [367, 112] width 10 height 10
click at [29, 348] on icon "menu Orders" at bounding box center [32, 340] width 16 height 19
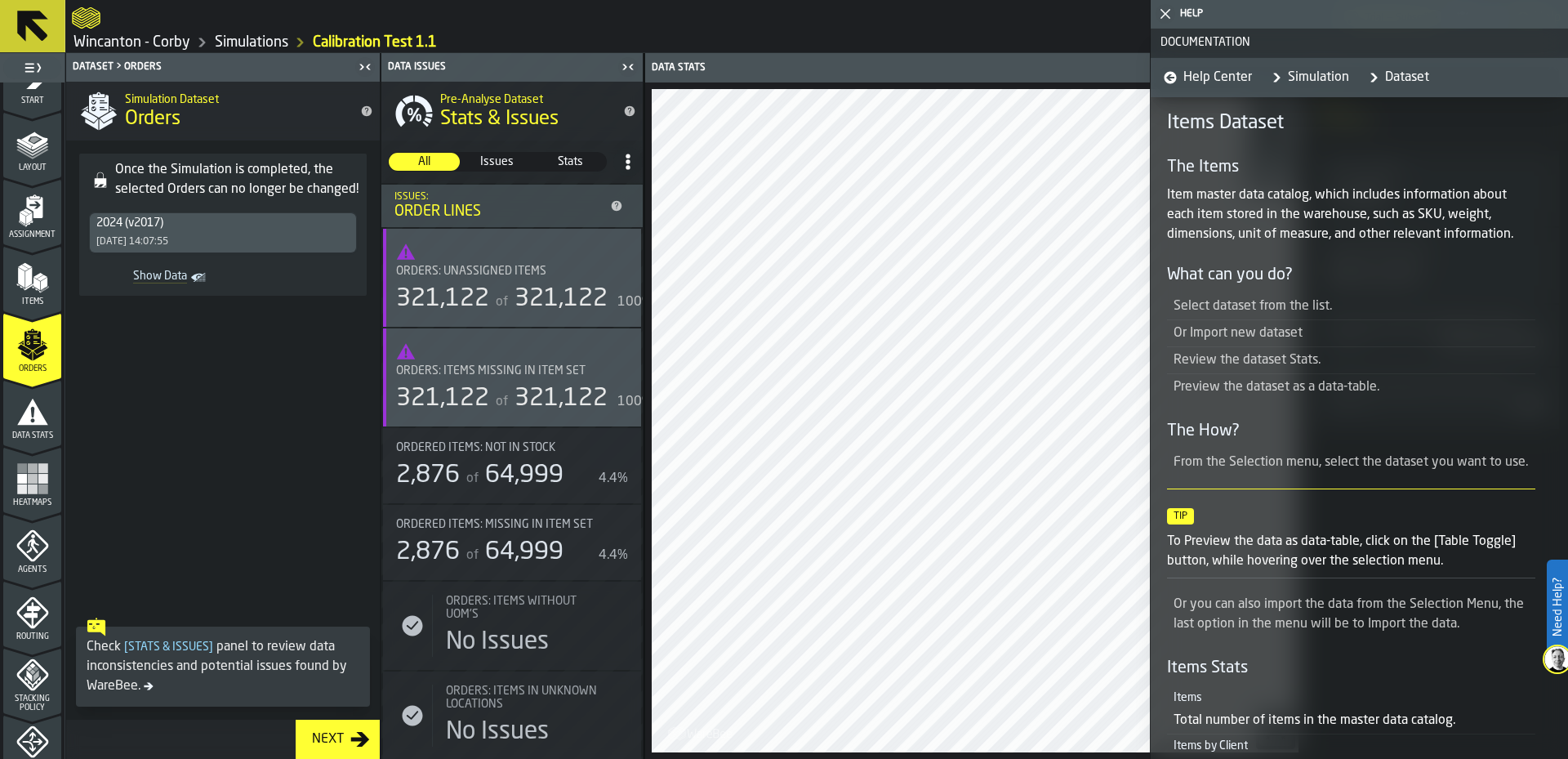
click at [625, 113] on icon "title-Stats & Issues" at bounding box center [629, 111] width 13 height 13
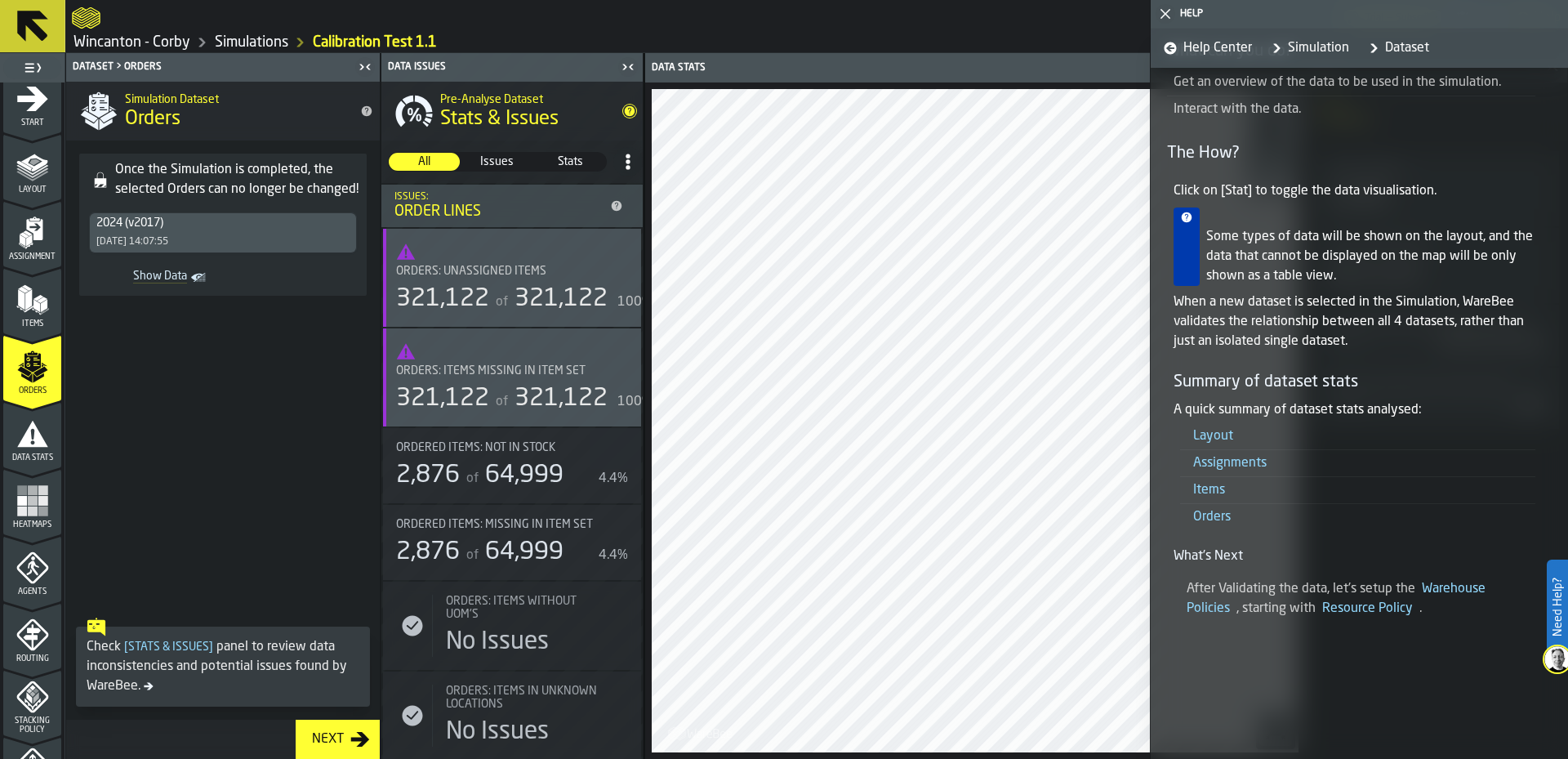
scroll to position [0, 0]
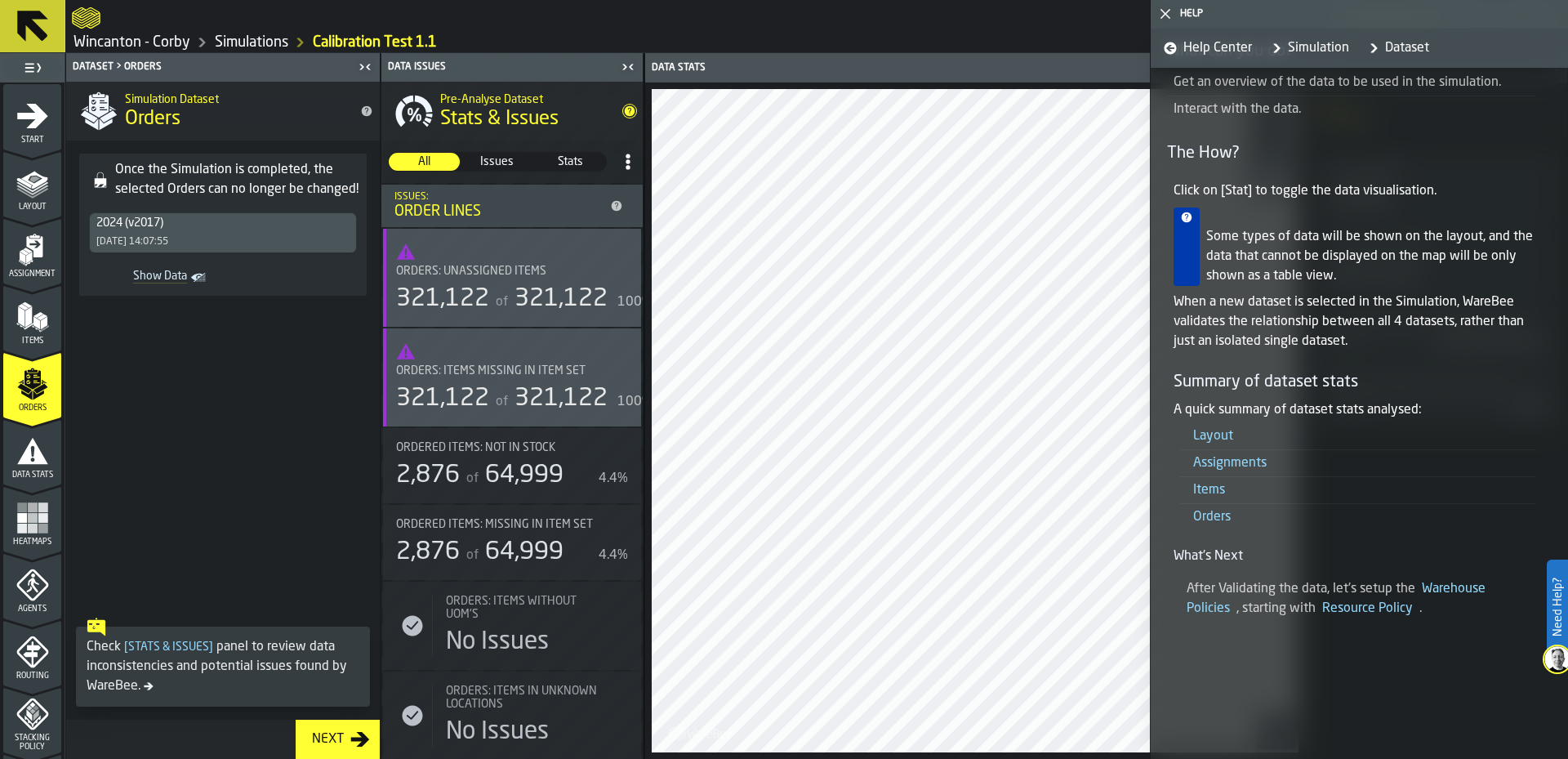
click at [37, 118] on icon "menu Start" at bounding box center [33, 115] width 31 height 25
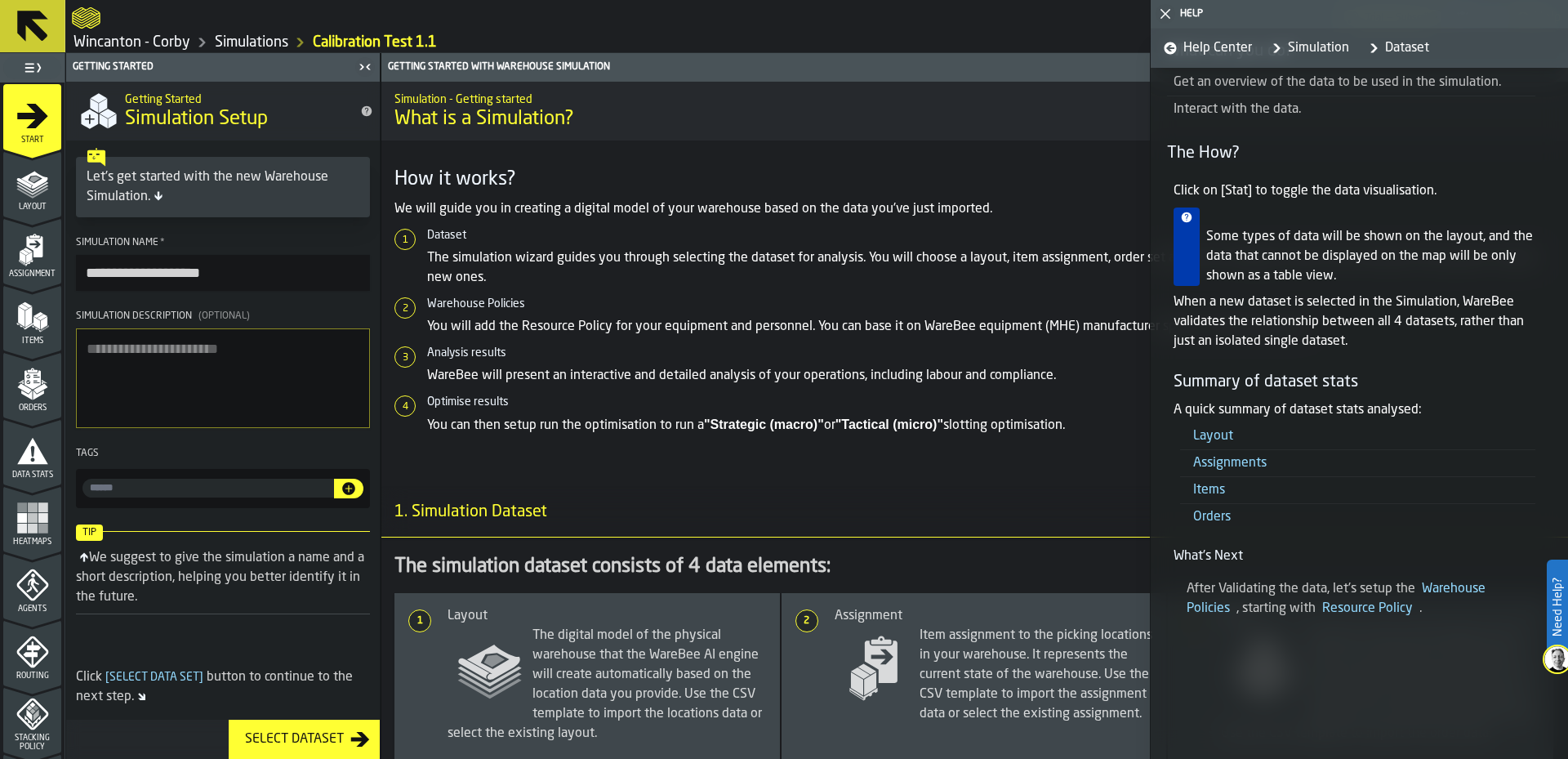
click at [29, 178] on polygon "menu Layout" at bounding box center [34, 179] width 10 height 6
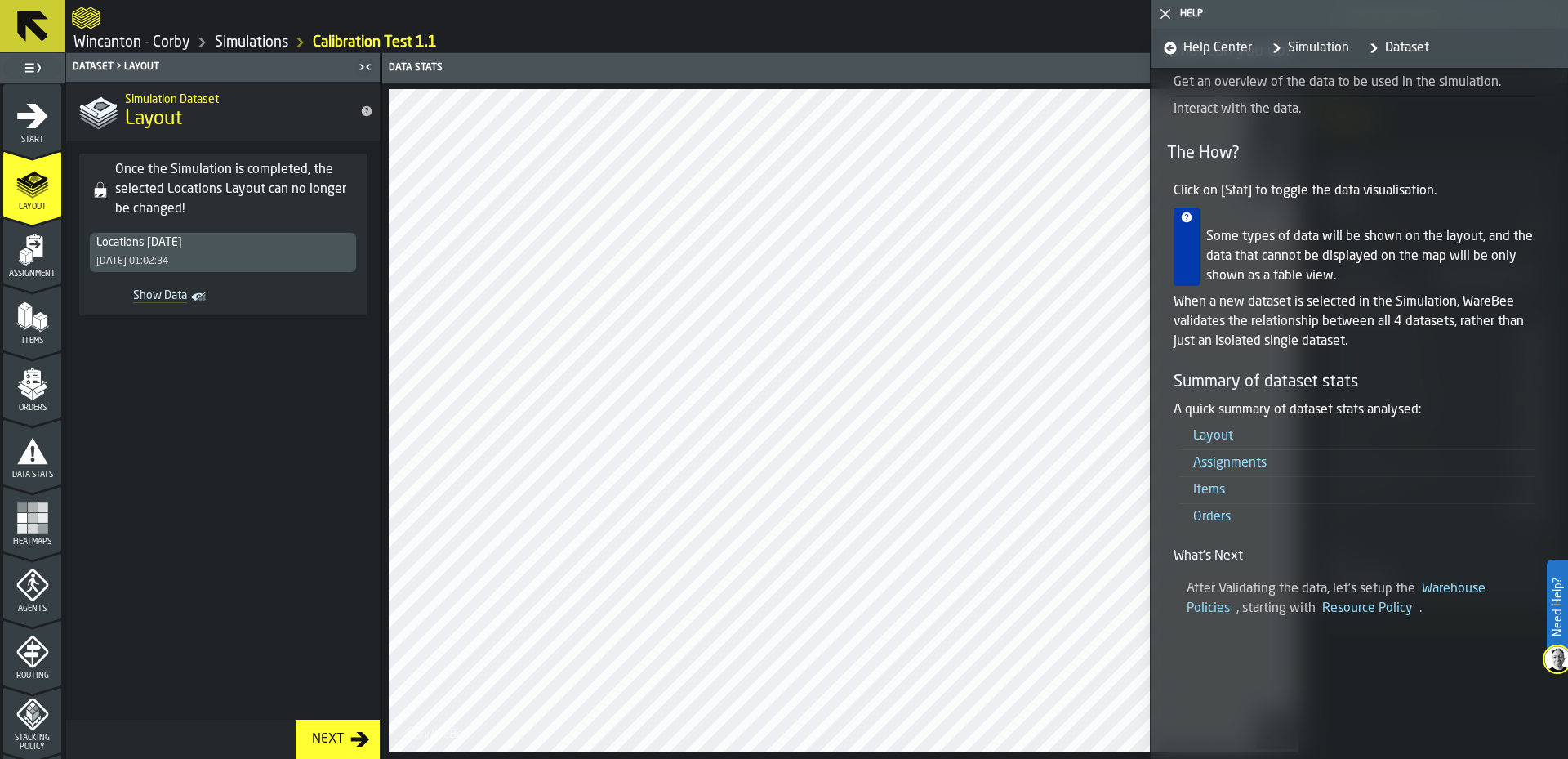
click at [20, 239] on icon "menu Assignment" at bounding box center [33, 250] width 33 height 33
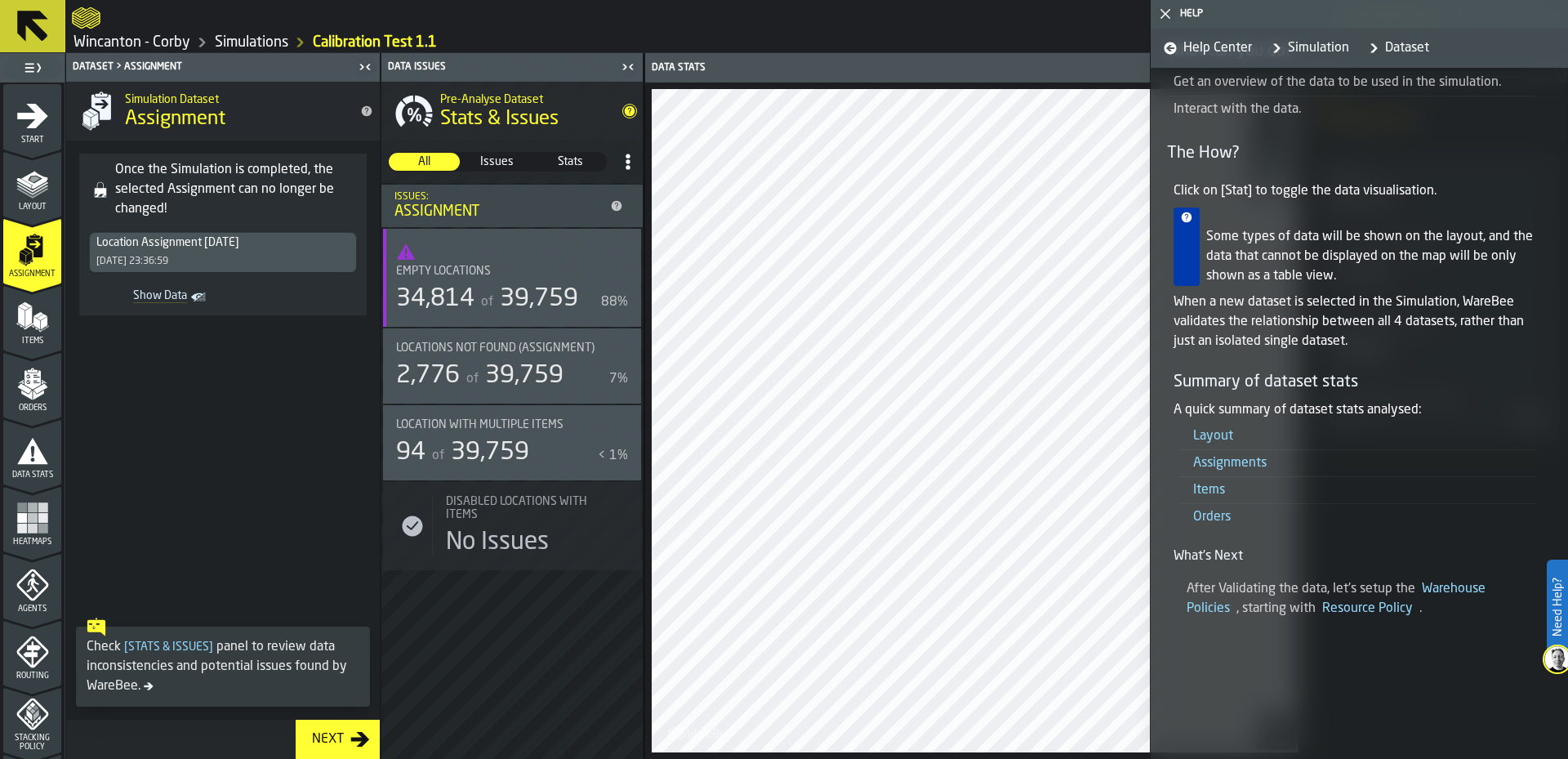
click at [30, 302] on icon "menu Items" at bounding box center [33, 317] width 33 height 33
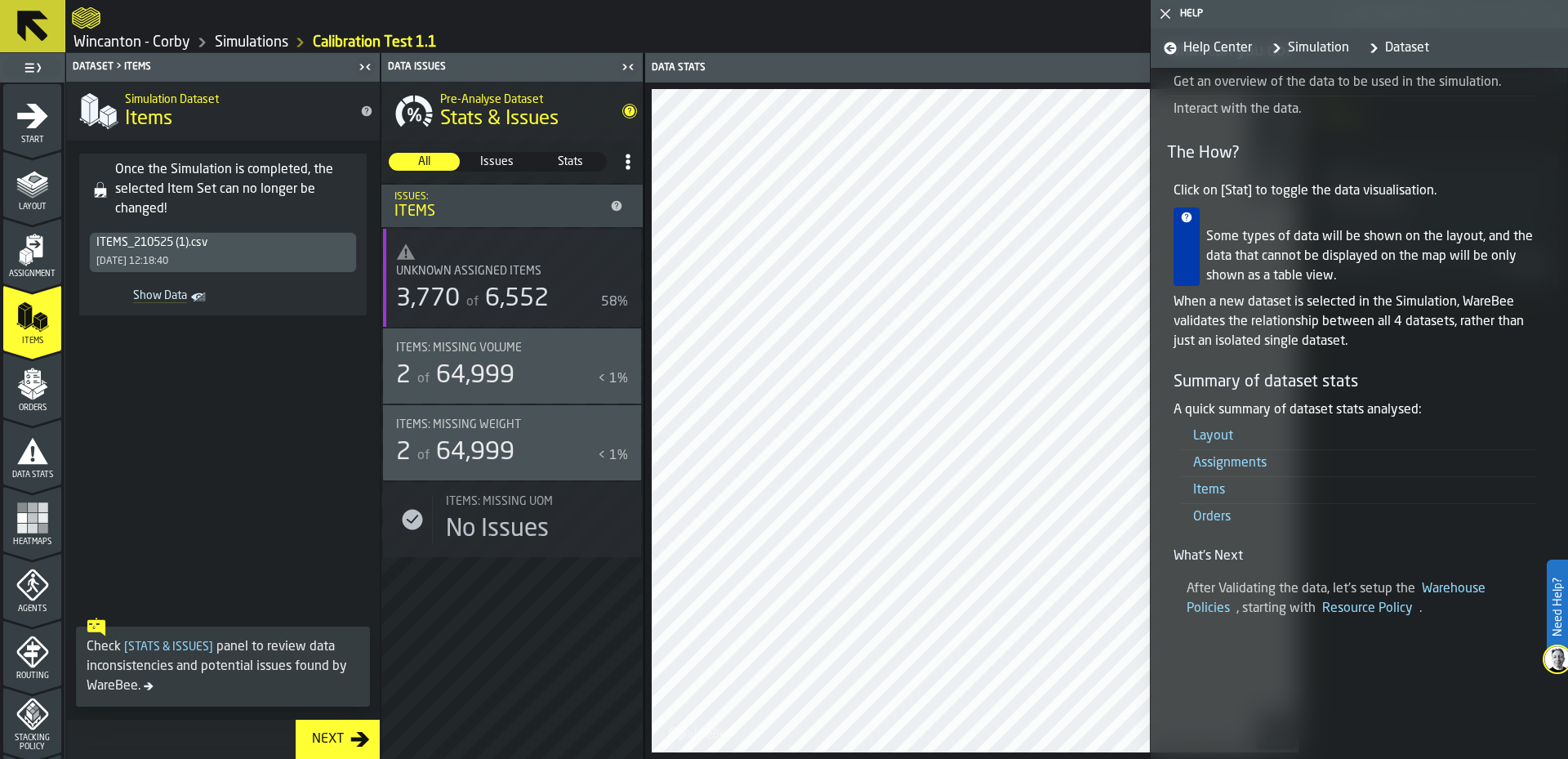
click at [31, 386] on icon "menu Orders" at bounding box center [32, 380] width 16 height 19
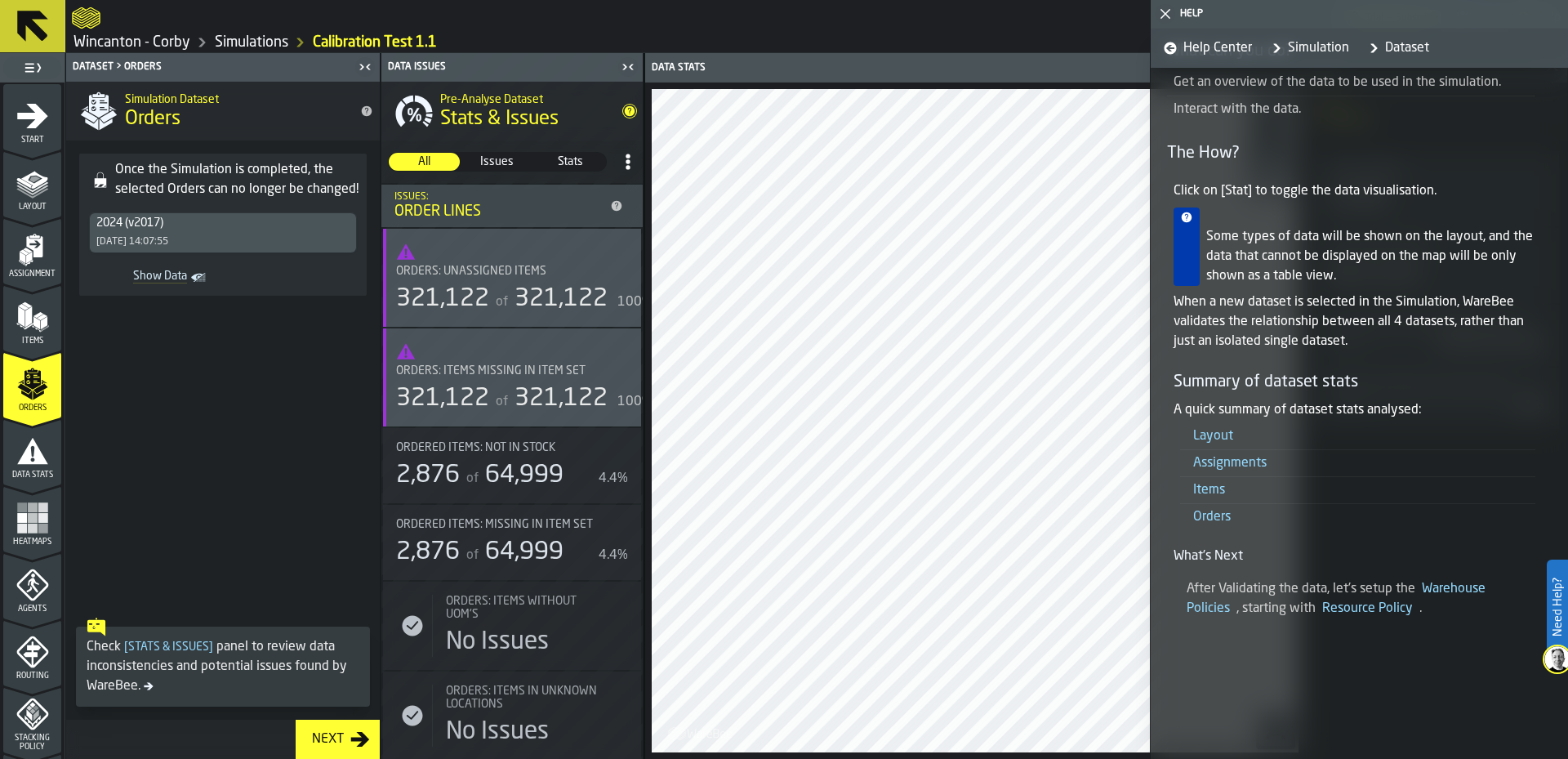
click at [37, 447] on icon "menu Data Stats" at bounding box center [33, 451] width 33 height 33
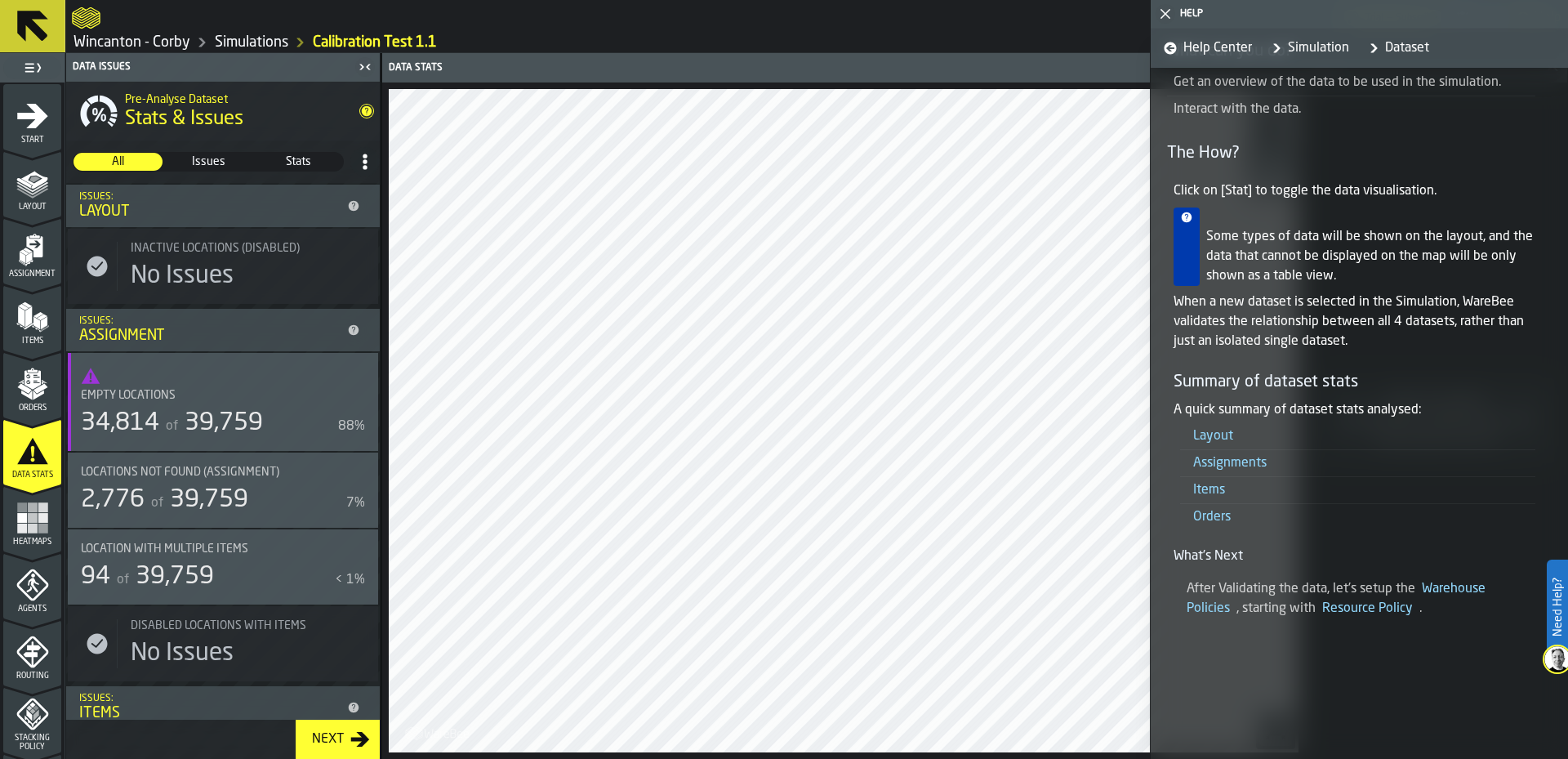
click at [29, 507] on rect "menu Heatmaps" at bounding box center [32, 507] width 9 height 9
click at [34, 654] on icon "menu Routing" at bounding box center [32, 653] width 17 height 25
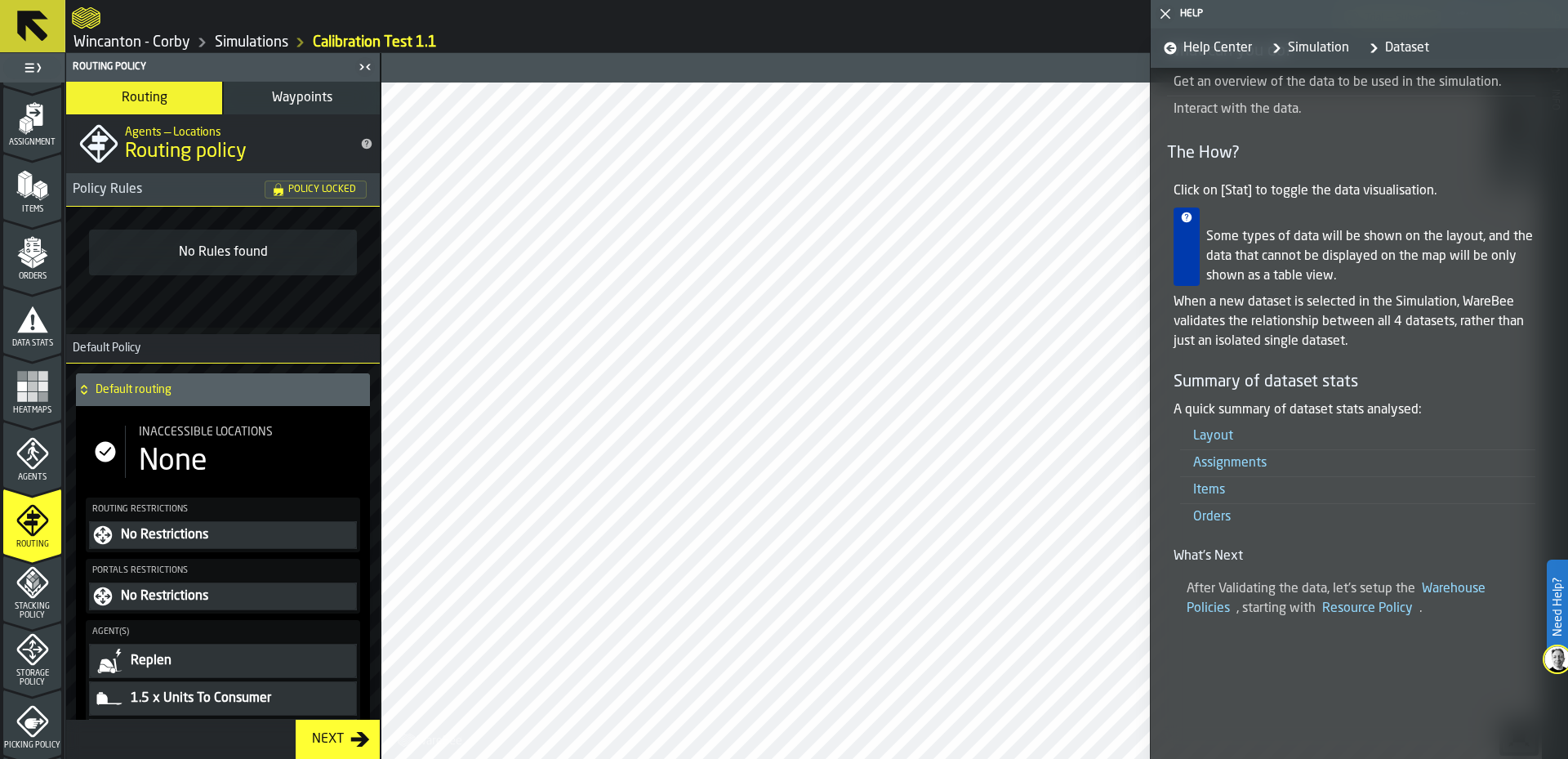
scroll to position [163, 0]
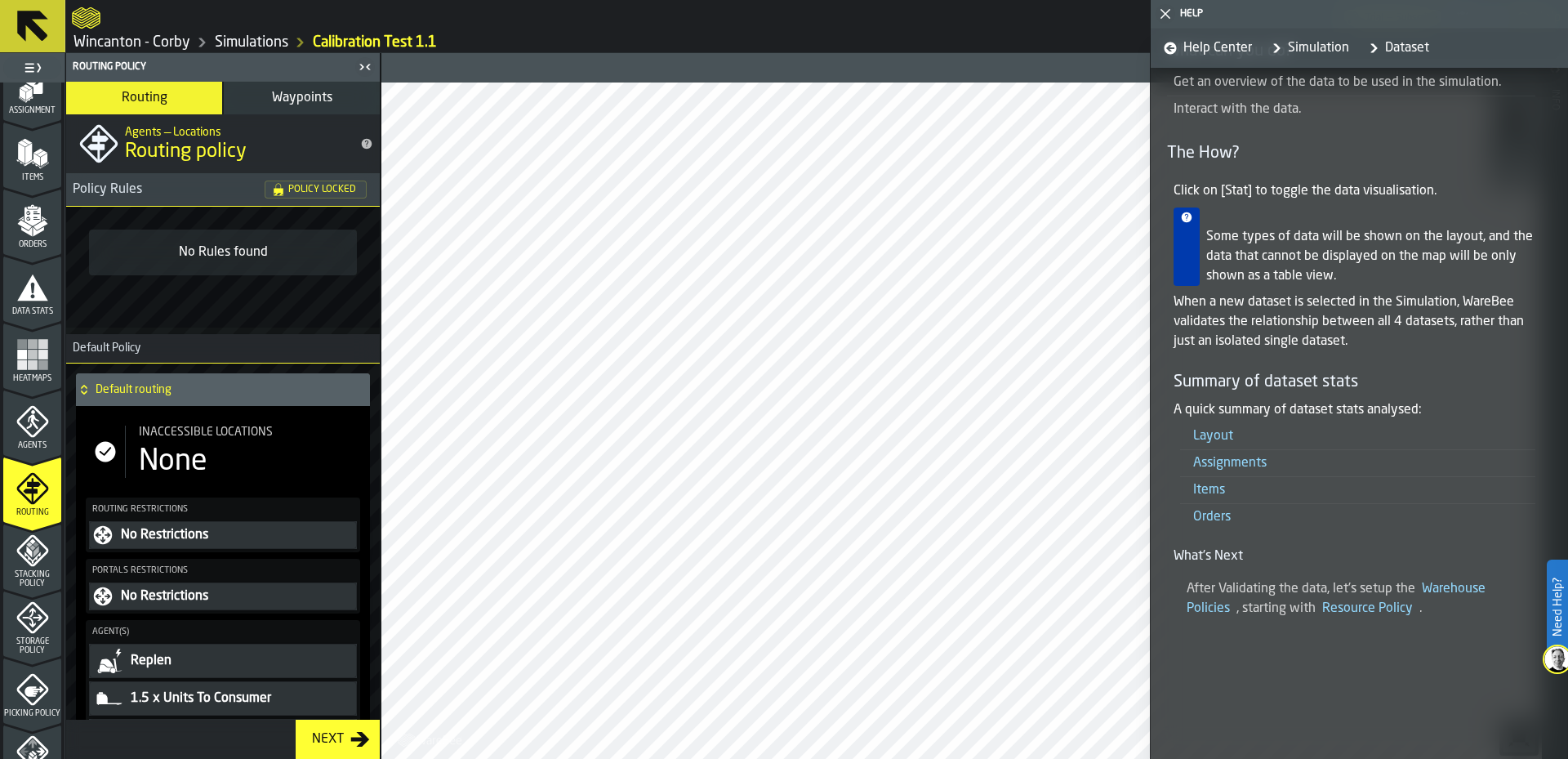
click at [40, 417] on icon "menu Agents" at bounding box center [33, 422] width 33 height 33
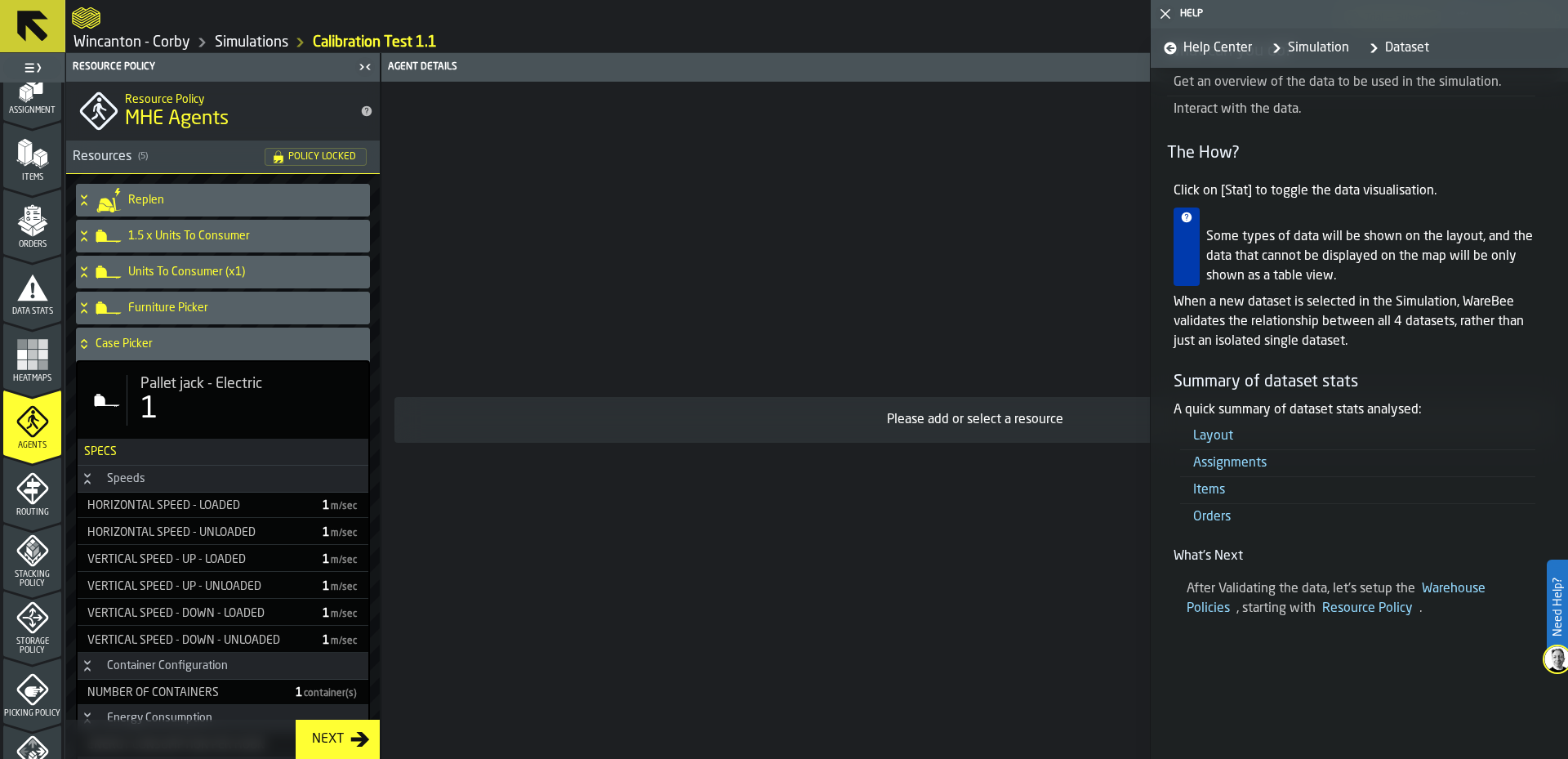
click at [1170, 15] on icon "button-toggle-Close me" at bounding box center [1165, 14] width 20 height 20
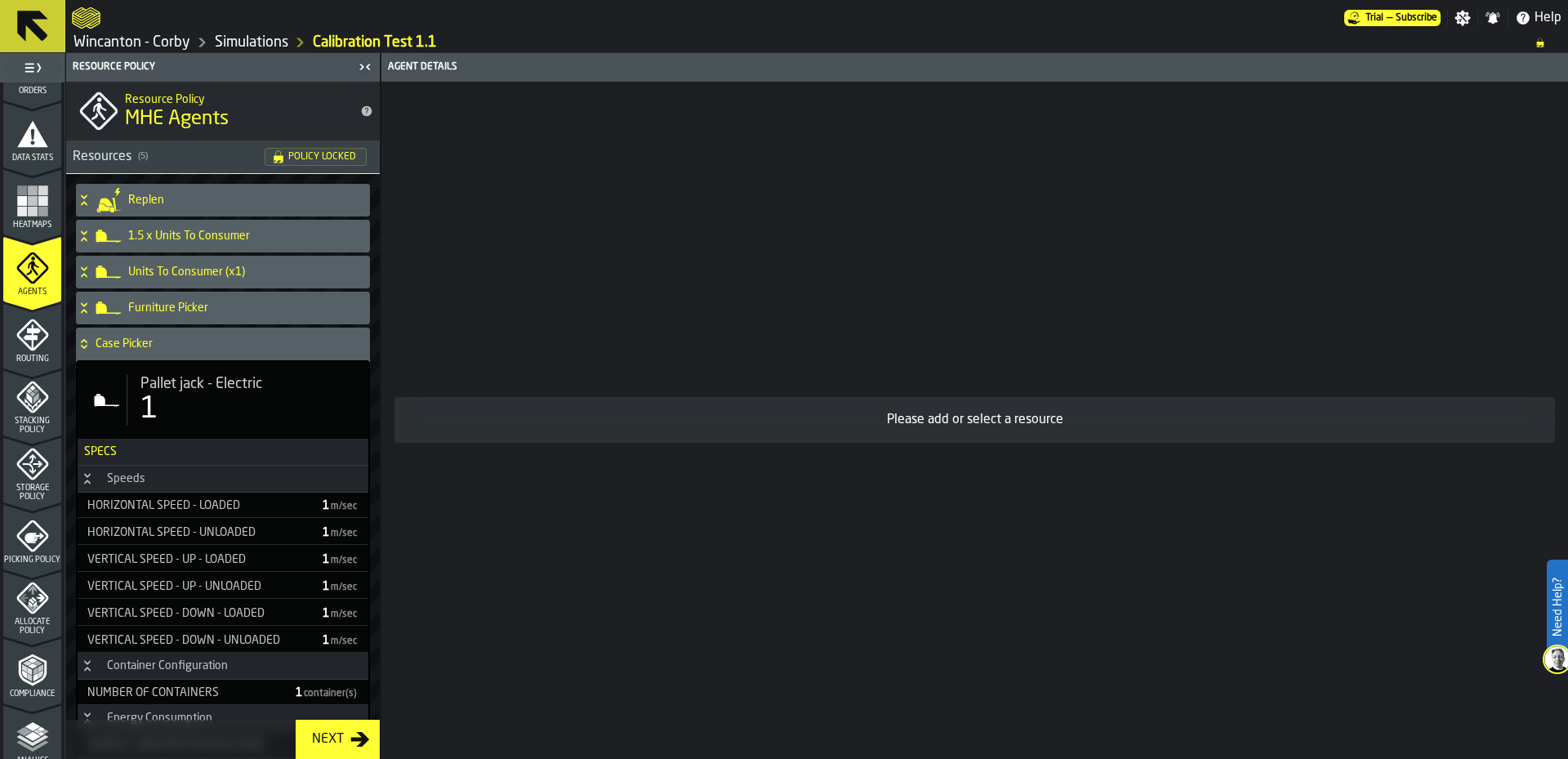
scroll to position [327, 0]
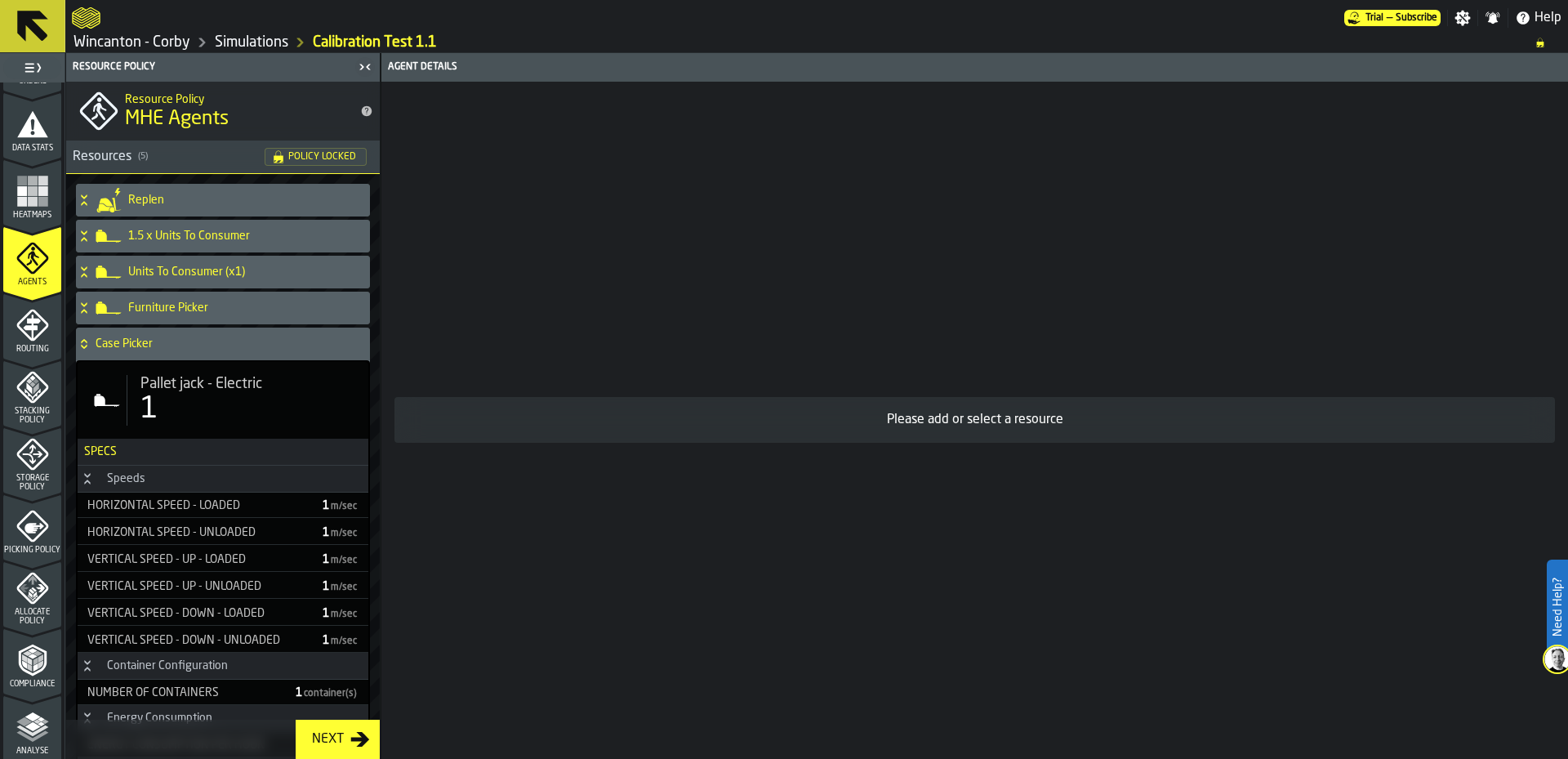
click at [45, 27] on icon at bounding box center [33, 27] width 39 height 39
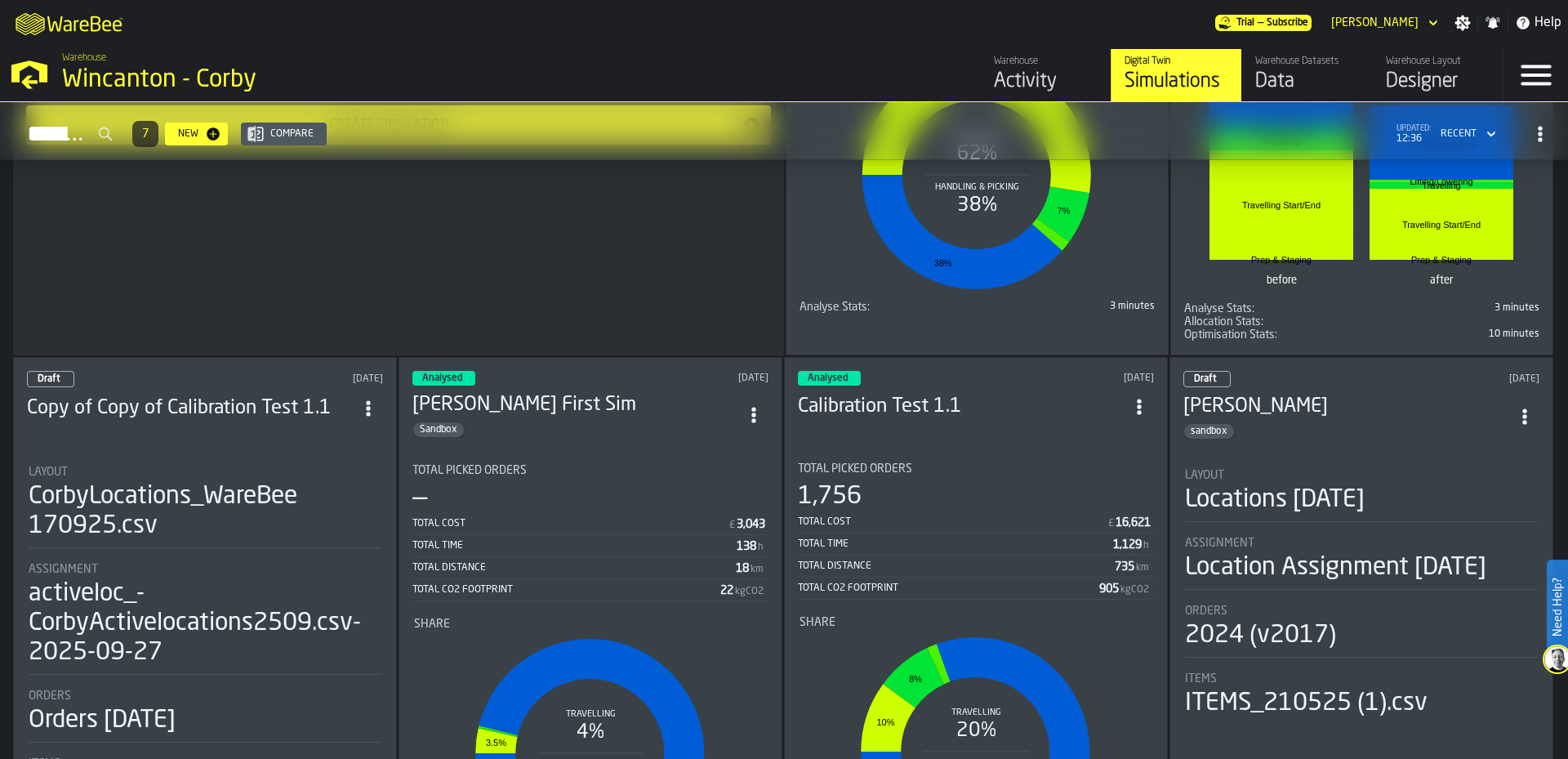
scroll to position [490, 0]
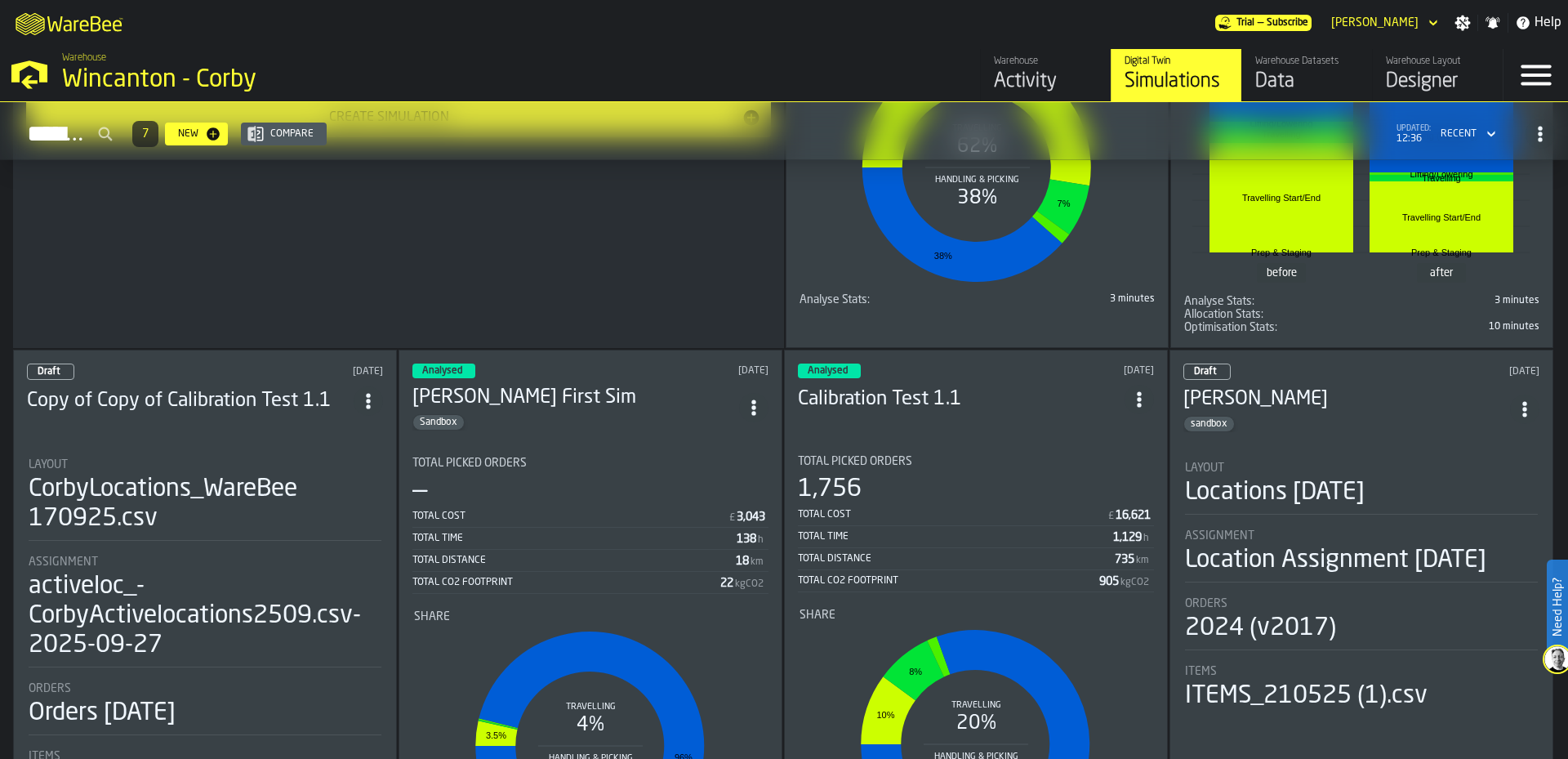
click at [249, 404] on h3 "Copy of Copy of Calibration Test 1.1" at bounding box center [190, 401] width 327 height 26
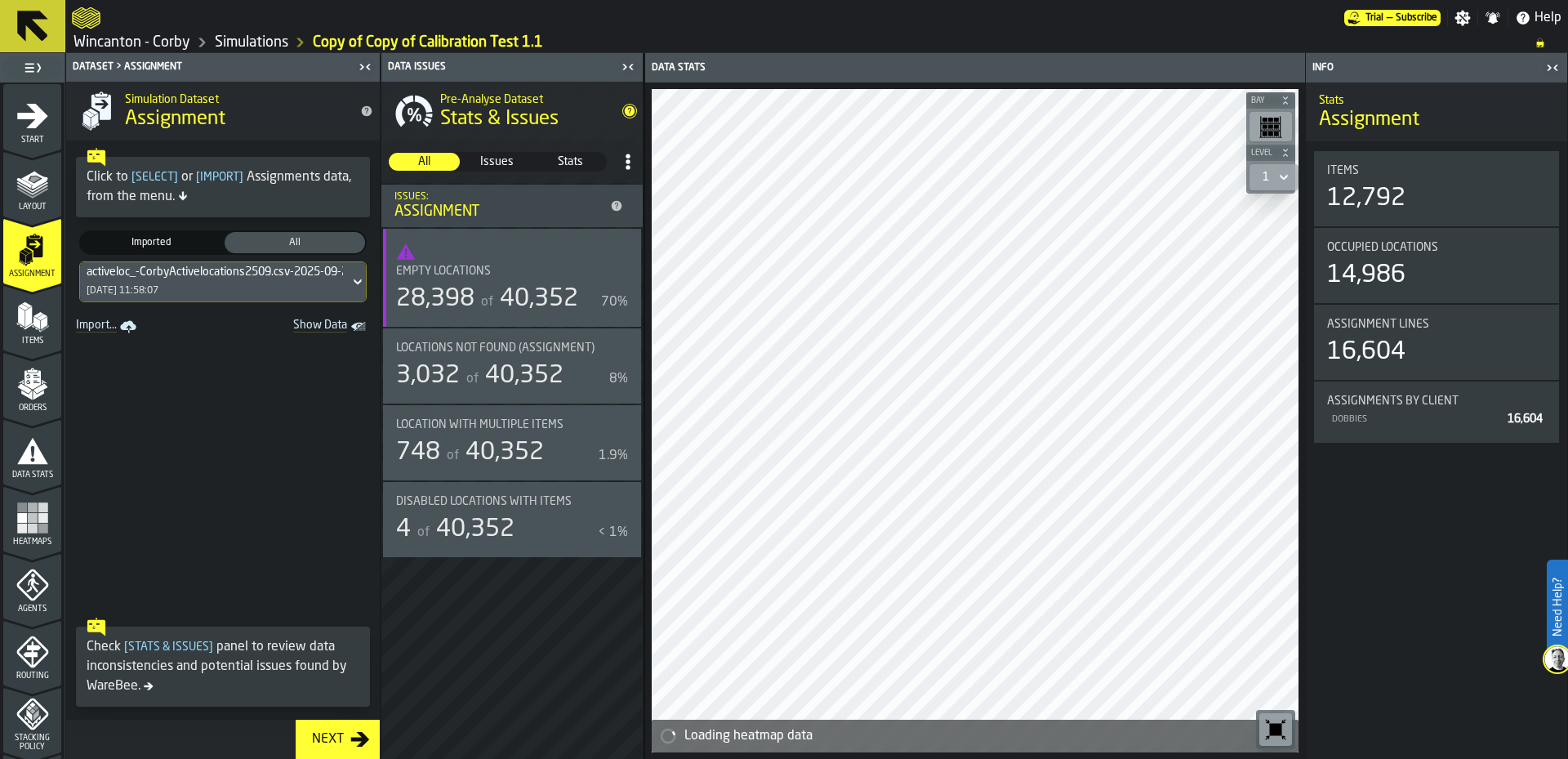
click at [95, 325] on link "Import..." at bounding box center [107, 326] width 76 height 23
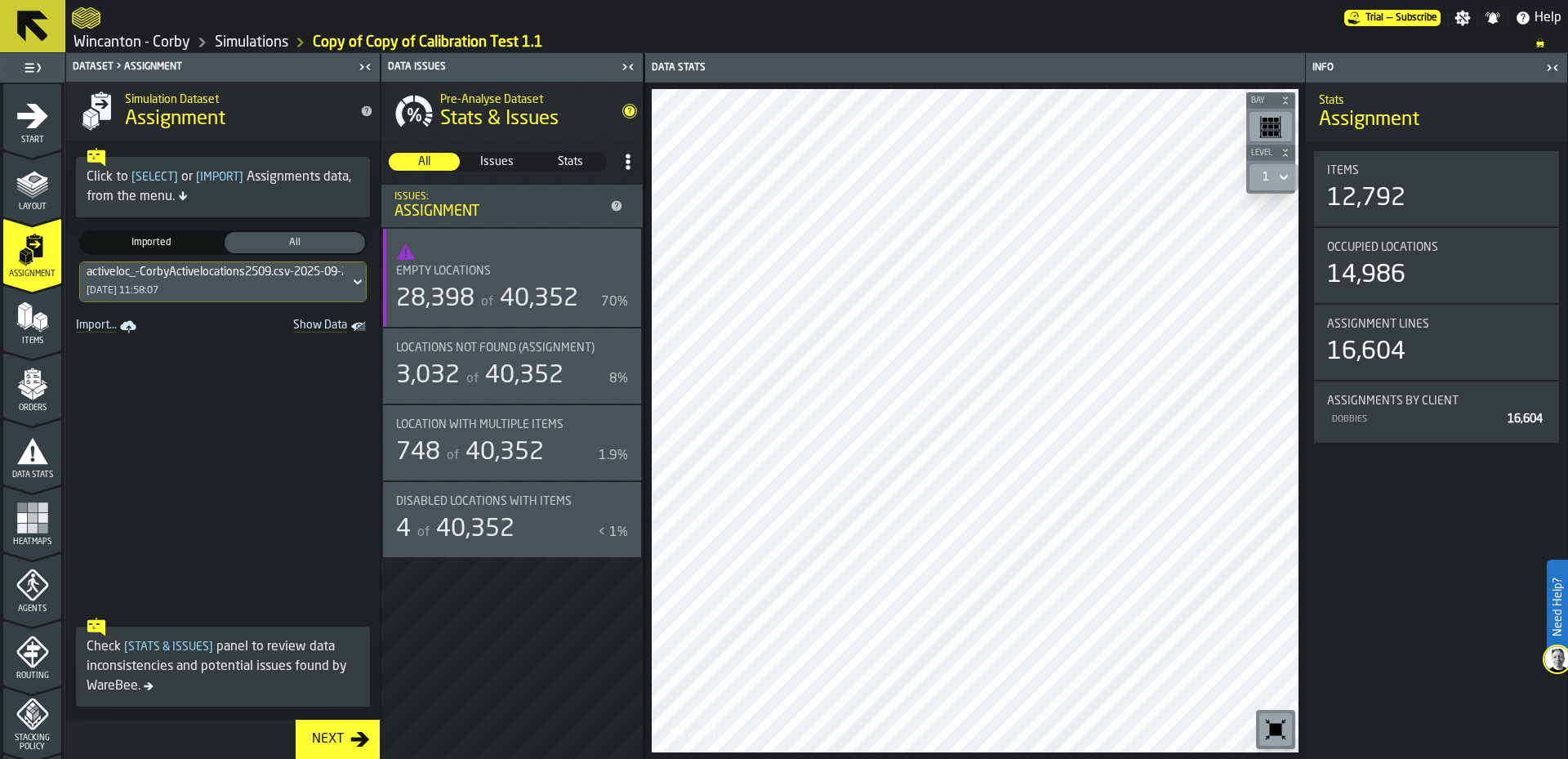
click at [255, 494] on span at bounding box center [222, 474] width 313 height 272
click at [36, 404] on span "Orders" at bounding box center [33, 408] width 58 height 9
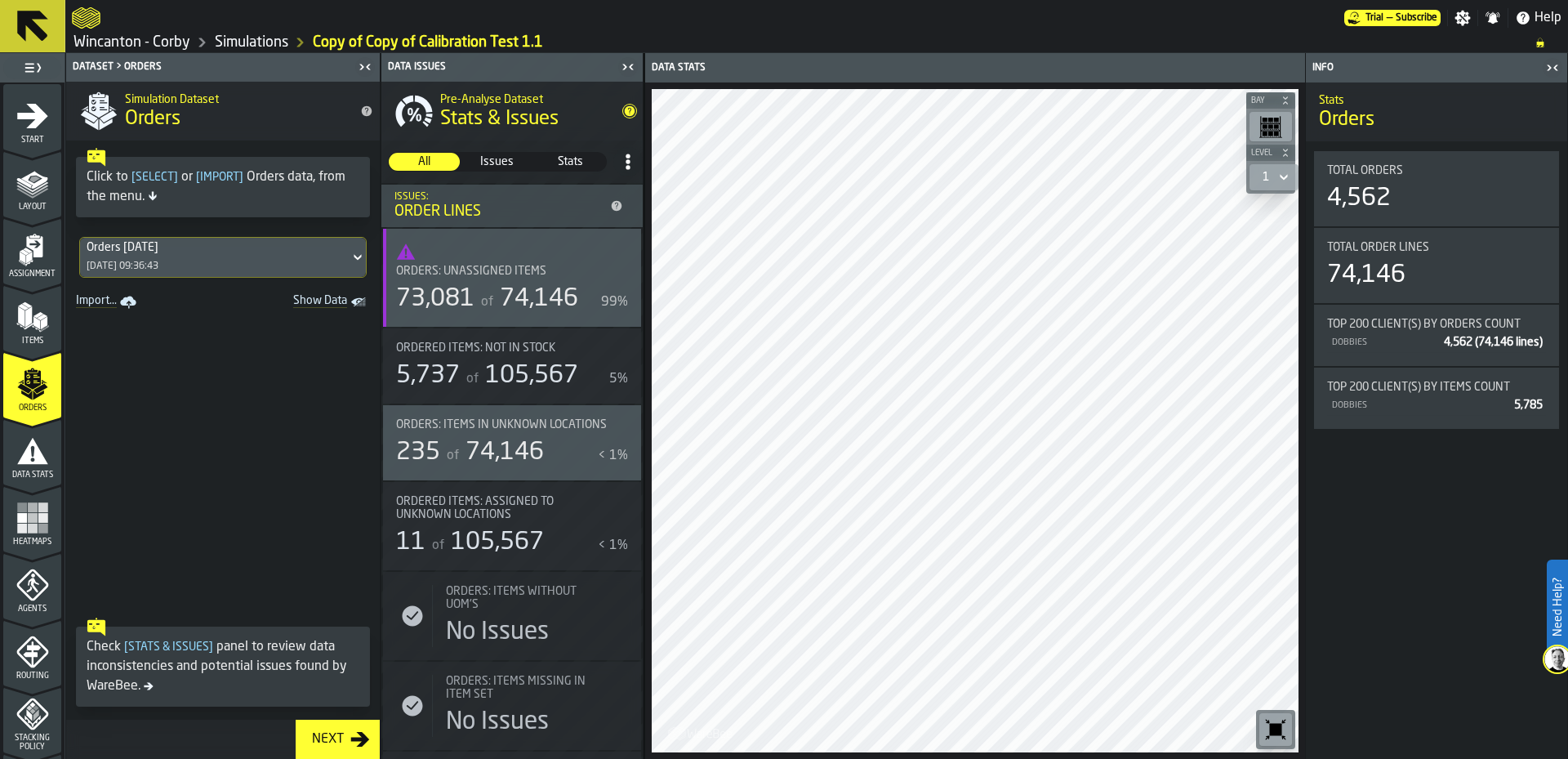
click at [579, 349] on div "Ordered Items: Not in Stock" at bounding box center [501, 348] width 212 height 13
click at [530, 261] on span "stat-Orders: Unassigned Items" at bounding box center [512, 252] width 232 height 20
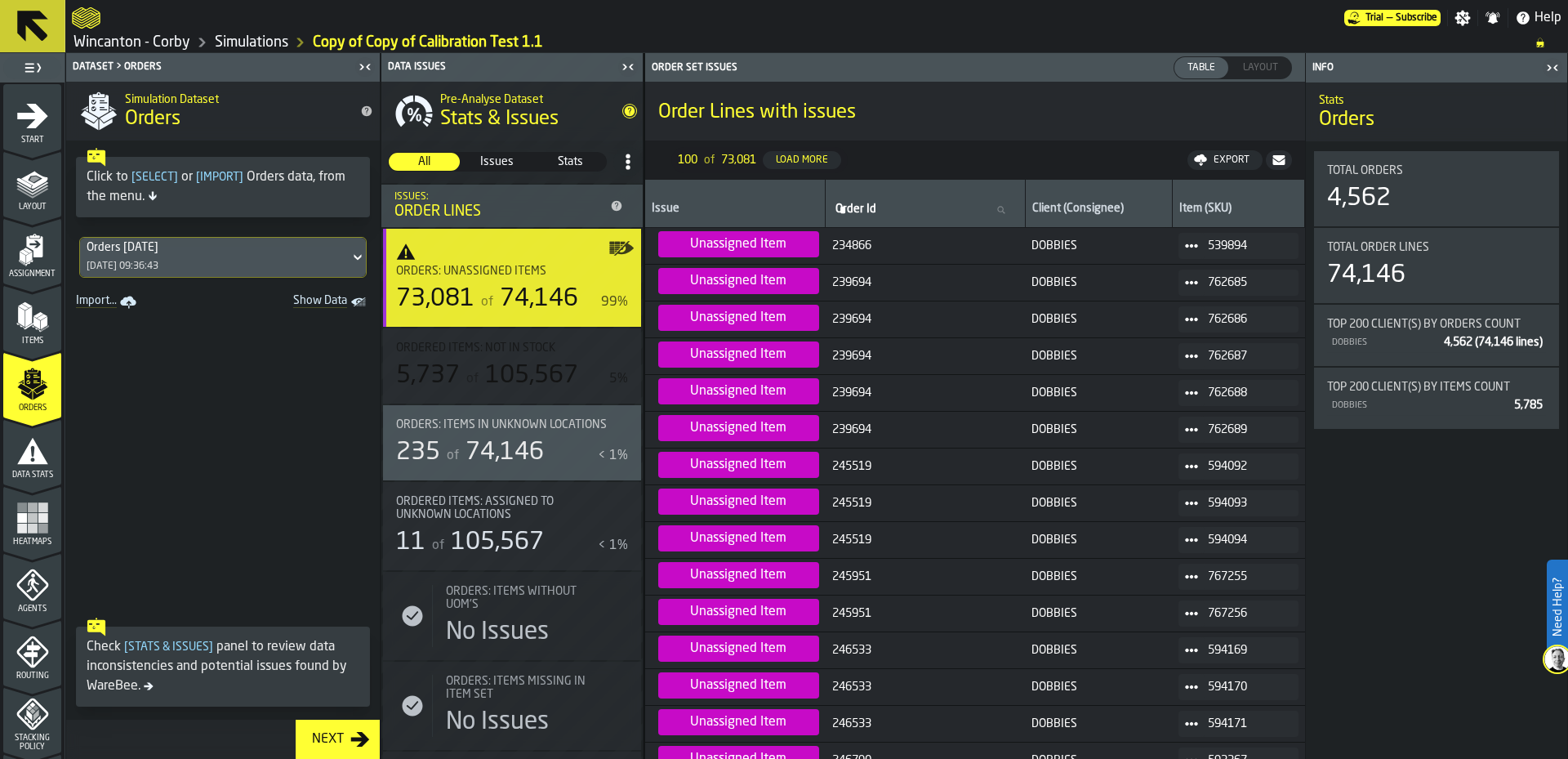
click at [530, 268] on span "Orders: Unassigned Items" at bounding box center [470, 270] width 150 height 13
click at [1254, 66] on span "Layout" at bounding box center [1261, 67] width 48 height 15
click at [1187, 64] on span "Table" at bounding box center [1202, 67] width 41 height 15
click at [501, 279] on div "Orders: Unassigned Items 73,081 of 74,146 99%" at bounding box center [512, 288] width 232 height 49
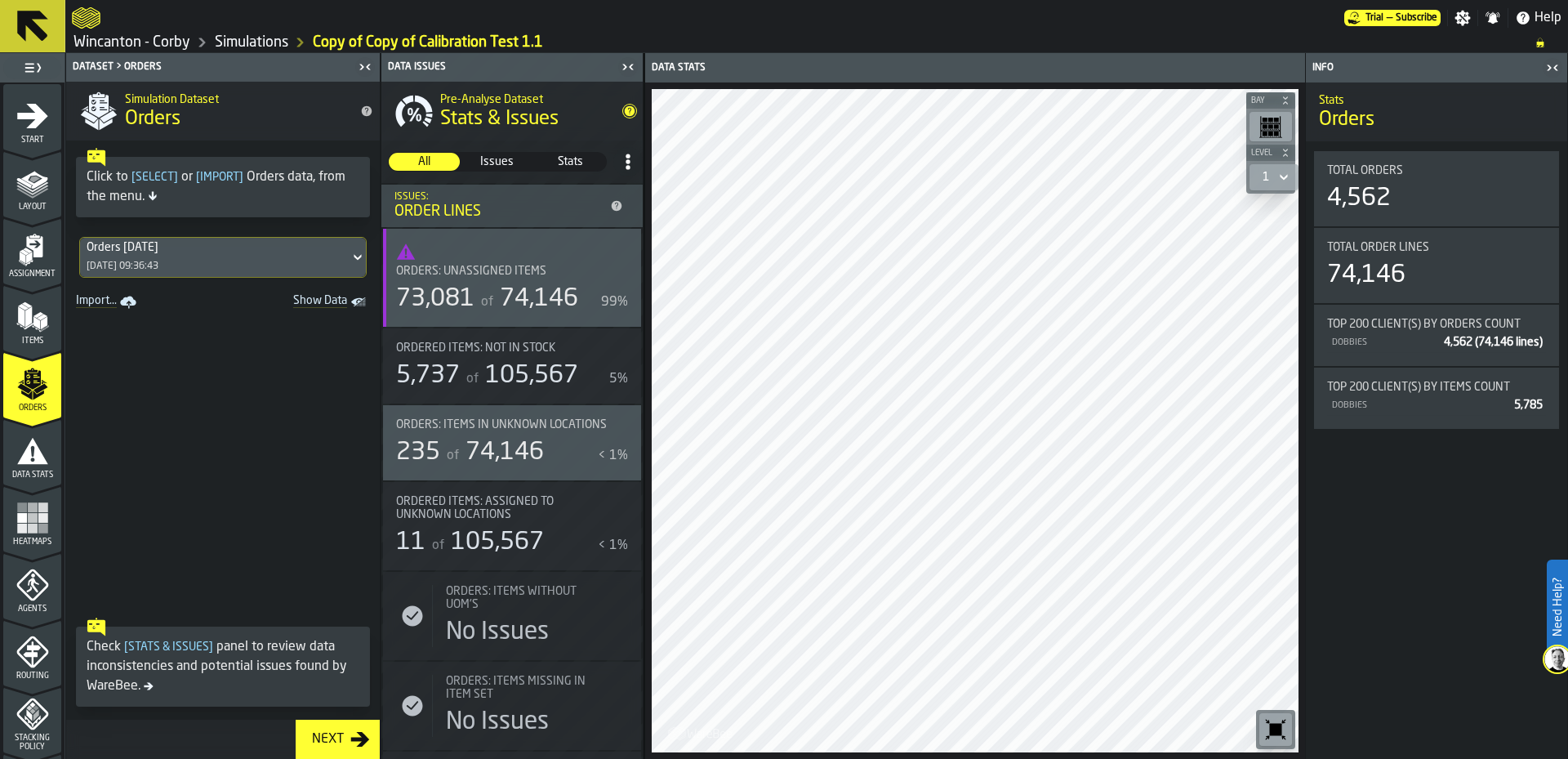
click at [542, 431] on span "Orders: Items in Unknown locations" at bounding box center [500, 424] width 210 height 13
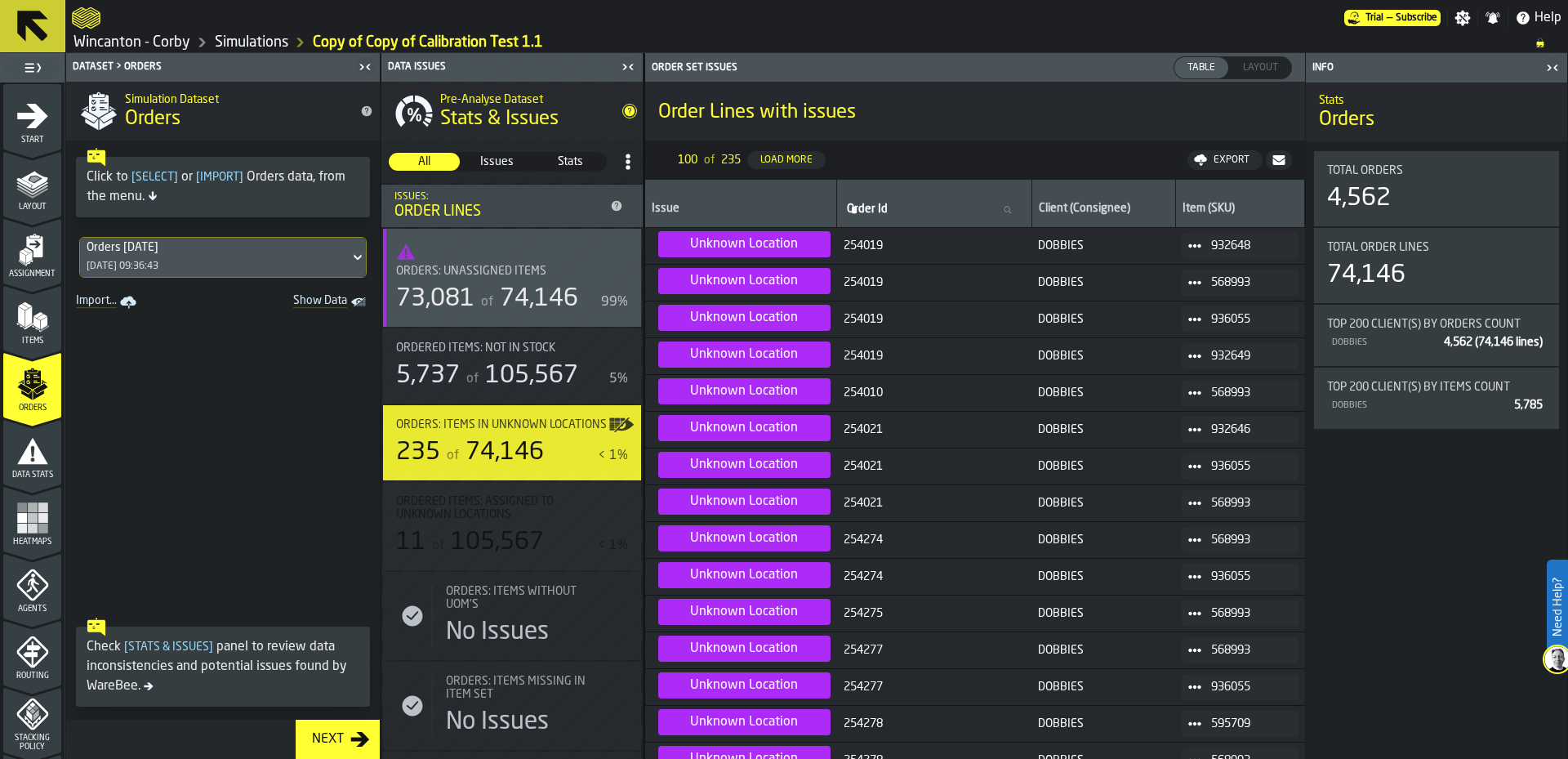
click at [596, 426] on span "Orders: Items in Unknown locations" at bounding box center [500, 424] width 210 height 13
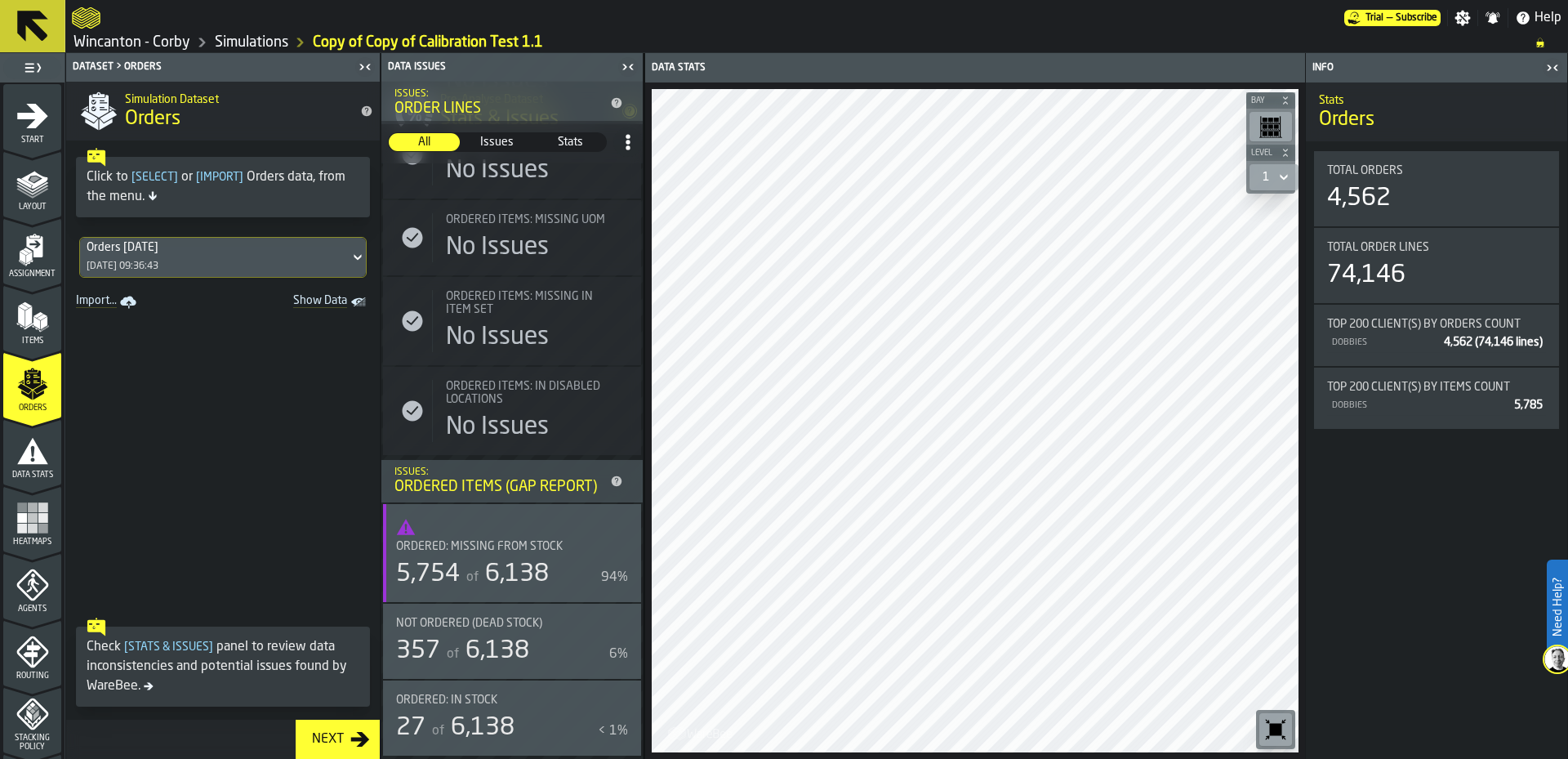
scroll to position [656, 0]
click at [527, 568] on span "6,138" at bounding box center [517, 574] width 64 height 25
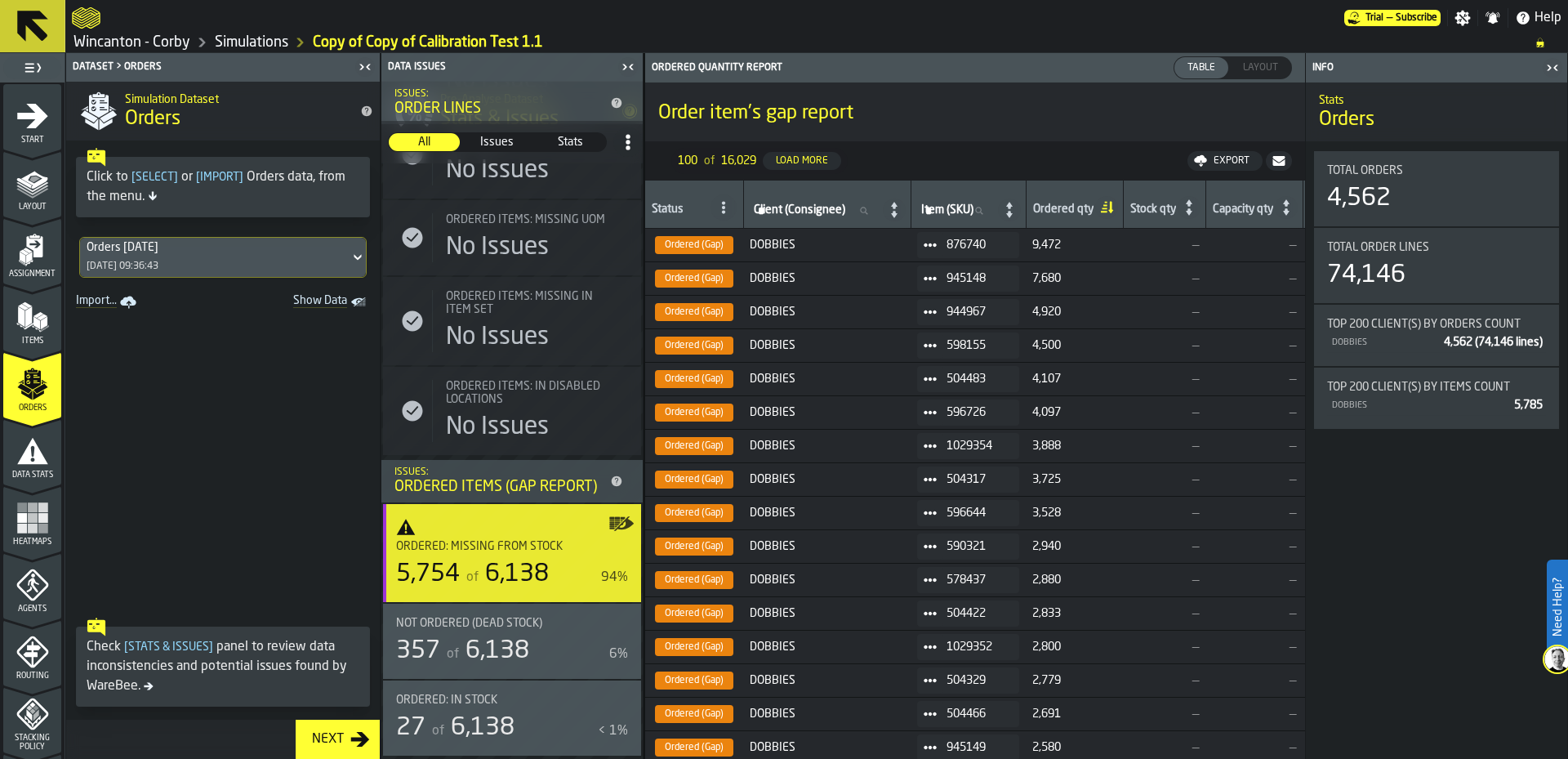
click at [617, 514] on icon "button-toggle-Show on Map" at bounding box center [621, 524] width 26 height 26
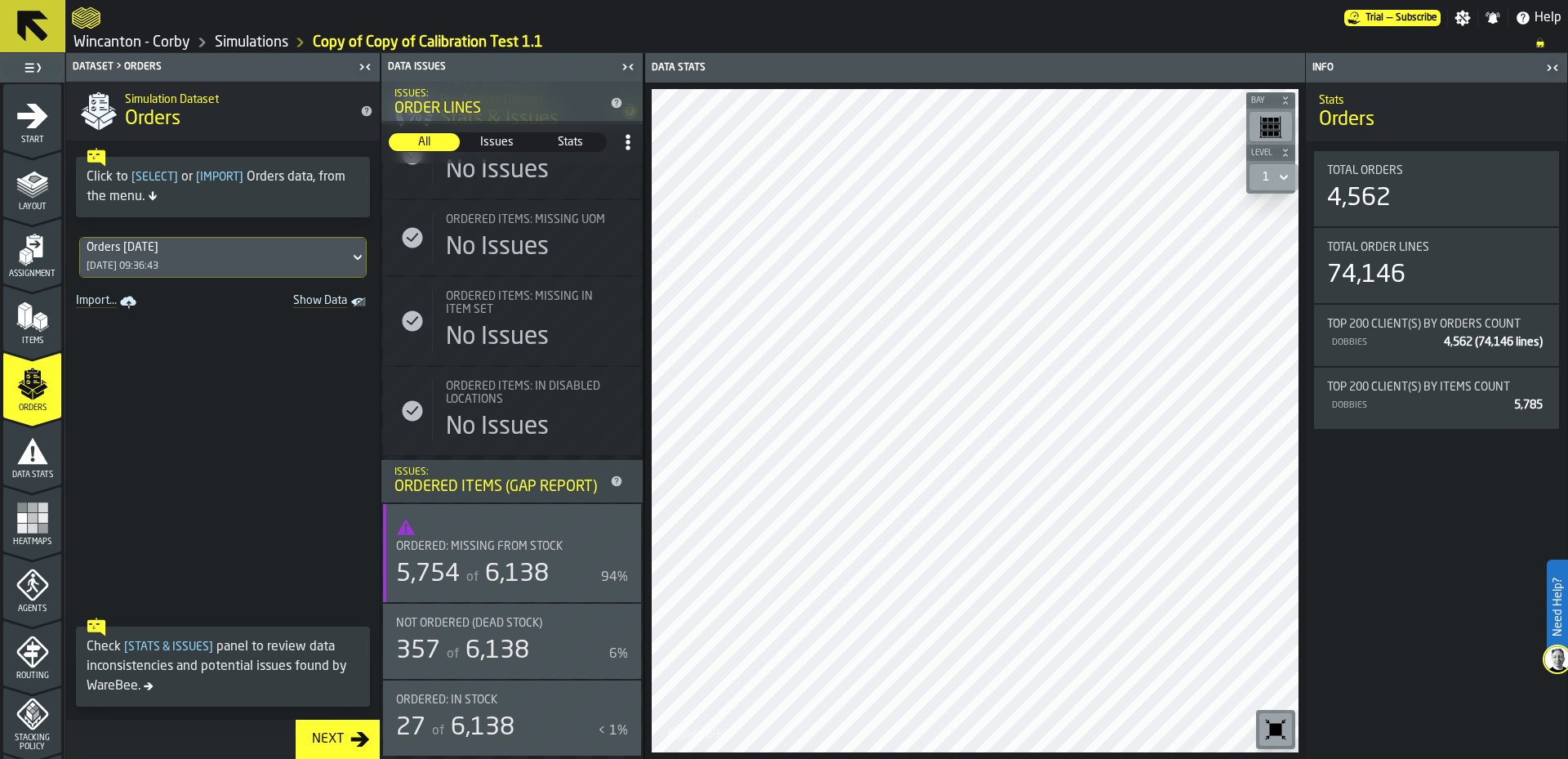
click at [568, 708] on div "Ordered: In Stock 27 of 6,138 < 1%" at bounding box center [512, 718] width 232 height 49
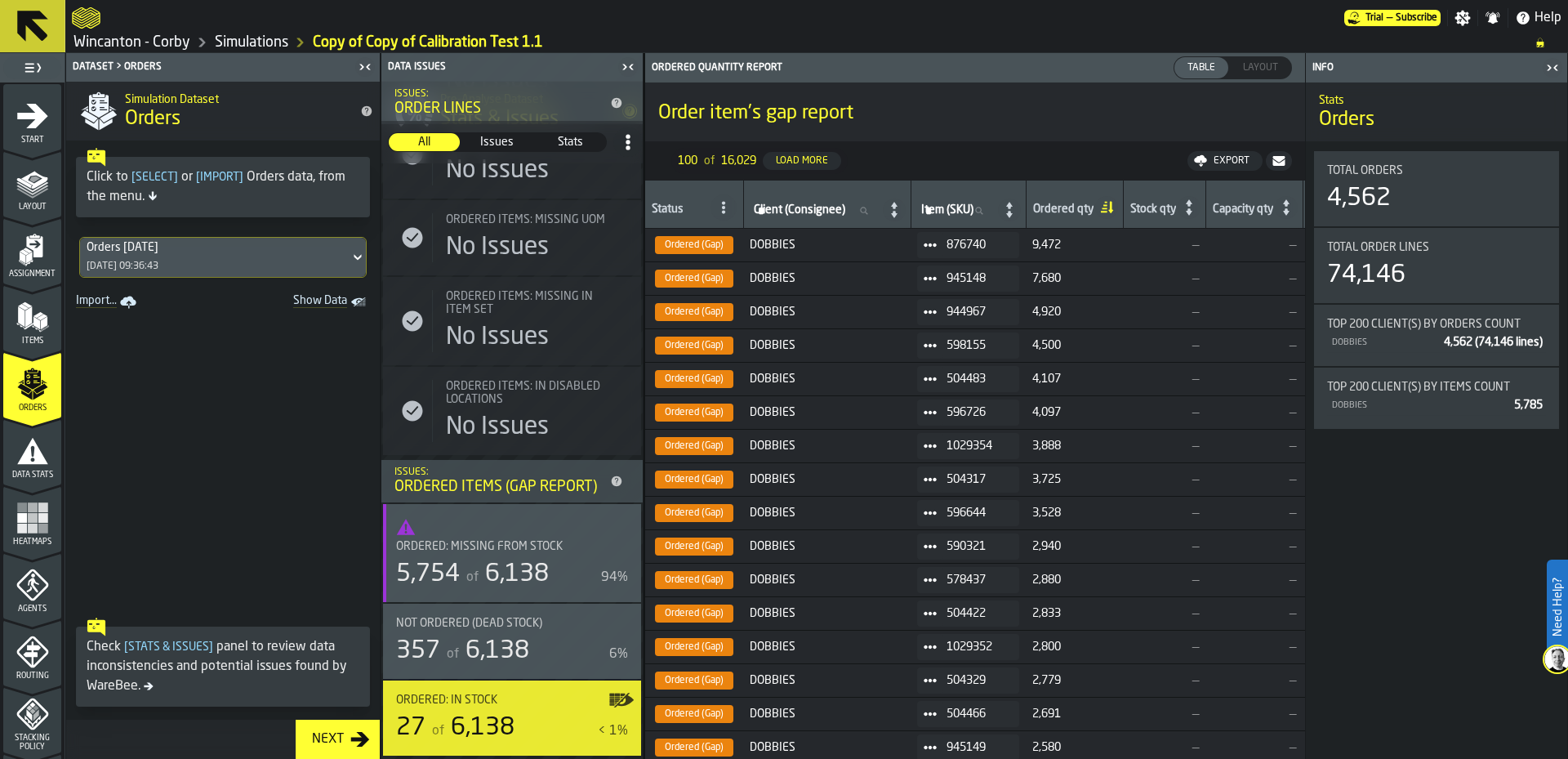
click at [568, 708] on div "Ordered: In Stock 27 of 6,138 < 1%" at bounding box center [512, 718] width 232 height 49
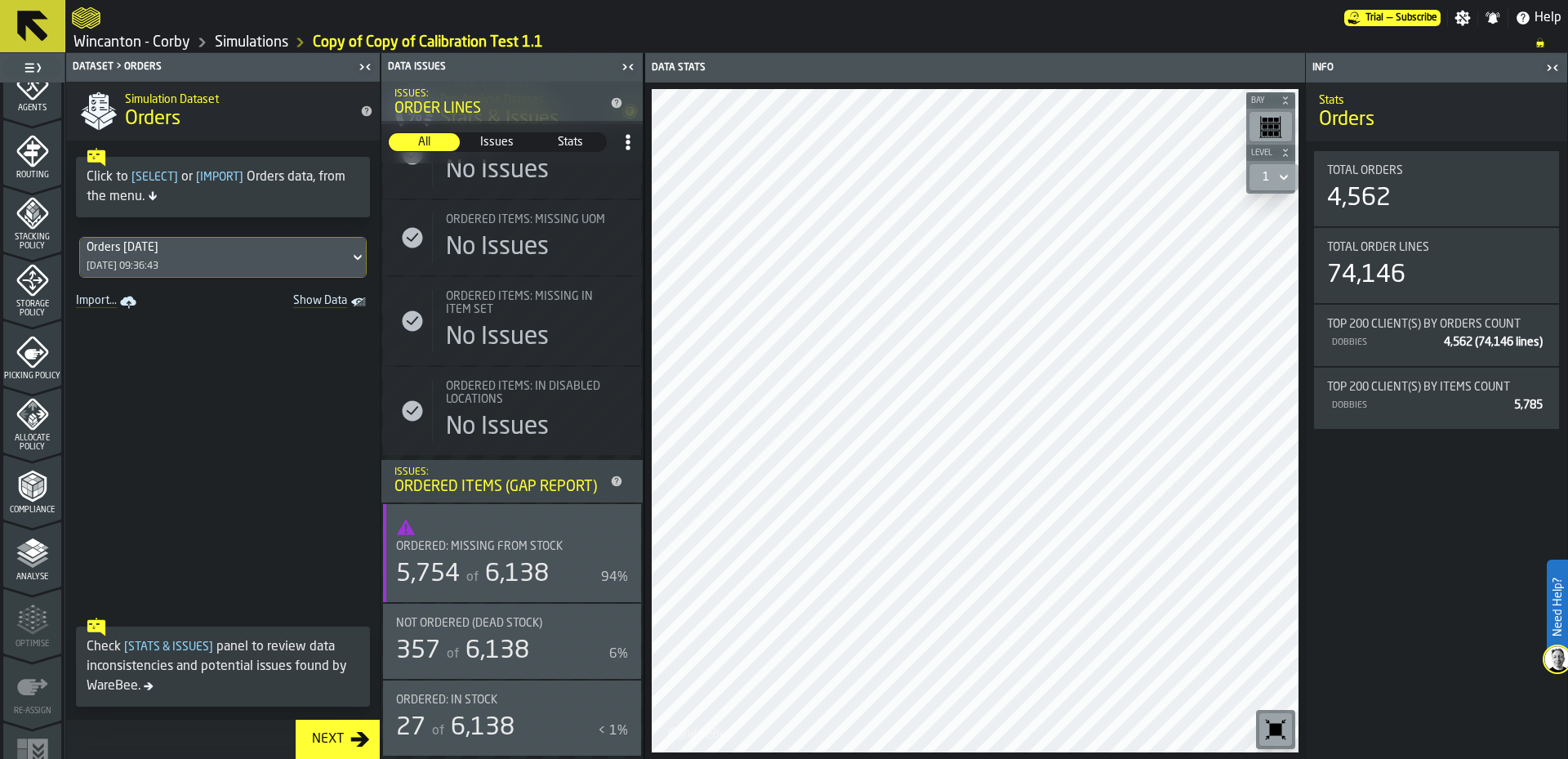
scroll to position [530, 0]
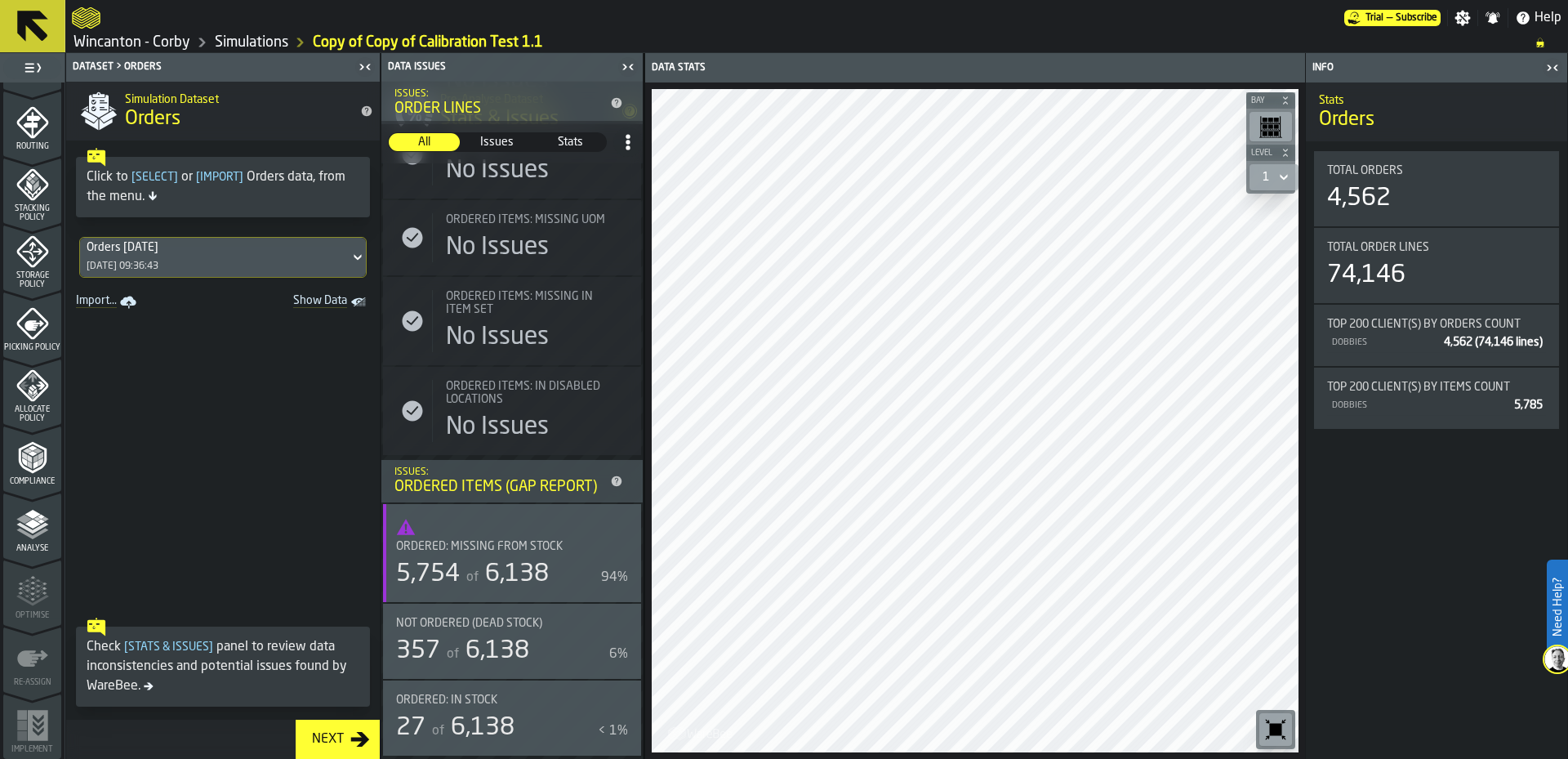
click at [209, 473] on span at bounding box center [222, 461] width 313 height 296
click at [37, 526] on polyline "menu Analyse" at bounding box center [32, 527] width 32 height 11
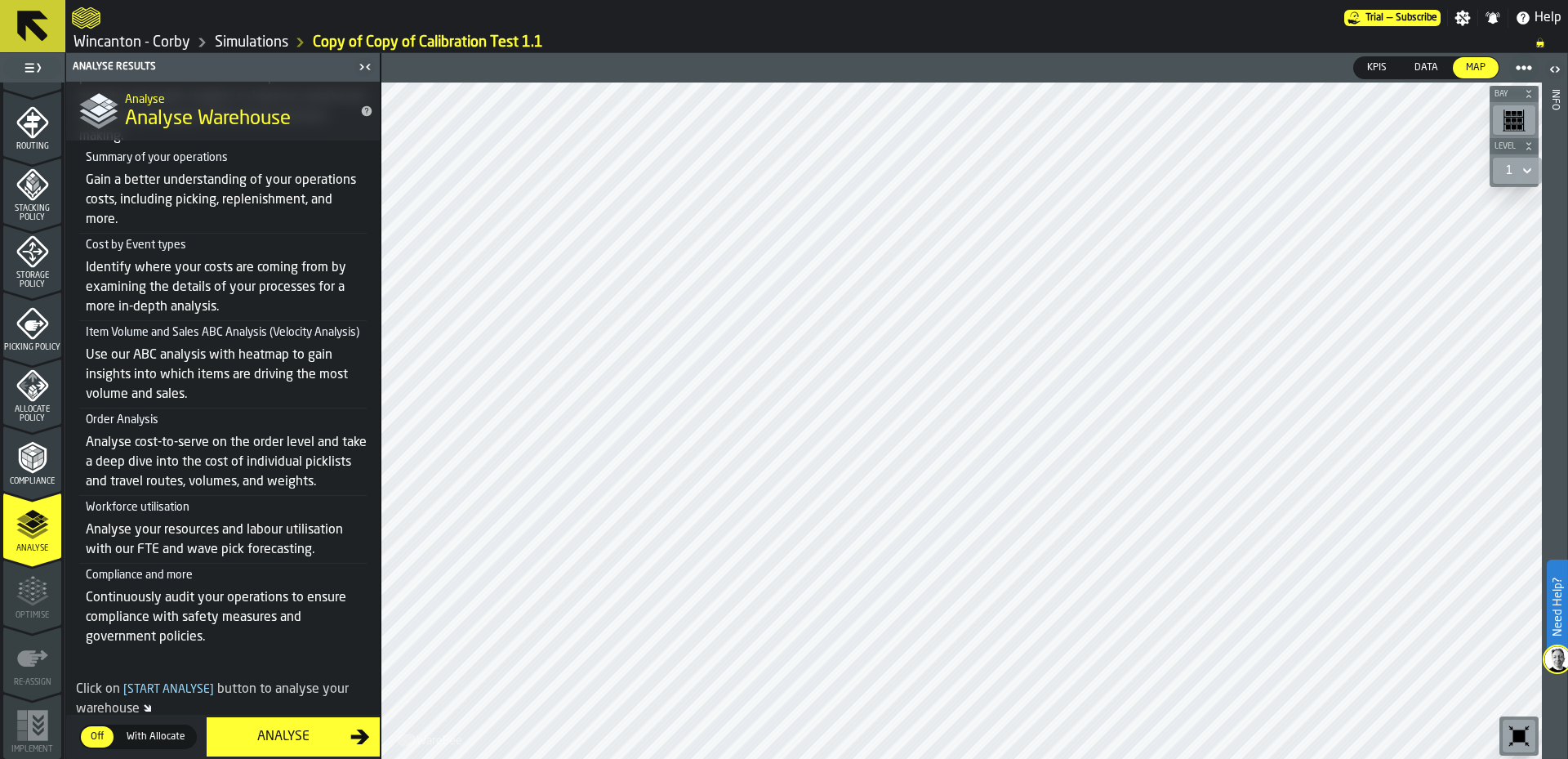
scroll to position [271, 0]
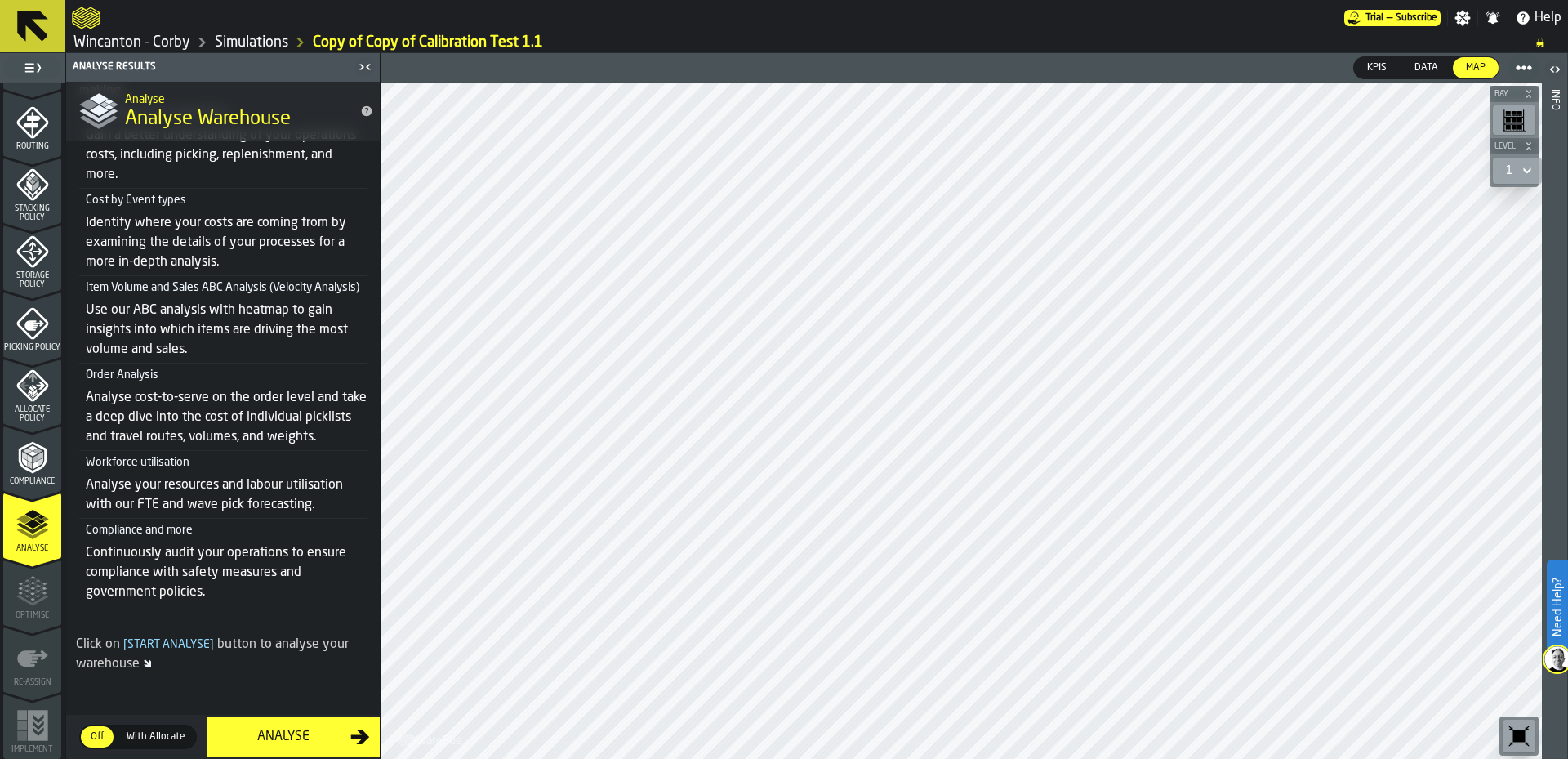
click at [295, 732] on div "Analyse" at bounding box center [283, 737] width 134 height 20
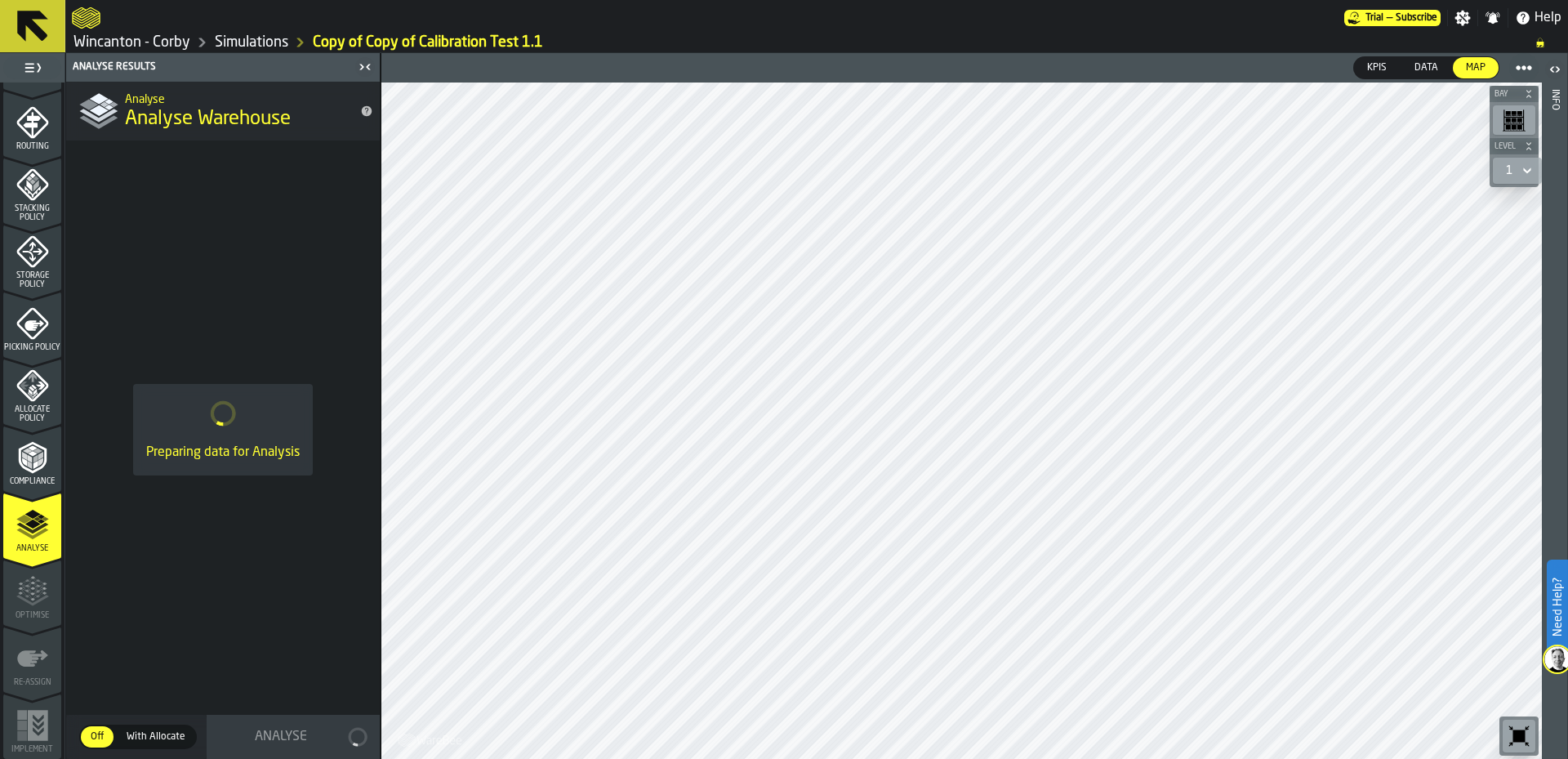
scroll to position [0, 0]
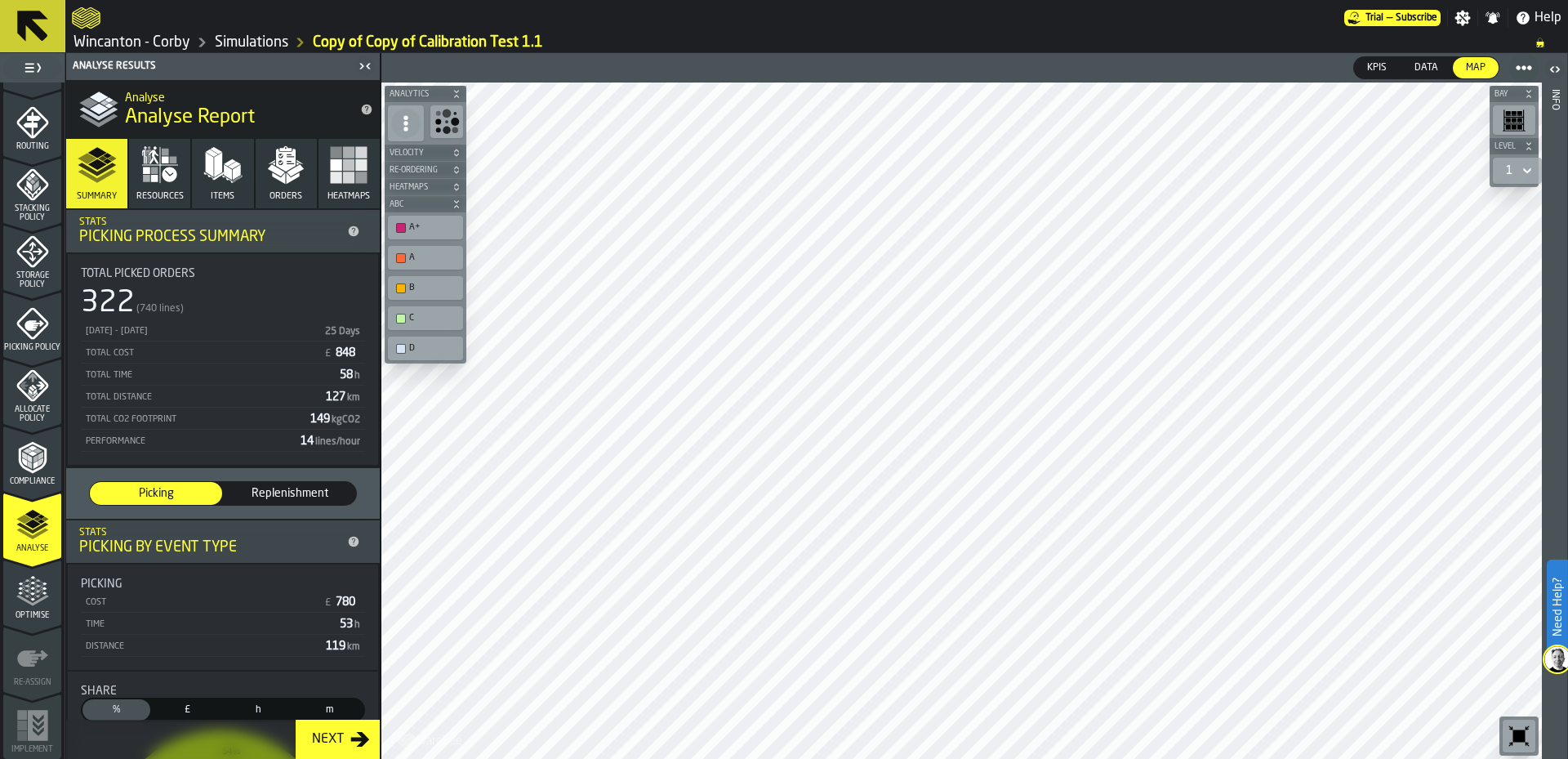
click at [303, 185] on button "Orders" at bounding box center [286, 173] width 61 height 70
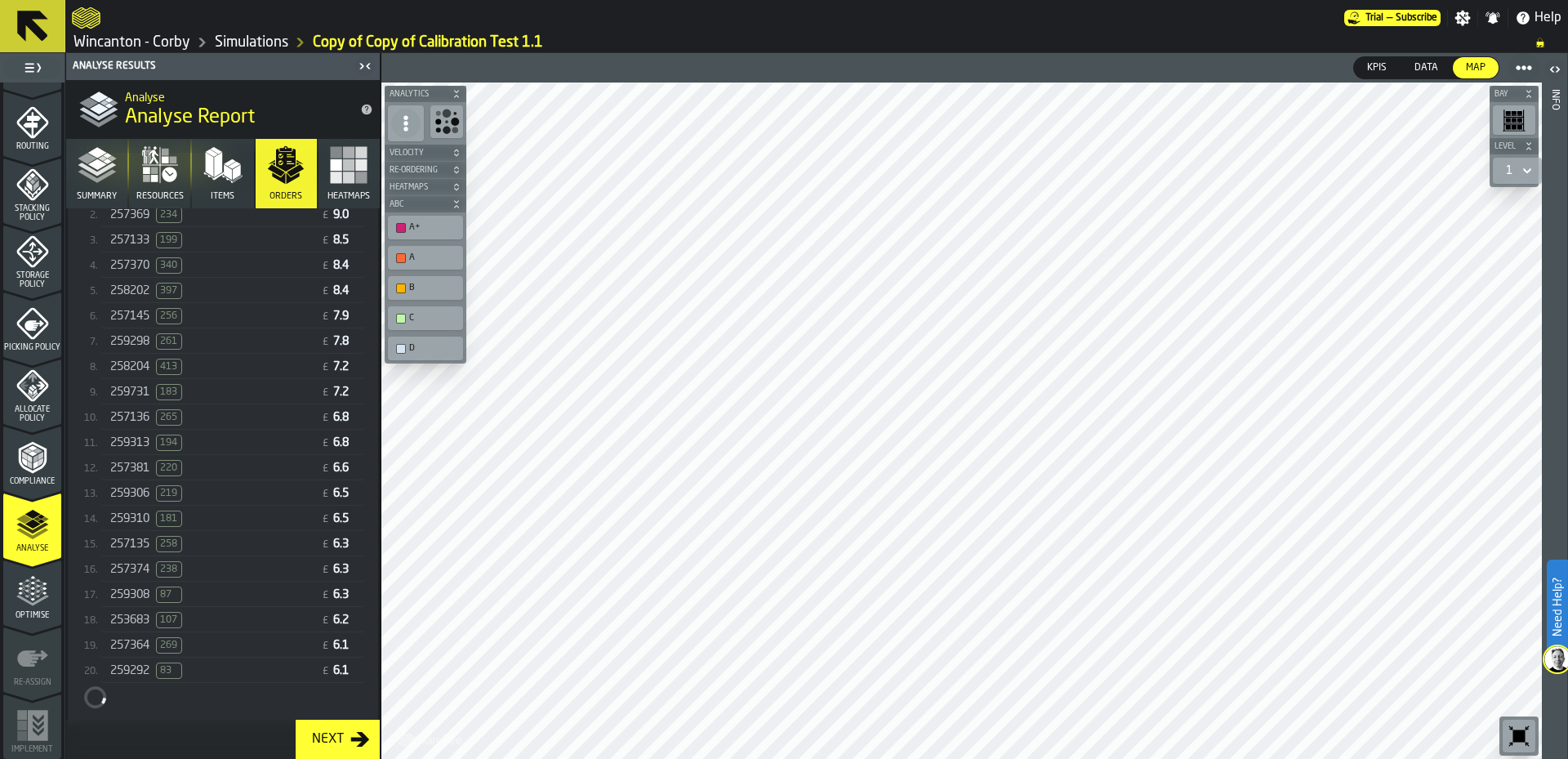
scroll to position [457, 0]
click at [244, 451] on div "259313 194" at bounding box center [212, 442] width 204 height 16
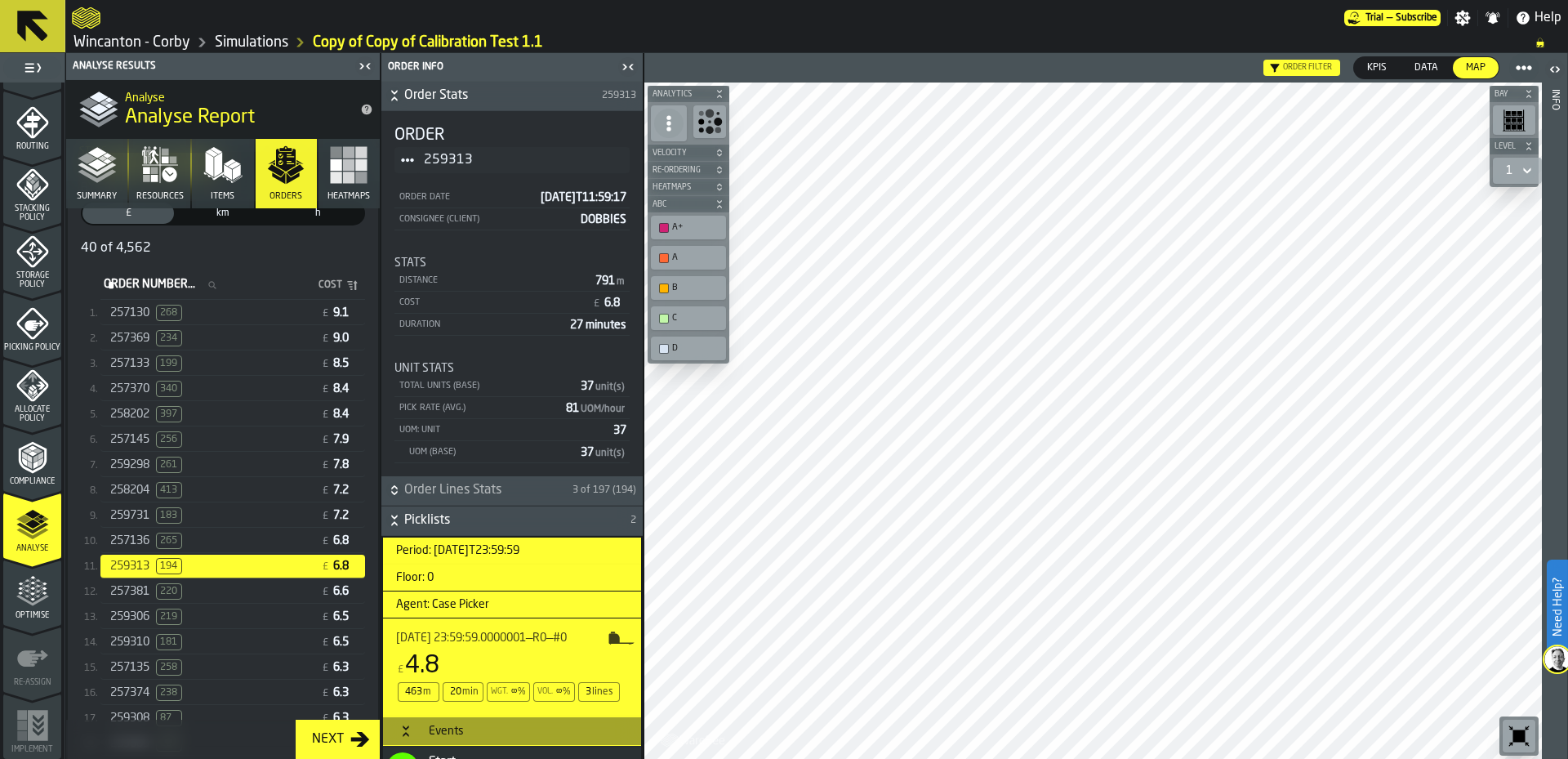
scroll to position [0, 0]
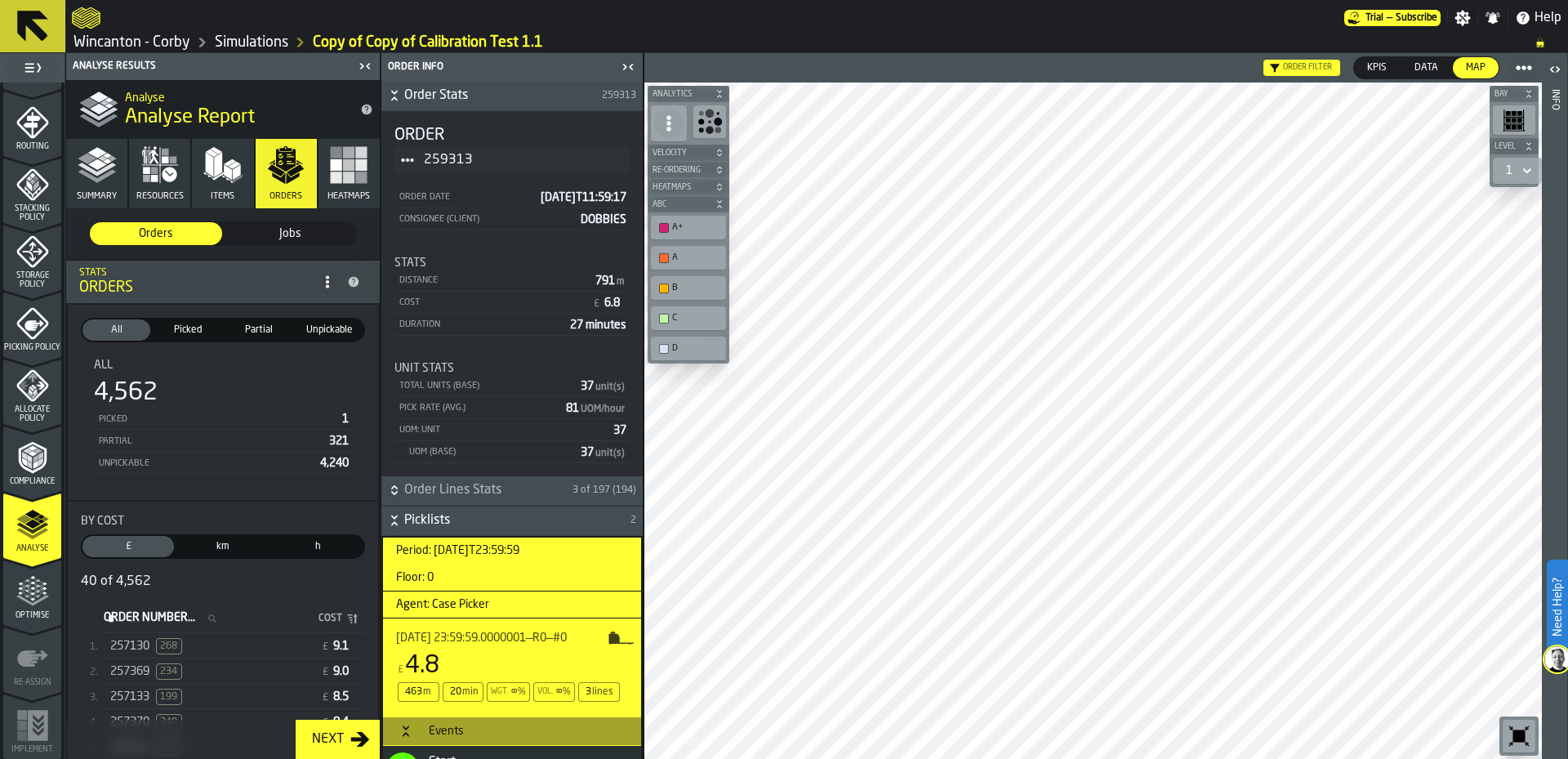
click at [363, 64] on icon "button-toggle-Close me" at bounding box center [365, 66] width 20 height 20
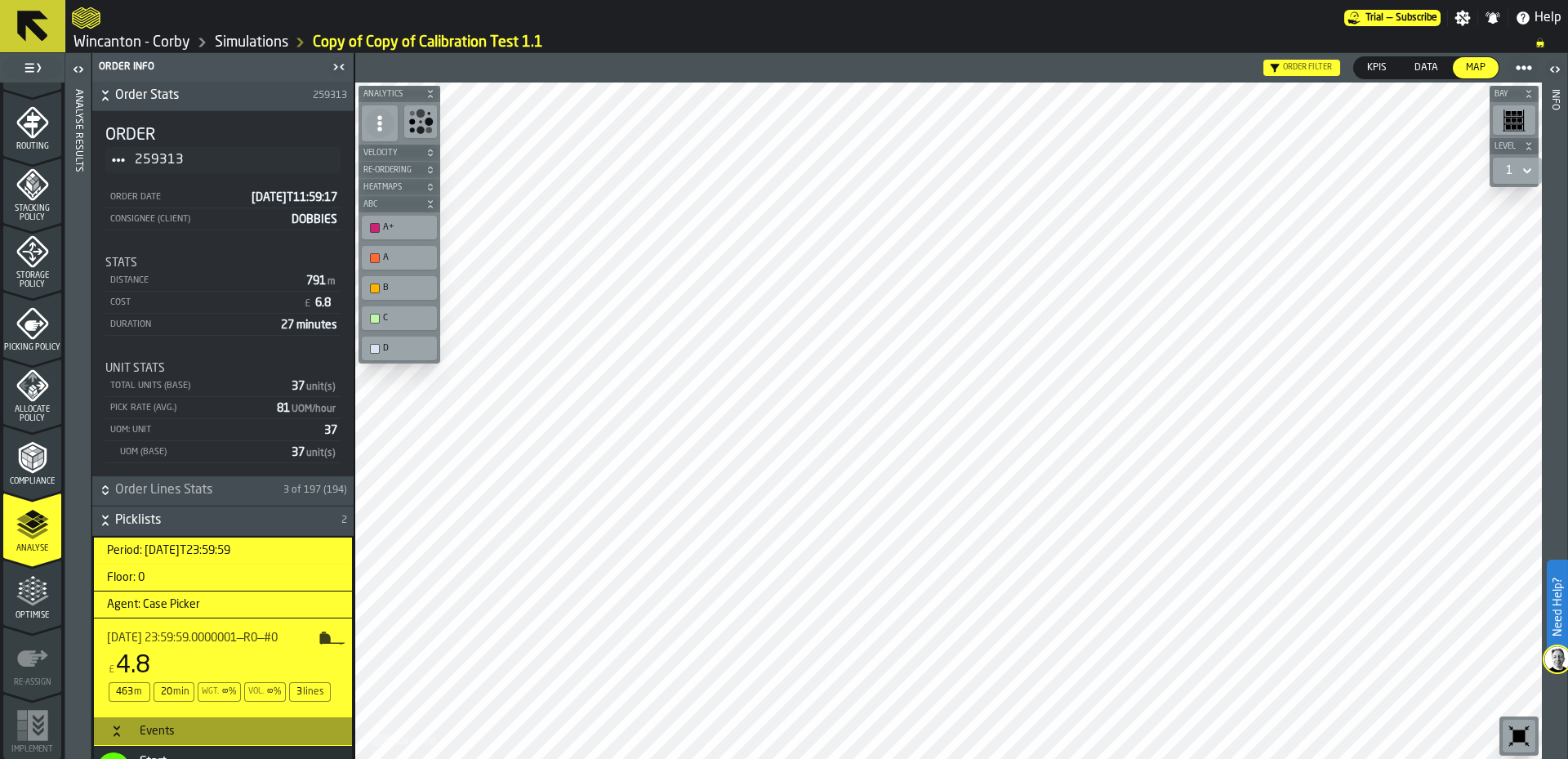
click at [340, 65] on icon "button-toggle-Close me" at bounding box center [338, 67] width 20 height 20
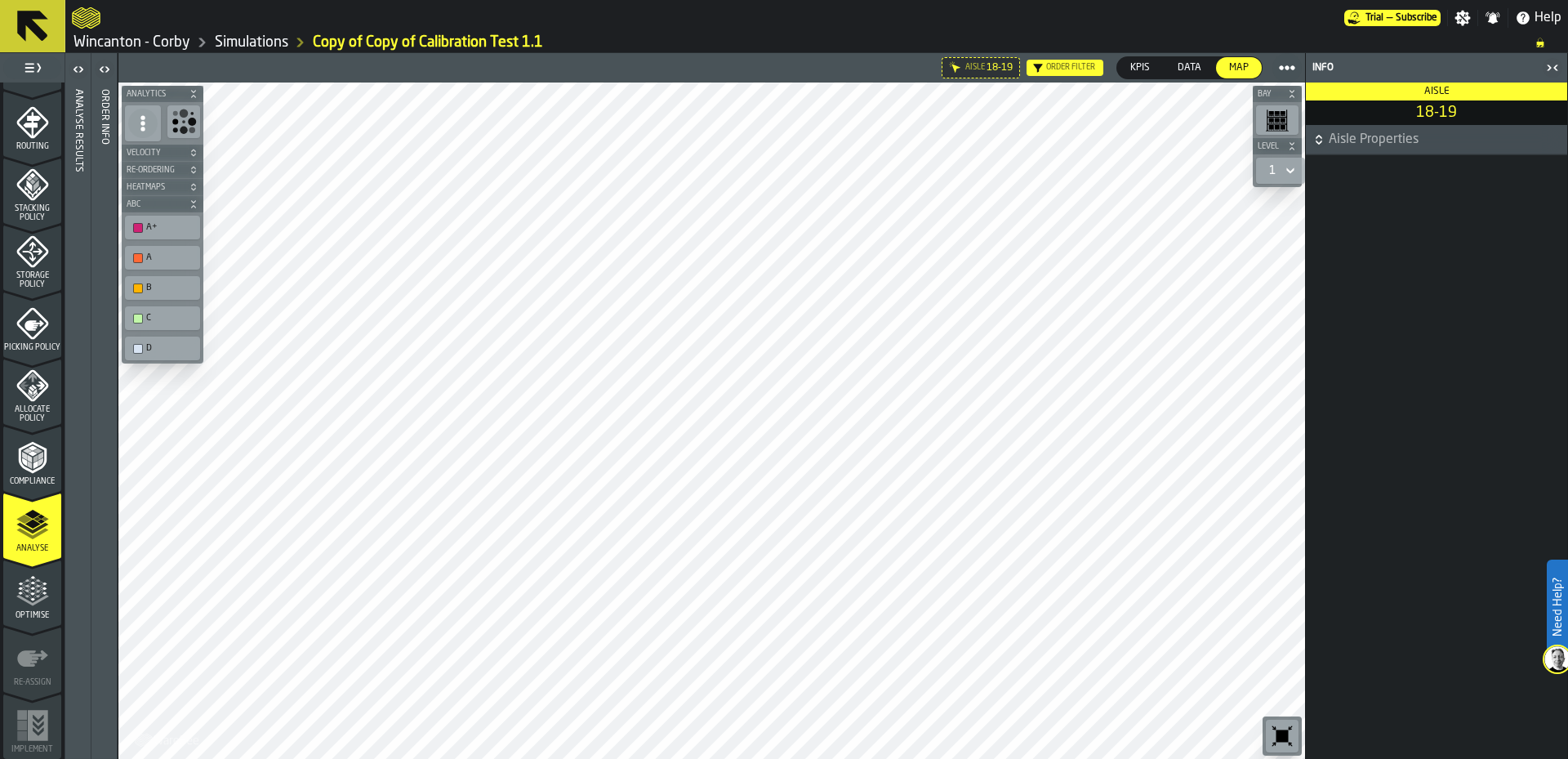
click at [82, 72] on icon "button-toggle-Open" at bounding box center [78, 69] width 20 height 20
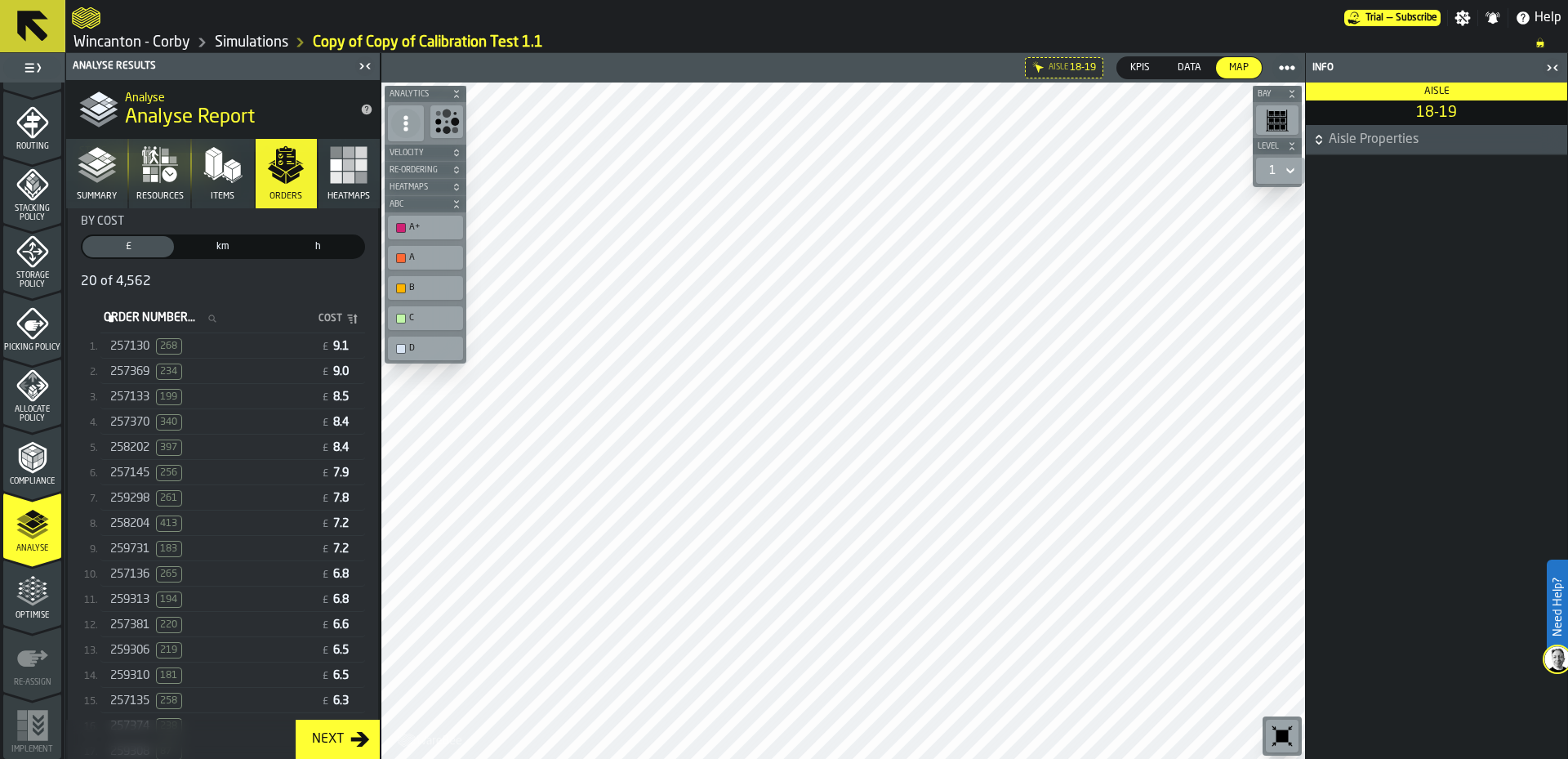
scroll to position [327, 0]
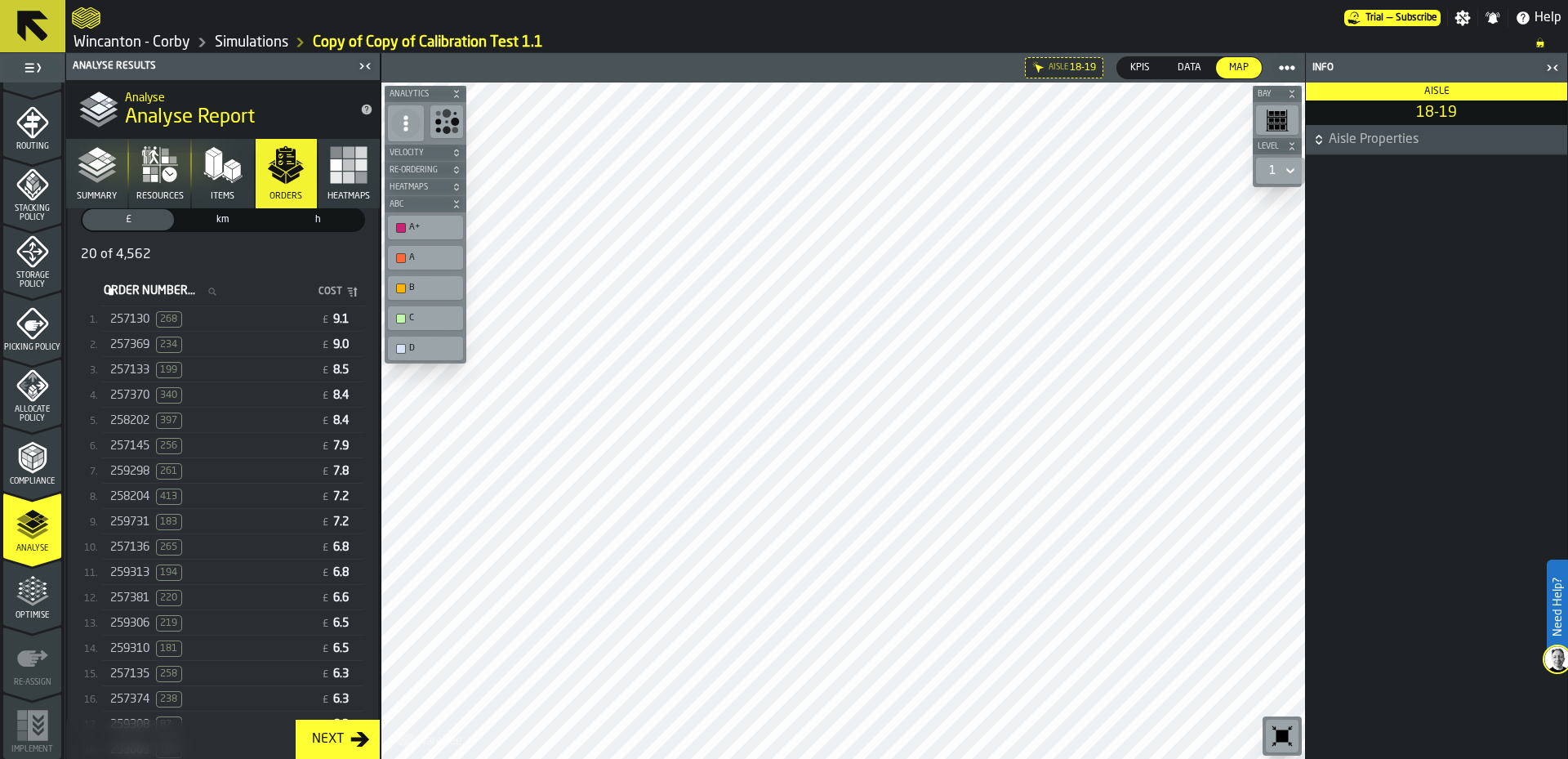
click at [244, 325] on div "257130 268" at bounding box center [212, 319] width 204 height 16
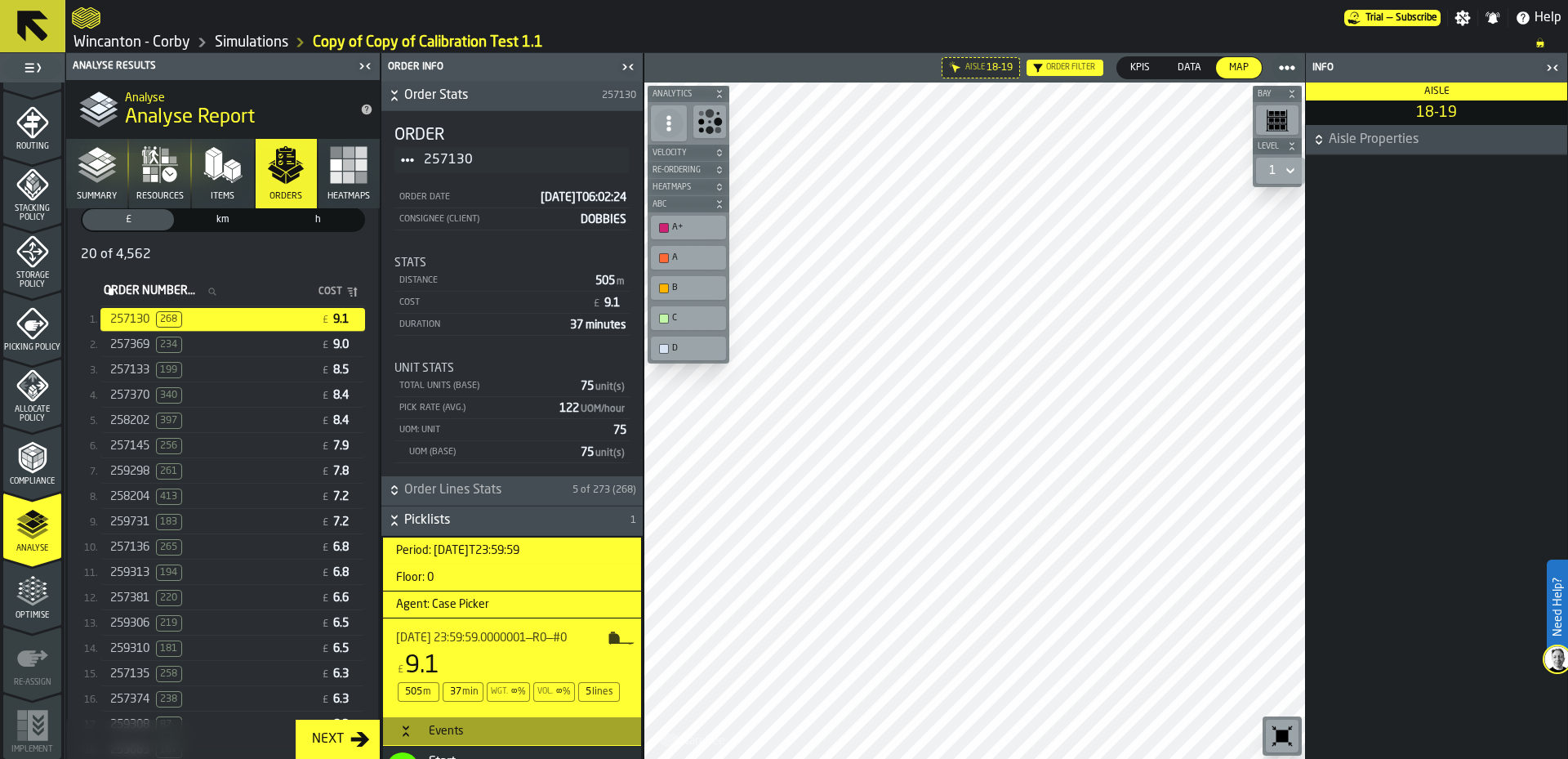
click at [938, 758] on html "Need Help? Trial — Subscribe Settings Notifications Help Wincanton - Corby Simu…" at bounding box center [784, 380] width 1568 height 759
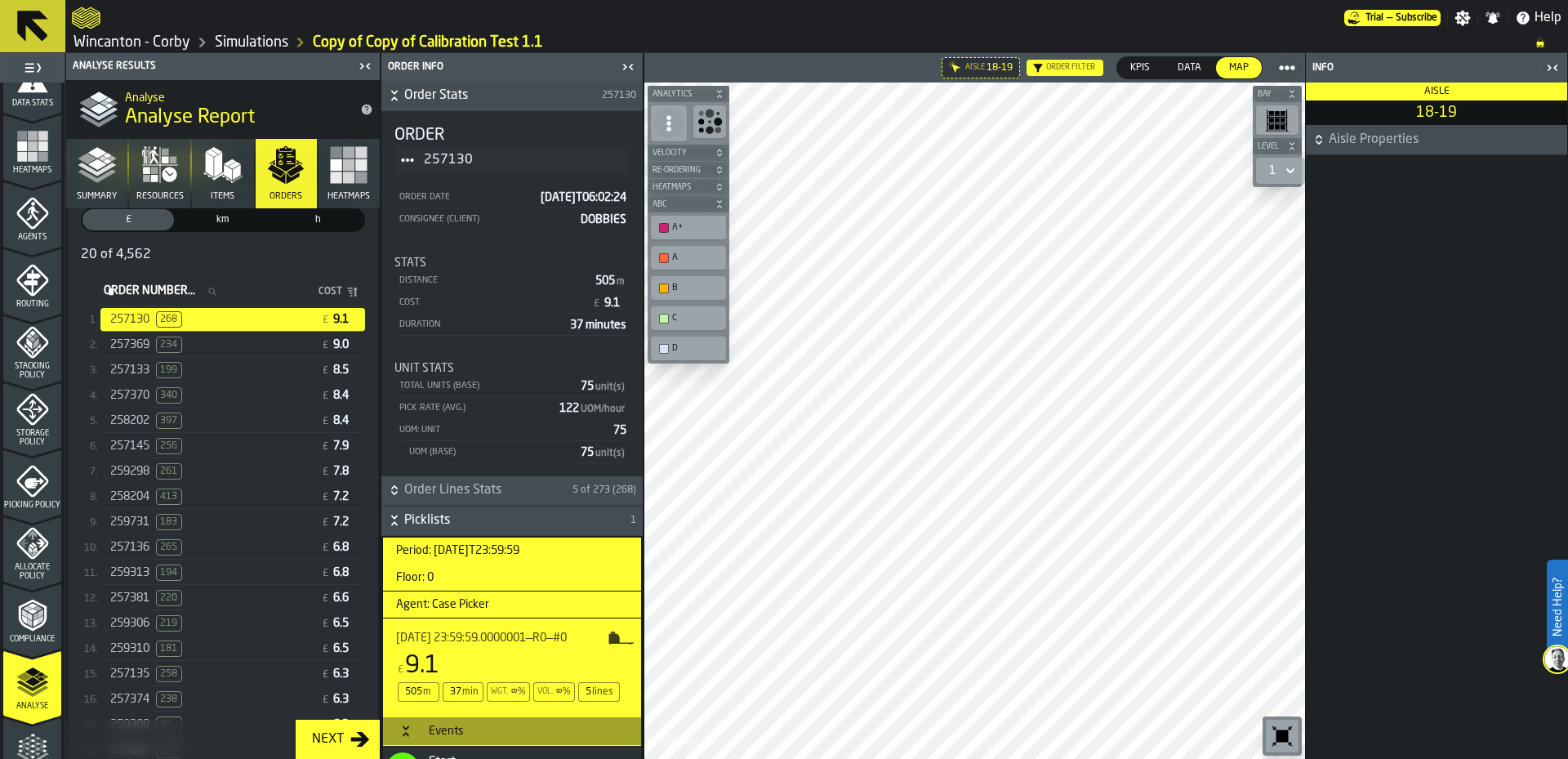
scroll to position [530, 0]
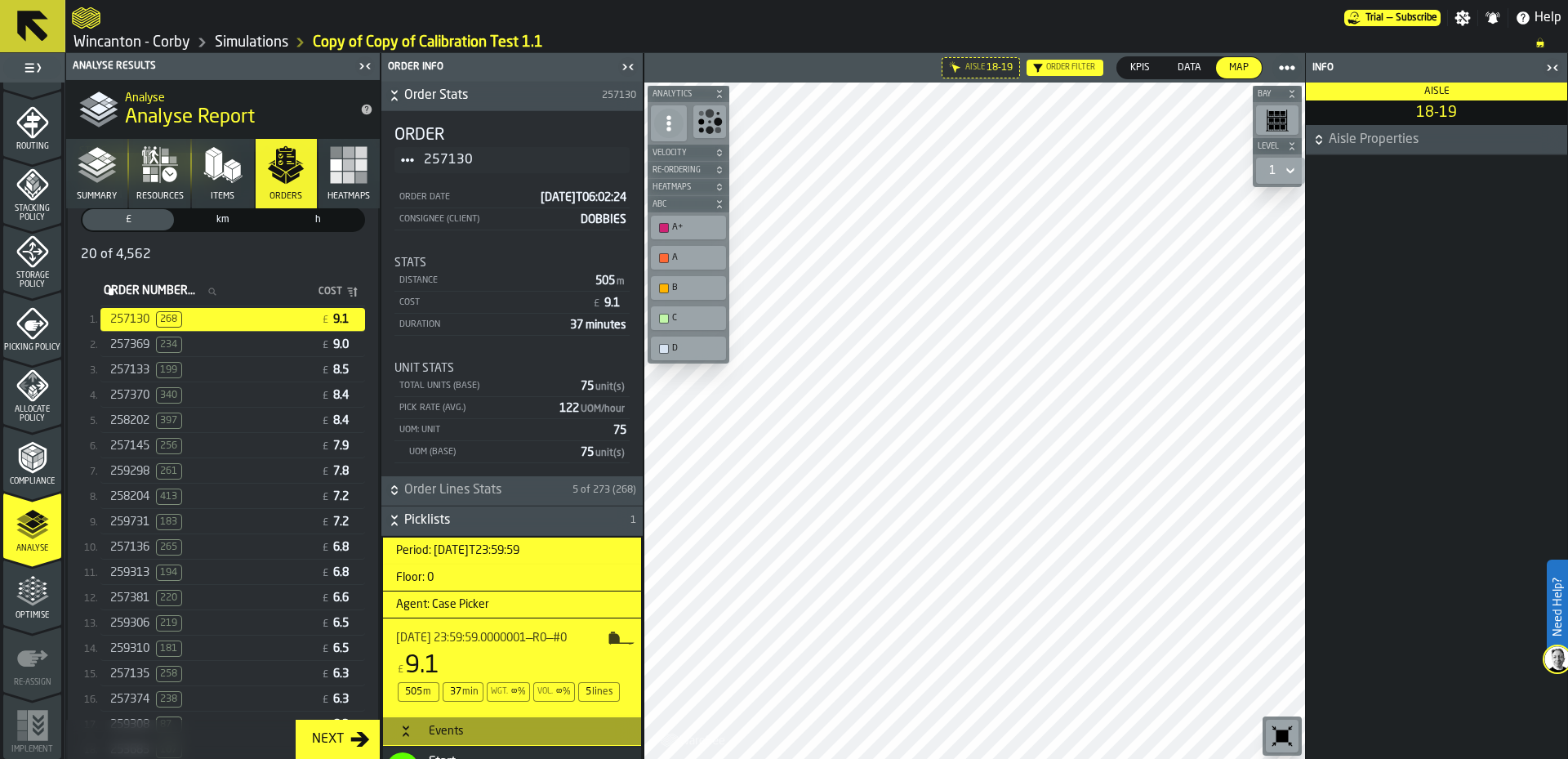
click at [721, 91] on icon "button-" at bounding box center [718, 92] width 4 height 3
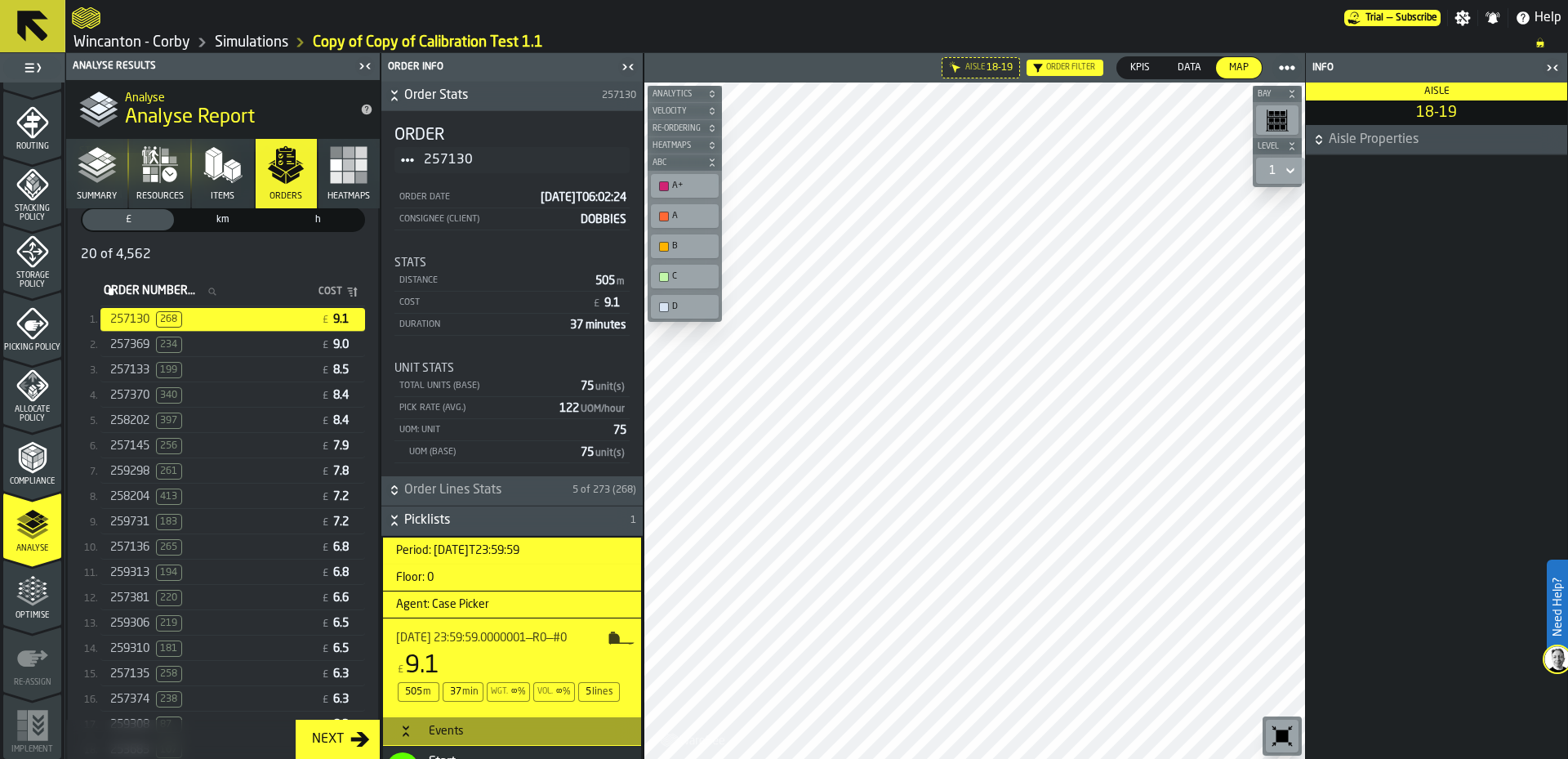
click at [711, 160] on icon "button-" at bounding box center [711, 162] width 9 height 9
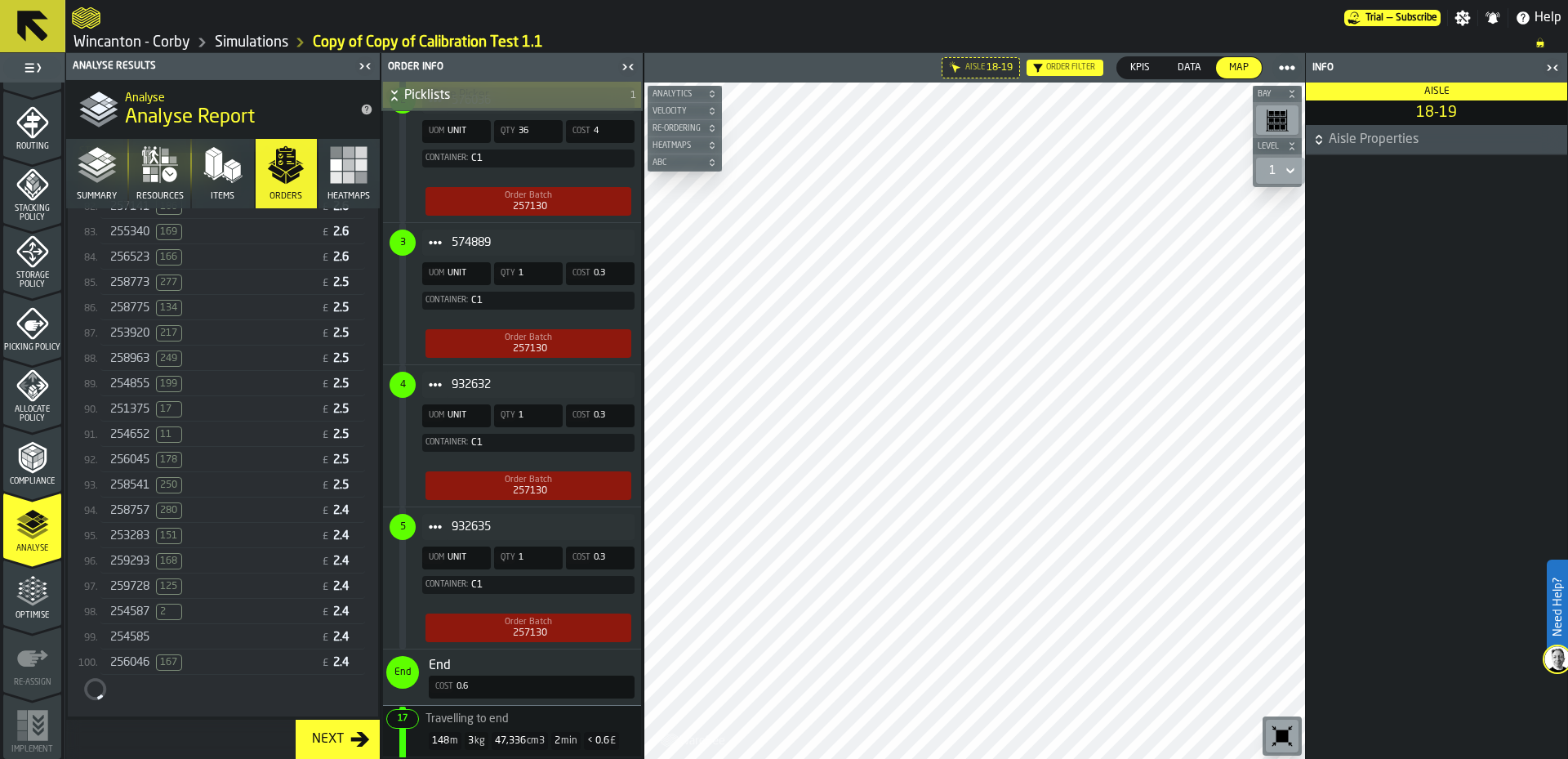
scroll to position [2547, 0]
click at [247, 463] on div "258757 280" at bounding box center [212, 454] width 204 height 16
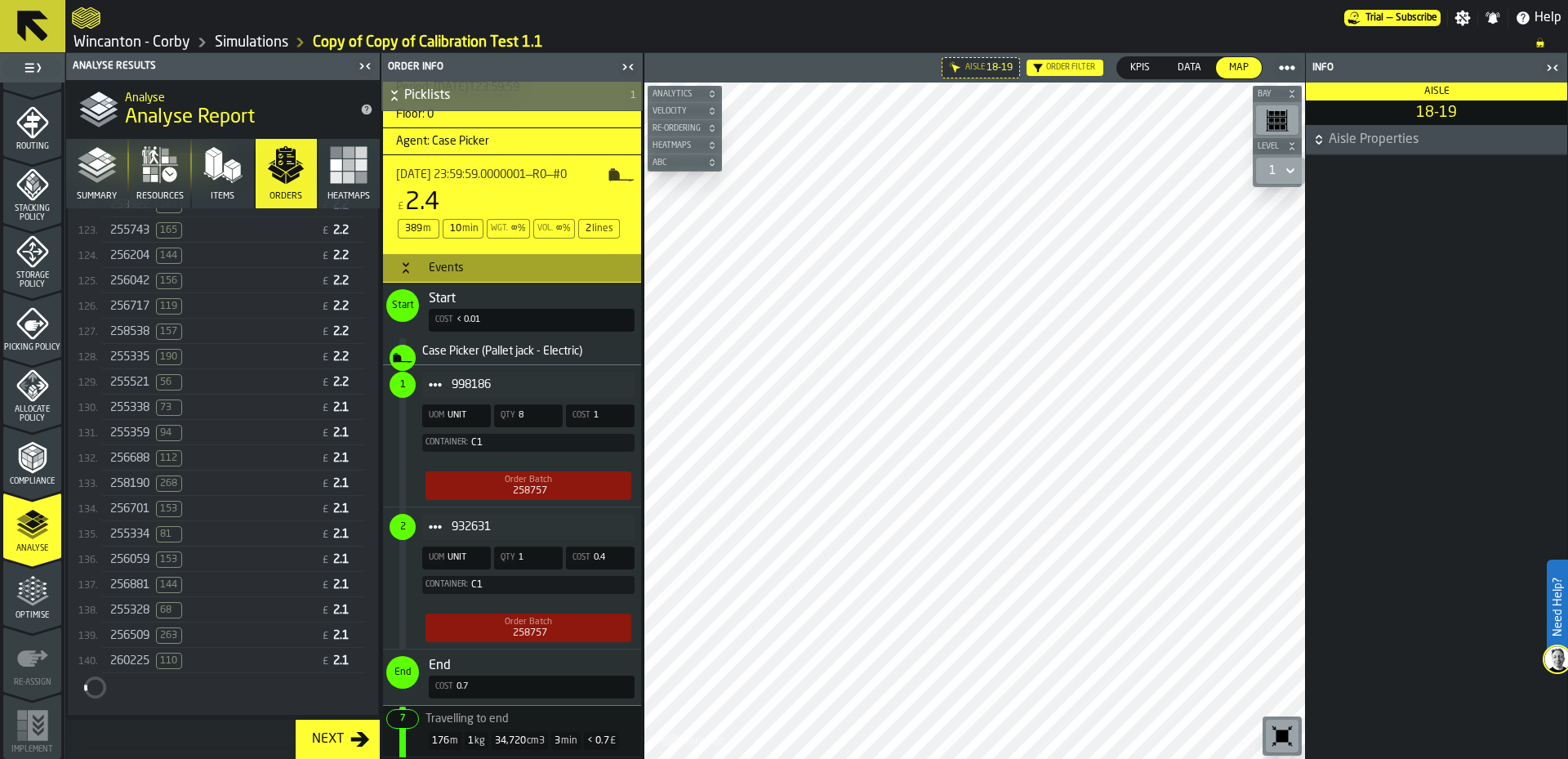
scroll to position [3593, 0]
click at [245, 459] on div "255334 81 £ 2.1" at bounding box center [233, 447] width 264 height 24
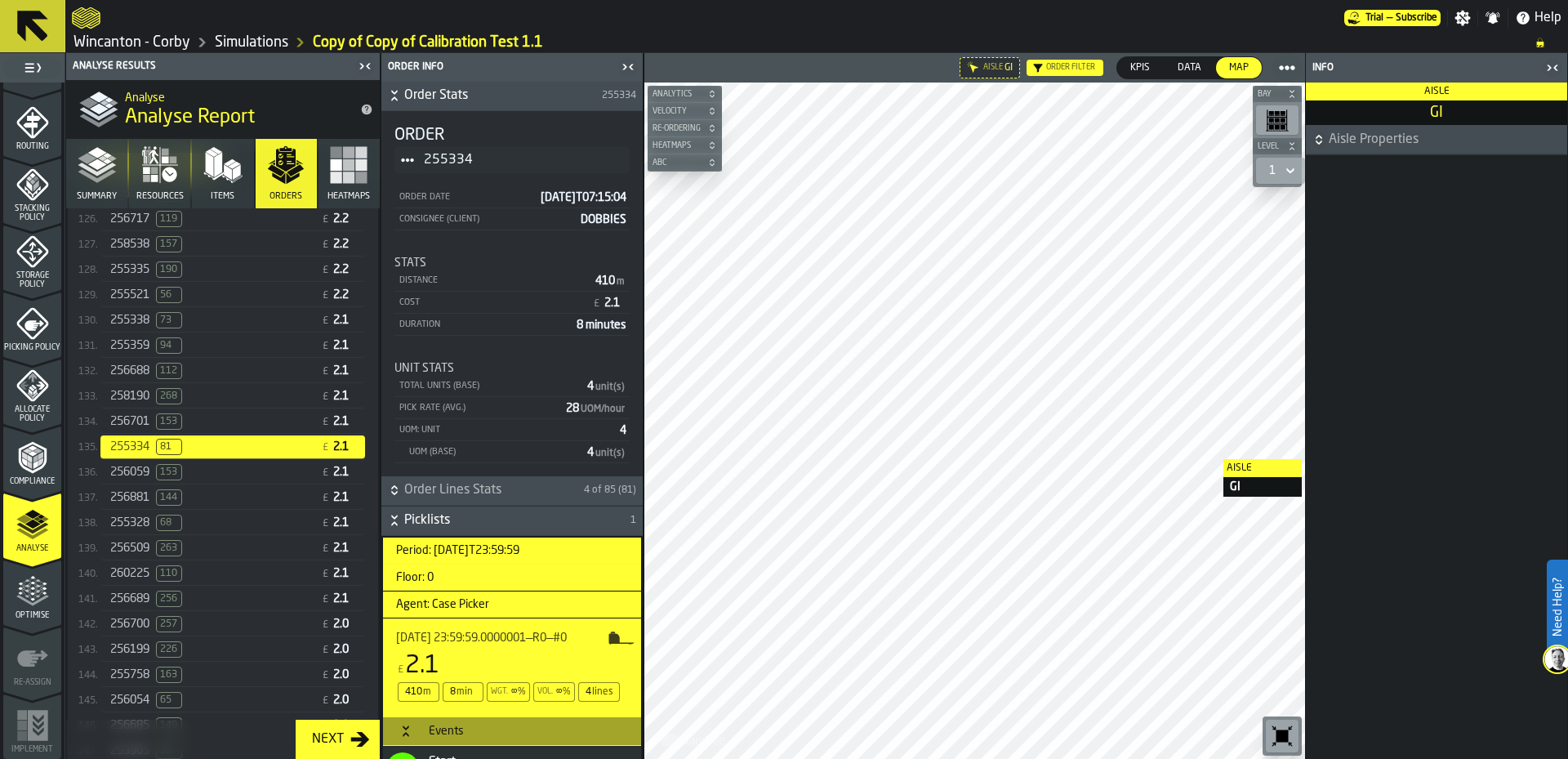
click at [1386, 461] on main "1 Start 1.1 Layout 1.2 Assignment 1.3 Items 1.4 Orders 1.5 Data Stats 1.6 Heatm…" at bounding box center [784, 406] width 1568 height 706
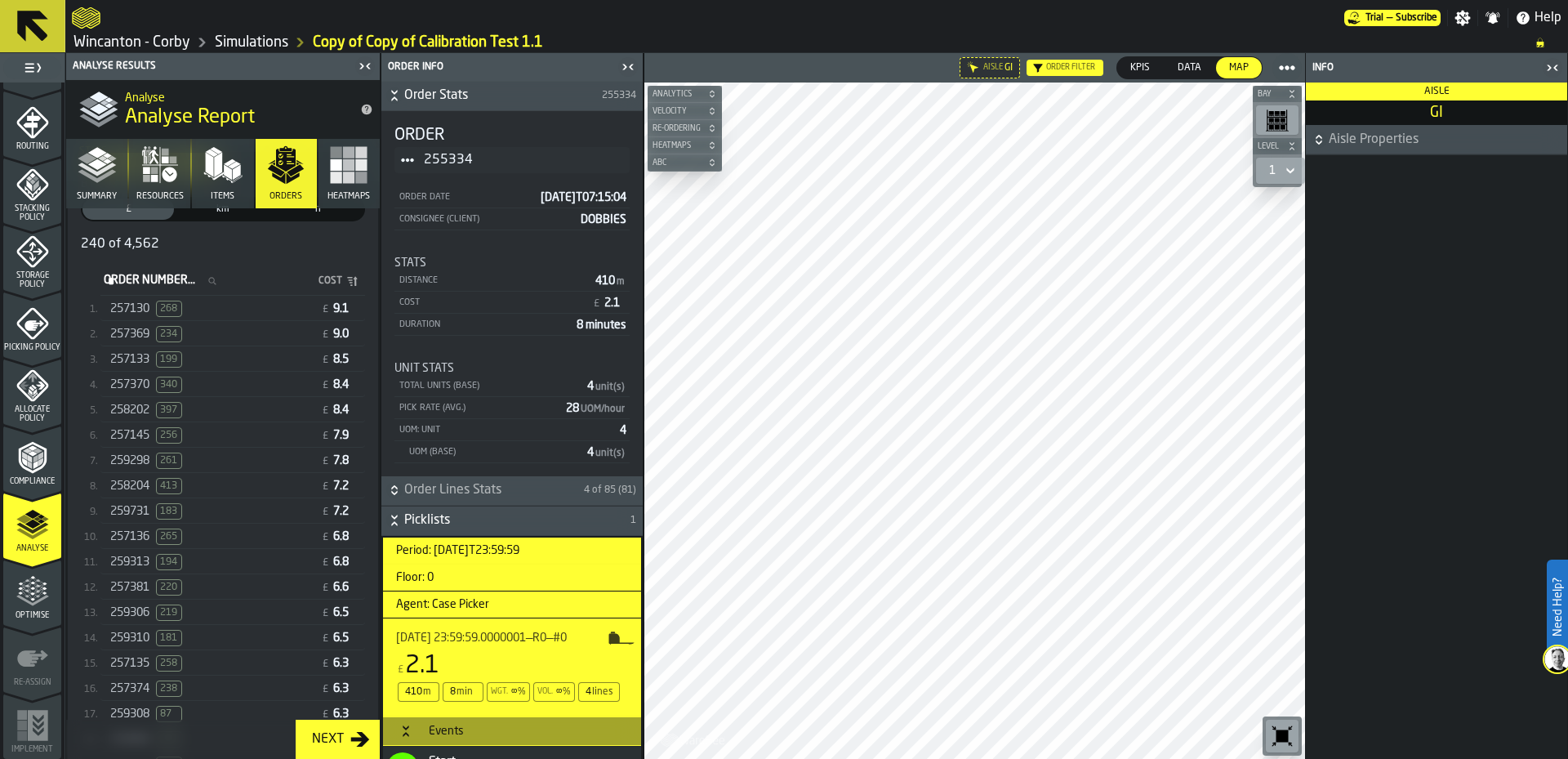
scroll to position [0, 0]
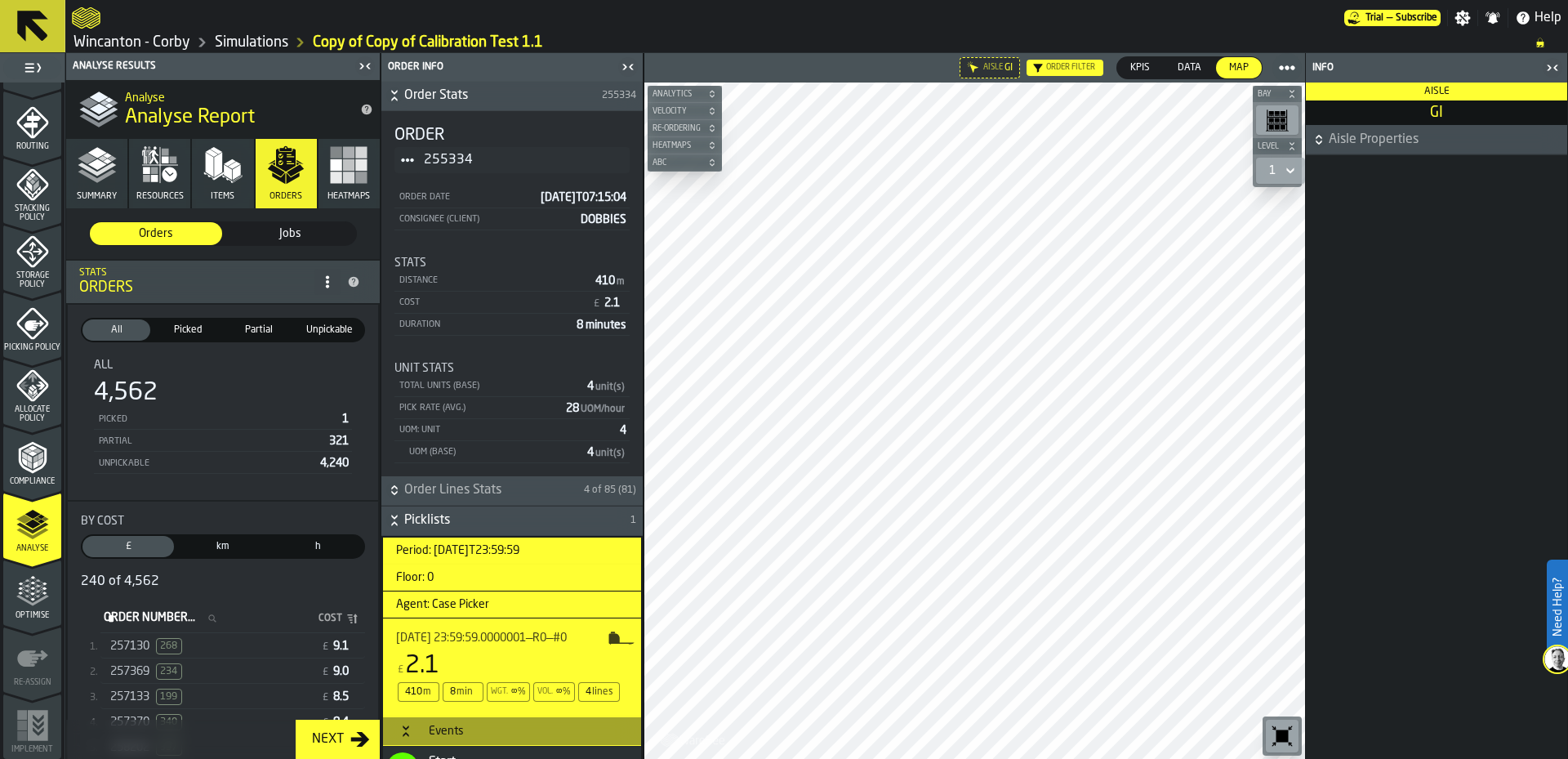
click at [194, 340] on div "Picked" at bounding box center [187, 330] width 68 height 21
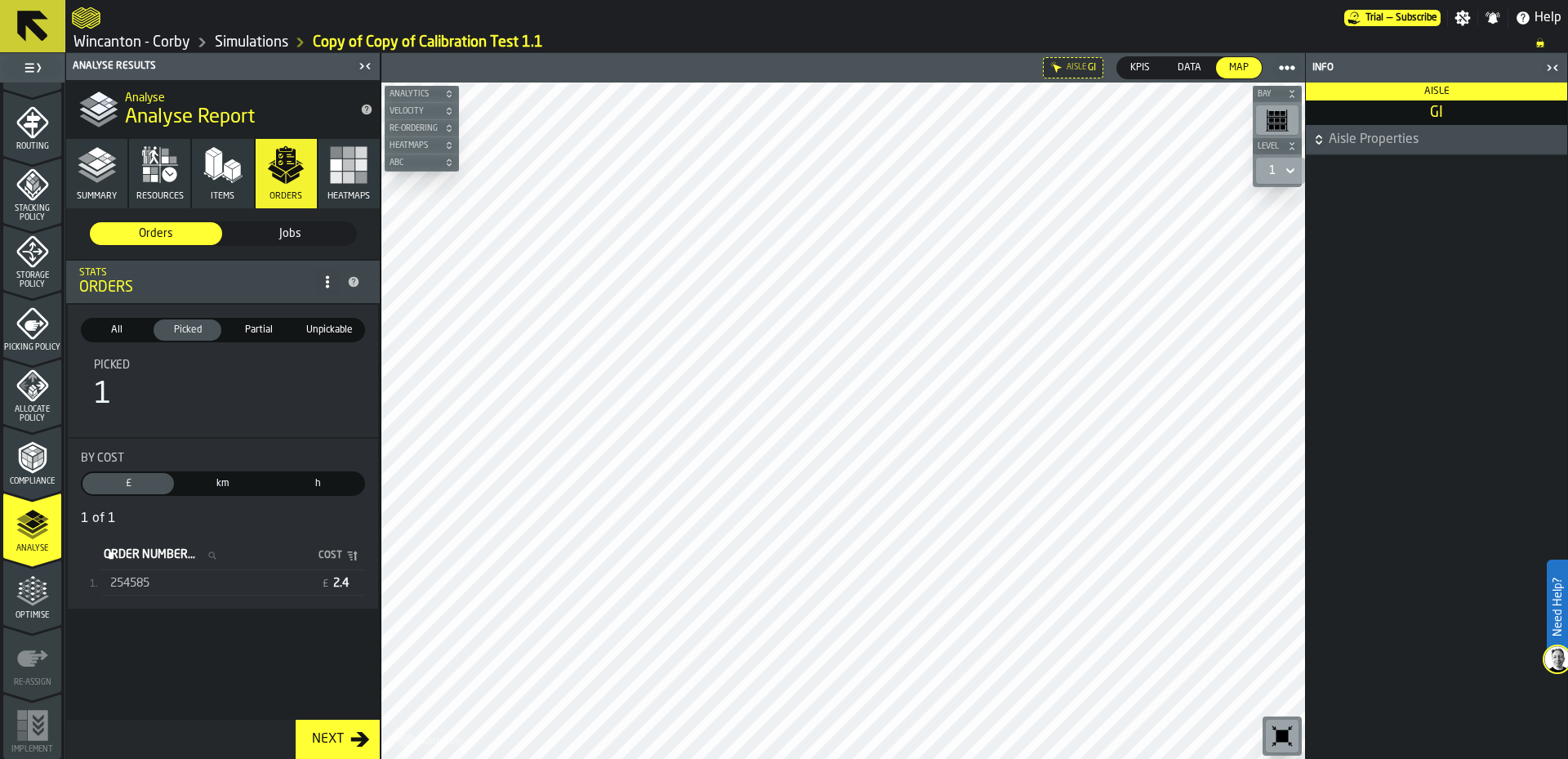
click at [97, 337] on span "All" at bounding box center [116, 330] width 61 height 15
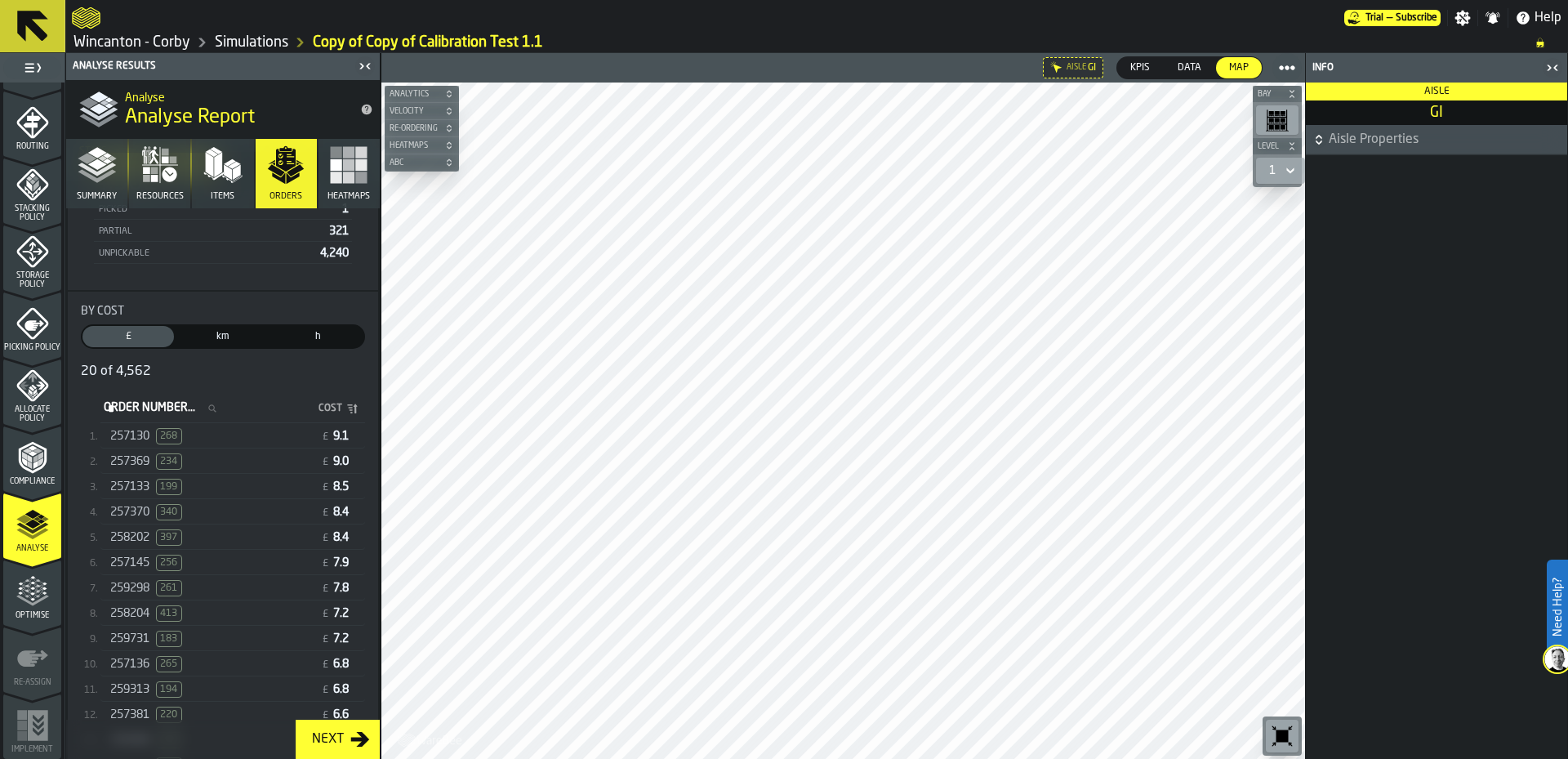
scroll to position [245, 0]
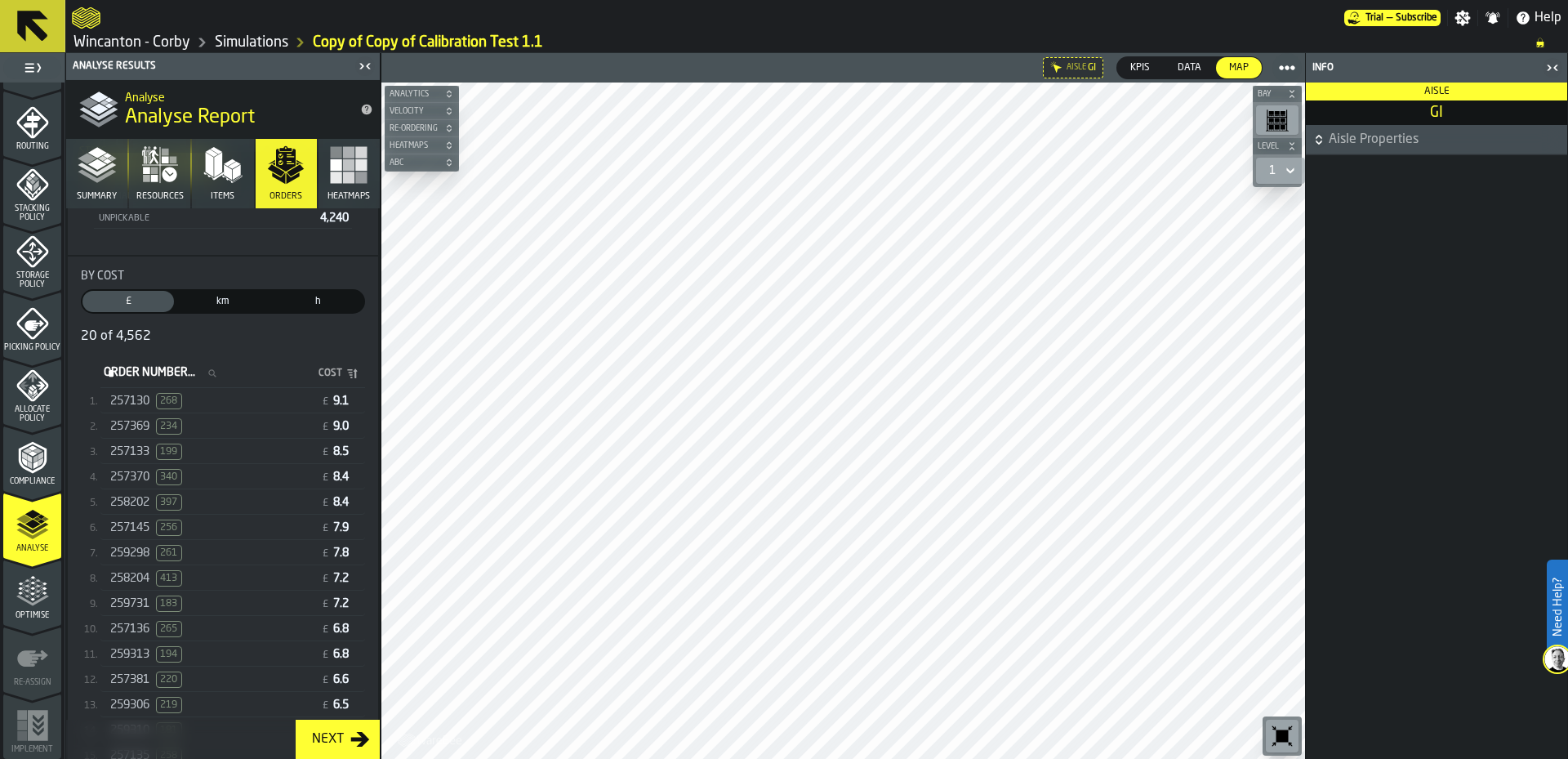
click at [105, 404] on div "257130 268" at bounding box center [209, 401] width 210 height 16
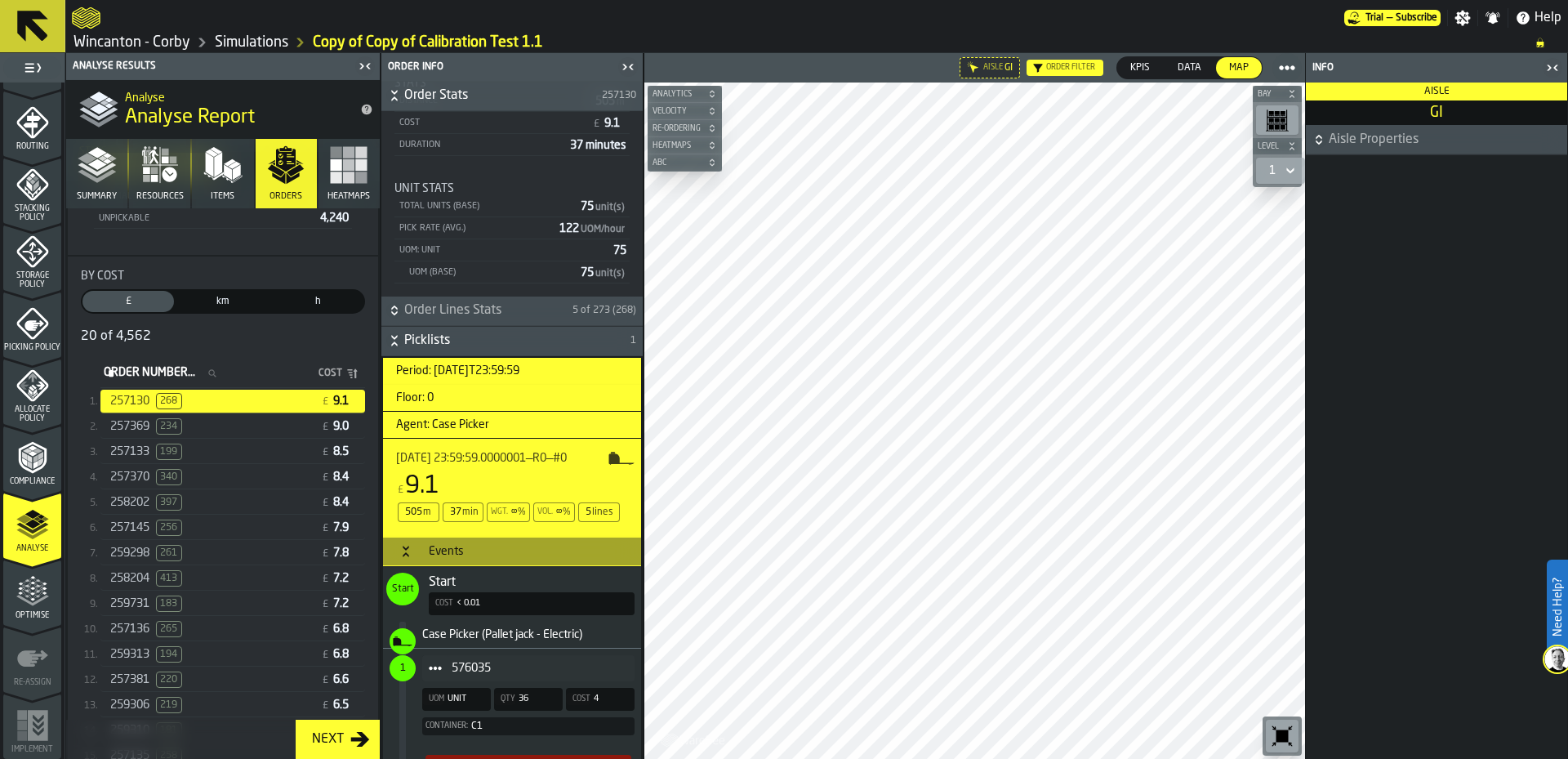
scroll to position [327, 0]
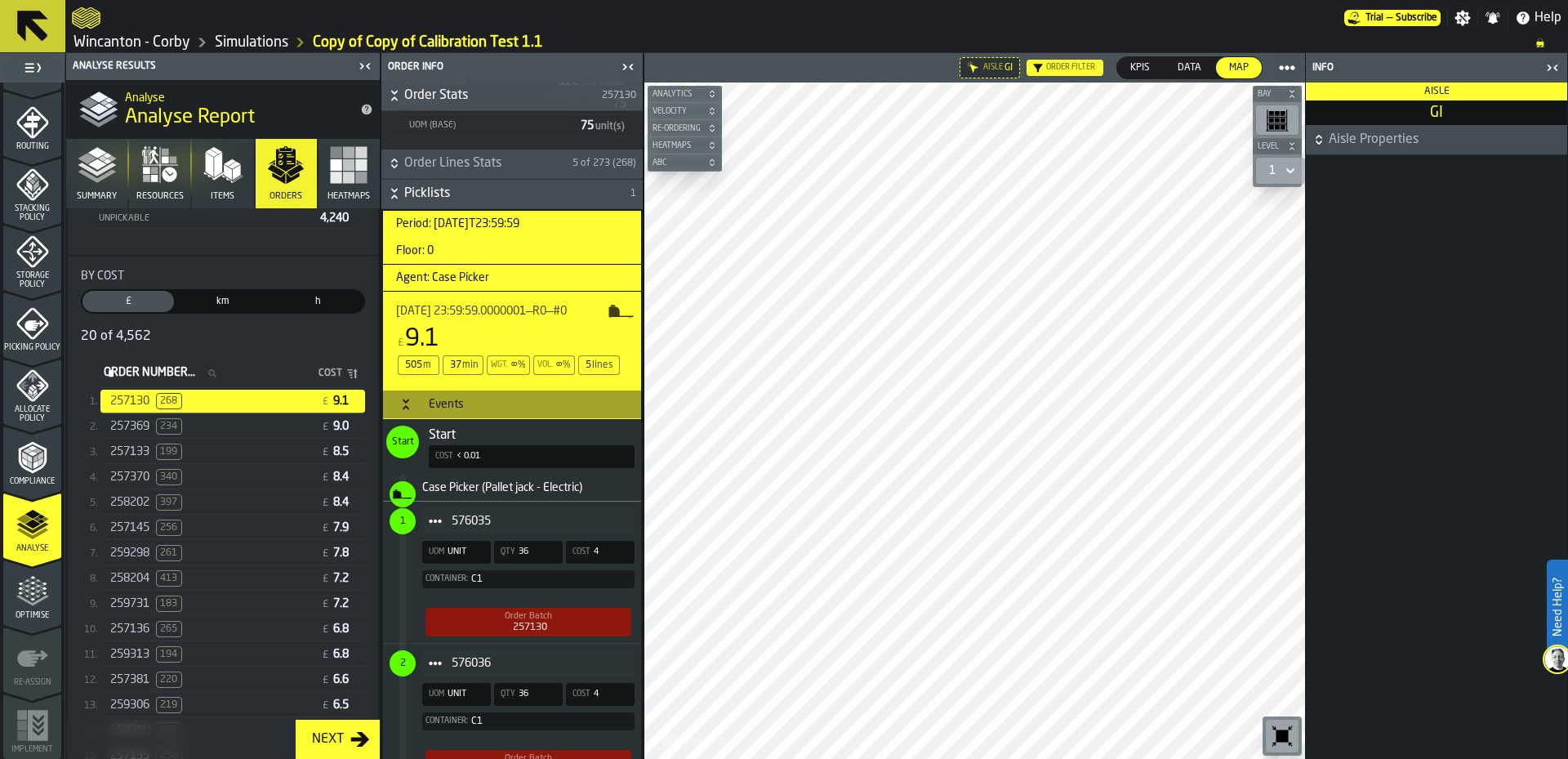
click at [538, 515] on span "576035" at bounding box center [536, 520] width 170 height 13
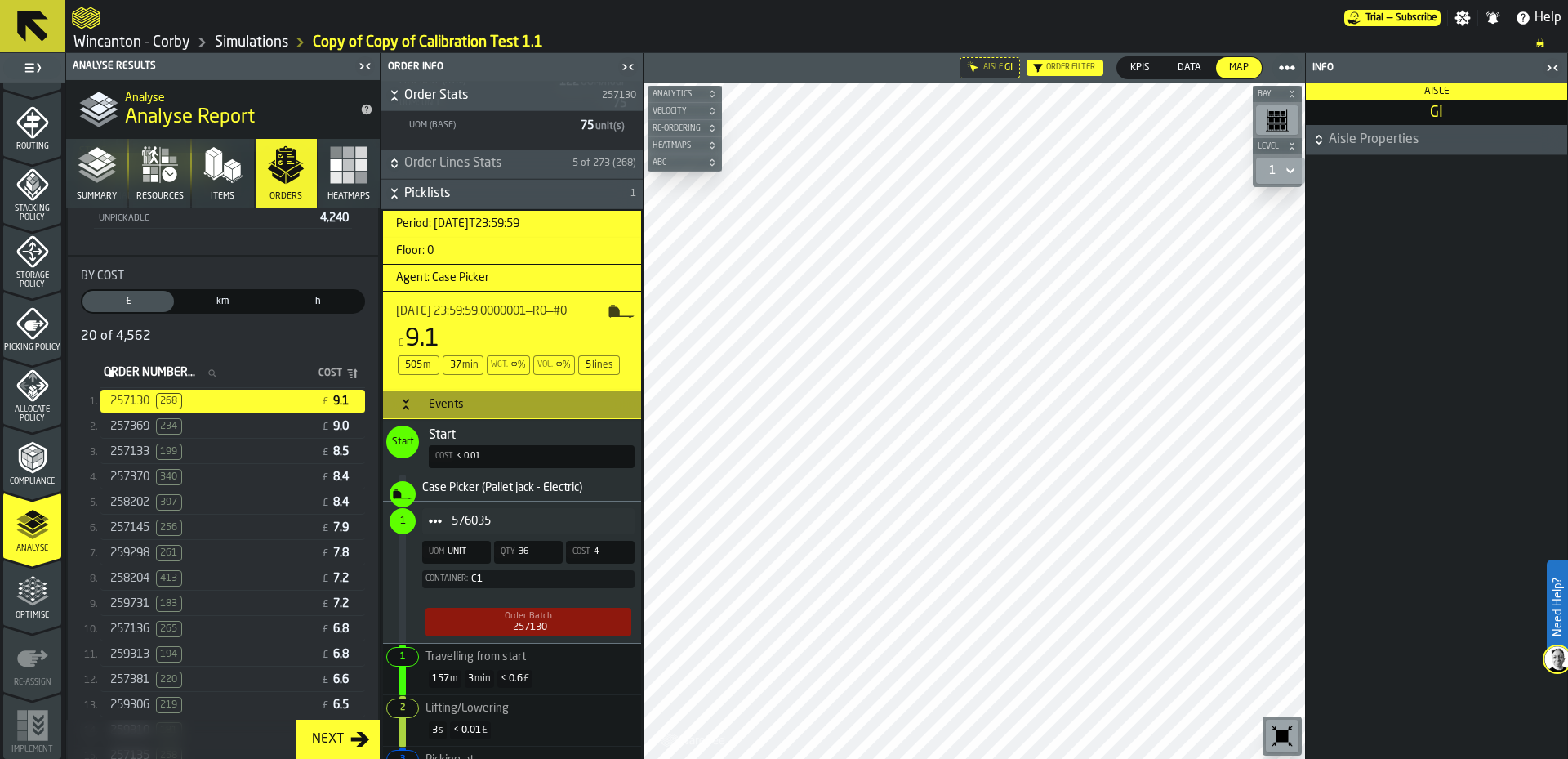
click at [542, 515] on span "576035" at bounding box center [536, 520] width 170 height 13
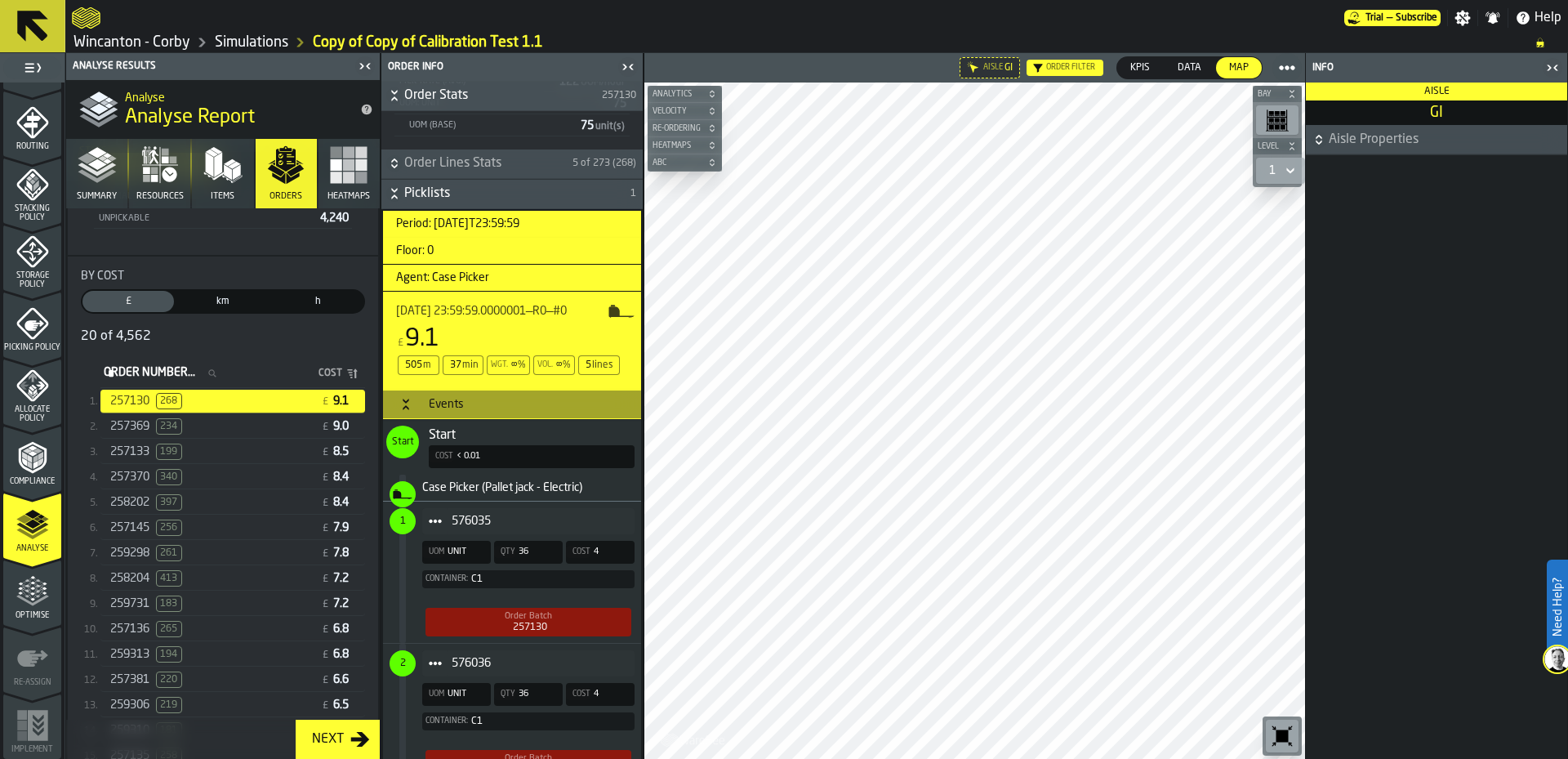
click at [542, 515] on span "576035" at bounding box center [536, 520] width 170 height 13
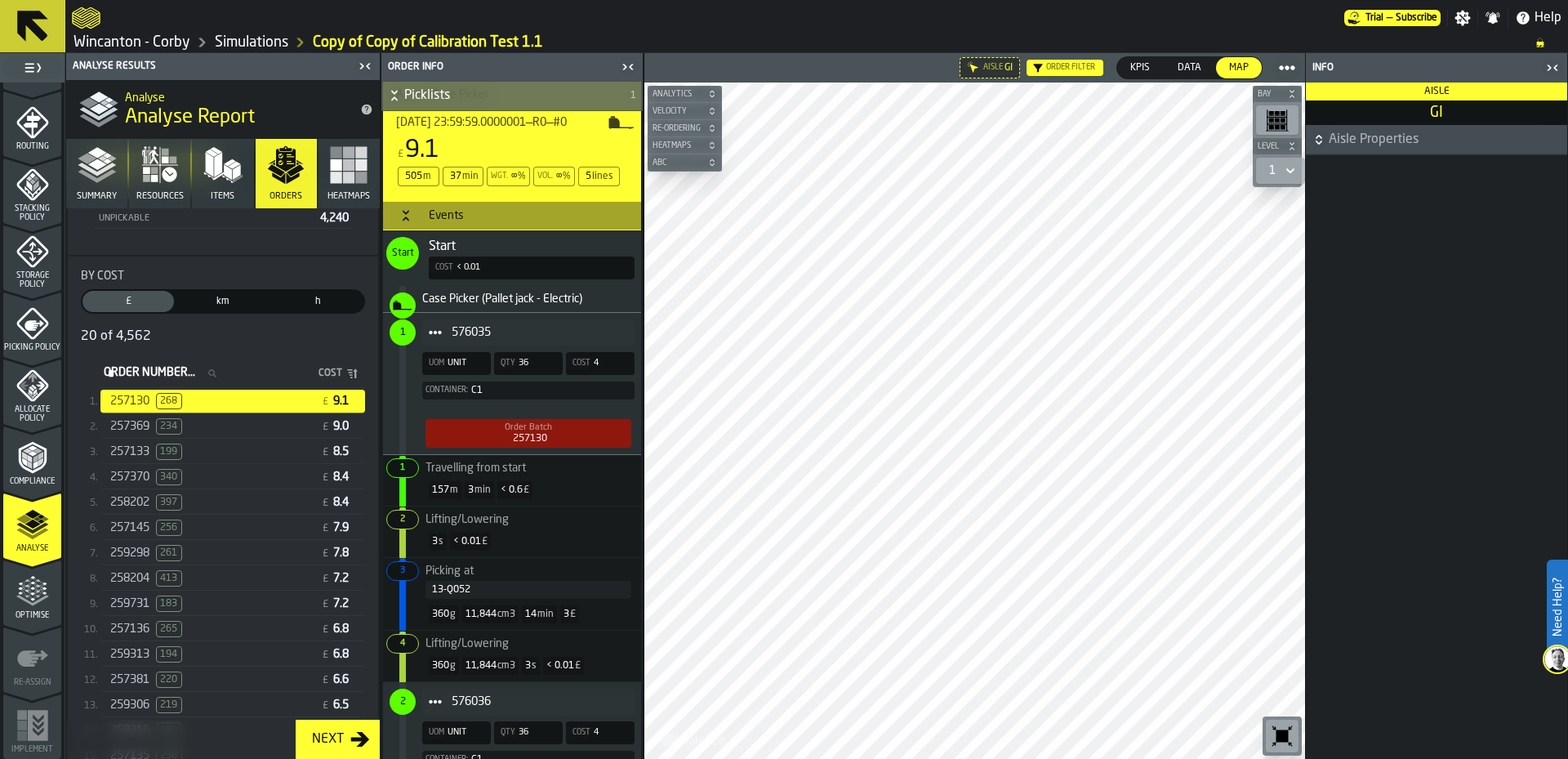
scroll to position [572, 0]
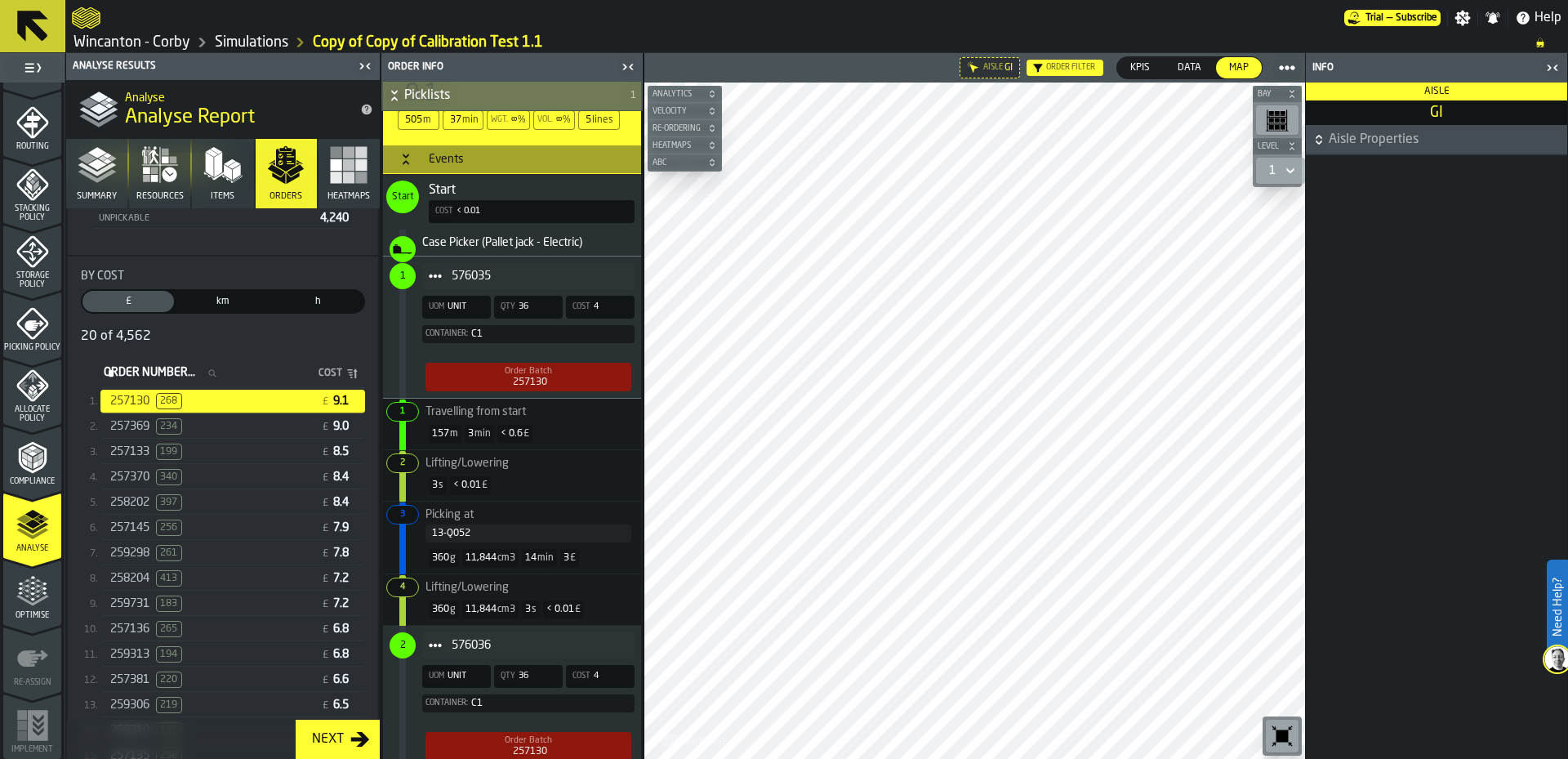
click at [558, 429] on div "157 m 3 min < 0.6 £" at bounding box center [512, 434] width 245 height 31
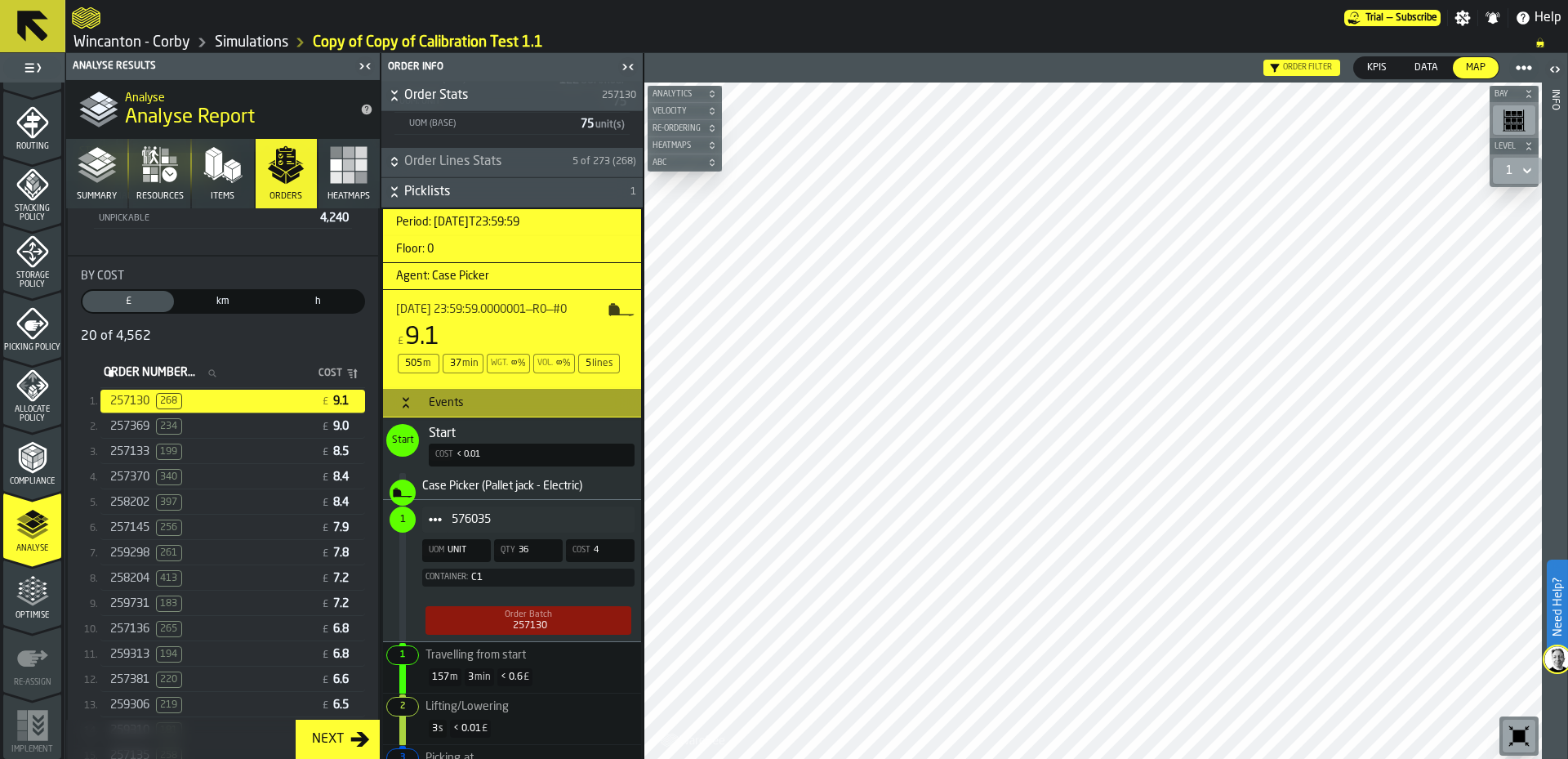
scroll to position [327, 0]
click at [35, 144] on span "Routing" at bounding box center [33, 147] width 58 height 9
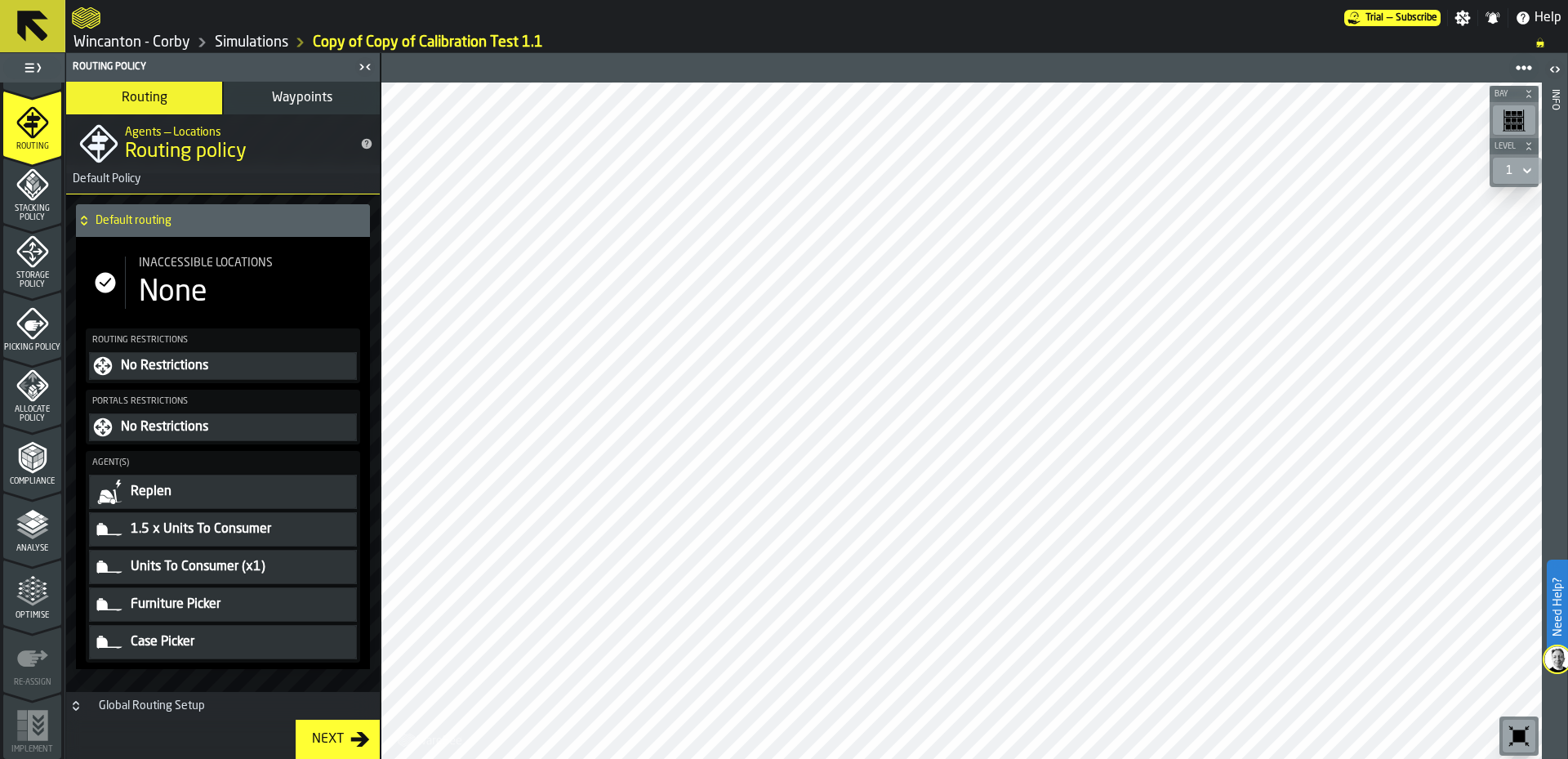
scroll to position [171, 0]
click at [215, 288] on div "None" at bounding box center [248, 291] width 218 height 33
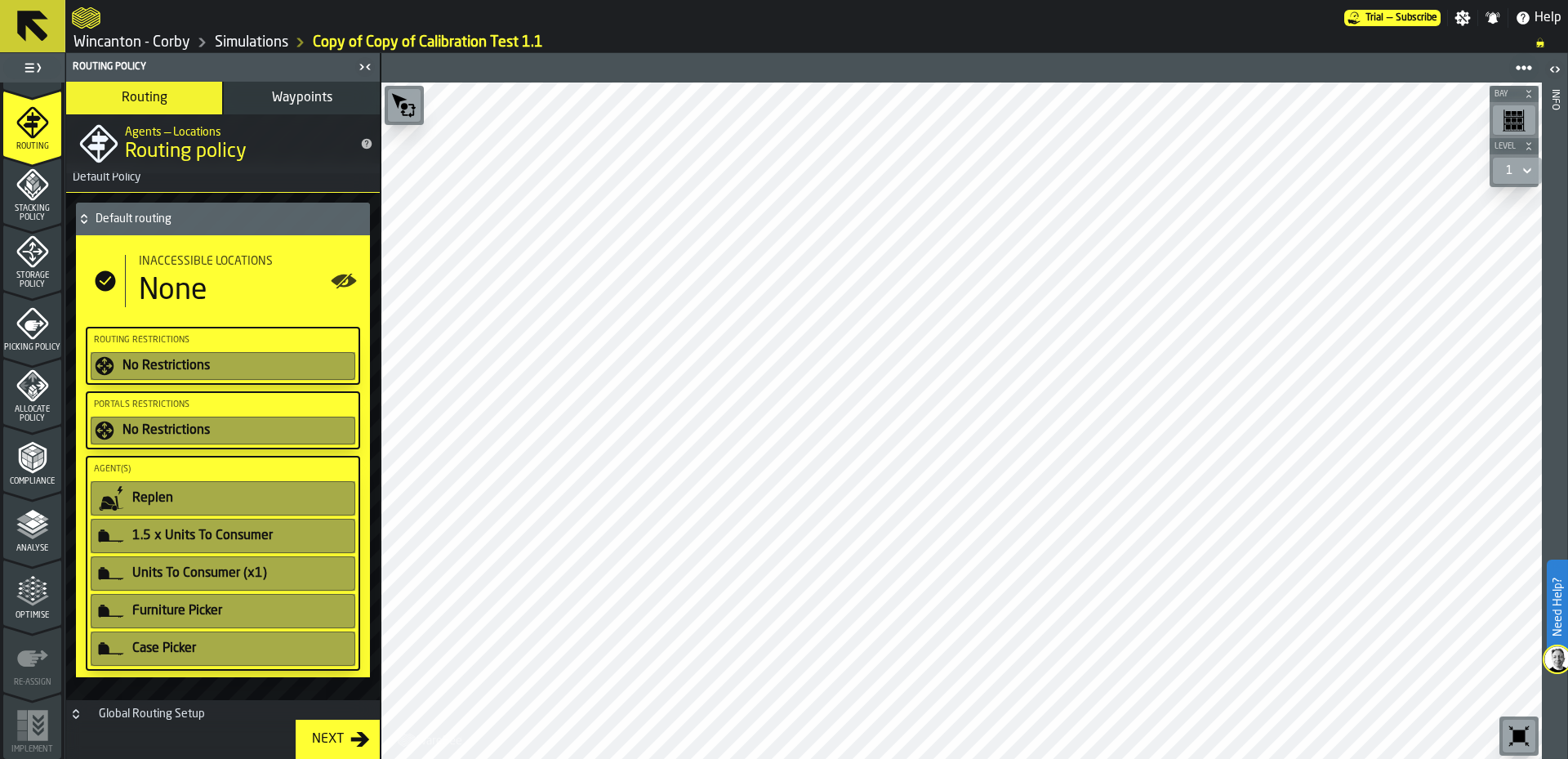
click at [403, 100] on polygon "button-toolbar-undefined" at bounding box center [400, 100] width 15 height 15
click at [263, 35] on link "Simulations" at bounding box center [251, 42] width 74 height 18
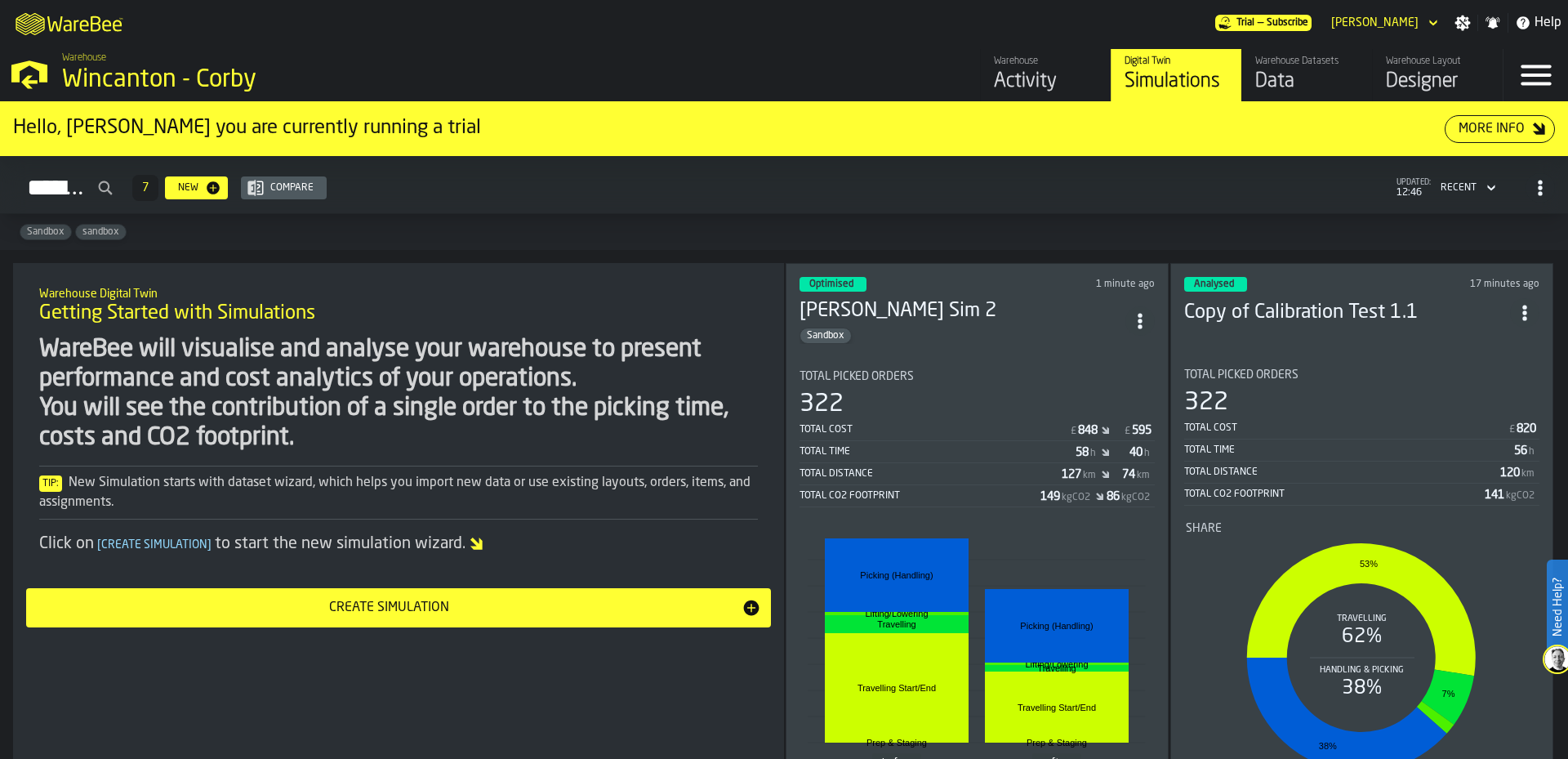
click at [1020, 309] on h3 "[PERSON_NAME] Sim 2" at bounding box center [963, 311] width 326 height 26
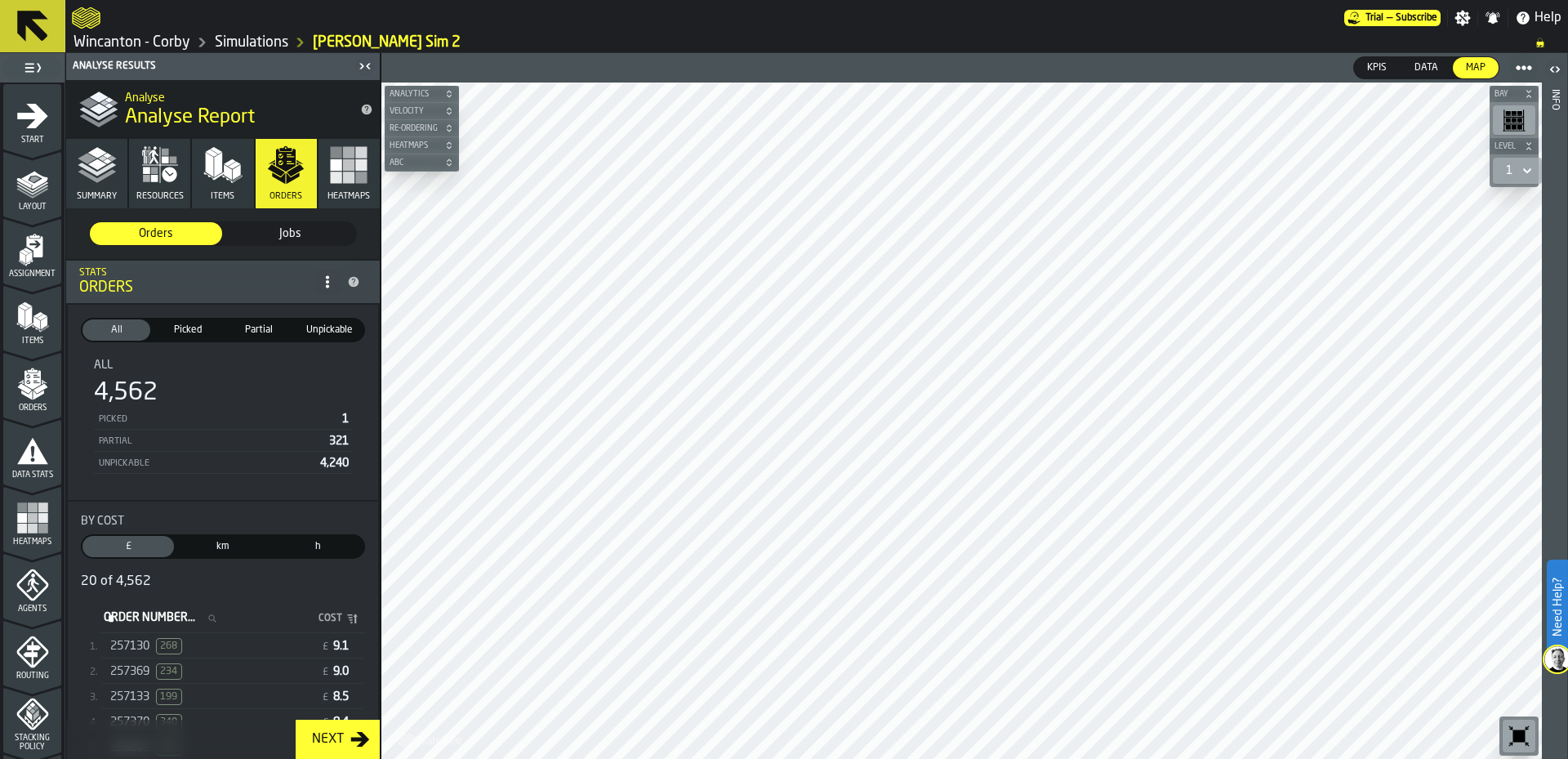
click at [47, 649] on div "Routing" at bounding box center [33, 658] width 58 height 45
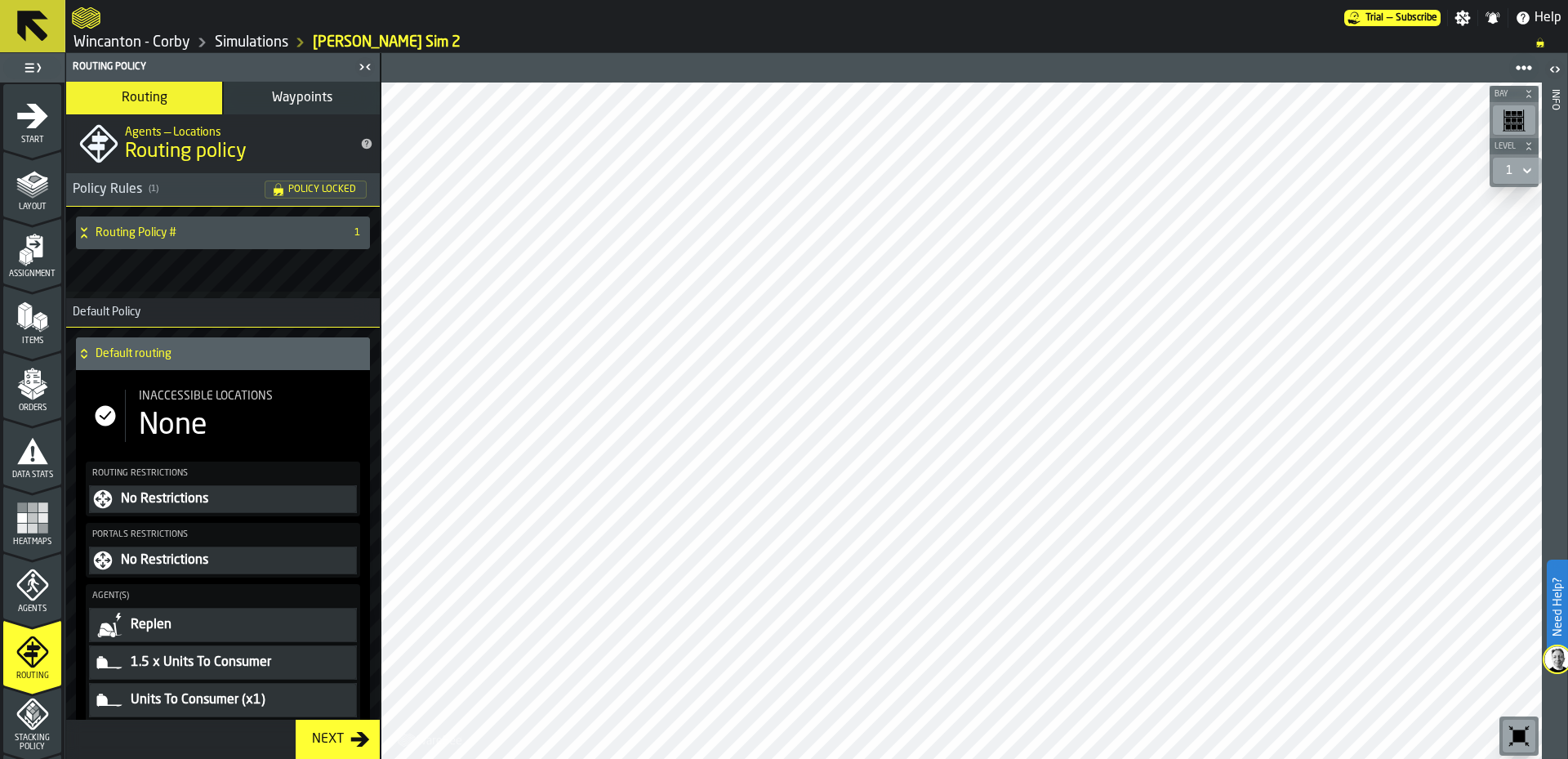
click at [224, 436] on div "None" at bounding box center [248, 426] width 218 height 33
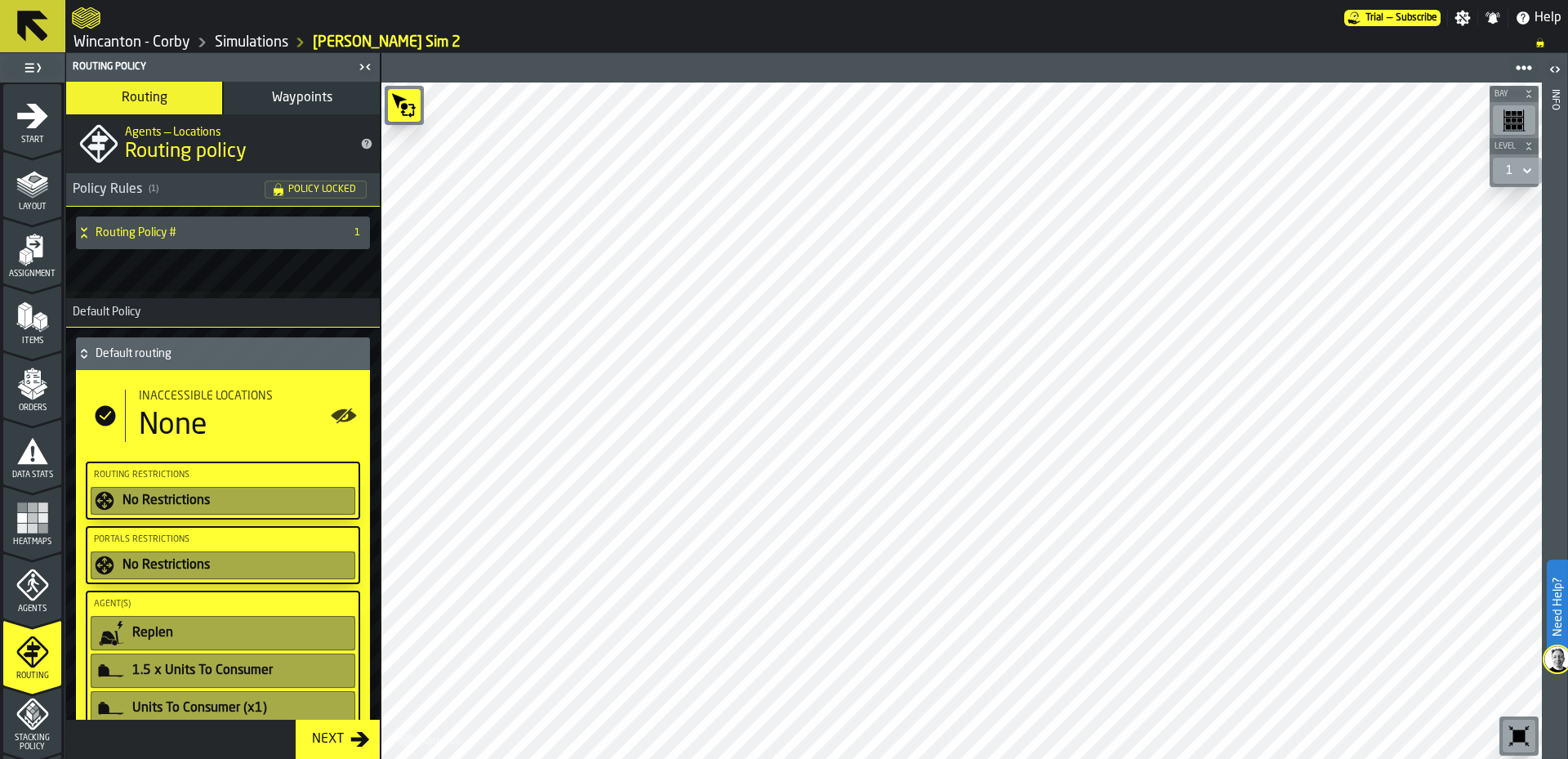
click at [336, 421] on icon "button-toggle-Show on Map" at bounding box center [346, 416] width 21 height 15
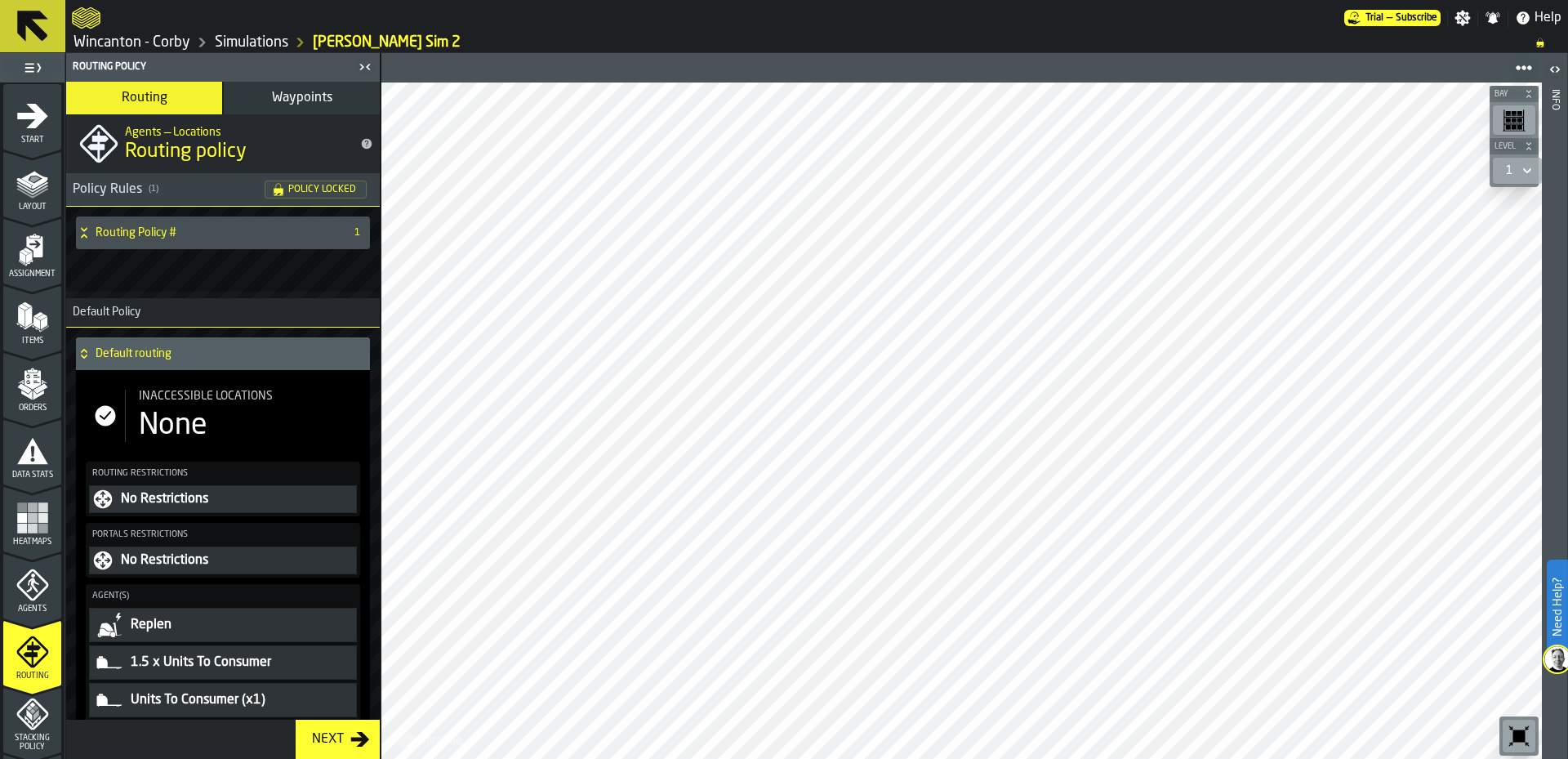
click at [336, 421] on icon "button-toggle-Show on Map" at bounding box center [342, 416] width 25 height 13
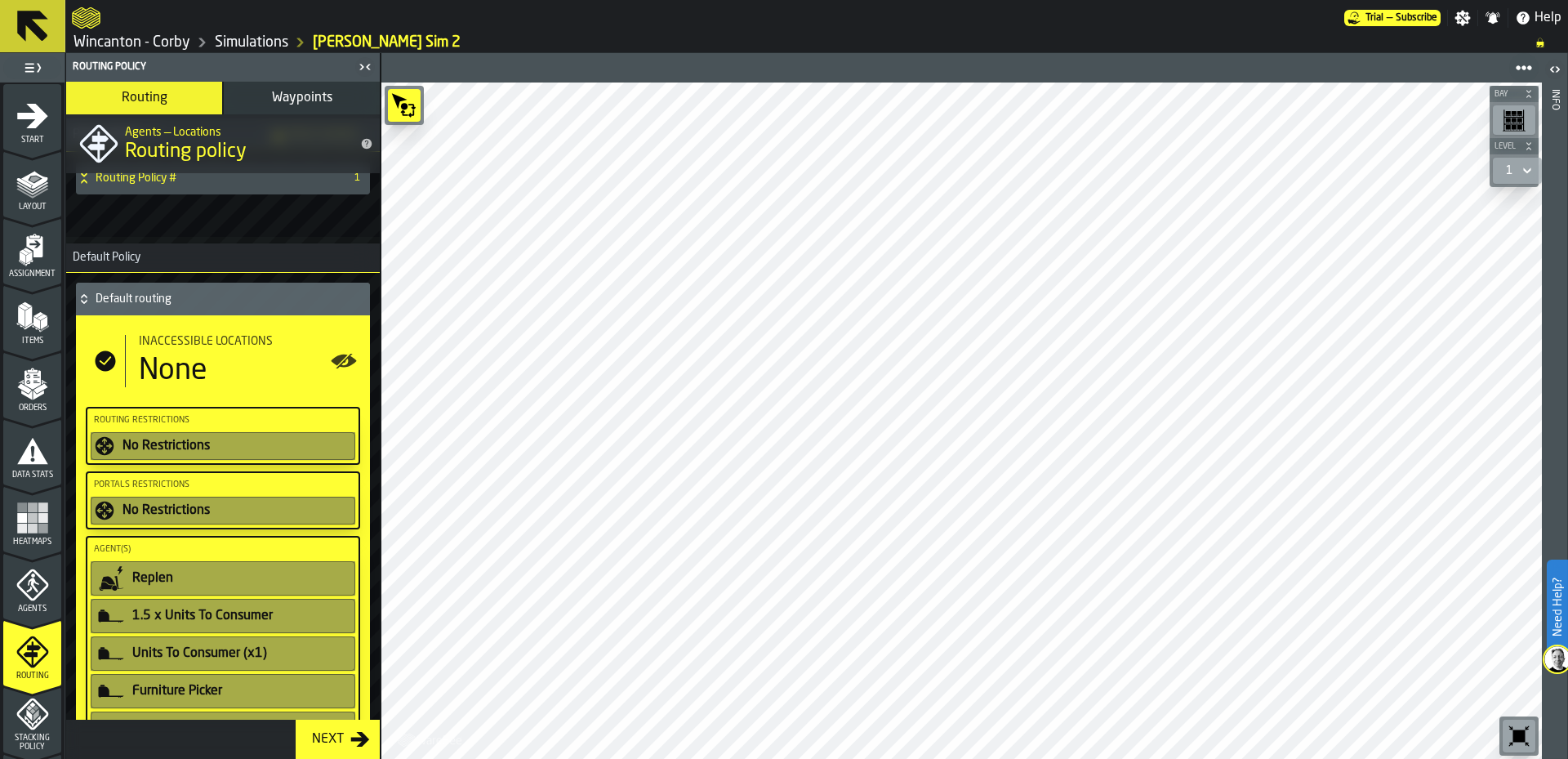
scroll to position [144, 0]
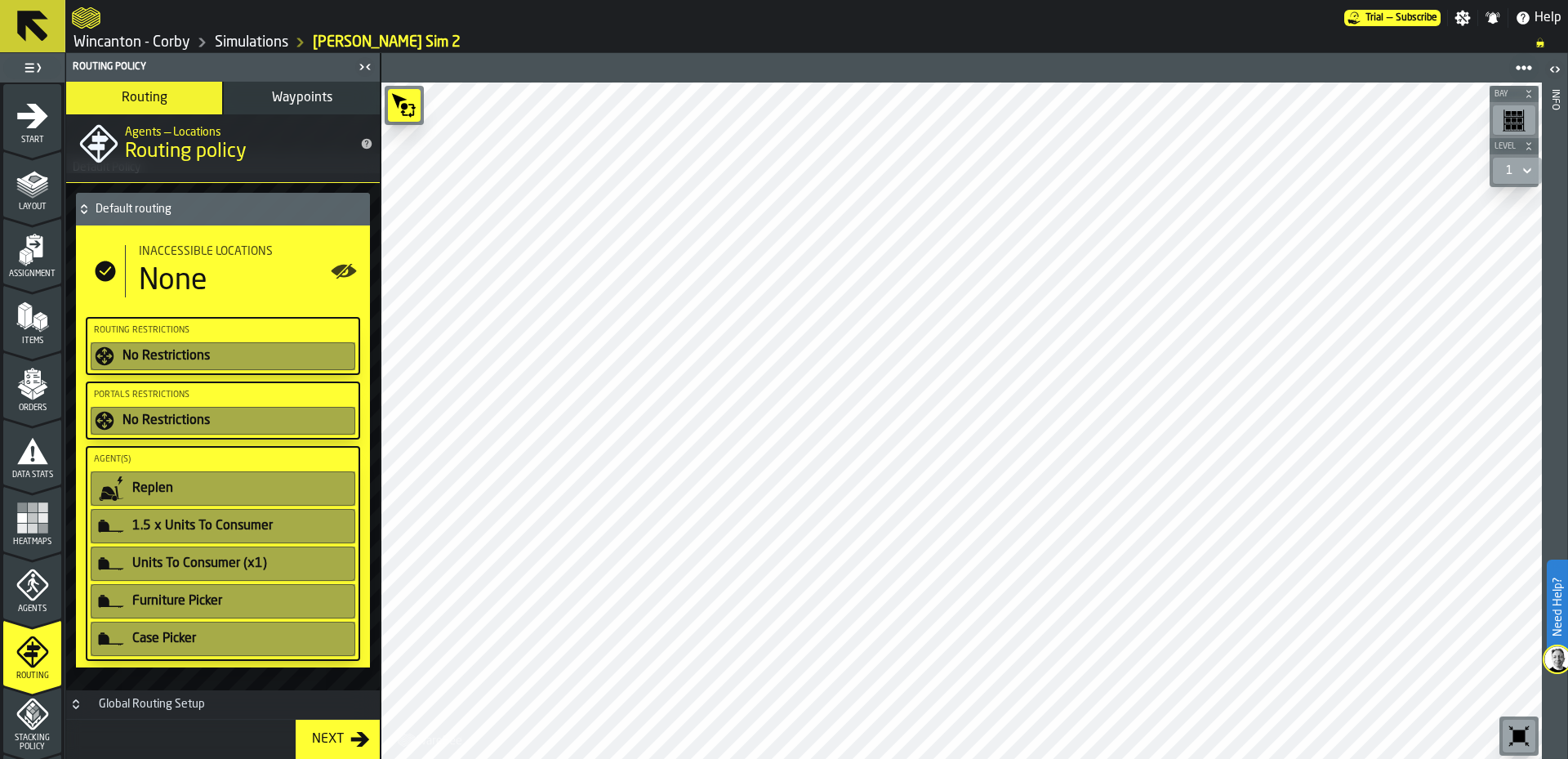
click at [397, 109] on icon "button-toolbar-undefined" at bounding box center [404, 106] width 26 height 26
click at [403, 118] on icon "button-toolbar-undefined" at bounding box center [404, 106] width 26 height 26
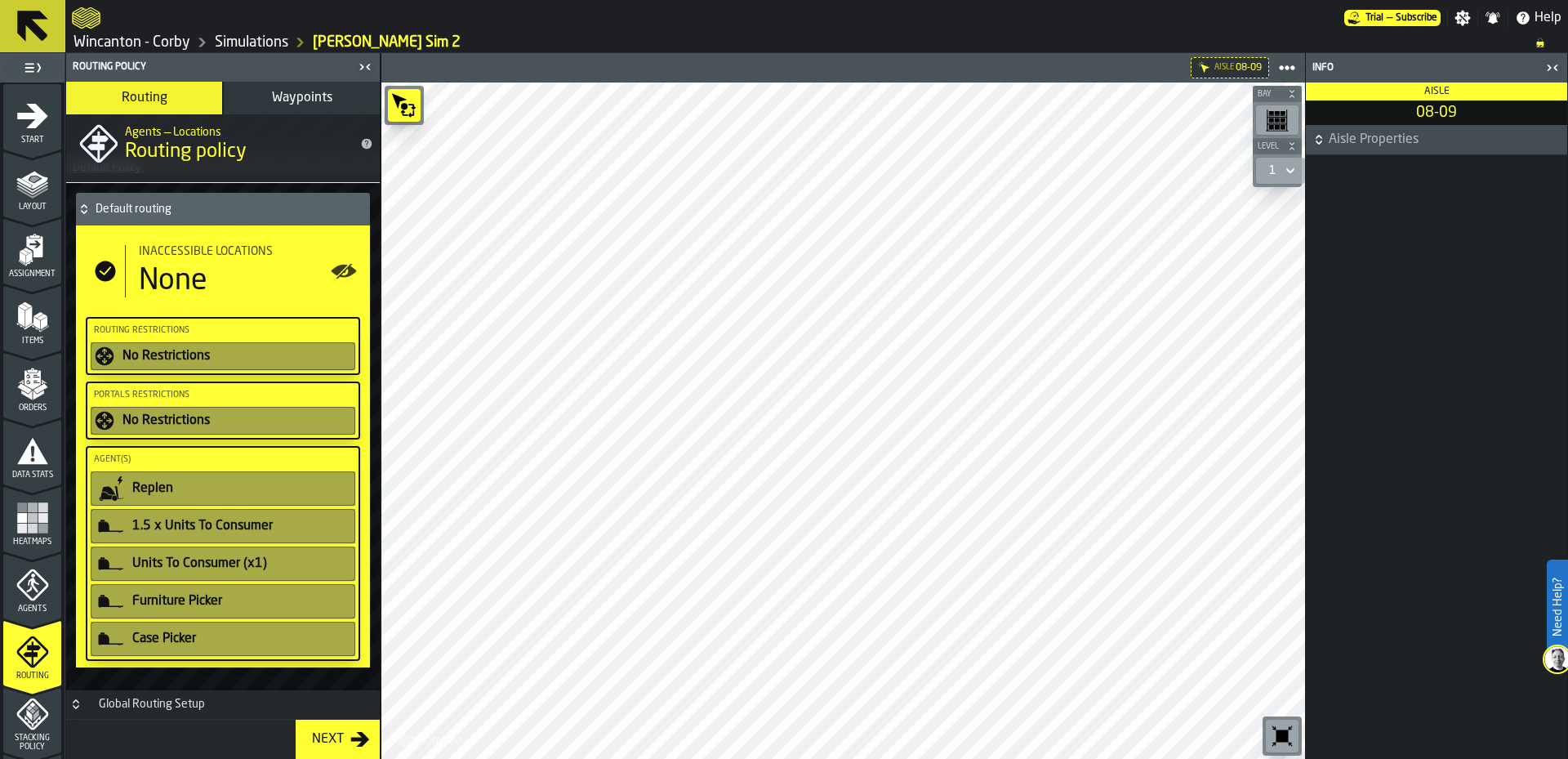
click at [297, 92] on span "Waypoints" at bounding box center [302, 98] width 60 height 13
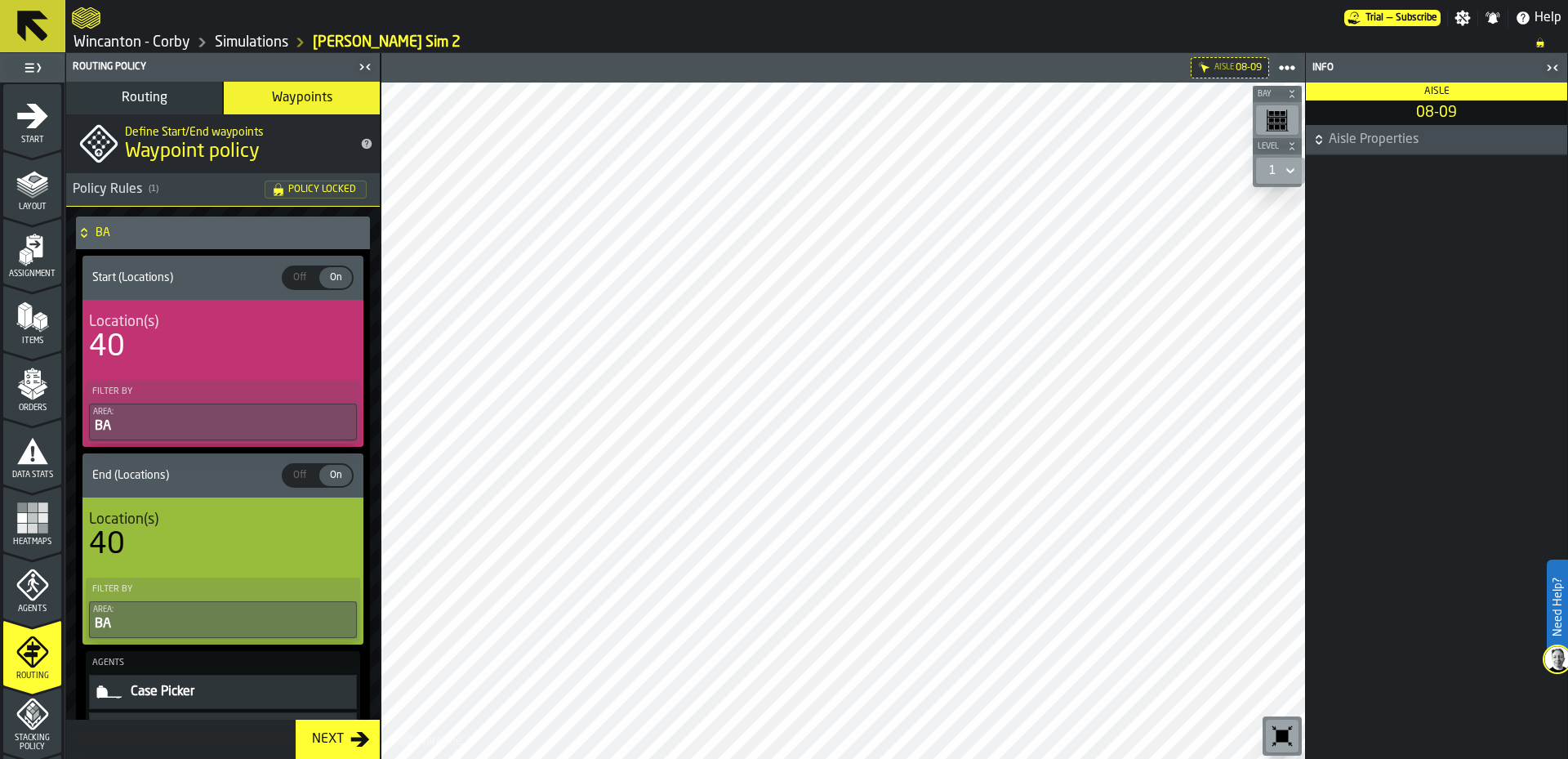
click at [148, 95] on span "Routing" at bounding box center [144, 98] width 45 height 13
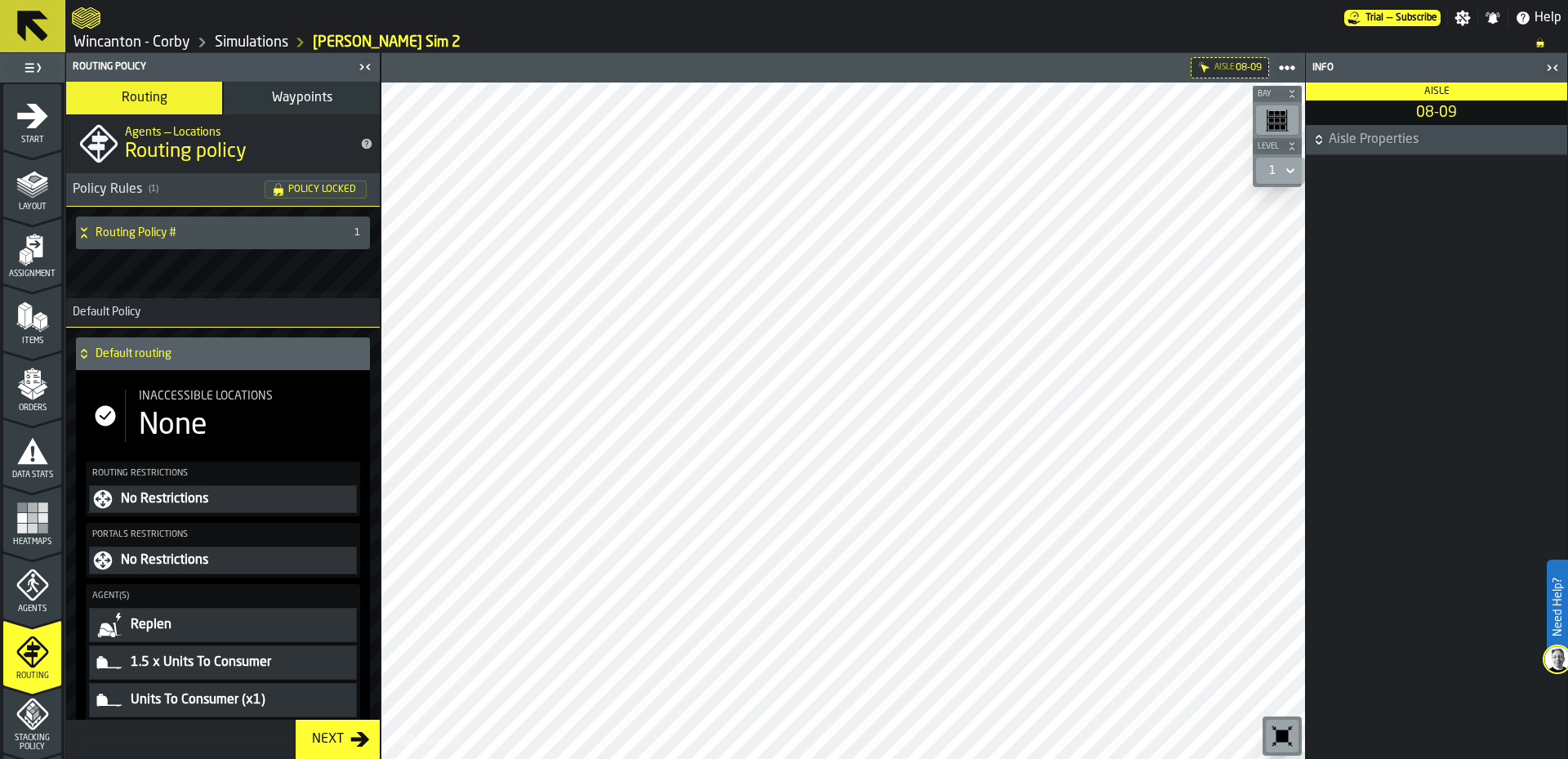
click at [237, 429] on div "None" at bounding box center [248, 426] width 218 height 33
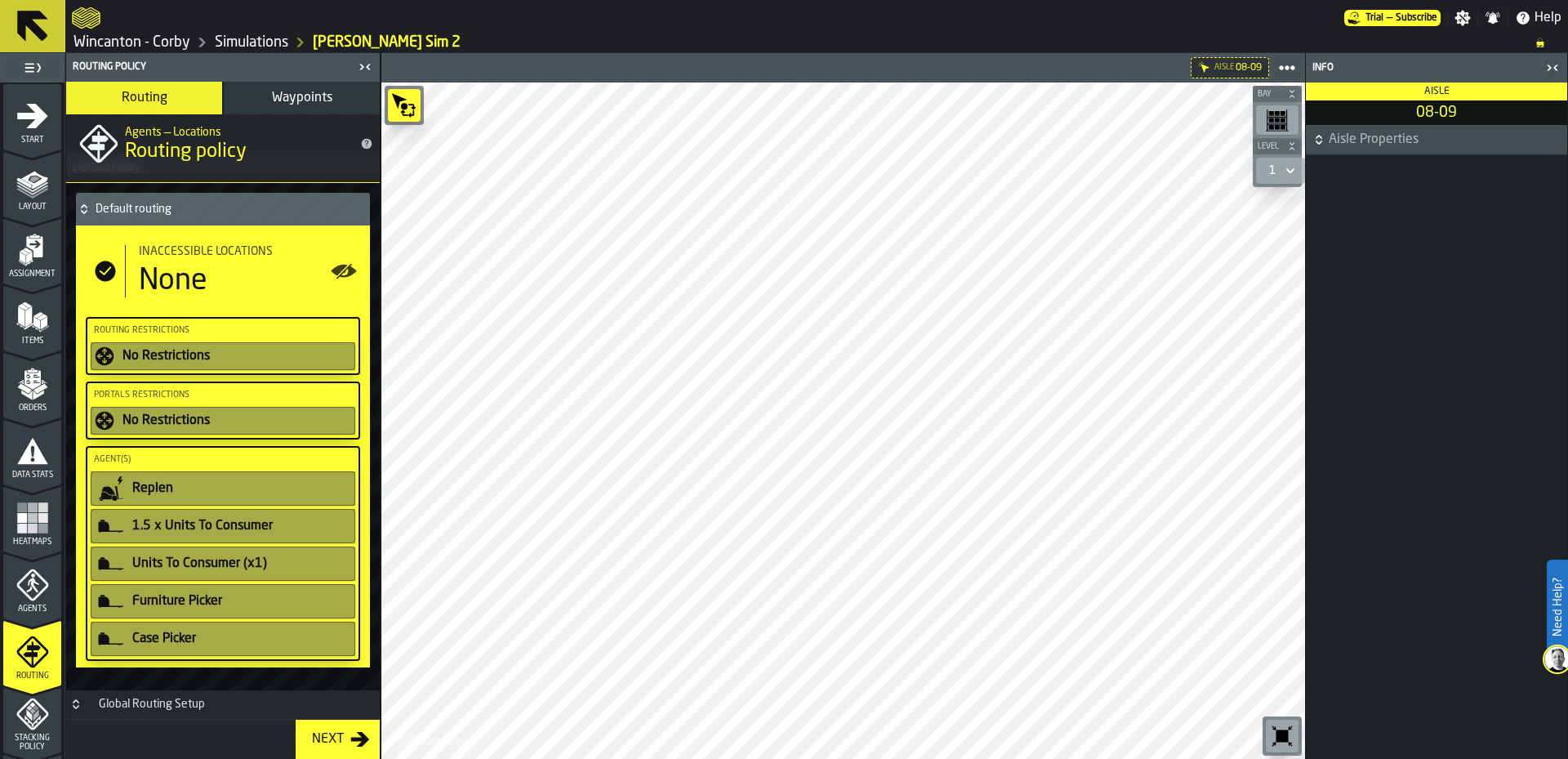
click at [209, 277] on div "None" at bounding box center [248, 281] width 218 height 33
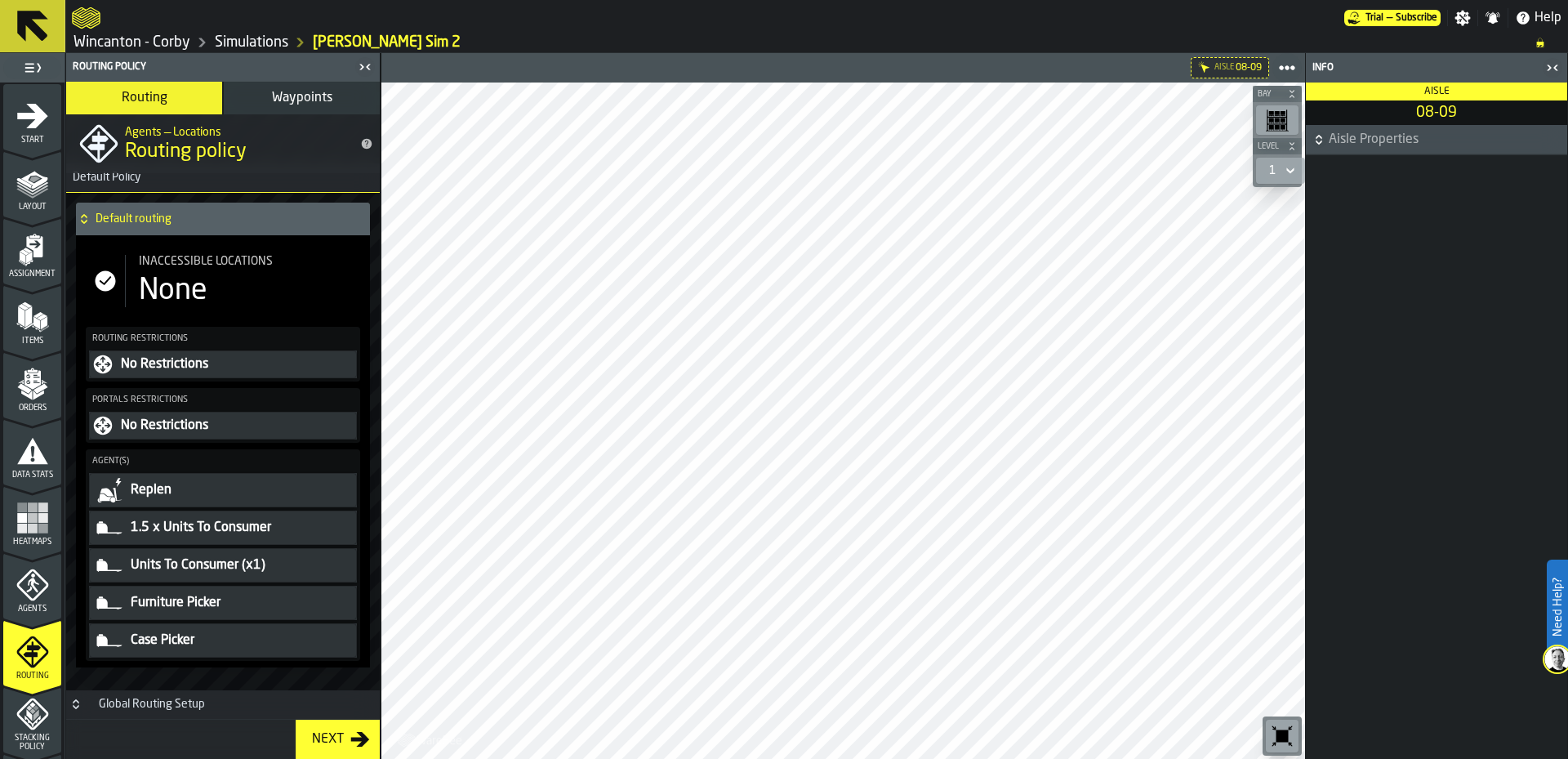
scroll to position [135, 0]
click at [95, 275] on icon "stat-Inaccessible locations" at bounding box center [106, 281] width 26 height 26
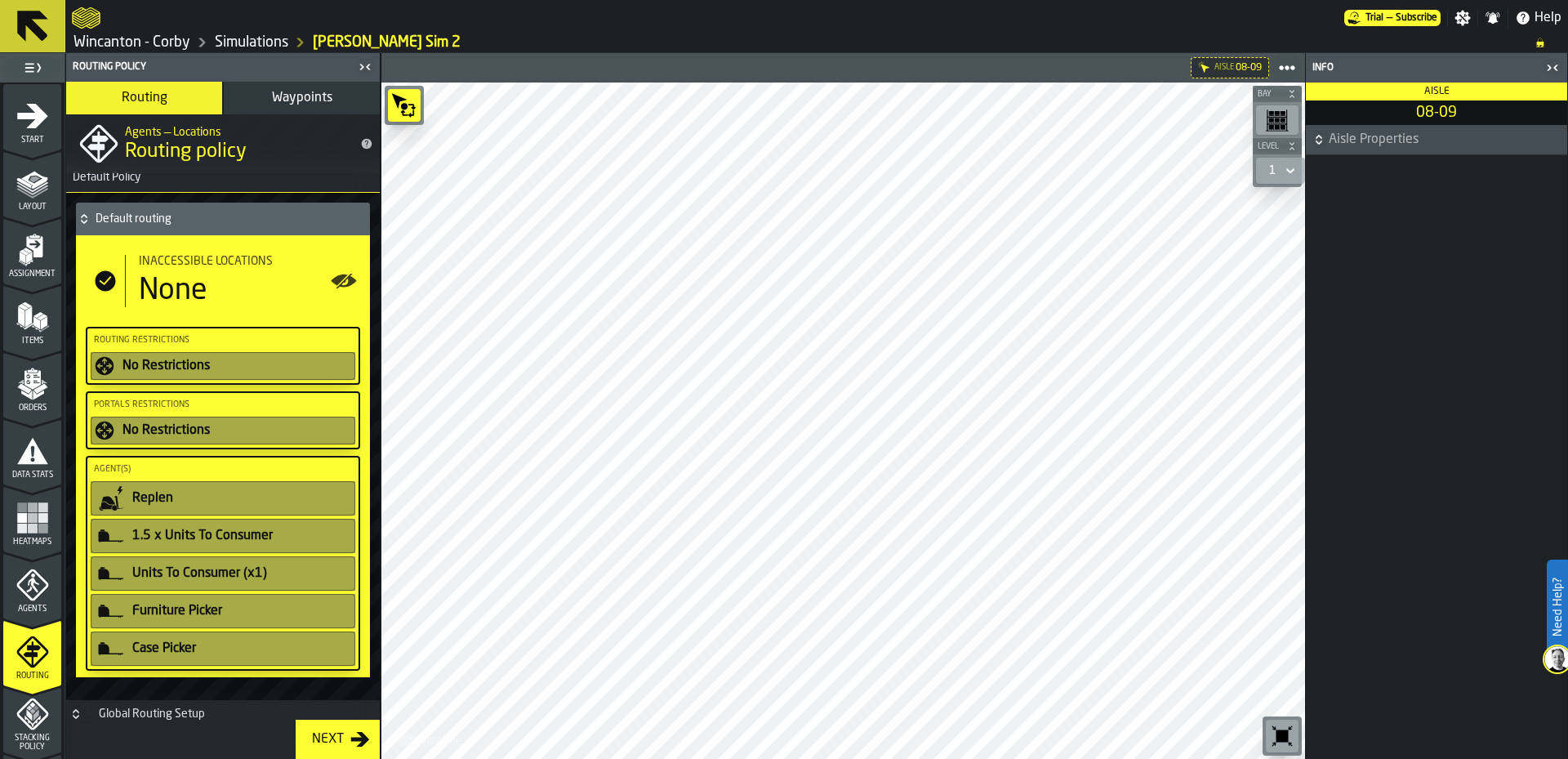
scroll to position [144, 0]
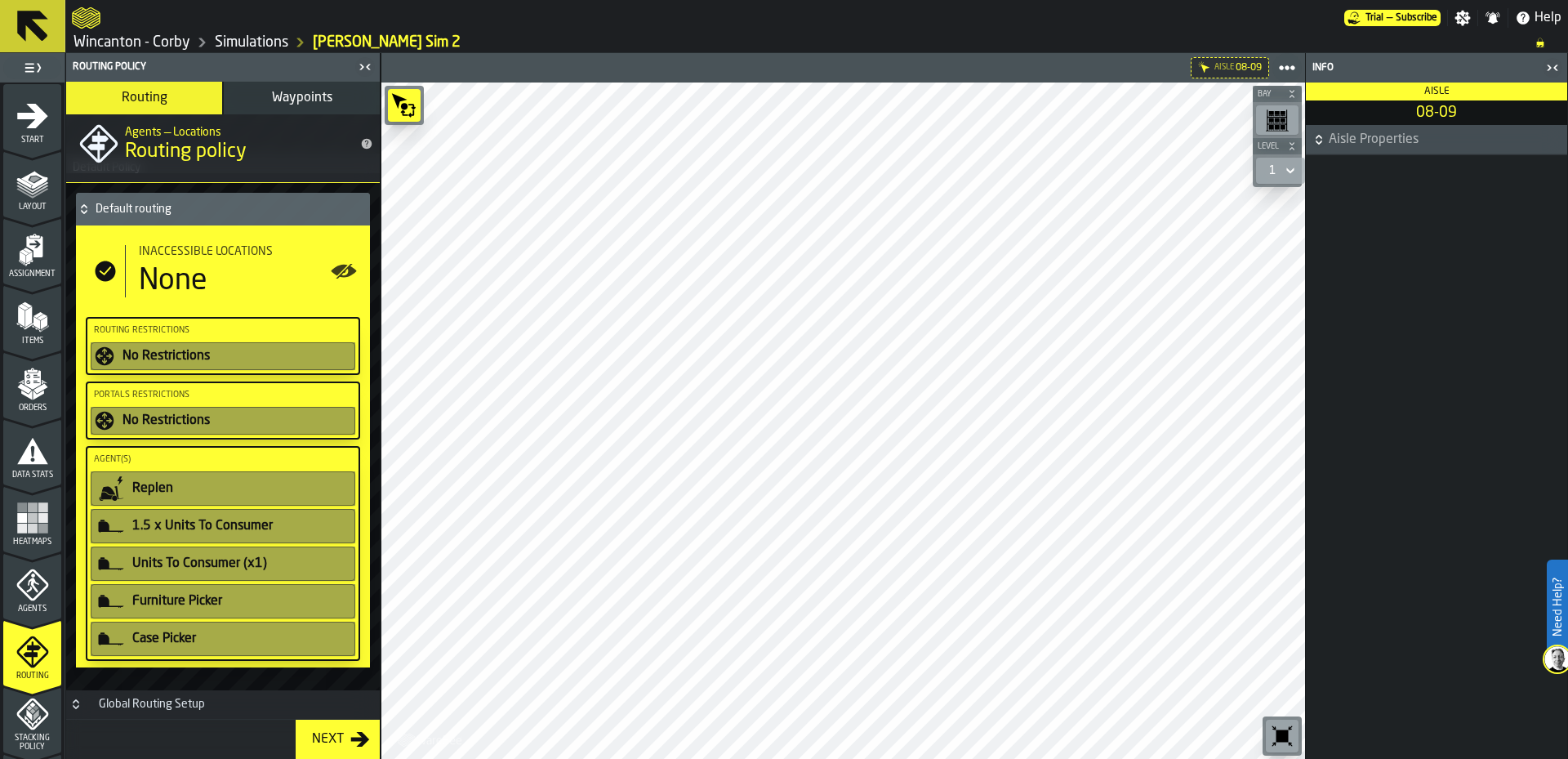
click at [76, 705] on icon "Button-Global Routing Setup-closed" at bounding box center [76, 704] width 13 height 13
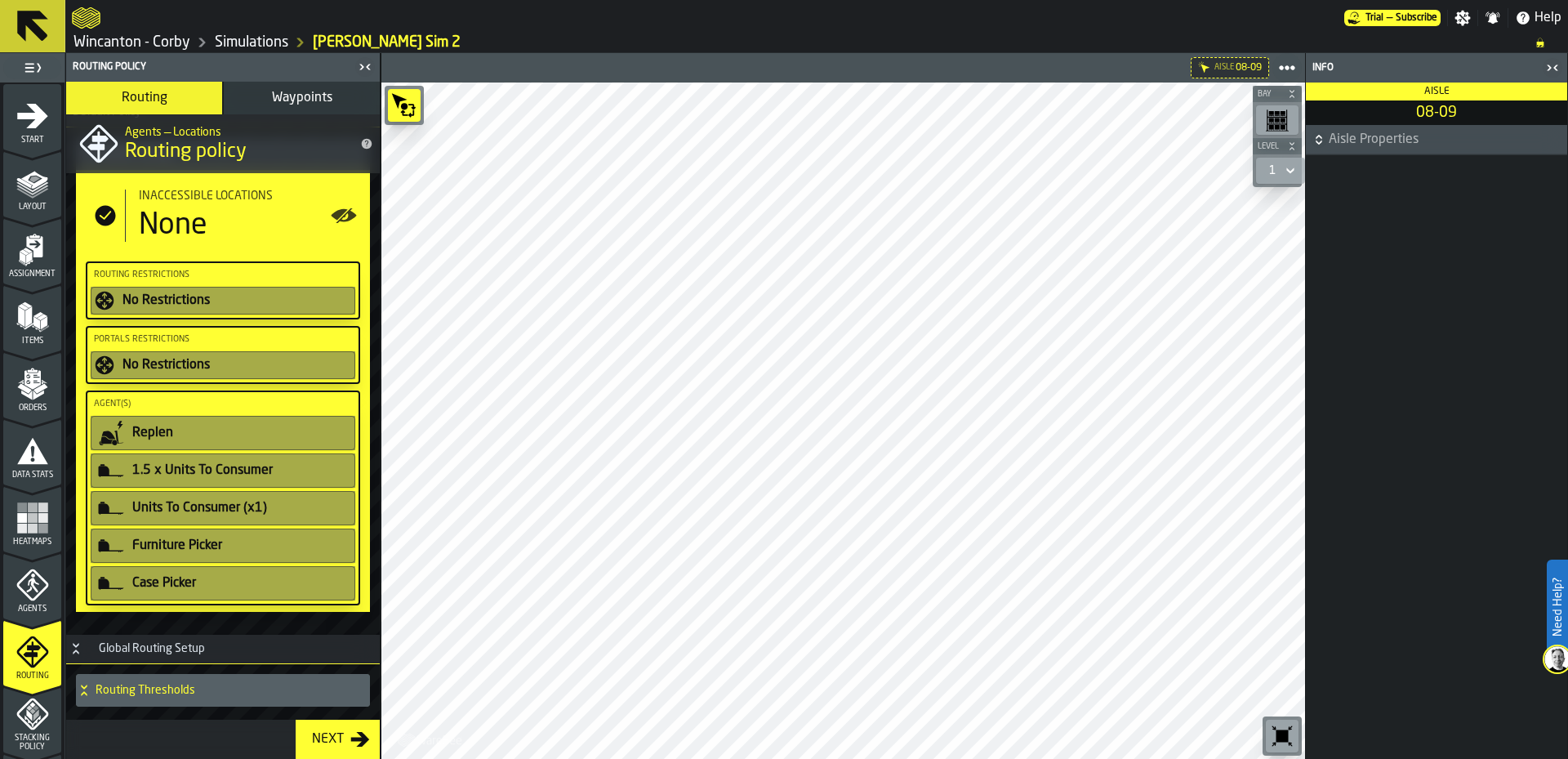
click at [203, 694] on h4 "Routing Thresholds" at bounding box center [229, 689] width 268 height 13
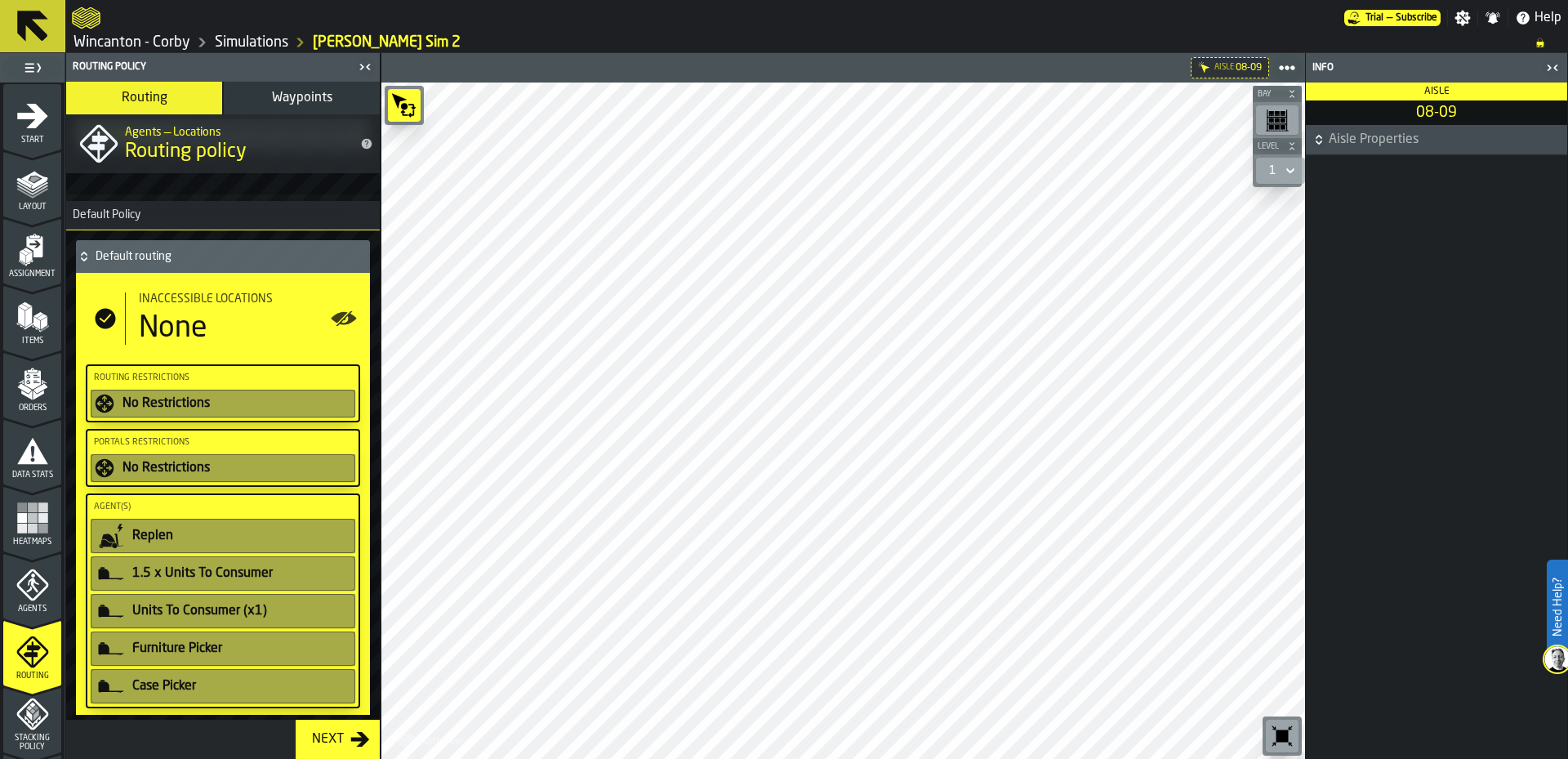
scroll to position [22, 0]
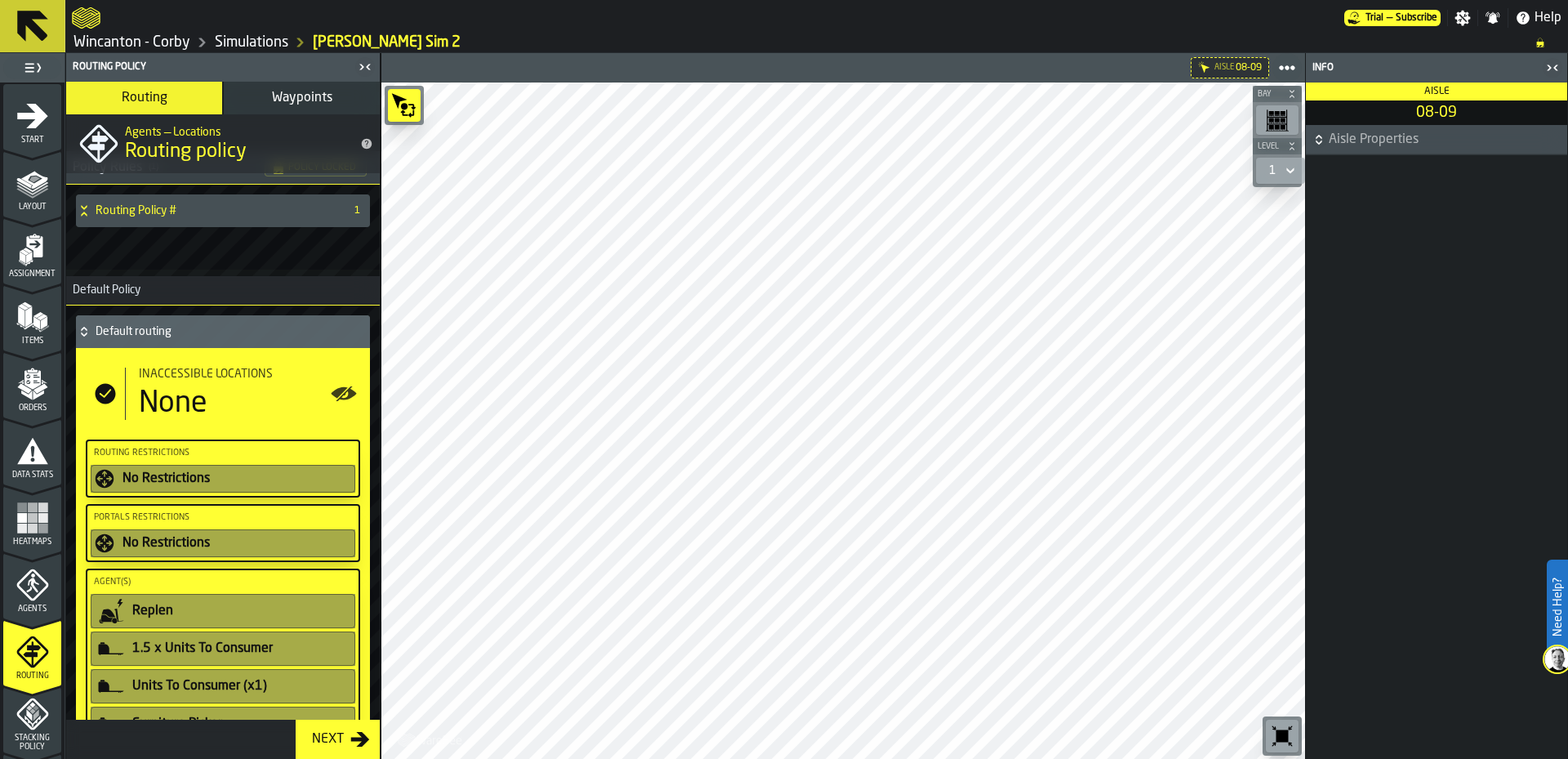
drag, startPoint x: 98, startPoint y: 393, endPoint x: 173, endPoint y: 504, distance: 134.0
click at [97, 393] on icon "stat-Inaccessible locations" at bounding box center [106, 393] width 21 height 21
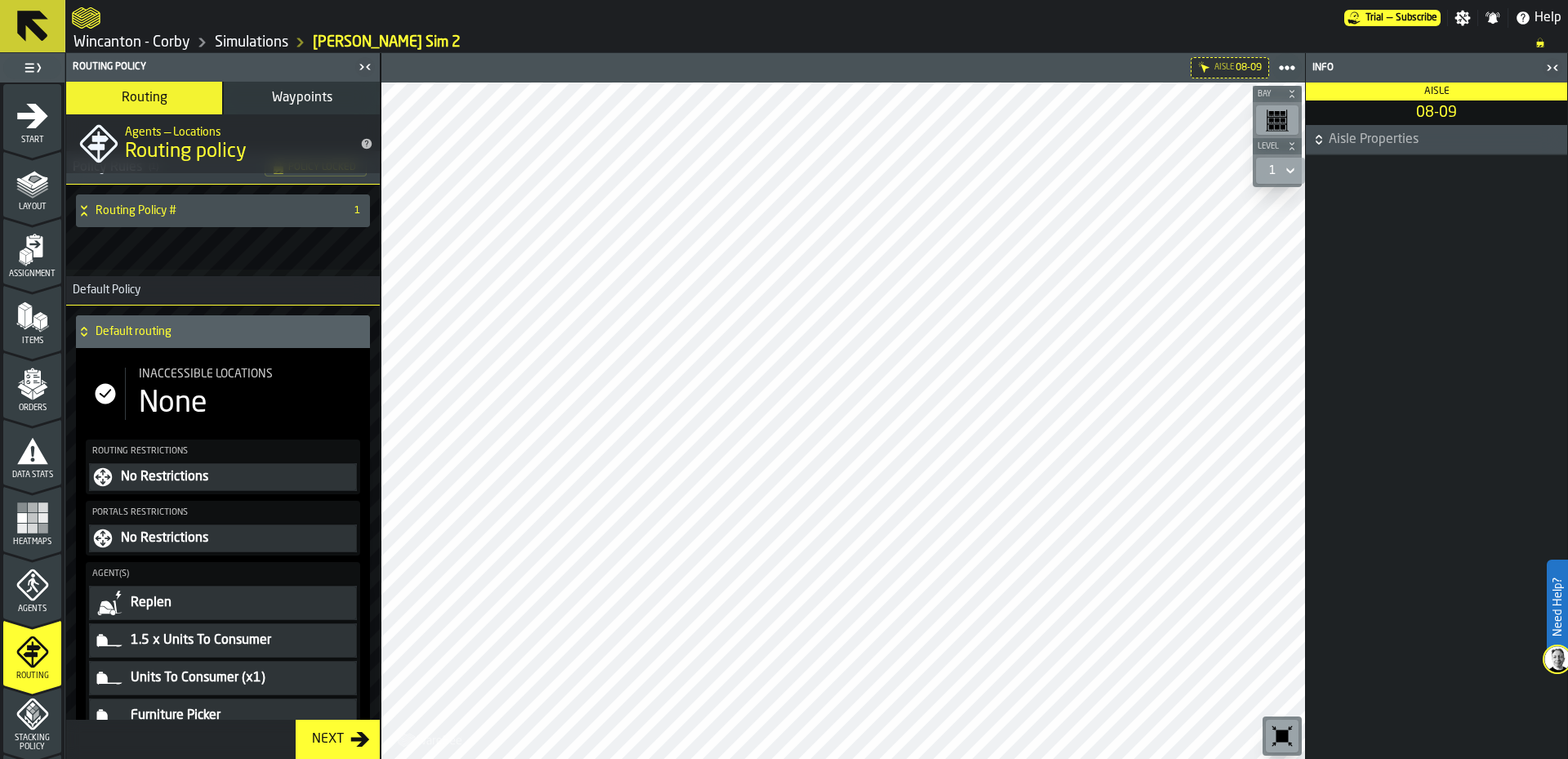
click at [293, 210] on h4 "Routing Policy #" at bounding box center [216, 210] width 242 height 13
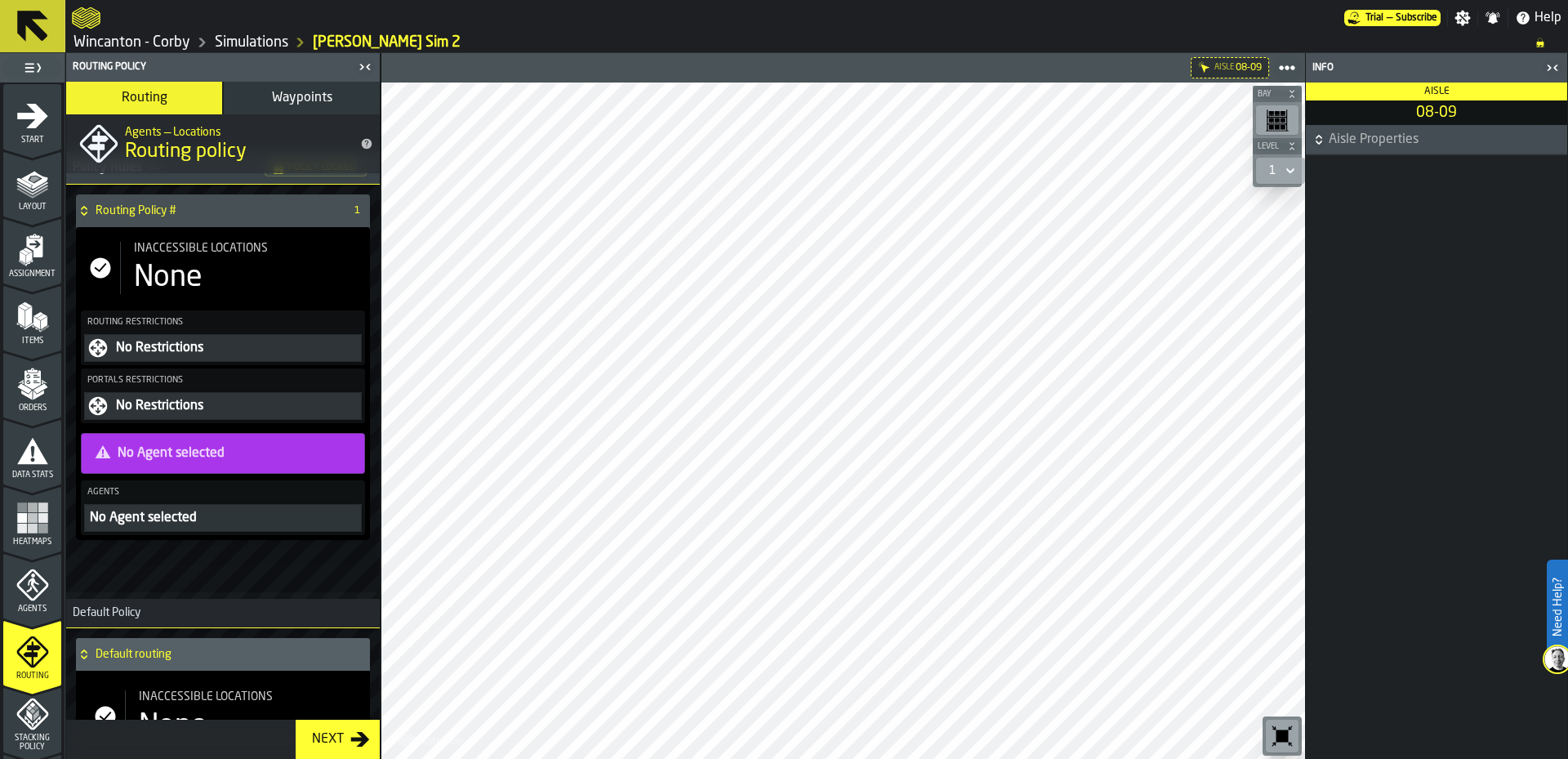
click at [114, 264] on div "stat-Inaccessible locations" at bounding box center [102, 268] width 36 height 33
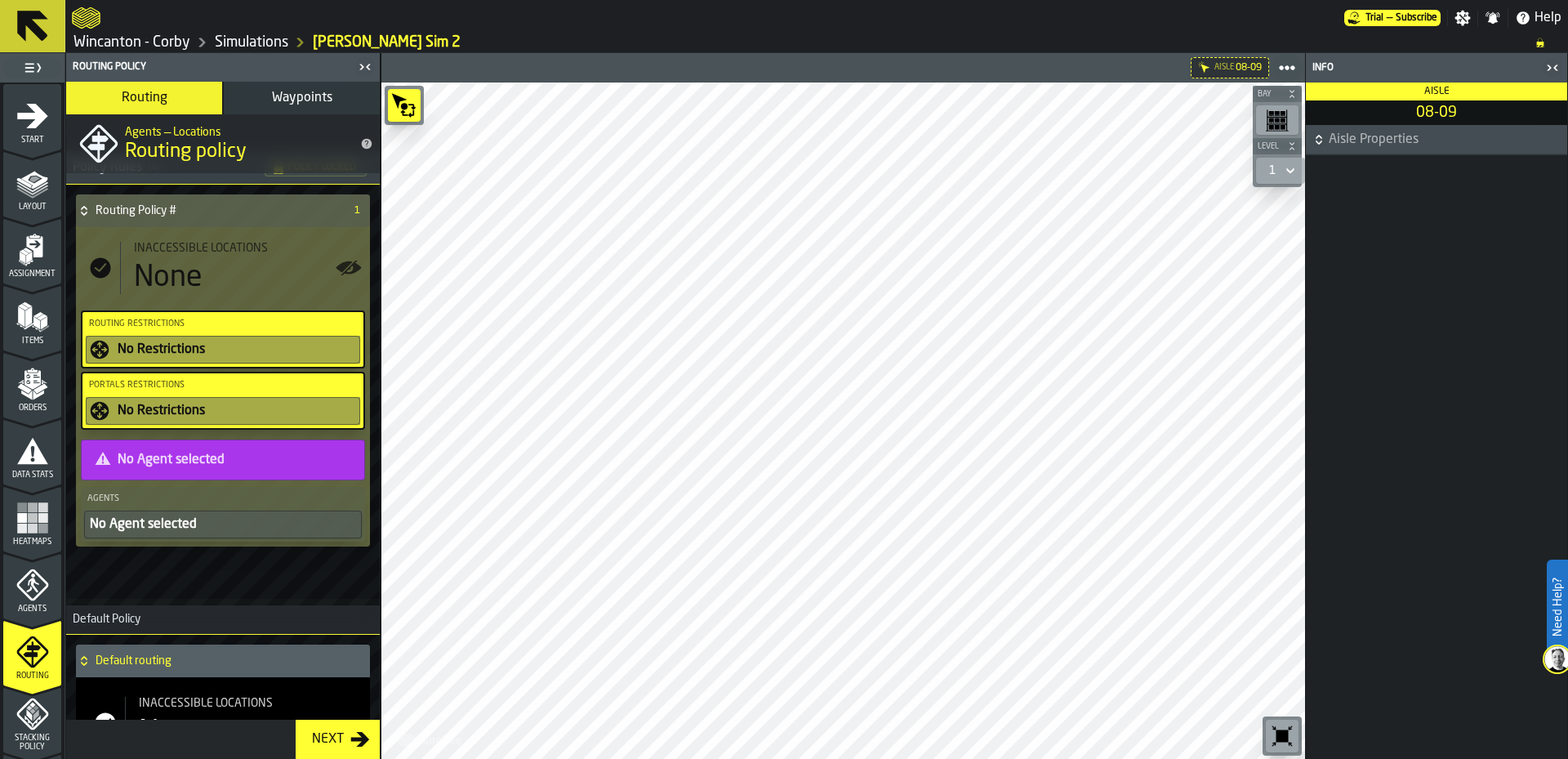
click at [117, 272] on div "stat-Inaccessible locations" at bounding box center [102, 268] width 36 height 33
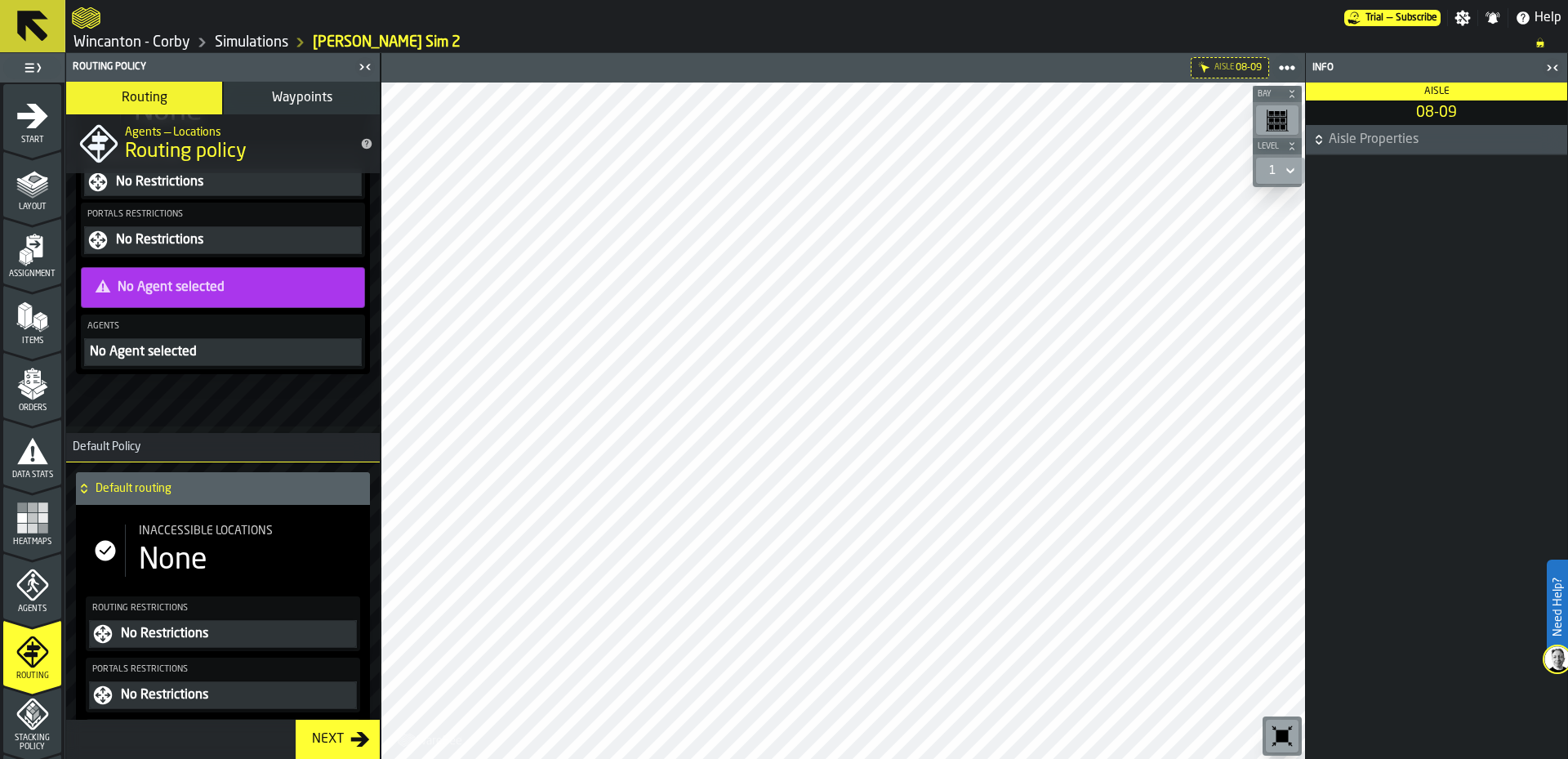
scroll to position [267, 0]
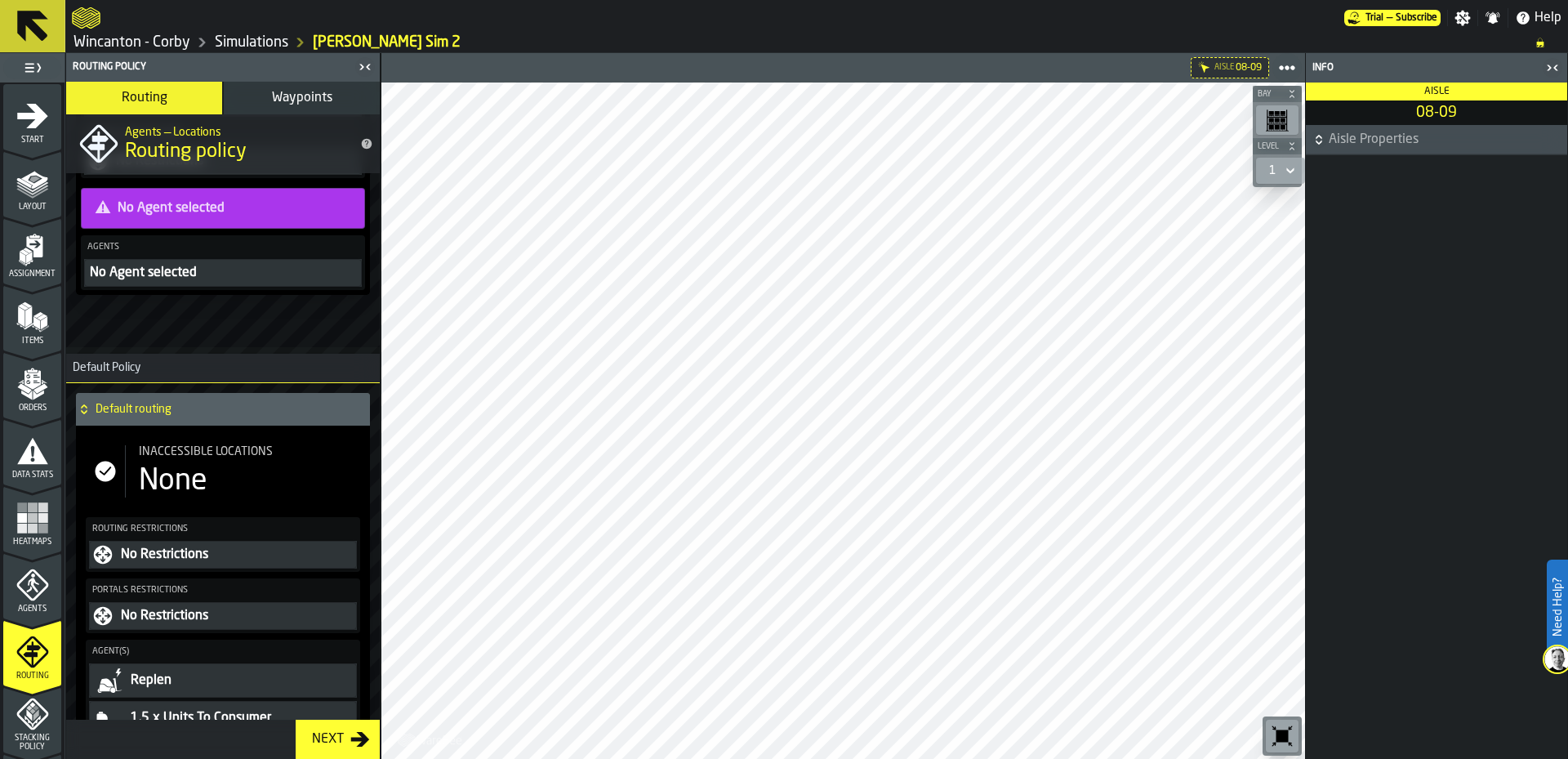
click at [112, 480] on icon "stat-Inaccessible locations" at bounding box center [106, 471] width 26 height 26
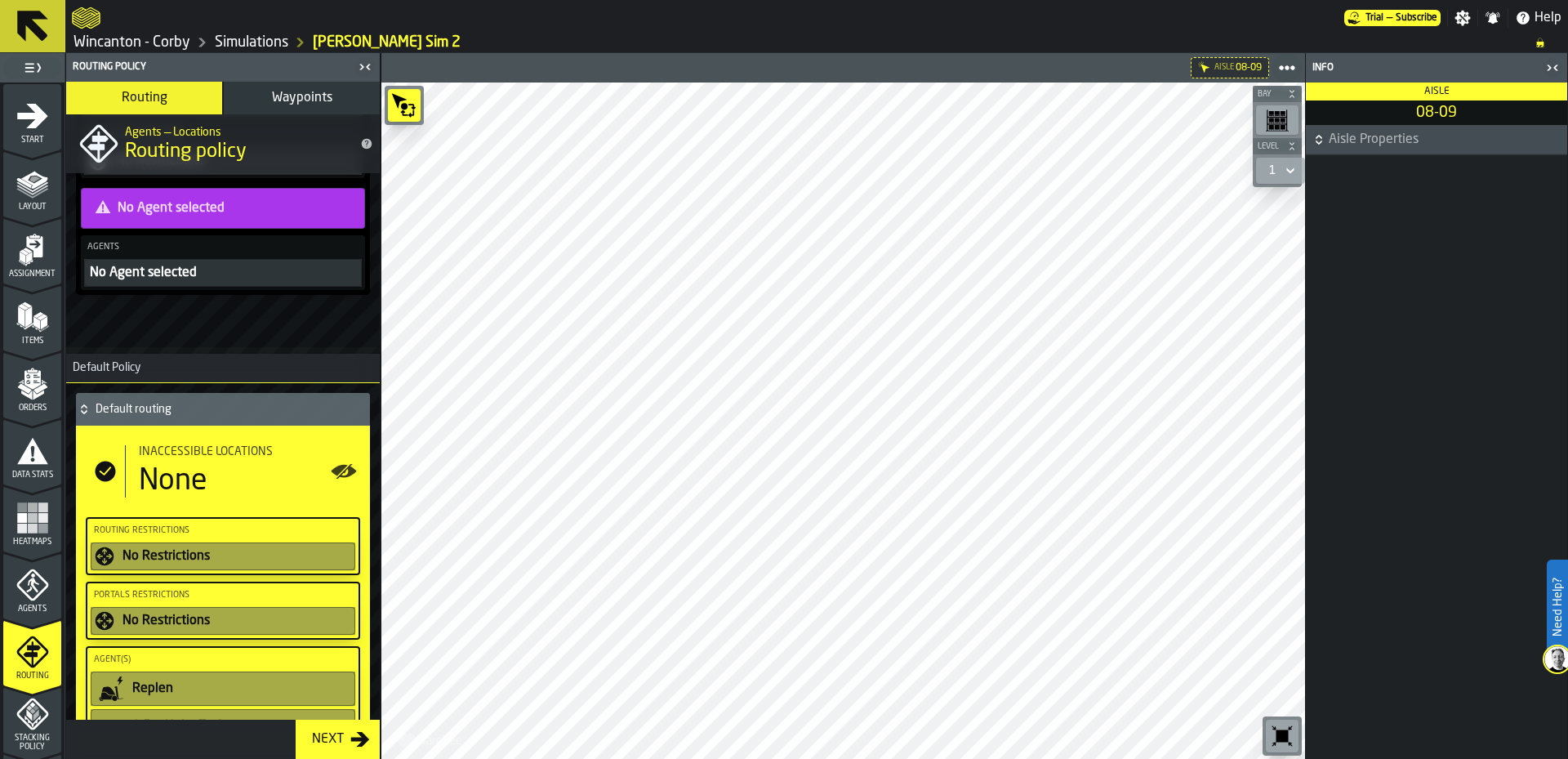
click at [16, 659] on icon "menu Routing" at bounding box center [33, 652] width 33 height 33
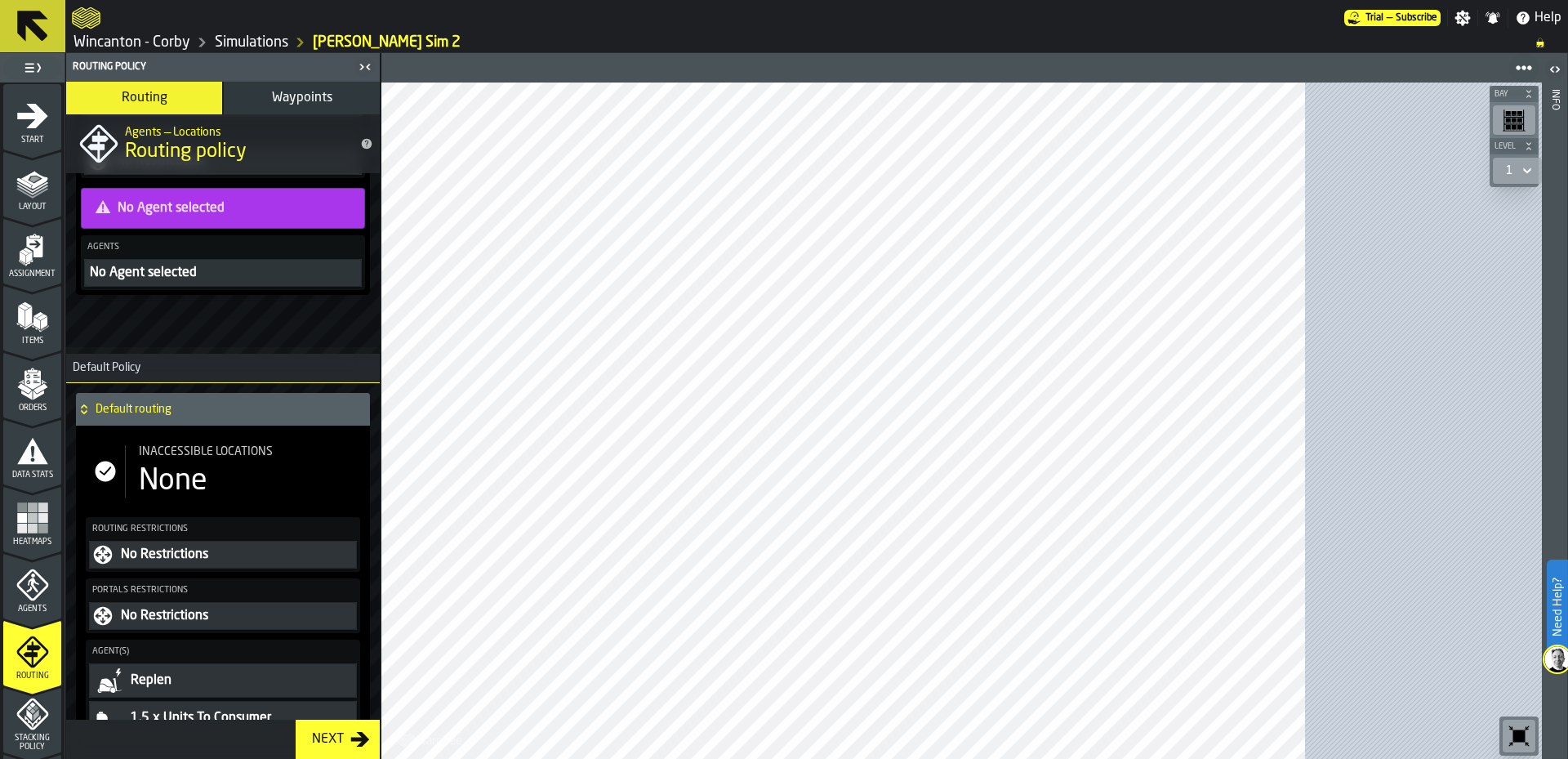
click at [16, 659] on icon "menu Routing" at bounding box center [33, 652] width 33 height 33
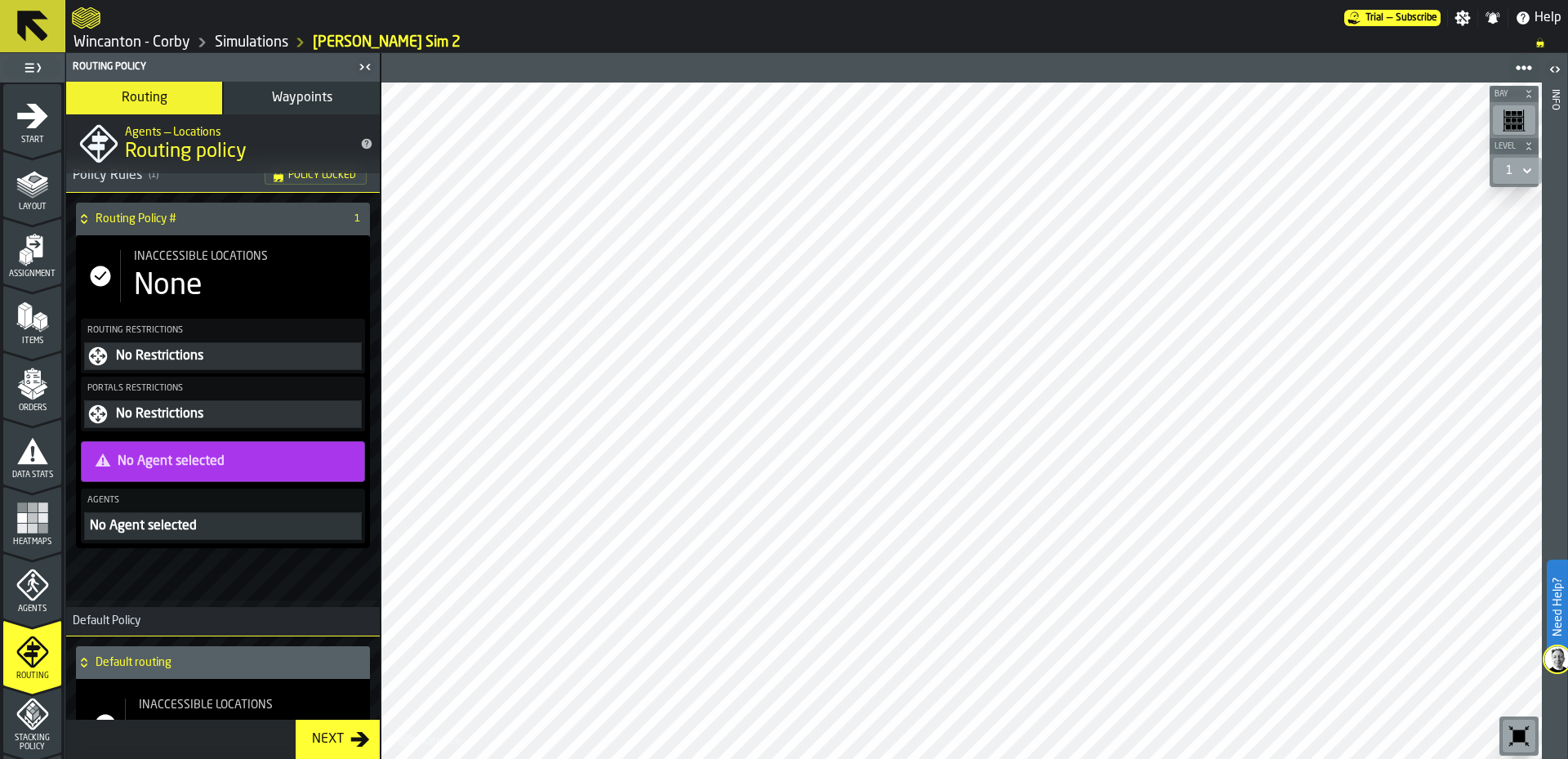
scroll to position [0, 0]
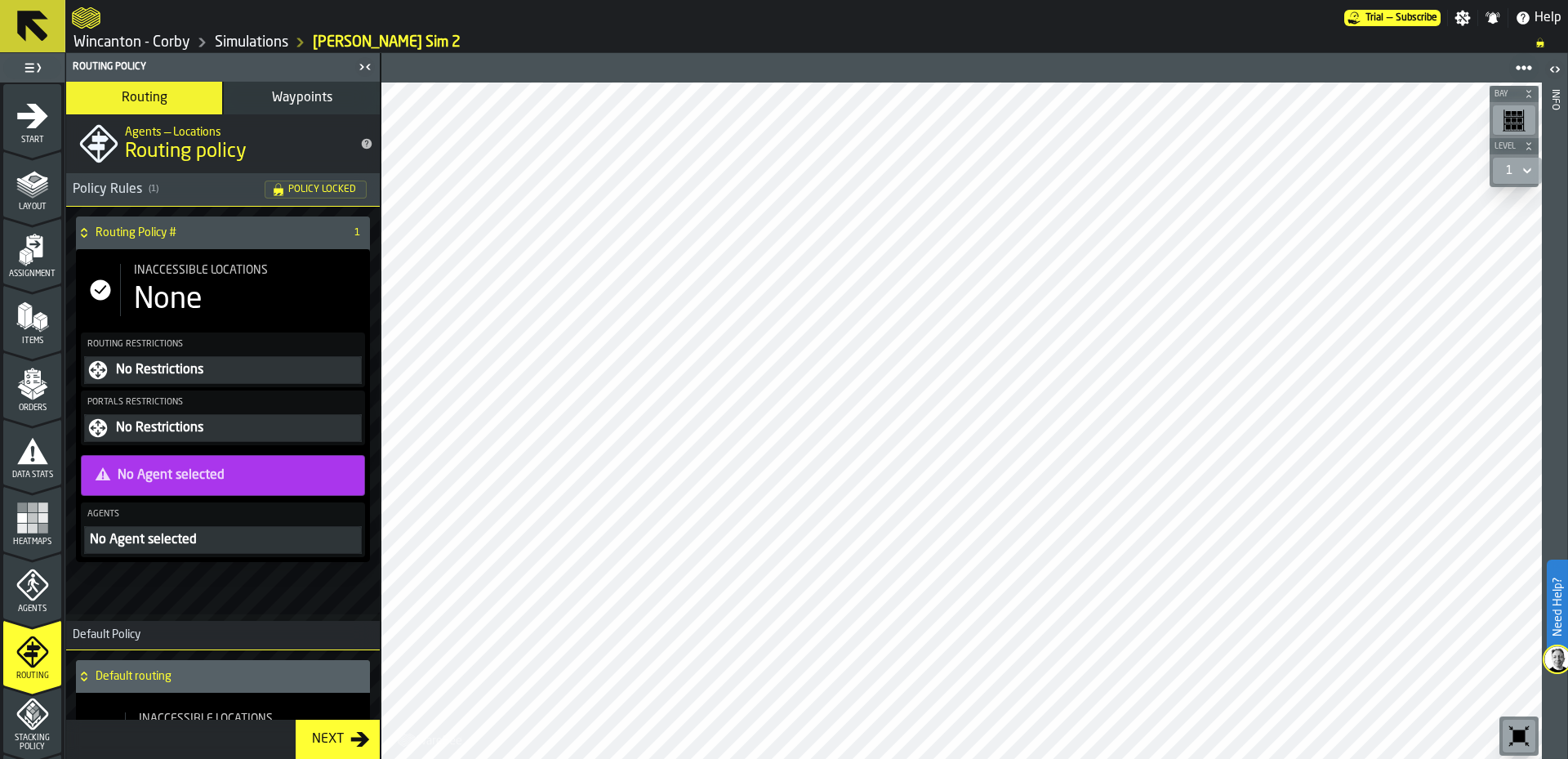
click at [266, 232] on h4 "Routing Policy #" at bounding box center [216, 233] width 242 height 13
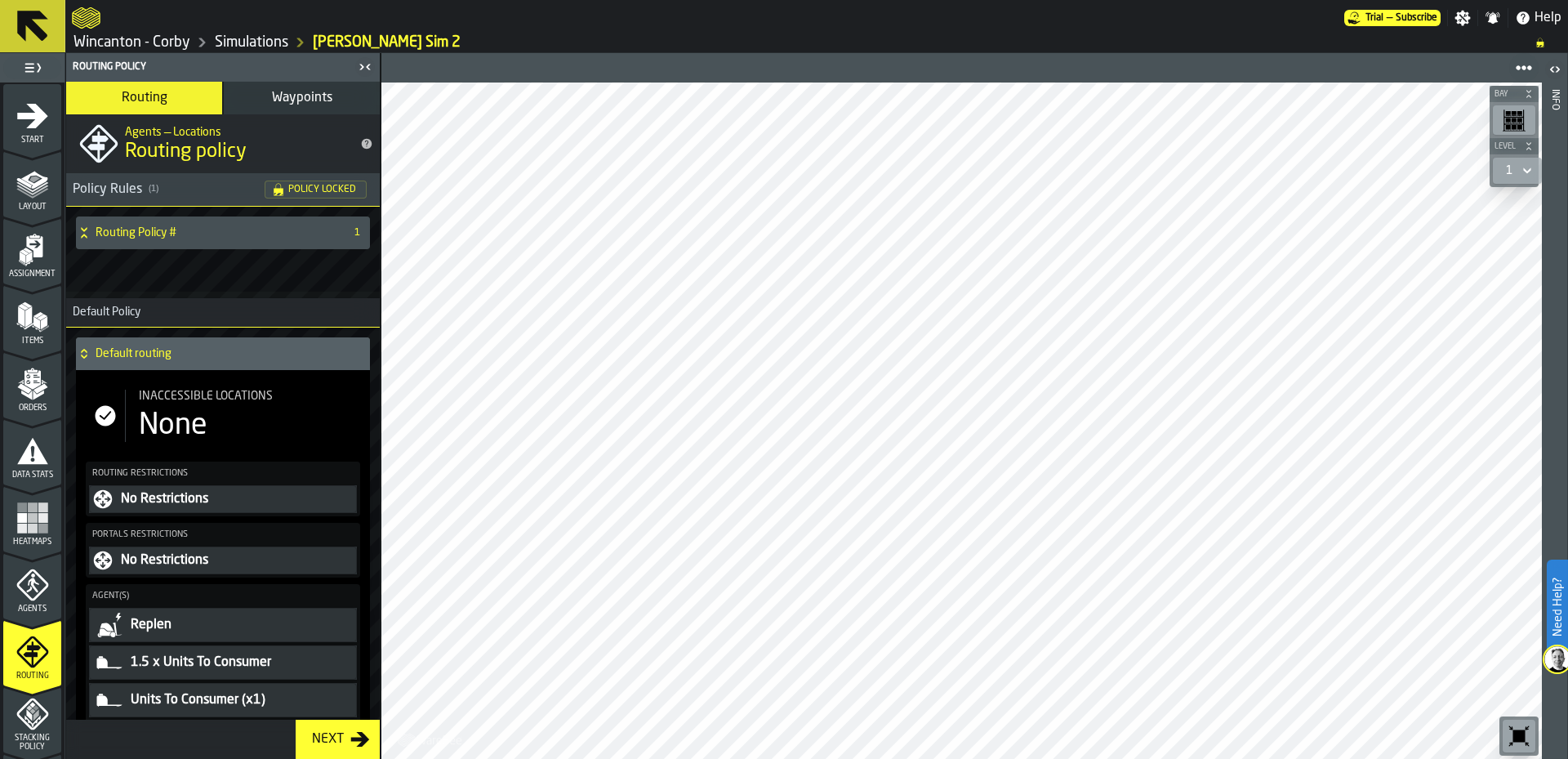
click at [282, 362] on div "Default routing" at bounding box center [219, 354] width 288 height 33
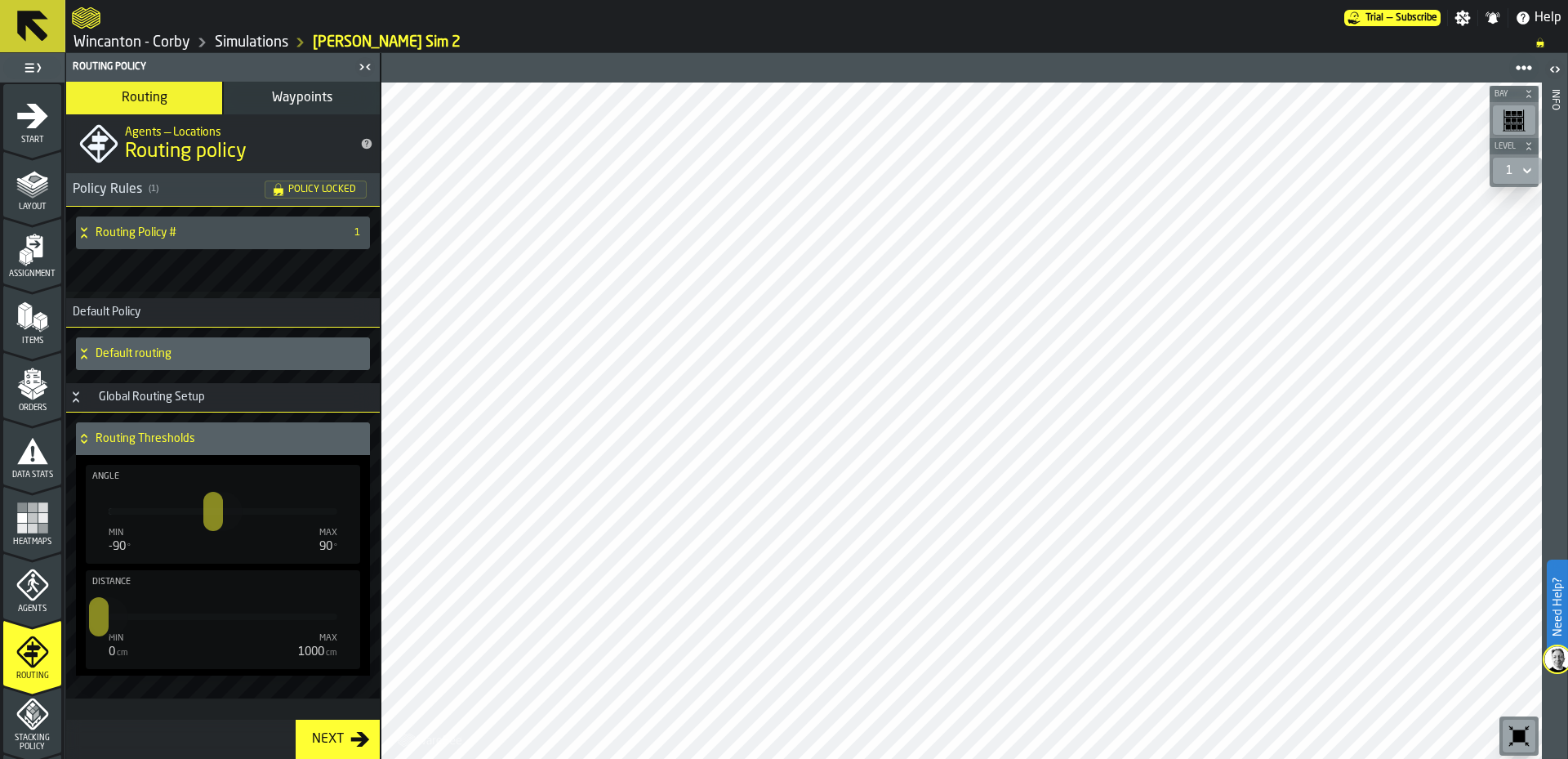
click at [76, 397] on icon "Button-Global Routing Setup-open" at bounding box center [76, 397] width 13 height 13
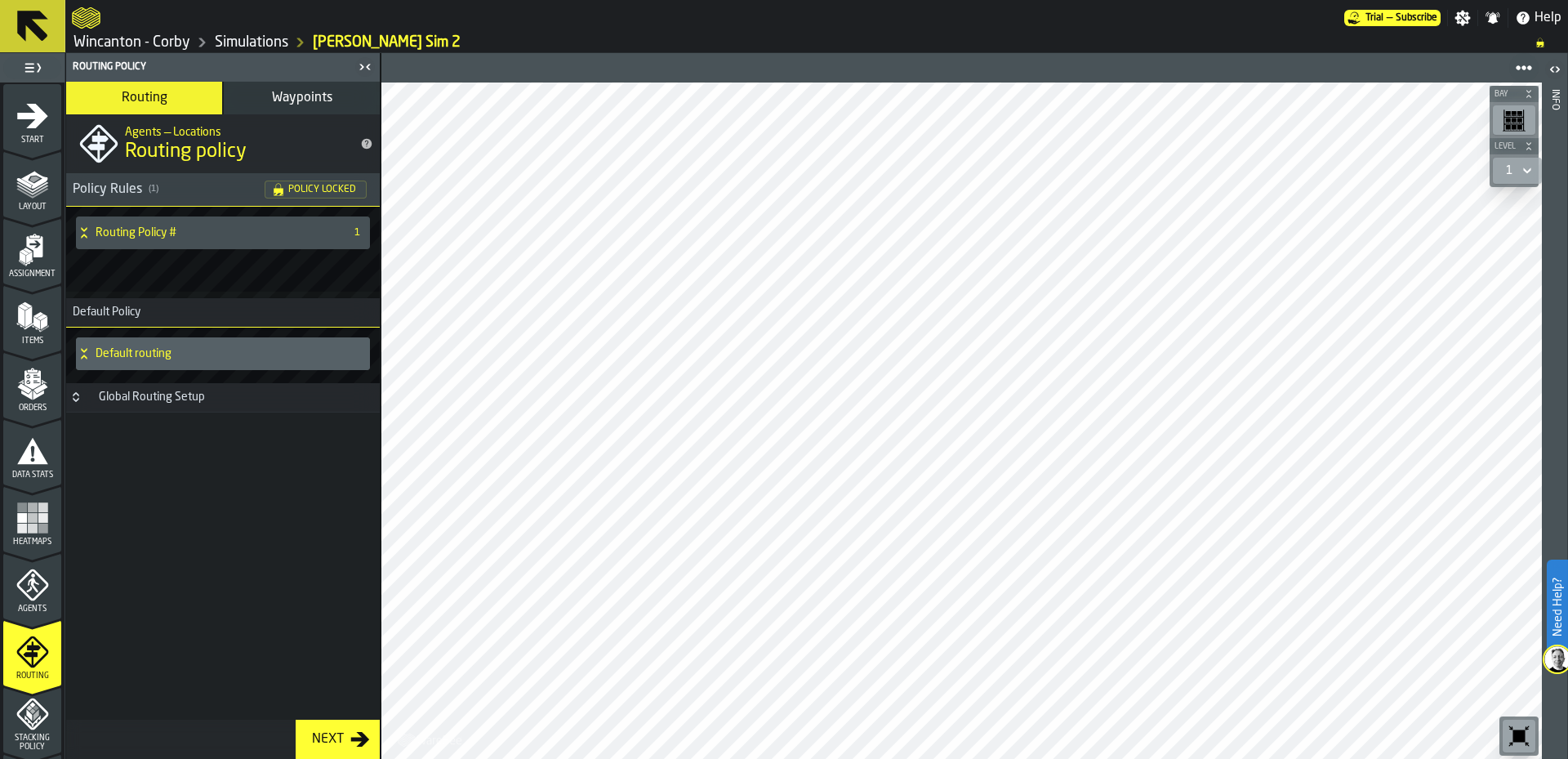
click at [87, 358] on icon at bounding box center [83, 356] width 6 height 4
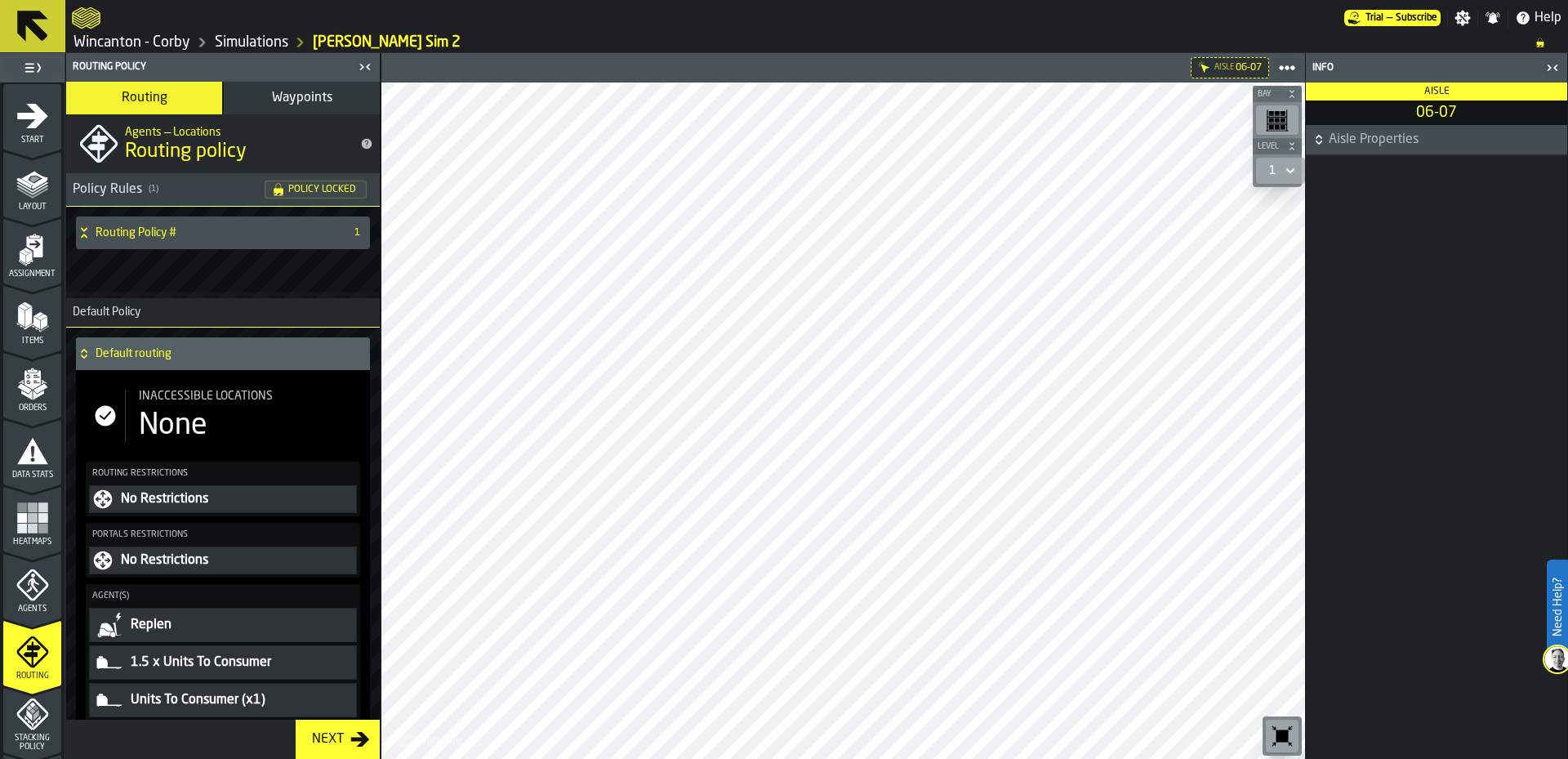
click at [215, 429] on div "None" at bounding box center [248, 426] width 218 height 33
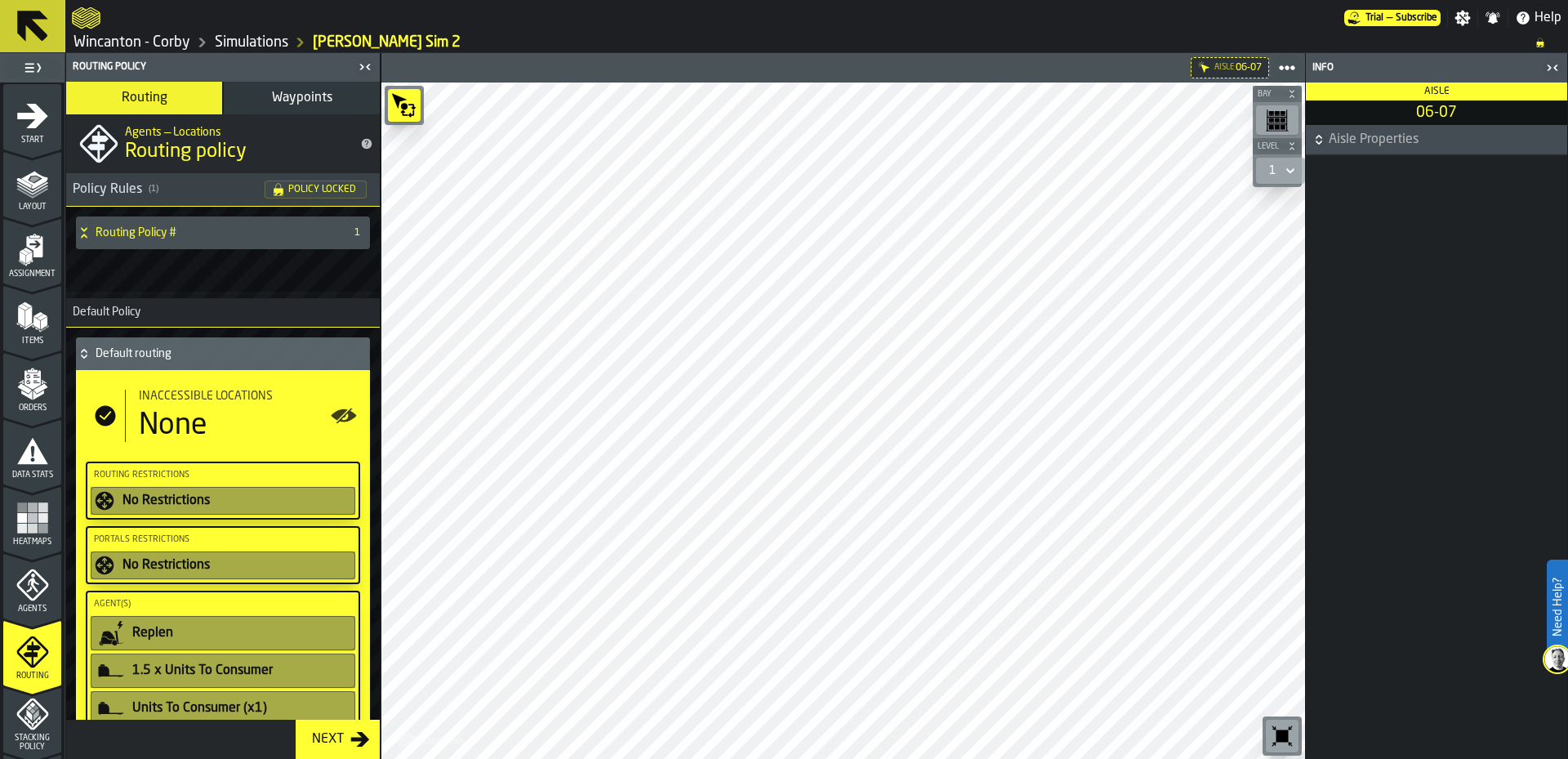
click at [215, 429] on div "None" at bounding box center [248, 426] width 218 height 33
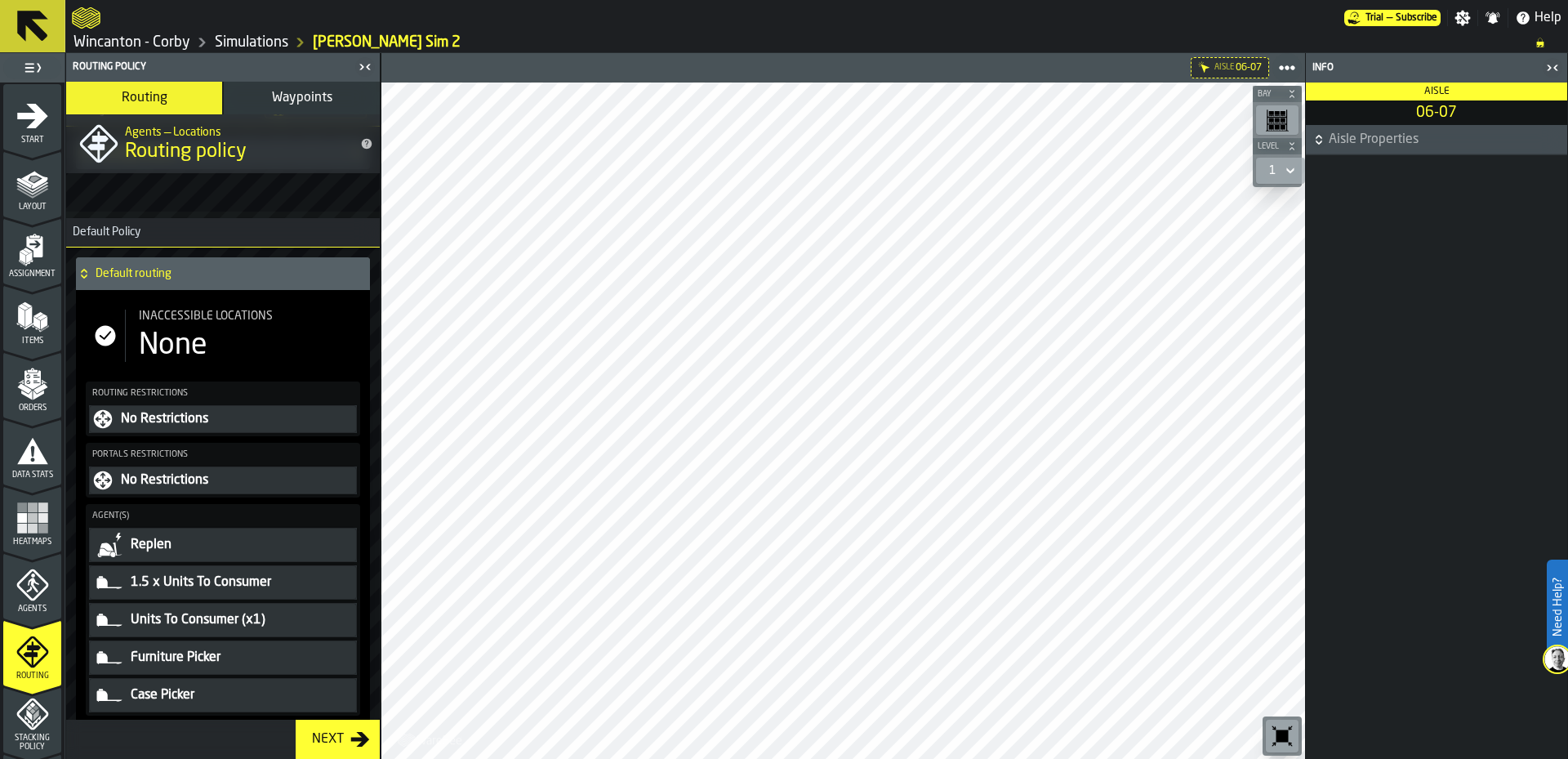
scroll to position [135, 0]
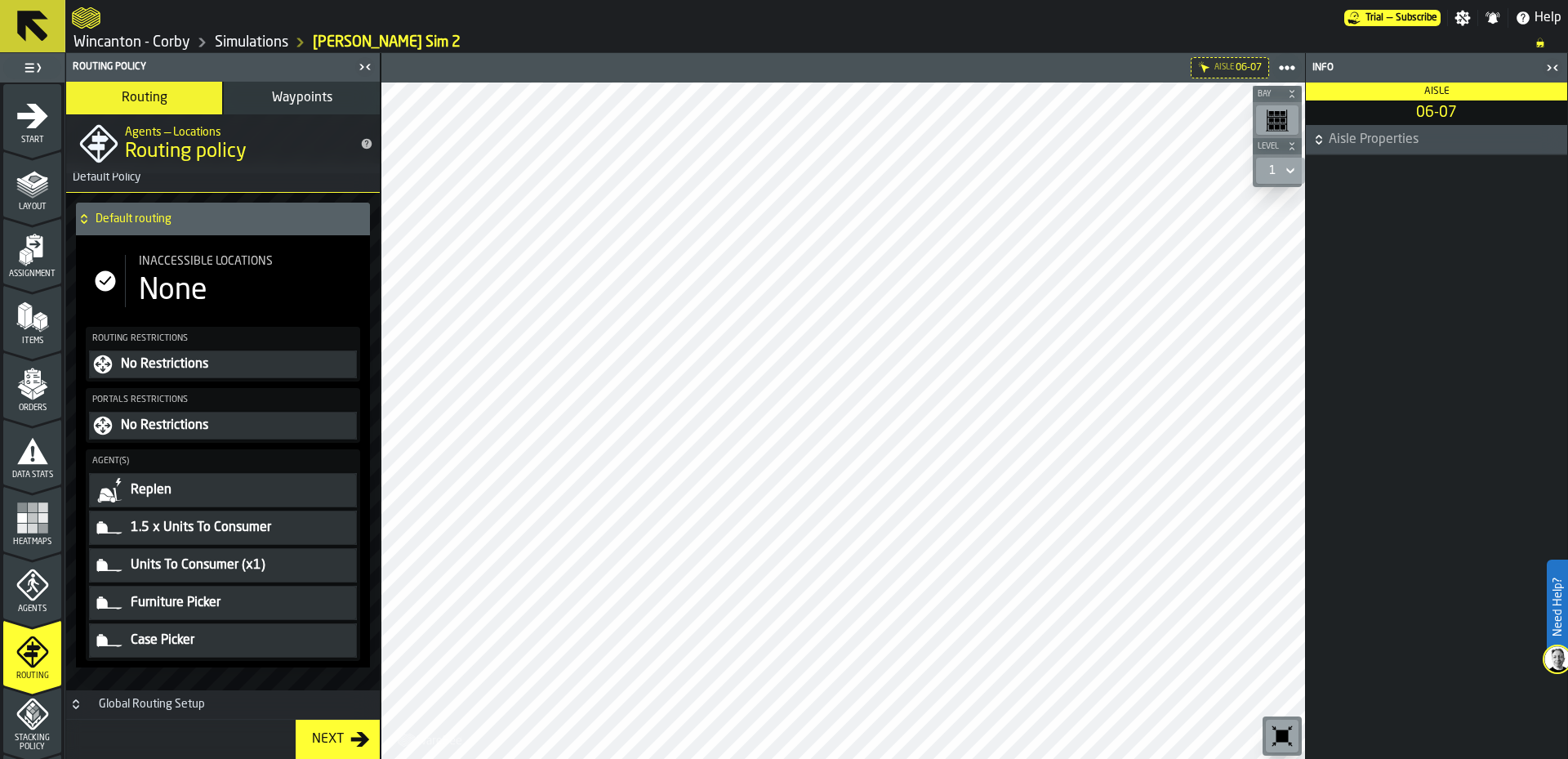
click at [180, 100] on button "Routing" at bounding box center [144, 98] width 156 height 33
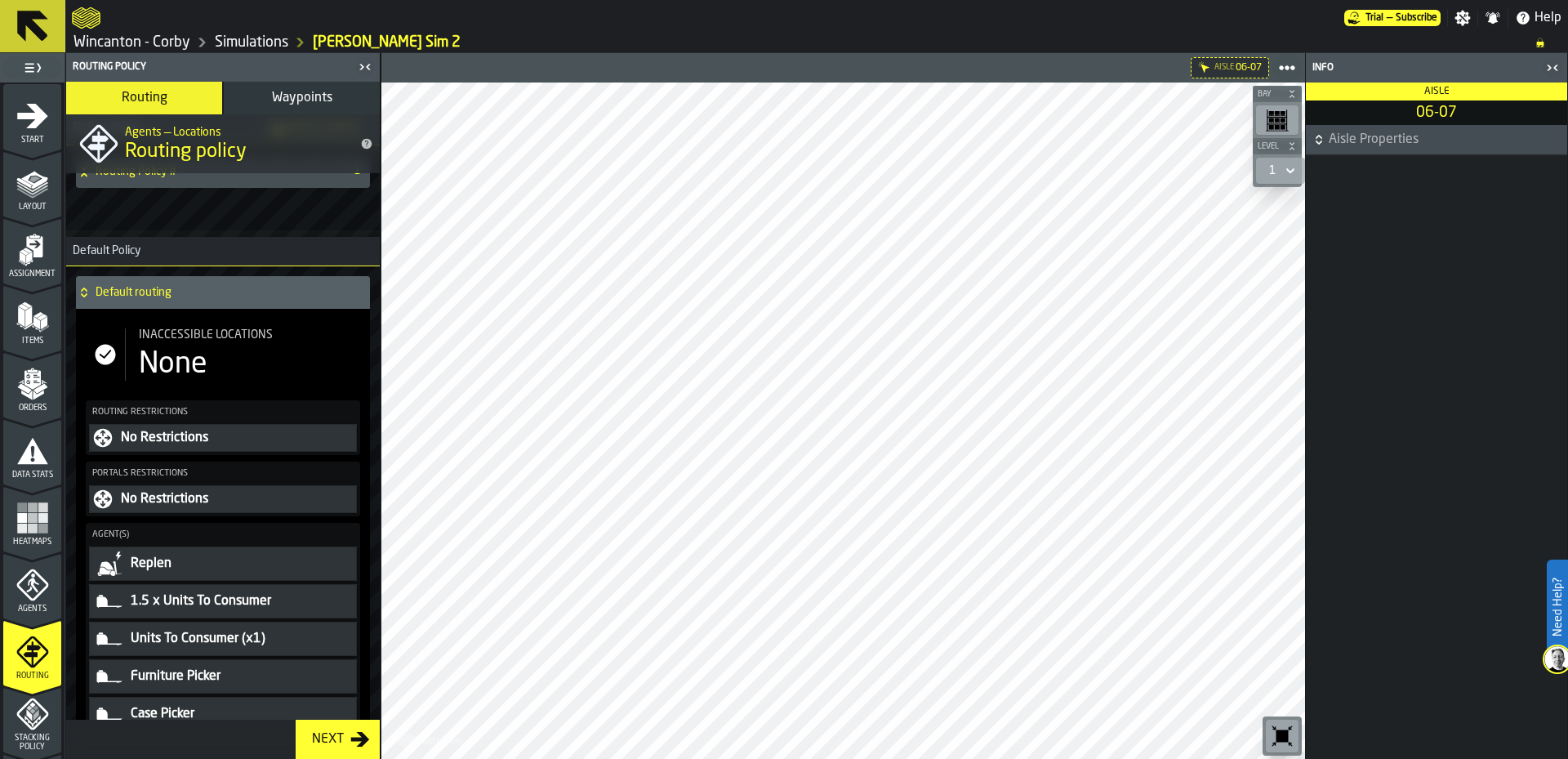
scroll to position [0, 0]
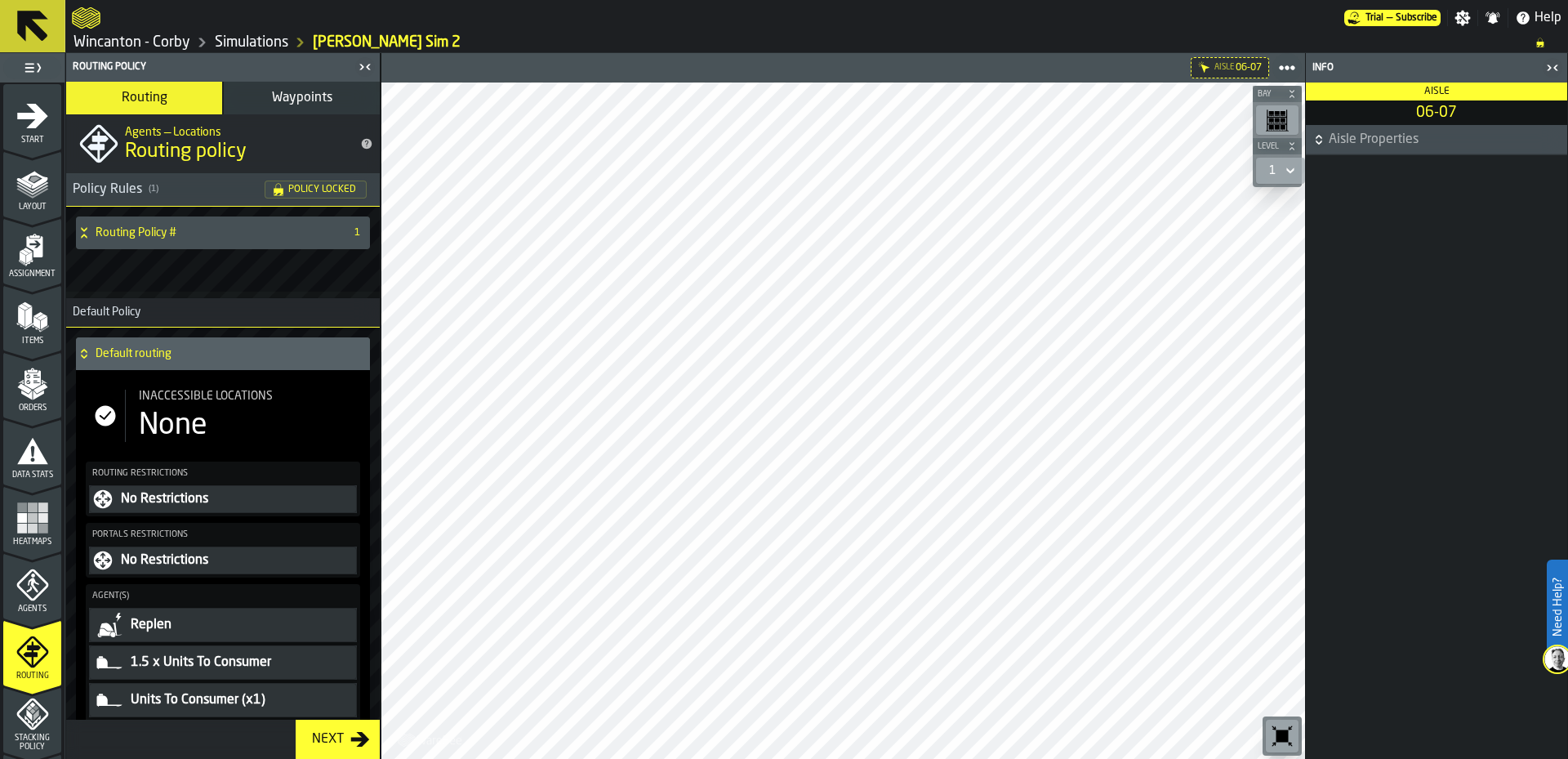
click at [295, 188] on span "Policy Locked" at bounding box center [322, 189] width 68 height 9
click at [274, 194] on icon "status-Policy Locked" at bounding box center [278, 189] width 9 height 12
click at [1539, 41] on icon "Breadcrumb" at bounding box center [1540, 42] width 9 height 9
click at [279, 44] on link "Simulations" at bounding box center [251, 42] width 74 height 18
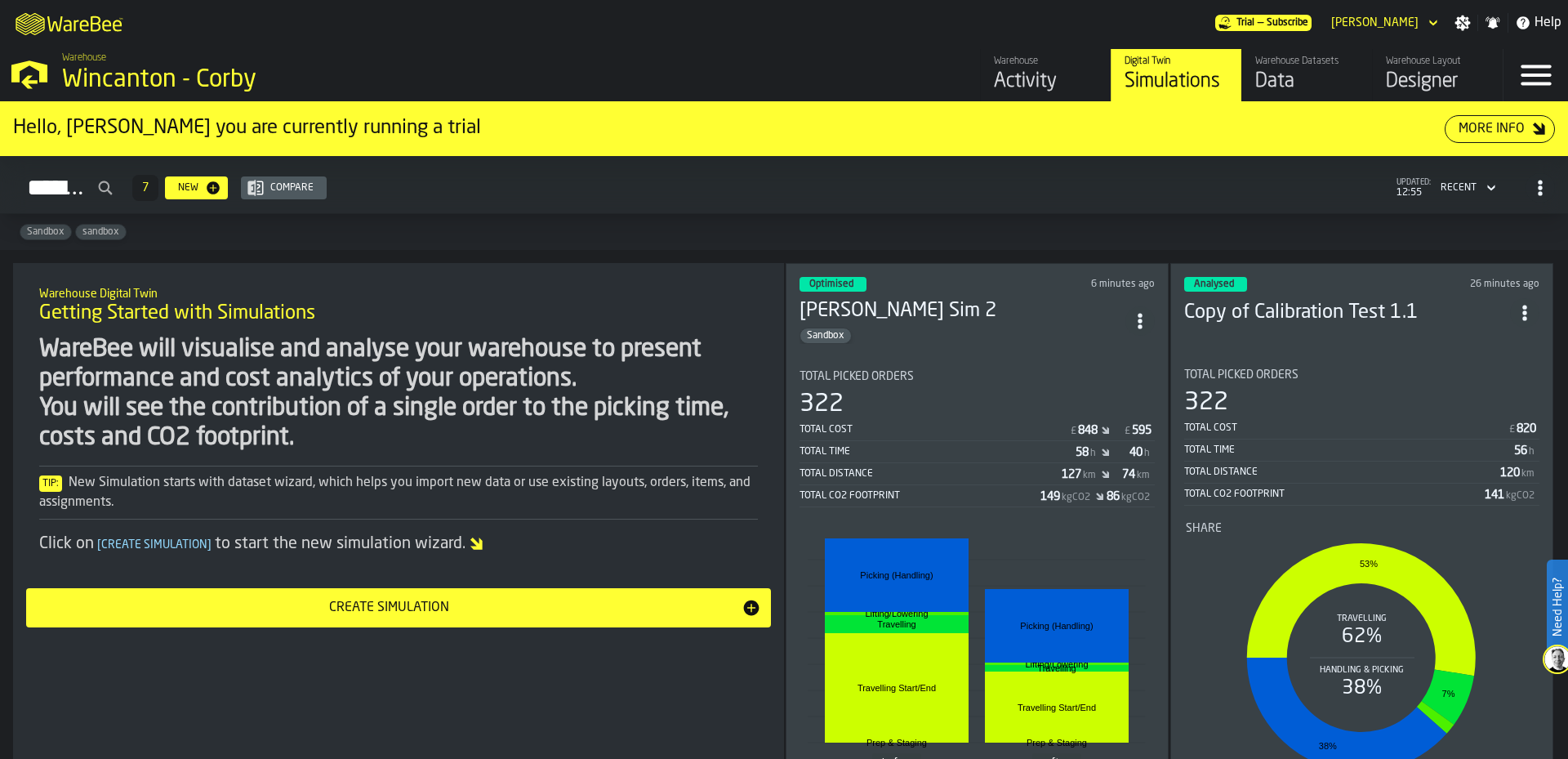
click at [744, 240] on div "Sandbox sandbox" at bounding box center [784, 232] width 1568 height 36
